Goal: Task Accomplishment & Management: Manage account settings

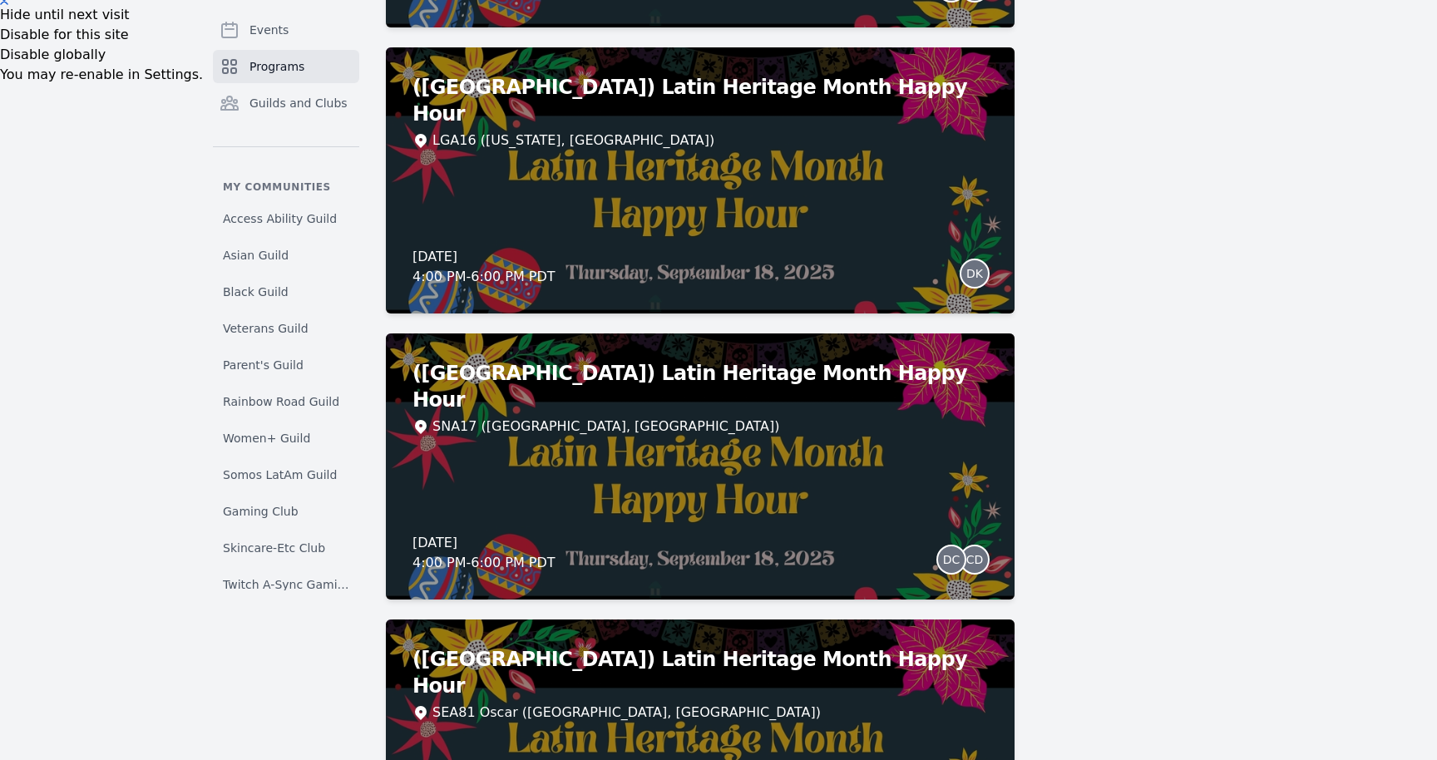
scroll to position [868, 0]
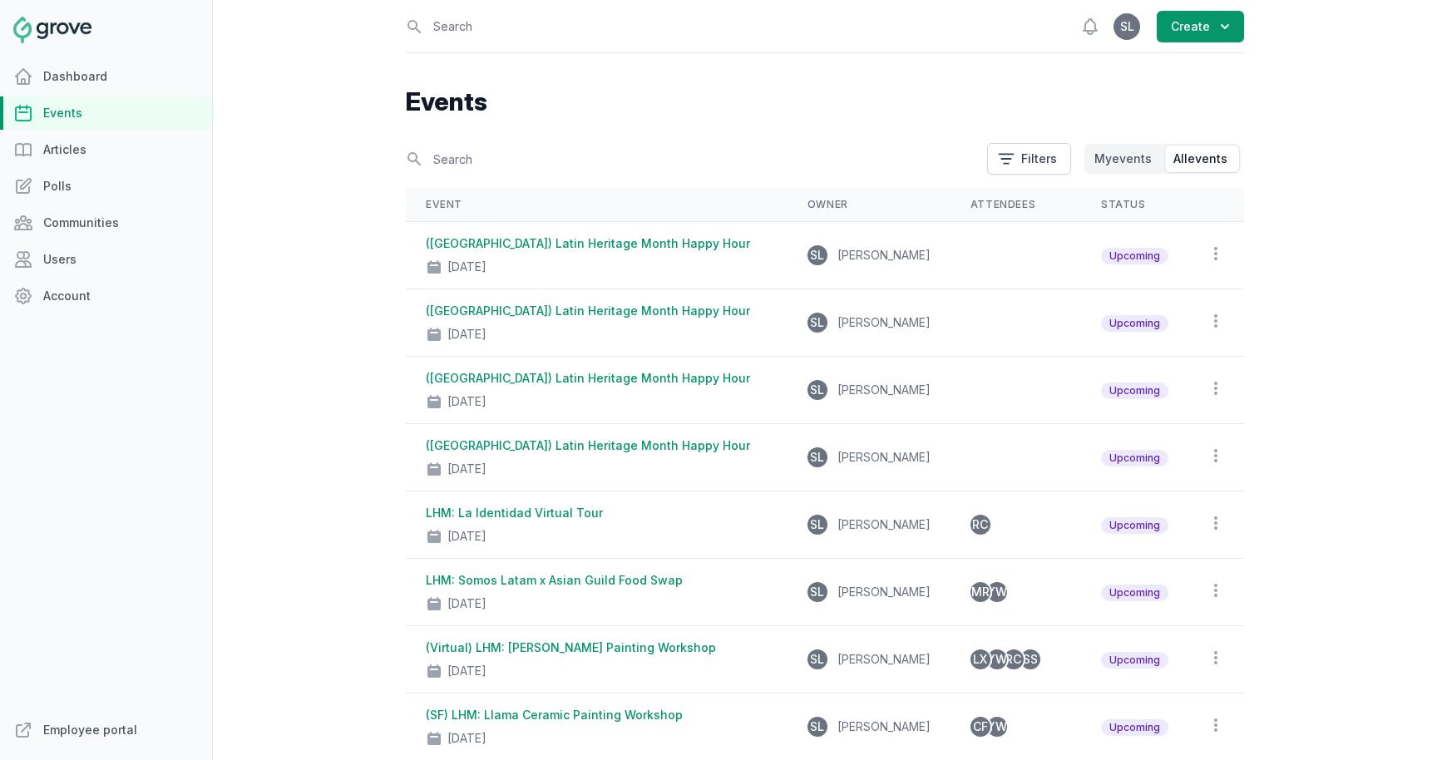
click at [82, 116] on link "Events" at bounding box center [106, 112] width 212 height 33
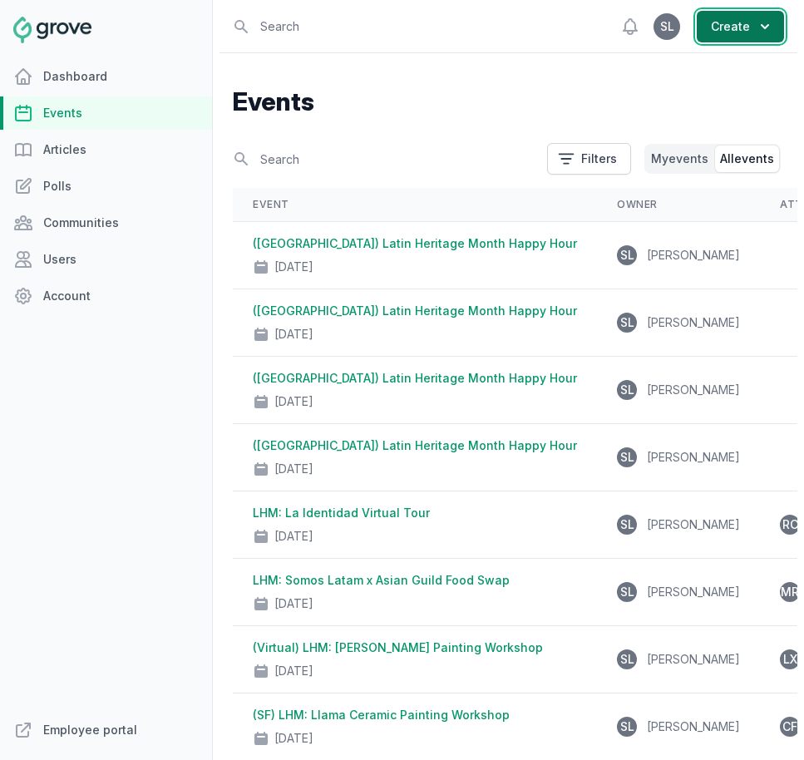
click at [739, 11] on button "Create" at bounding box center [740, 27] width 87 height 32
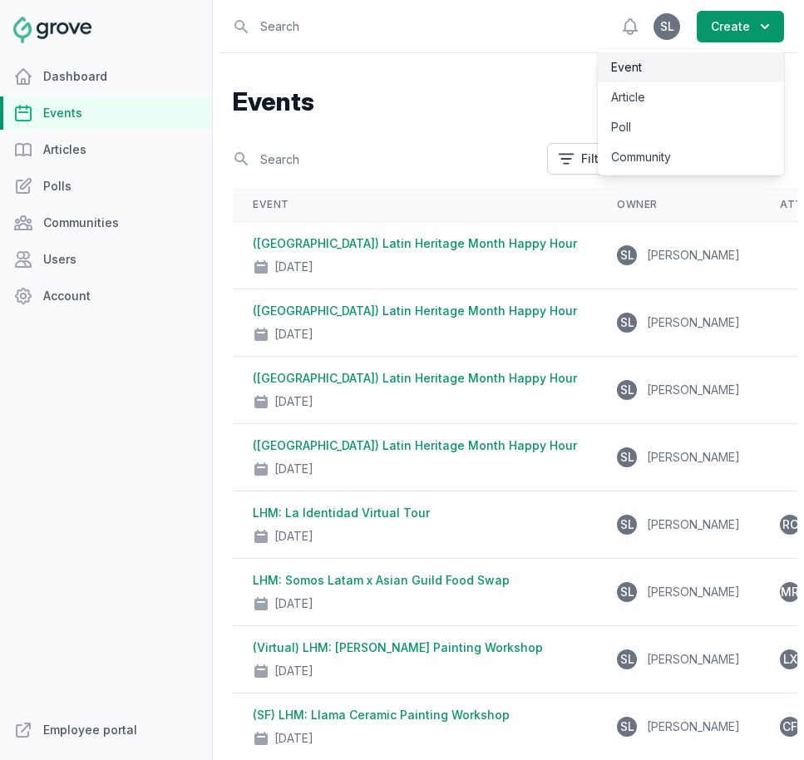
click at [681, 68] on link "Event" at bounding box center [691, 67] width 186 height 30
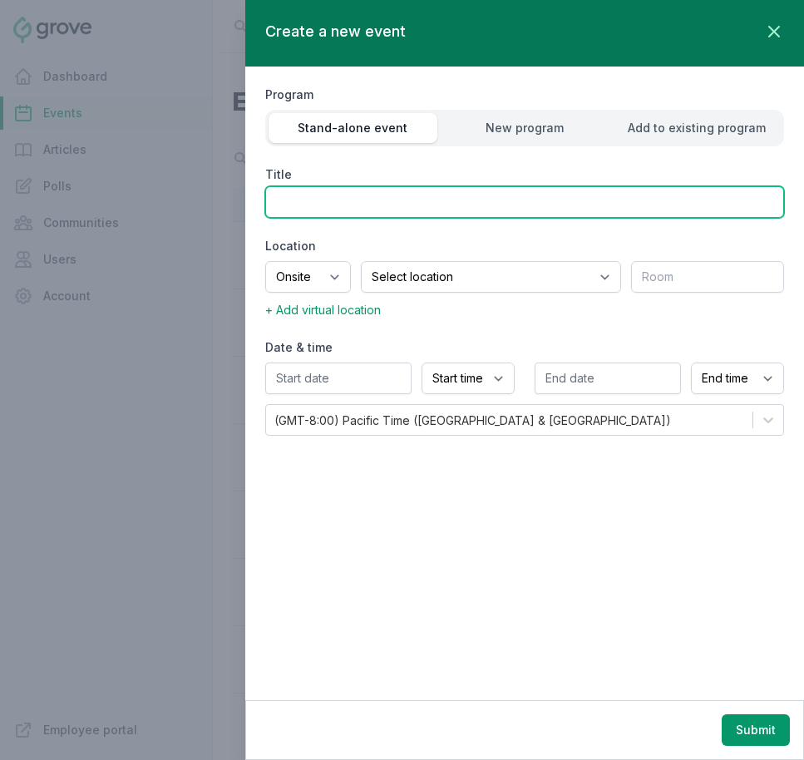
click at [575, 210] on input "Title" at bounding box center [524, 202] width 519 height 32
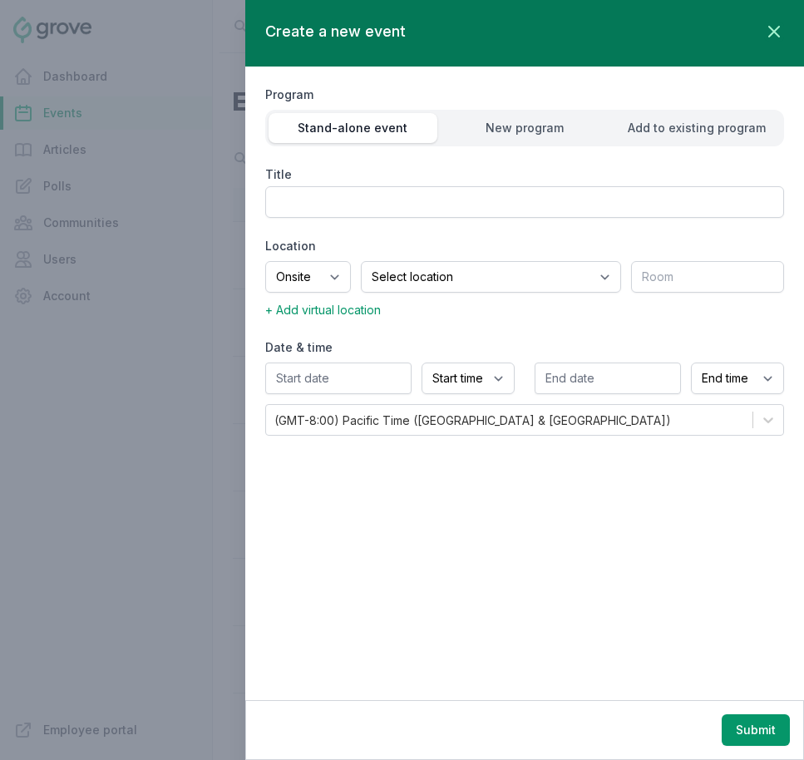
click at [144, 324] on div at bounding box center [402, 380] width 804 height 760
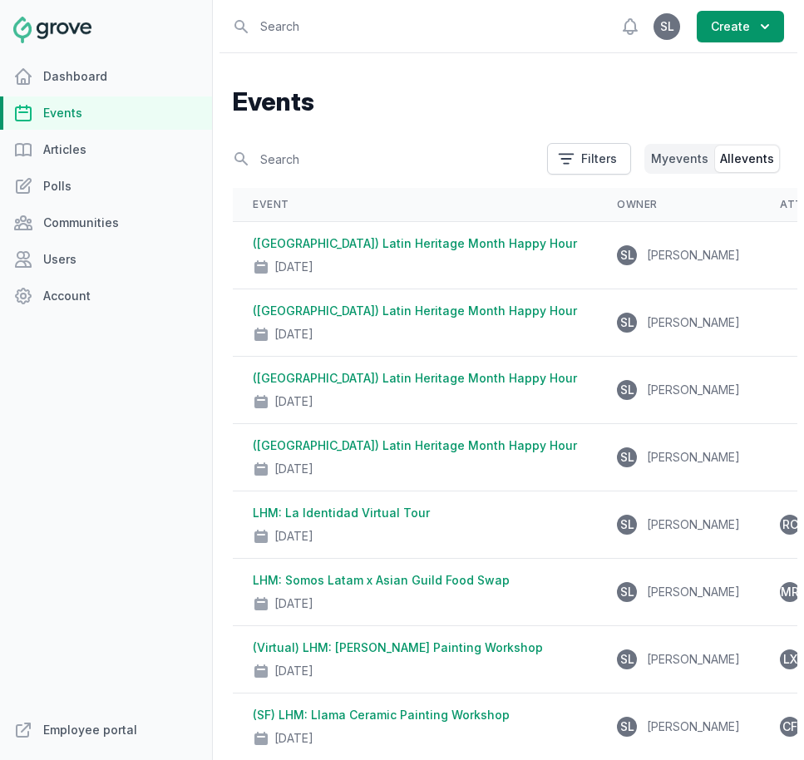
click at [91, 111] on link "Events" at bounding box center [106, 112] width 212 height 33
click at [315, 157] on input "text" at bounding box center [385, 159] width 304 height 29
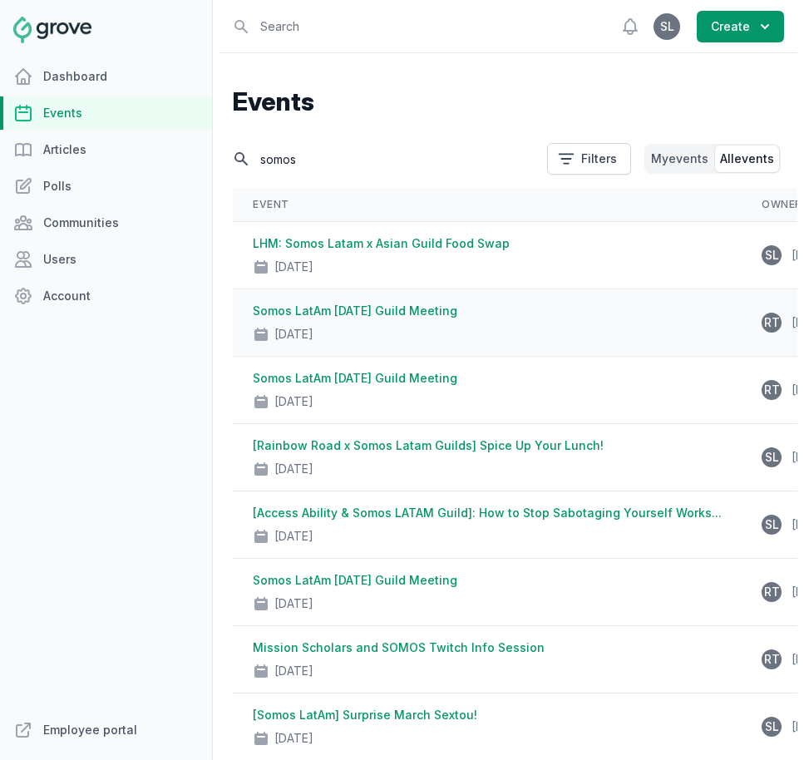
type input "somos"
click at [378, 312] on link "Somos LatAm July 2025 Guild Meeting" at bounding box center [355, 311] width 205 height 14
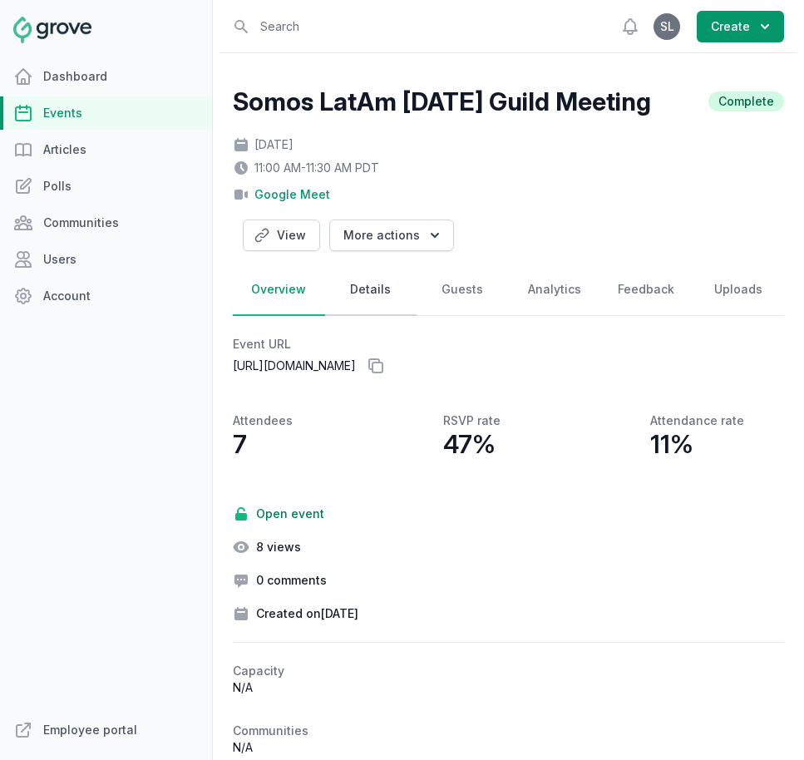
click at [368, 299] on link "Details" at bounding box center [371, 290] width 92 height 52
select select "virtual"
select select "11:00 AM"
select select "11:30 AM"
select select "89"
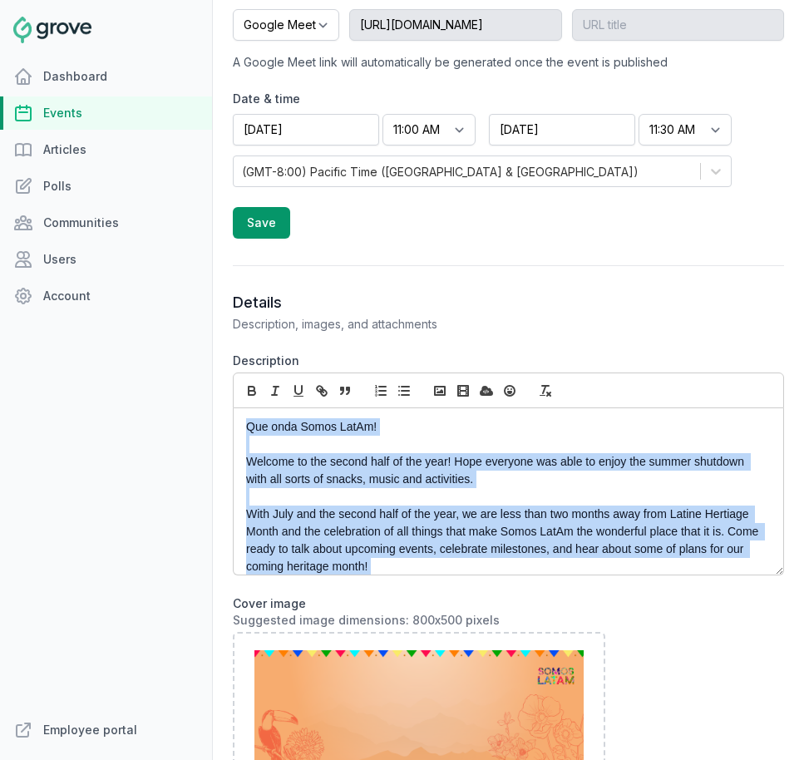
scroll to position [116, 0]
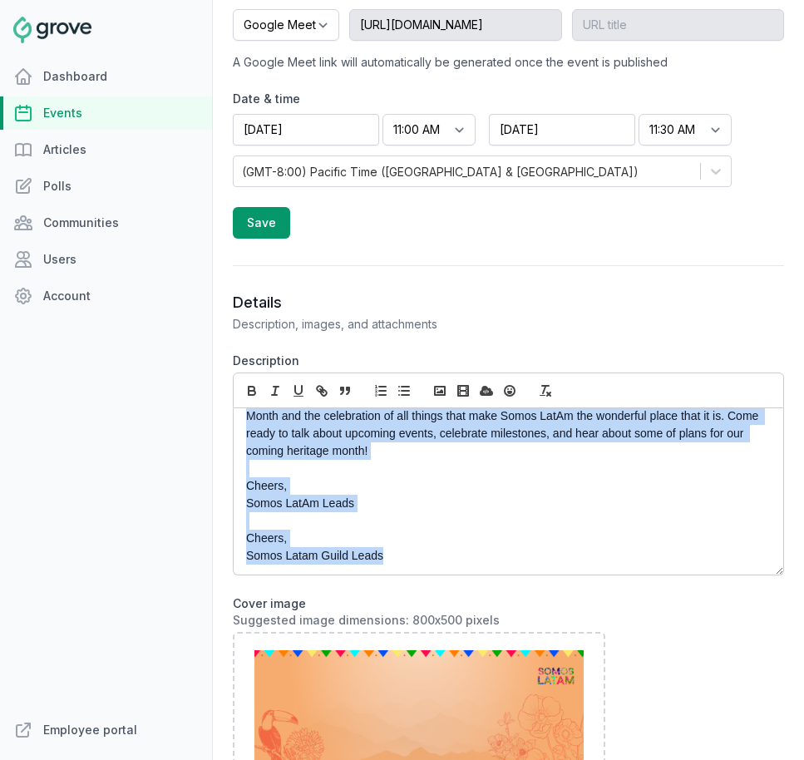
drag, startPoint x: 244, startPoint y: 432, endPoint x: 474, endPoint y: 599, distance: 284.6
copy div "Que onda Somos LatAm! Welcome to the second half of the year! Hope everyone was…"
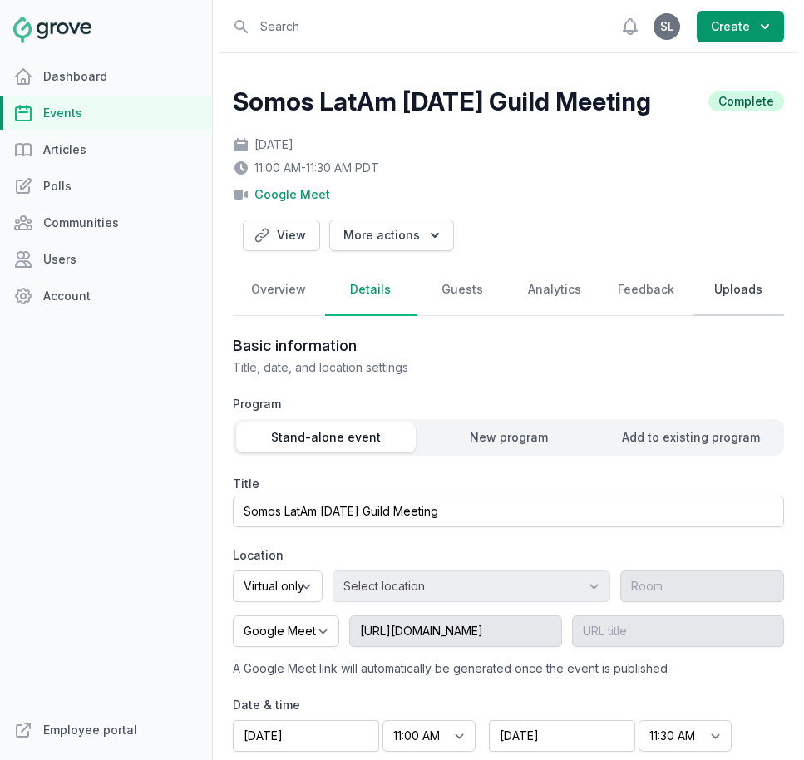
scroll to position [1, 0]
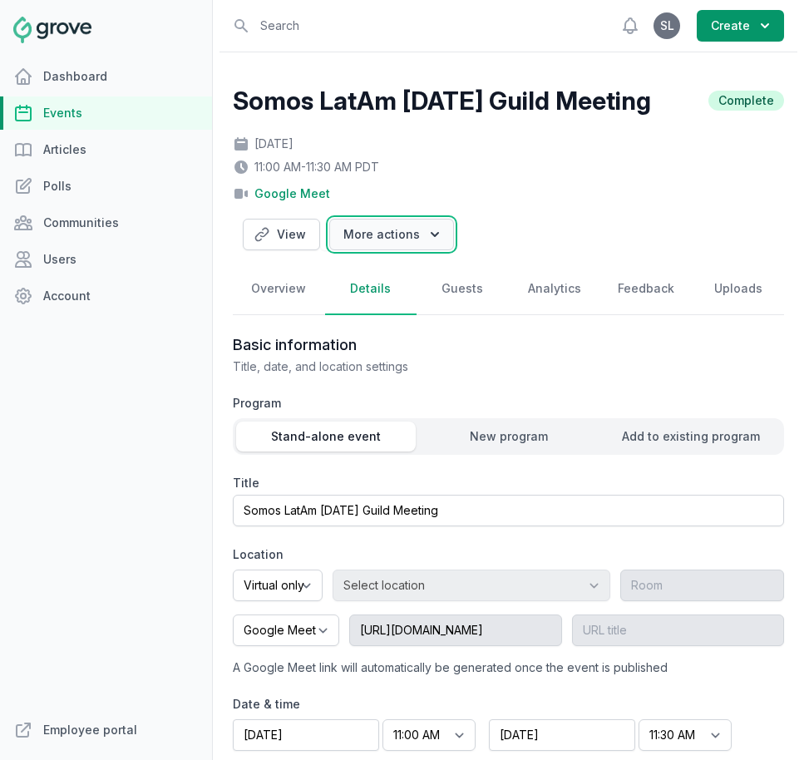
click at [366, 241] on button "More actions" at bounding box center [391, 235] width 125 height 32
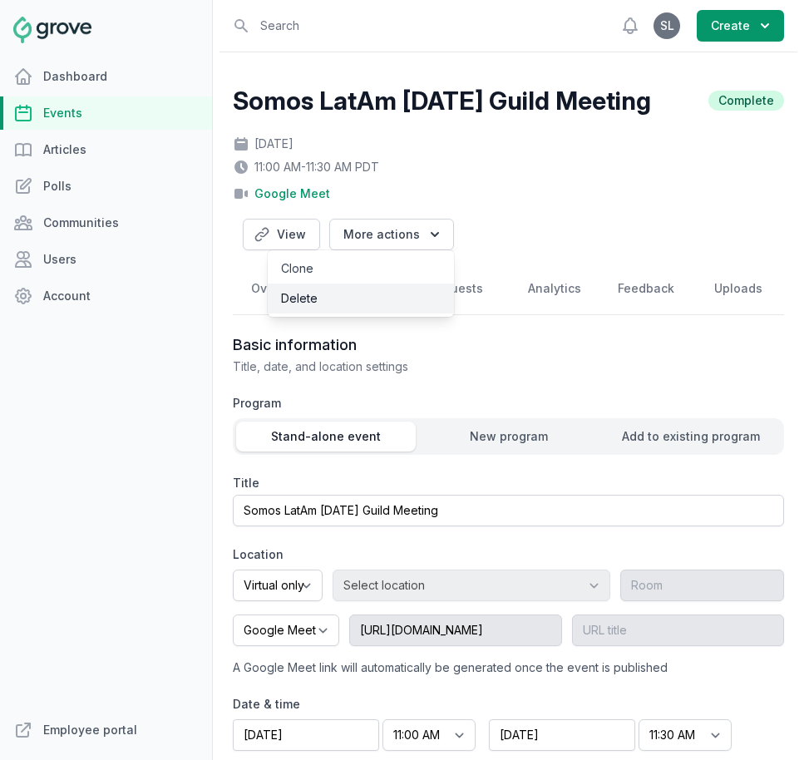
click at [364, 269] on link "Clone" at bounding box center [361, 269] width 186 height 30
select select "virtual"
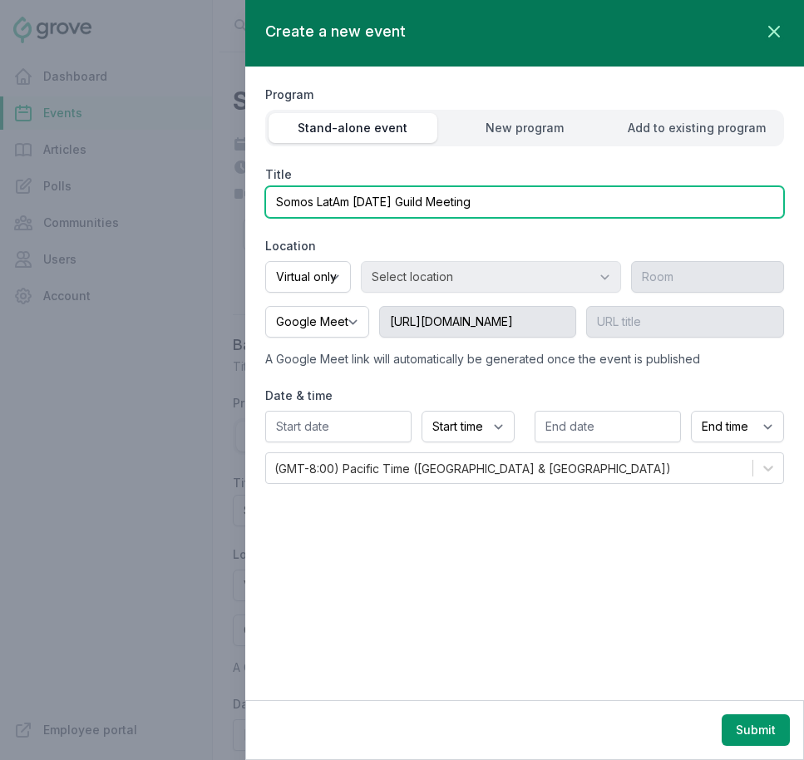
click at [388, 200] on input "Somos LatAm July 2025 Guild Meeting" at bounding box center [524, 202] width 519 height 32
click at [363, 204] on input "Somos LatAm July 2025 Guild Meeting" at bounding box center [524, 202] width 519 height 32
type input "Somos LatAm September 2025 Guild Meeting"
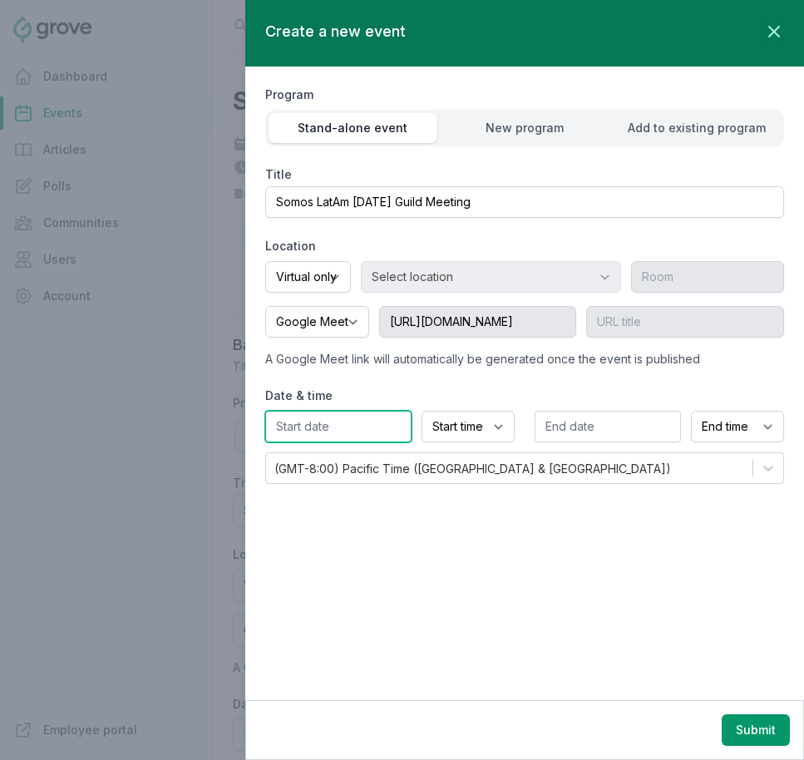
click at [341, 430] on input "text" at bounding box center [338, 427] width 146 height 32
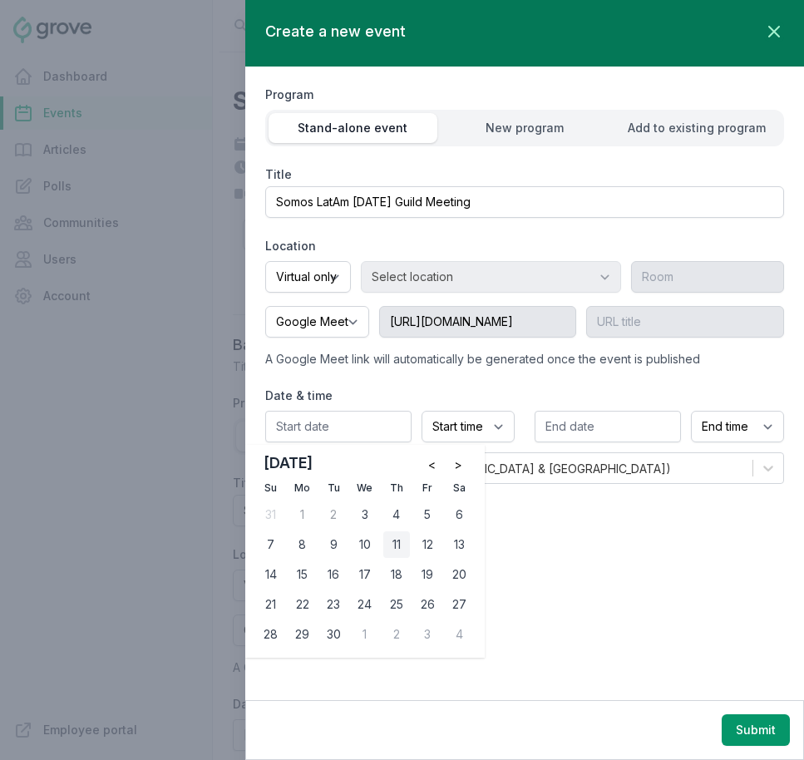
click at [398, 545] on div "11" at bounding box center [396, 544] width 27 height 27
type input "09/11/2025"
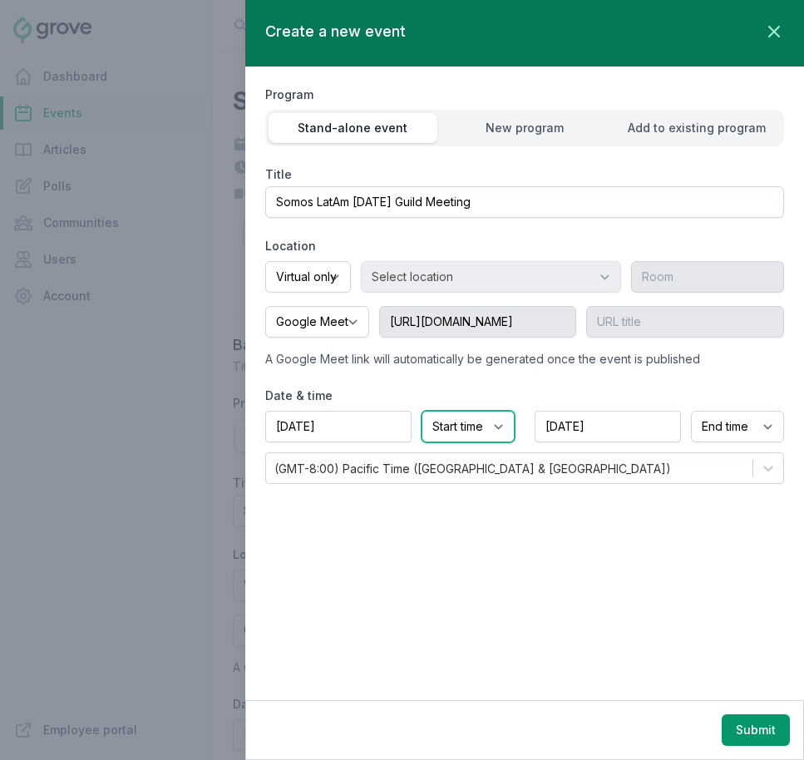
click at [460, 425] on select "Start time 12:00 AM 12:15 AM 12:30 AM 12:45 AM 1:00 AM 1:15 AM 1:30 AM 1:45 AM …" at bounding box center [468, 427] width 93 height 32
select select "11:00 AM"
click at [422, 411] on select "Start time 12:00 AM 12:15 AM 12:30 AM 12:45 AM 1:00 AM 1:15 AM 1:30 AM 1:45 AM …" at bounding box center [468, 427] width 93 height 32
click at [720, 432] on select "End time 12:00 AM 12:15 AM 12:30 AM 12:45 AM 1:00 AM 1:15 AM 1:30 AM 1:45 AM 2:…" at bounding box center [737, 427] width 93 height 32
select select "11:30 AM"
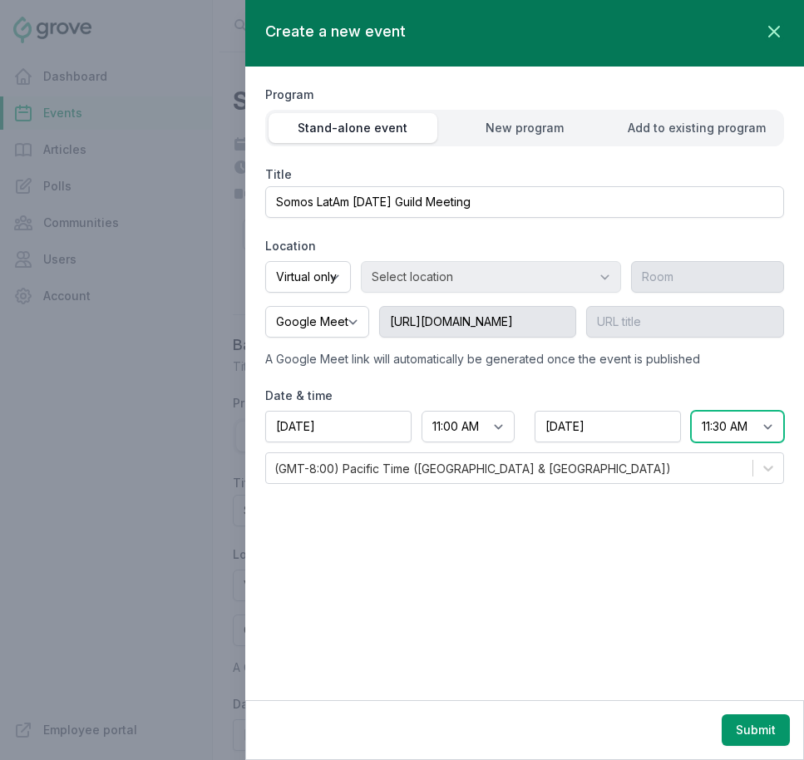
click at [691, 411] on select "End time 12:00 AM 12:15 AM 12:30 AM 12:45 AM 1:00 AM 1:15 AM 1:30 AM 1:45 AM 2:…" at bounding box center [737, 427] width 93 height 32
click at [736, 728] on button "Submit" at bounding box center [756, 730] width 68 height 32
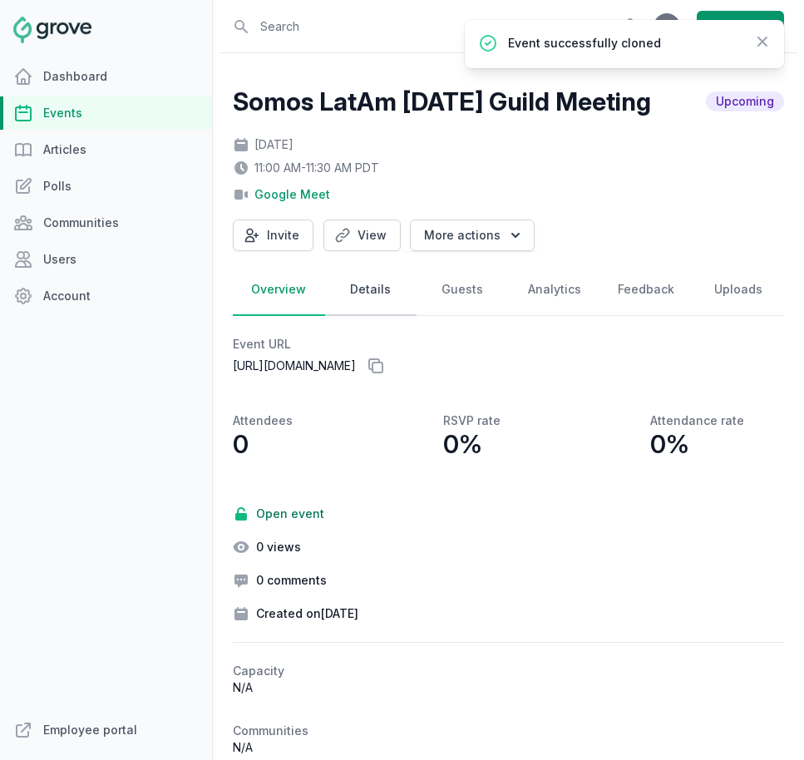
click at [364, 304] on link "Details" at bounding box center [371, 290] width 92 height 52
select select "virtual"
select select "11:00 AM"
select select "11:30 AM"
select select "89"
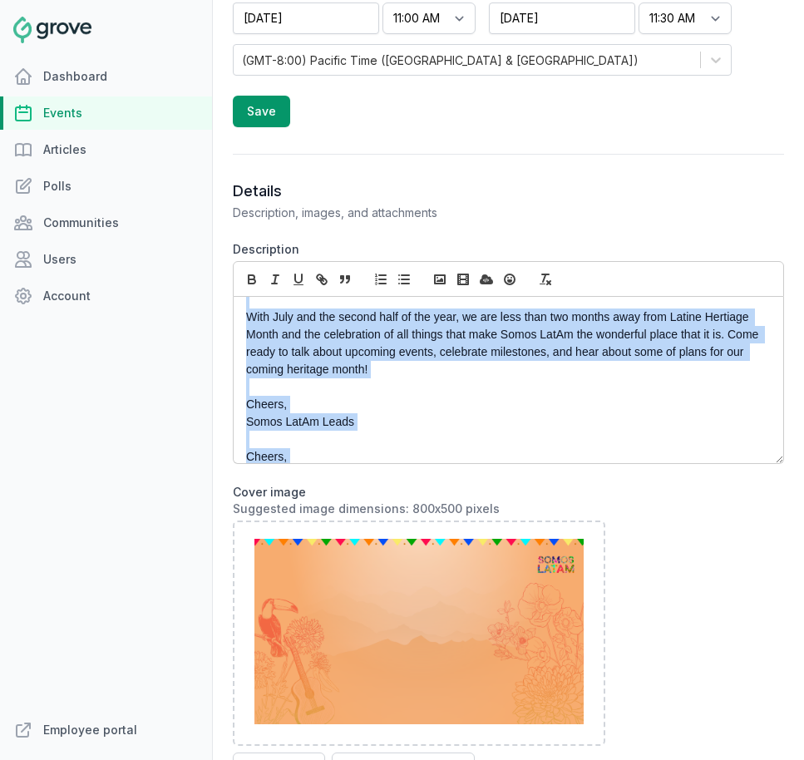
scroll to position [116, 0]
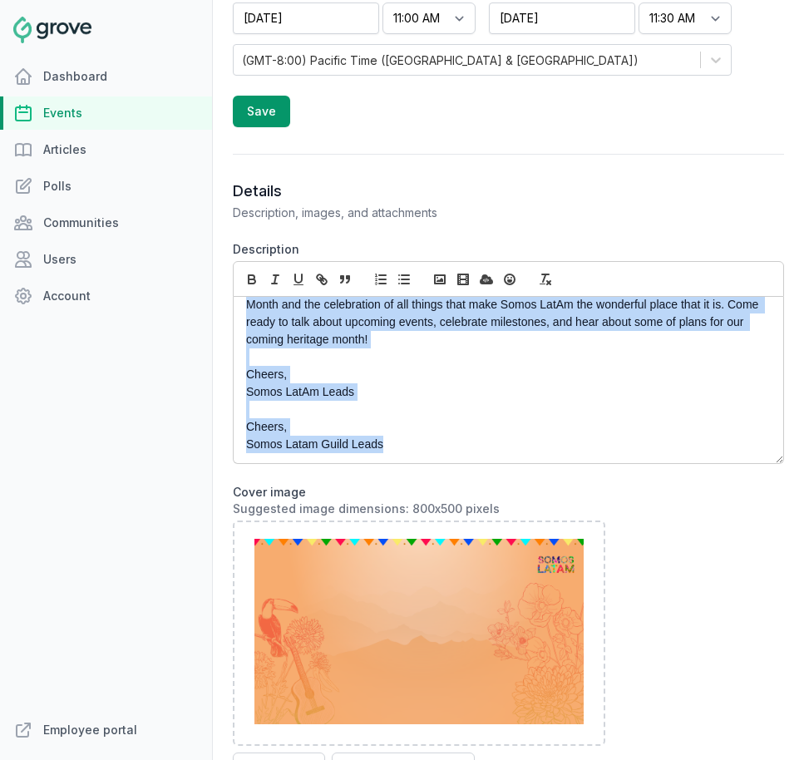
drag, startPoint x: 249, startPoint y: 317, endPoint x: 497, endPoint y: 497, distance: 307.2
click at [497, 497] on form "Description Que onda Somos LatAm! Welcome to the second half of the year! Hope …" at bounding box center [508, 740] width 551 height 999
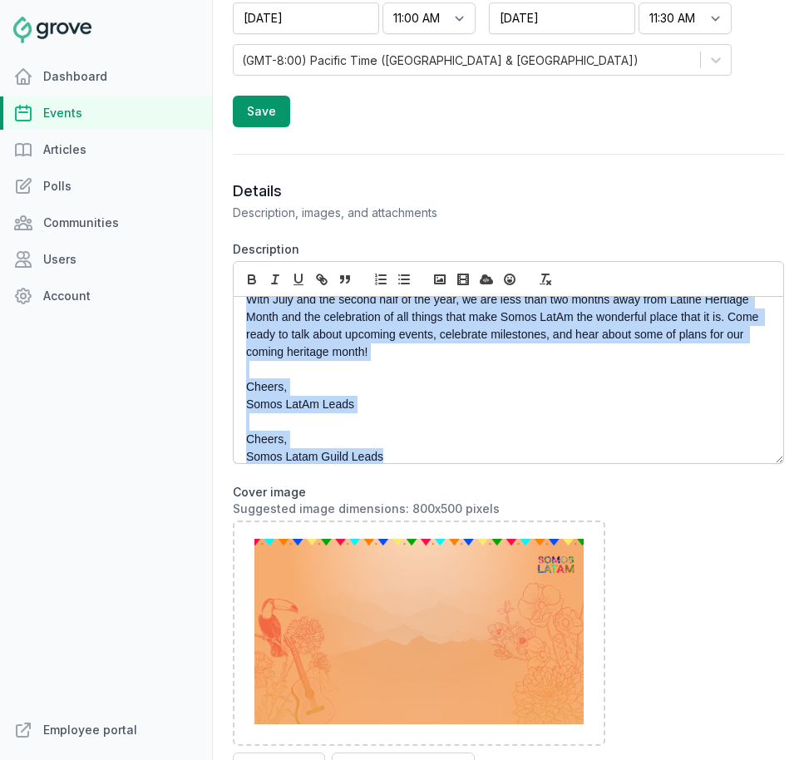
scroll to position [0, 0]
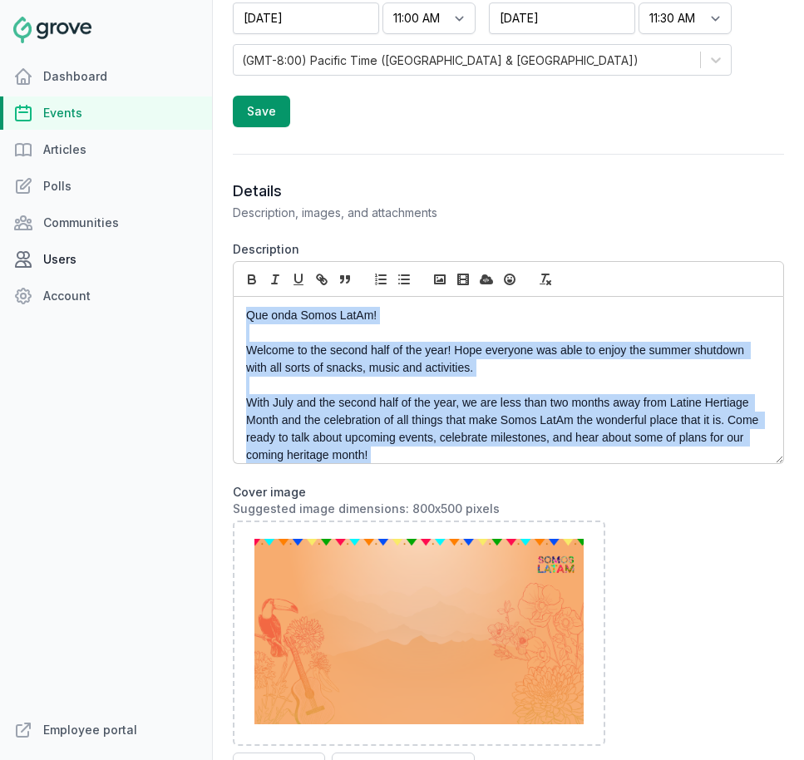
drag, startPoint x: 402, startPoint y: 457, endPoint x: 200, endPoint y: 265, distance: 277.7
click at [200, 265] on div "Dashboard Events Articles Polls Communities Users Account Employee portal Open …" at bounding box center [402, 380] width 804 height 760
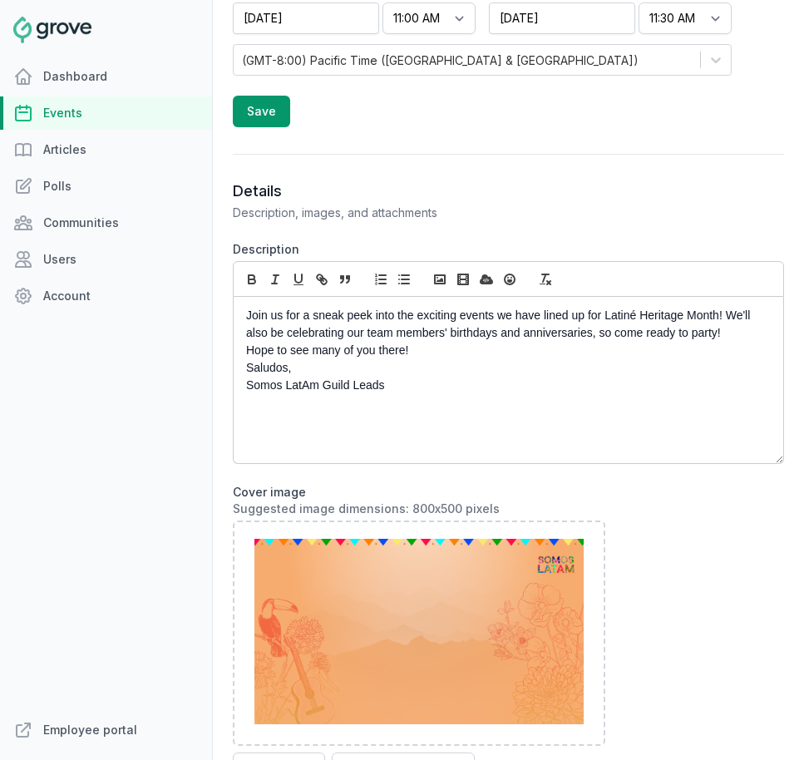
click at [413, 356] on p "Hope to see many of you there!" at bounding box center [504, 350] width 516 height 17
click at [243, 349] on div "Join us for a sneak peek into the exciting events we have lined up for Latiné H…" at bounding box center [509, 380] width 550 height 166
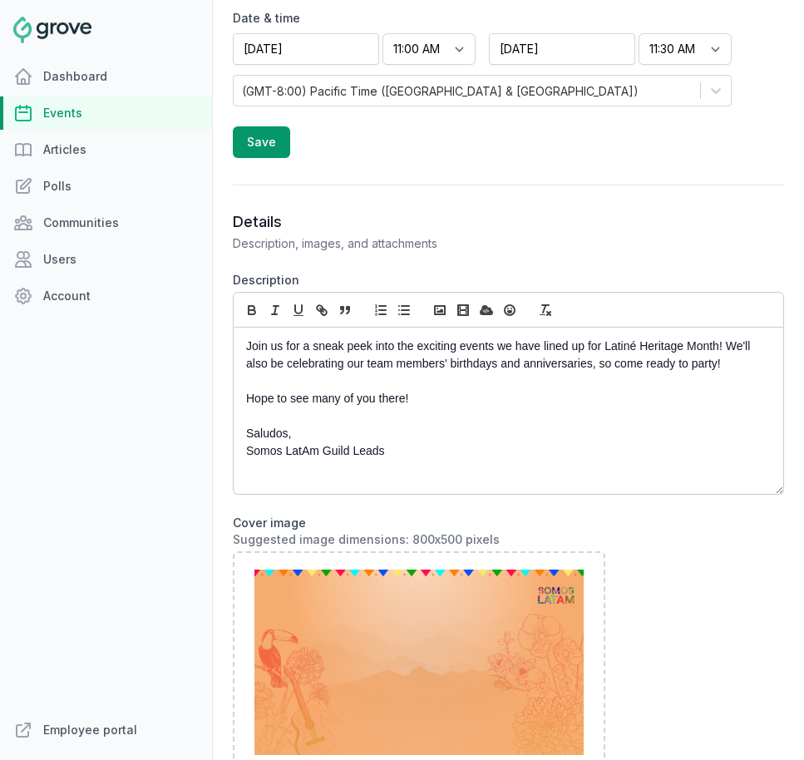
scroll to position [716, 0]
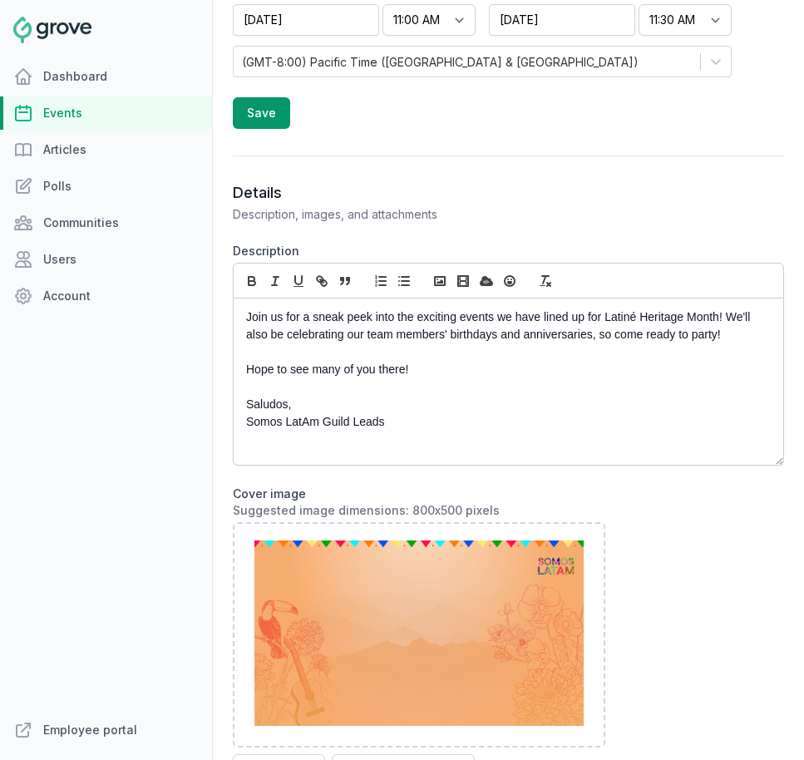
click at [291, 442] on div "Join us for a sneak peek into the exciting events we have lined up for Latiné H…" at bounding box center [509, 382] width 550 height 166
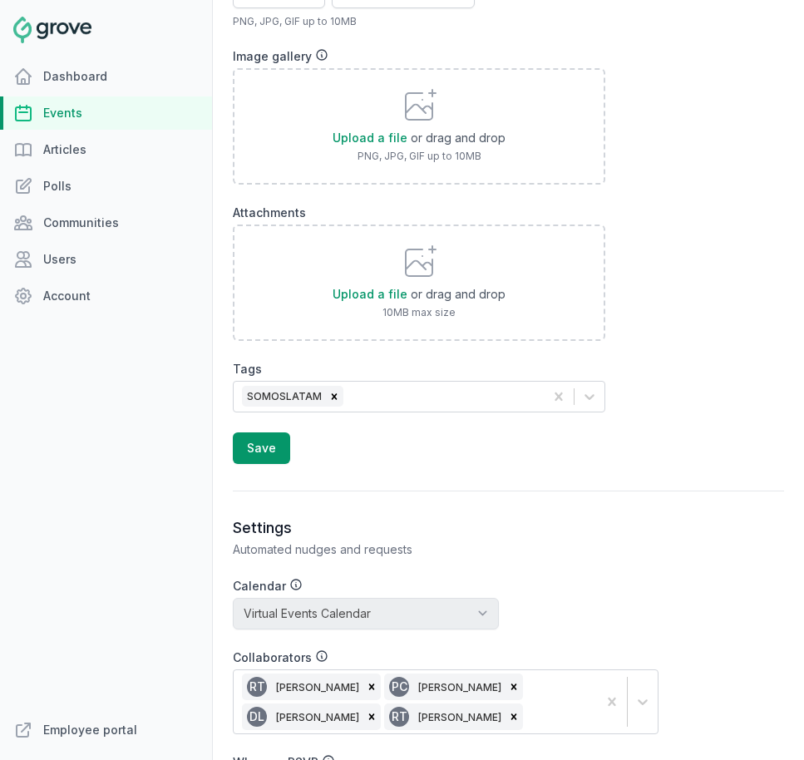
scroll to position [1589, 0]
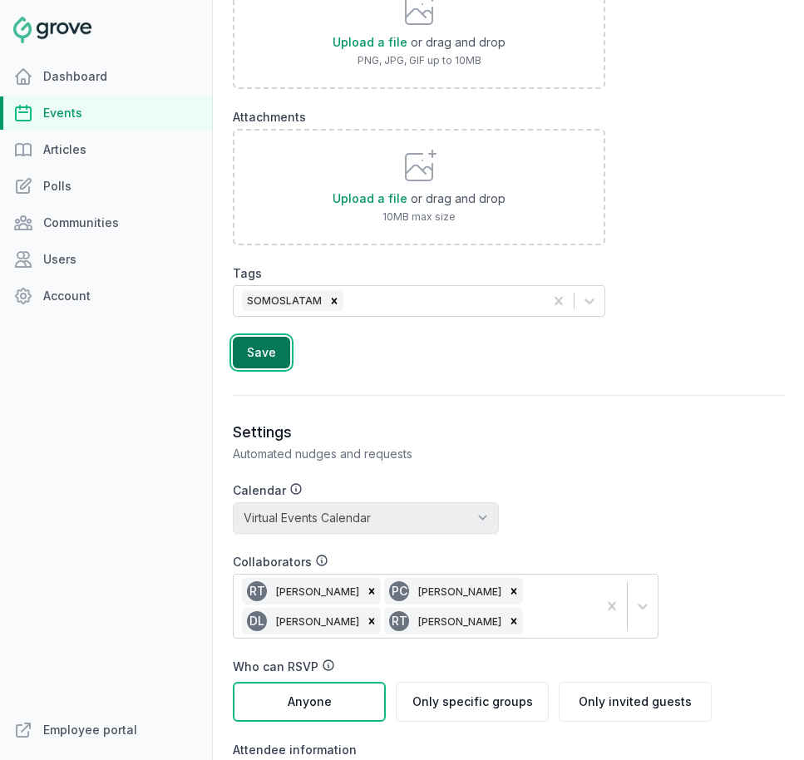
click at [271, 360] on button "Save" at bounding box center [261, 353] width 57 height 32
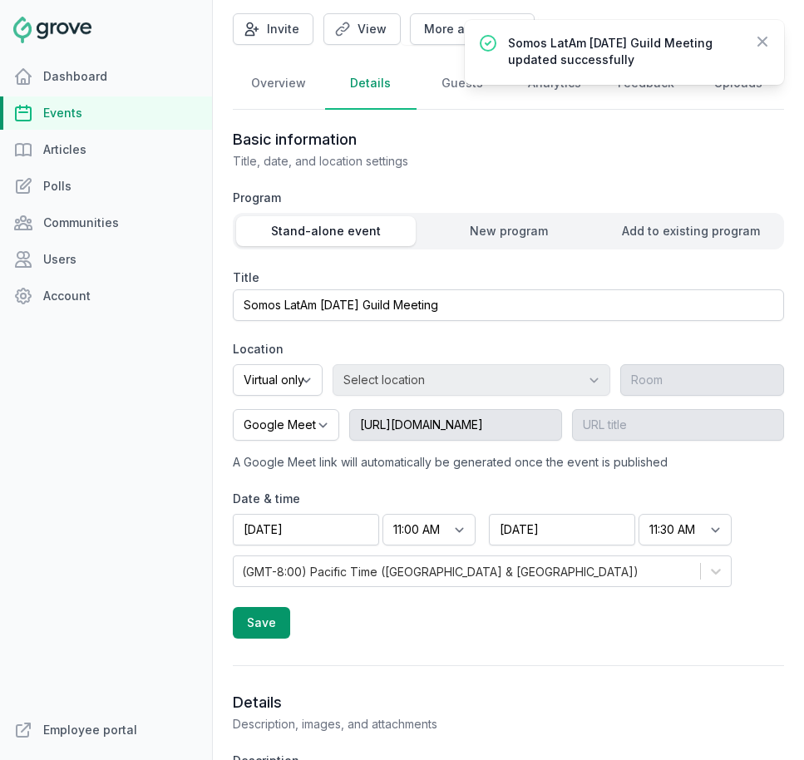
scroll to position [0, 0]
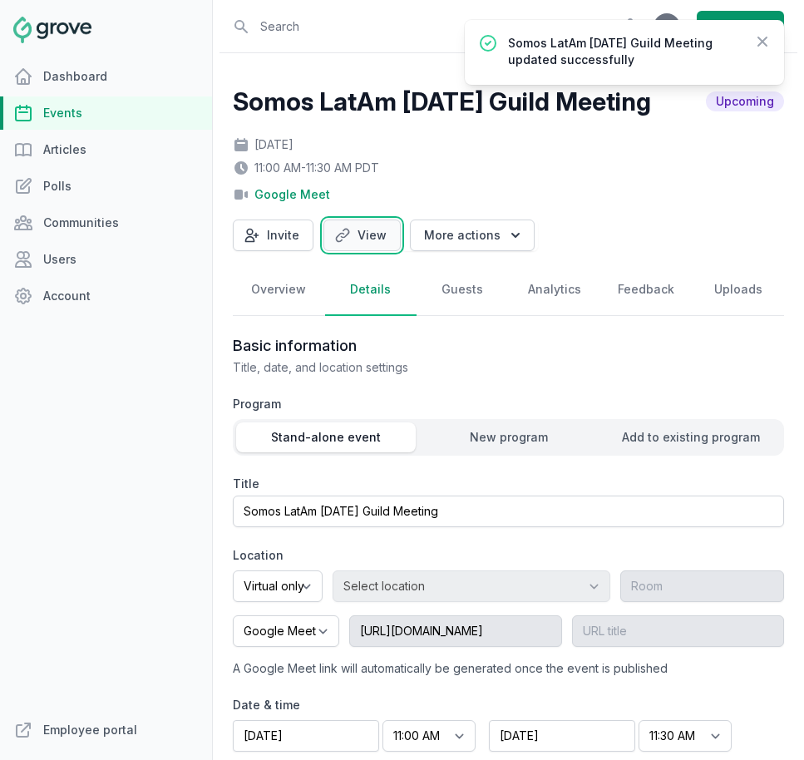
click at [356, 241] on link "View" at bounding box center [362, 236] width 77 height 32
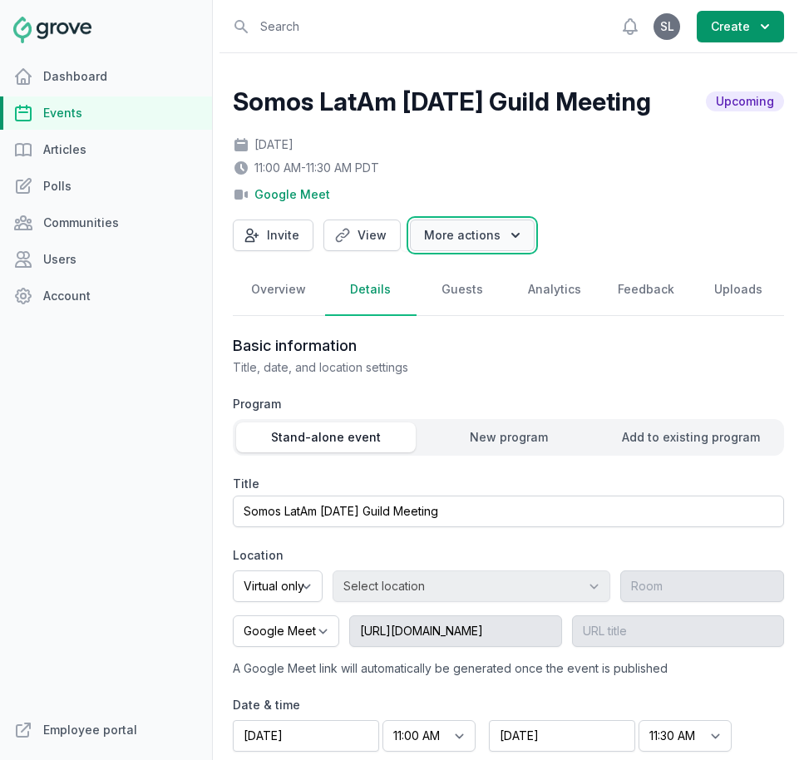
click at [436, 223] on button "More actions" at bounding box center [472, 236] width 125 height 32
click at [287, 242] on button "Invite" at bounding box center [273, 236] width 81 height 32
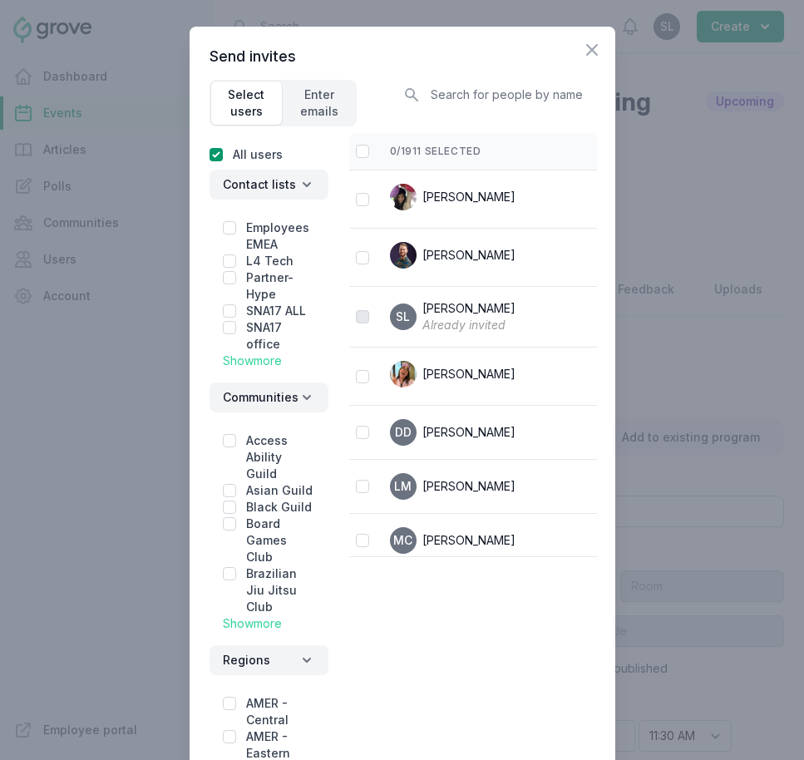
scroll to position [183, 0]
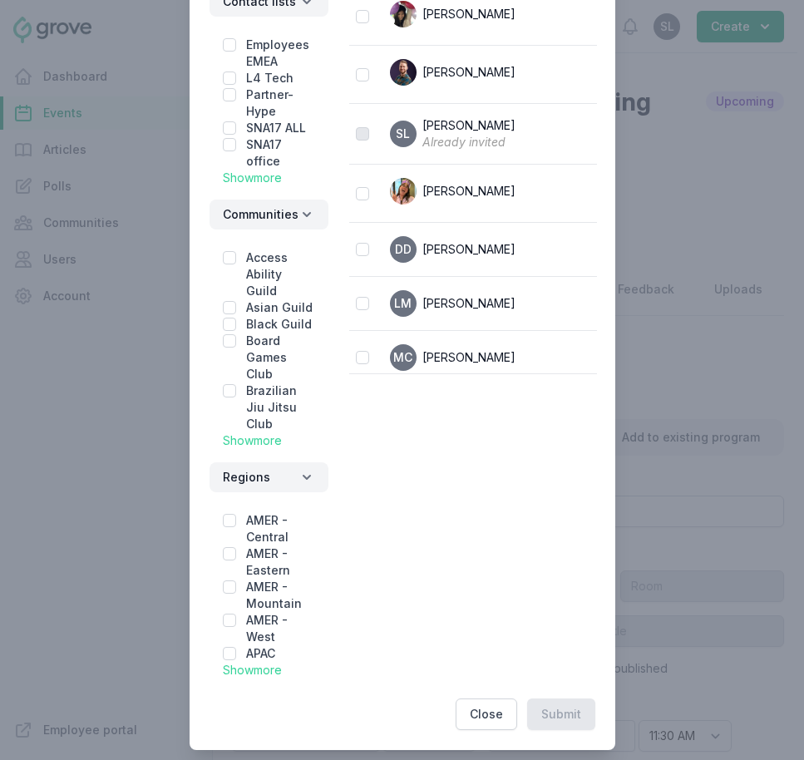
click at [262, 170] on link "Show more" at bounding box center [252, 177] width 59 height 14
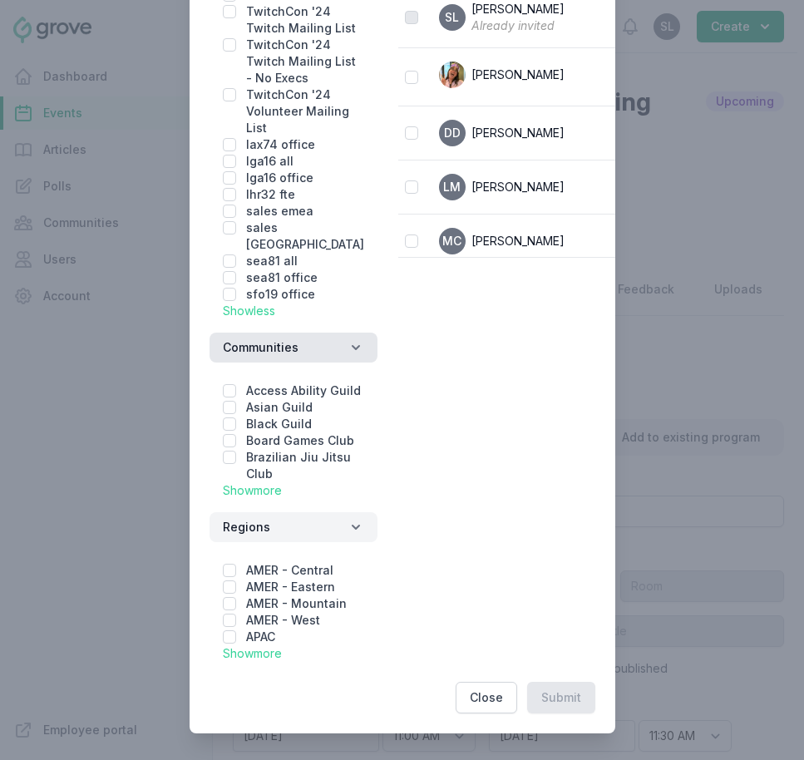
scroll to position [413, 0]
click at [256, 481] on label "Brazilian Jiu Jitsu Club" at bounding box center [298, 465] width 105 height 31
click at [254, 497] on link "Show more" at bounding box center [252, 490] width 59 height 14
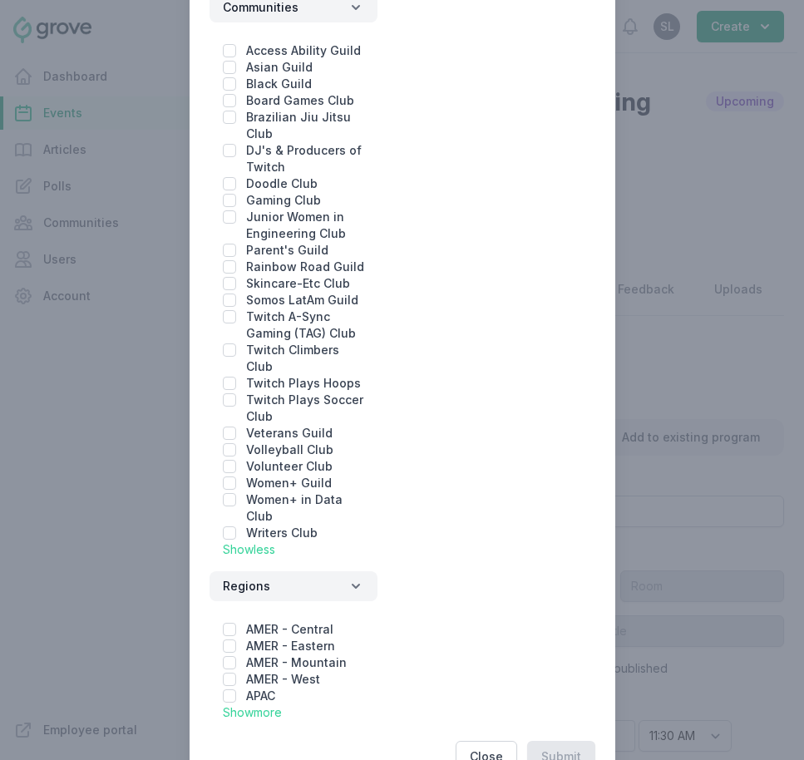
scroll to position [653, 0]
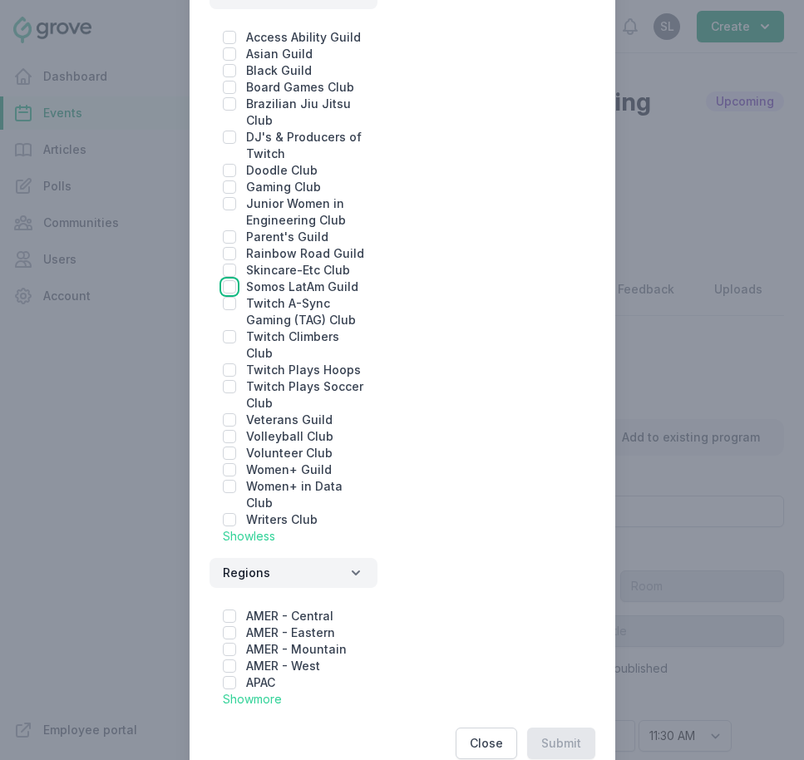
click at [231, 294] on input "checkbox" at bounding box center [229, 286] width 13 height 13
checkbox input "true"
checkbox input "false"
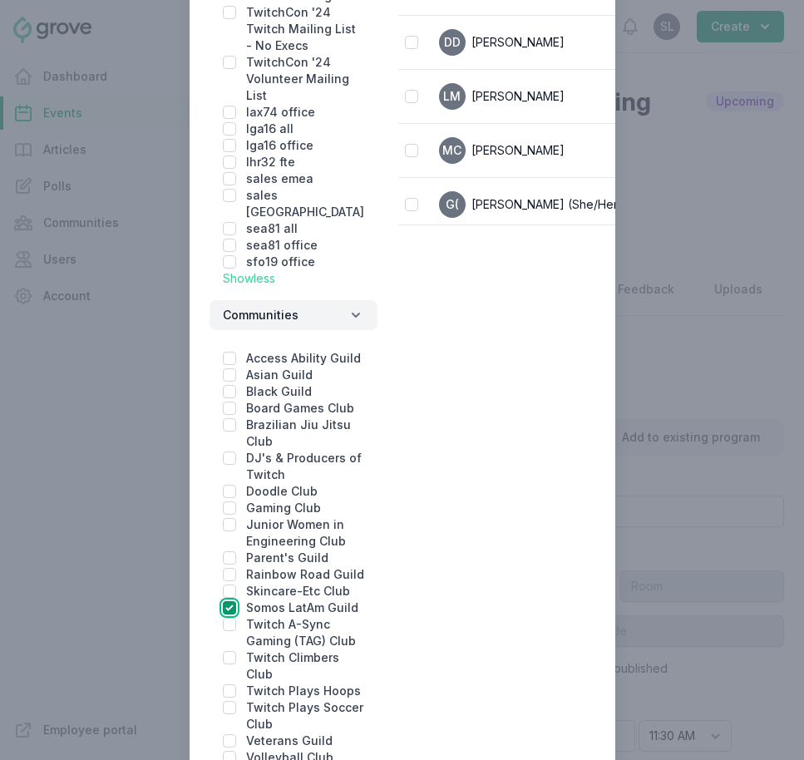
scroll to position [0, 0]
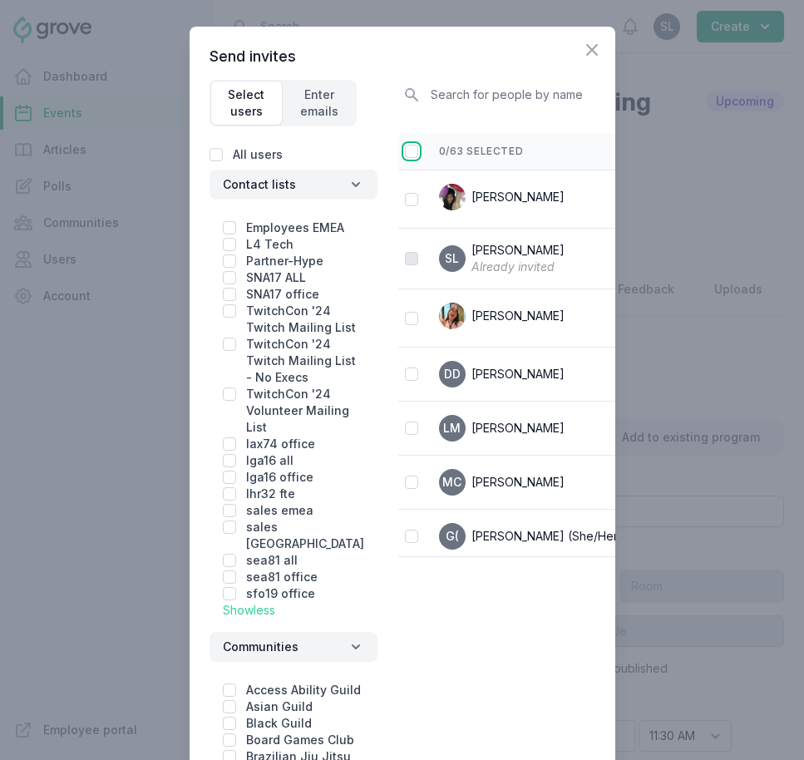
click at [405, 145] on input "checkbox" at bounding box center [411, 151] width 13 height 13
checkbox input "false"
checkbox input "true"
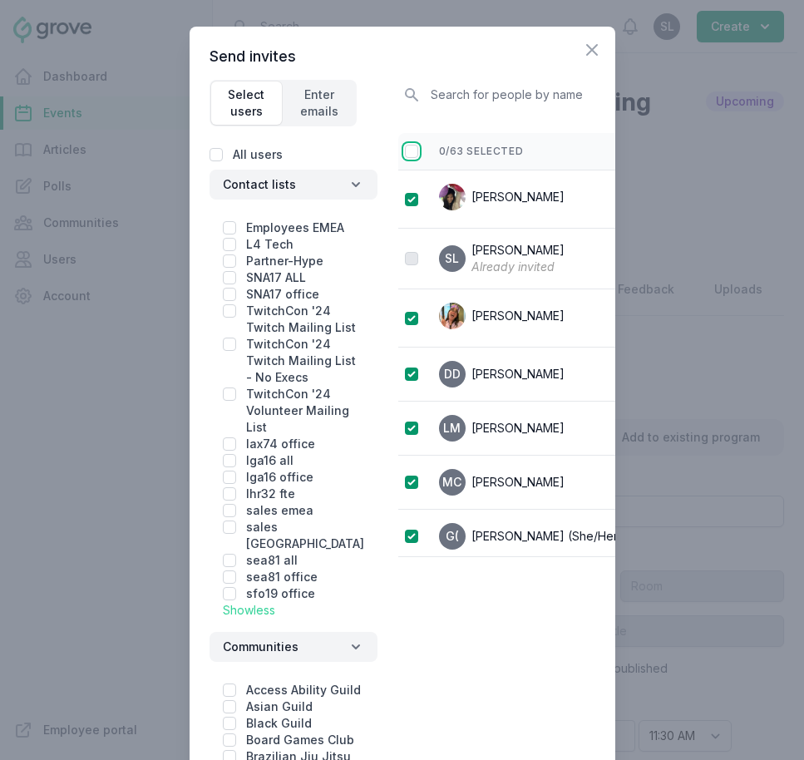
checkbox input "true"
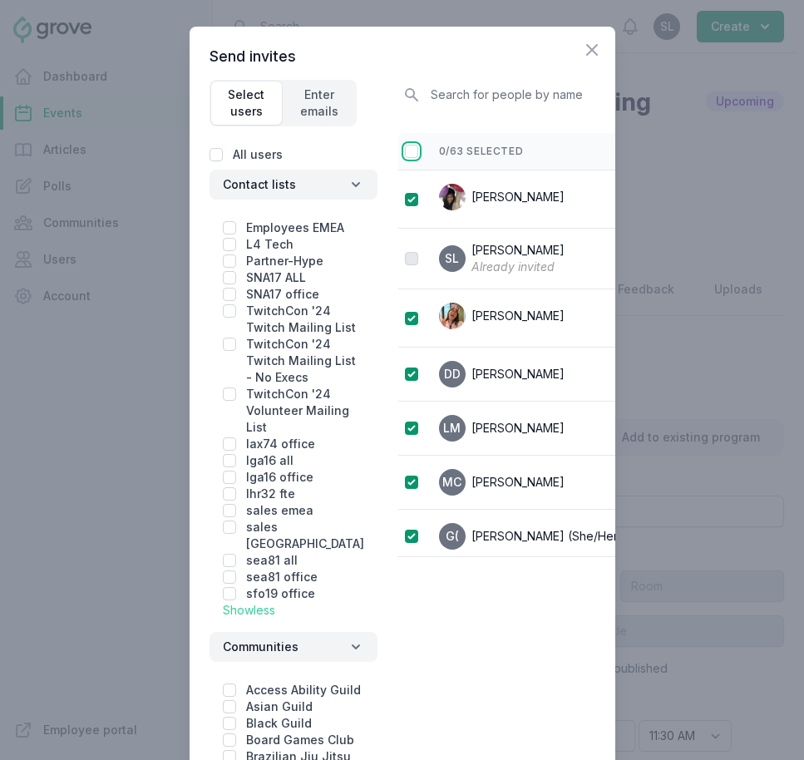
checkbox input "true"
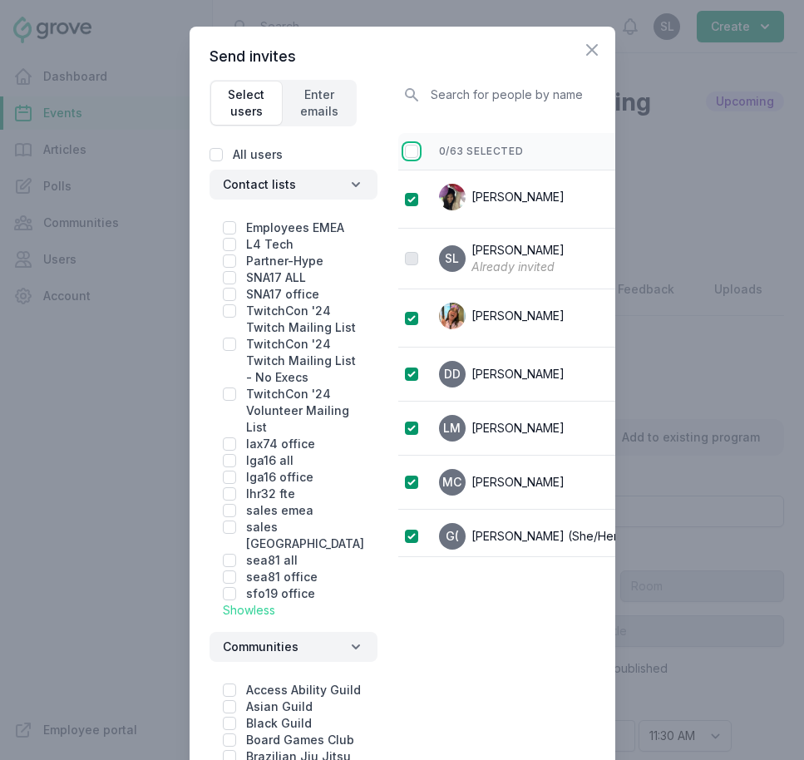
checkbox input "true"
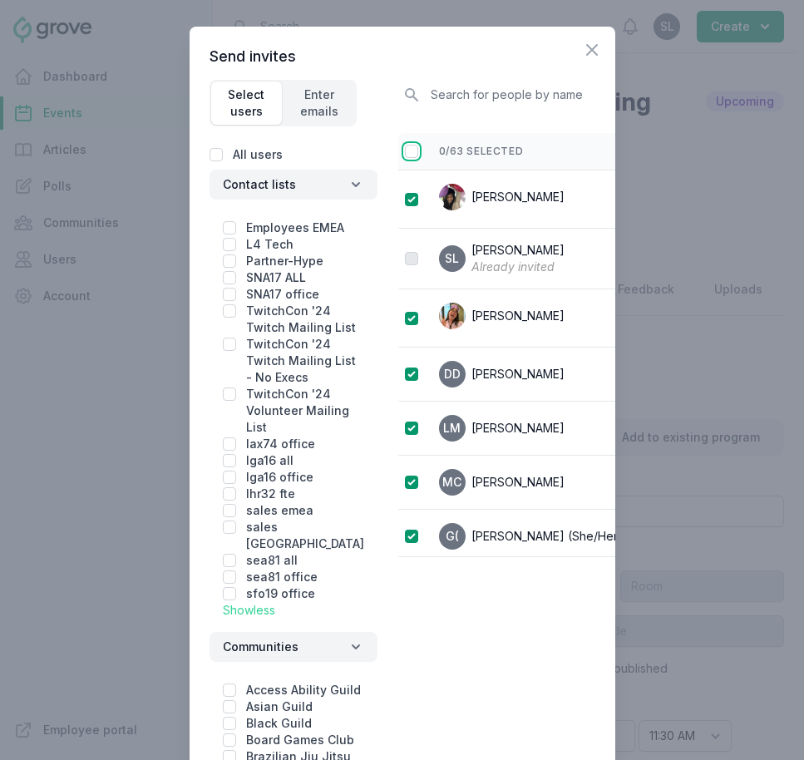
checkbox input "true"
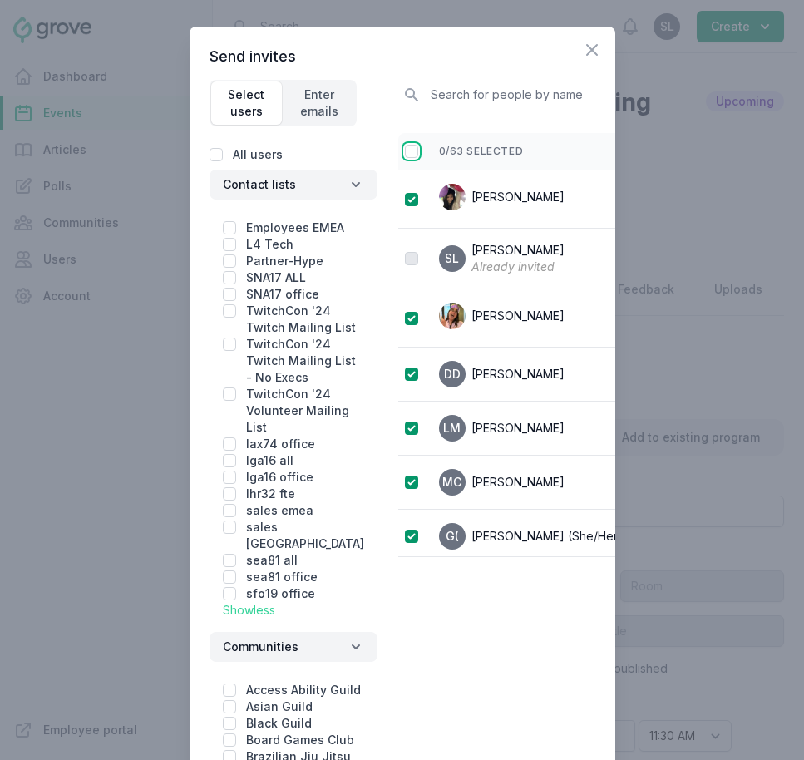
checkbox input "true"
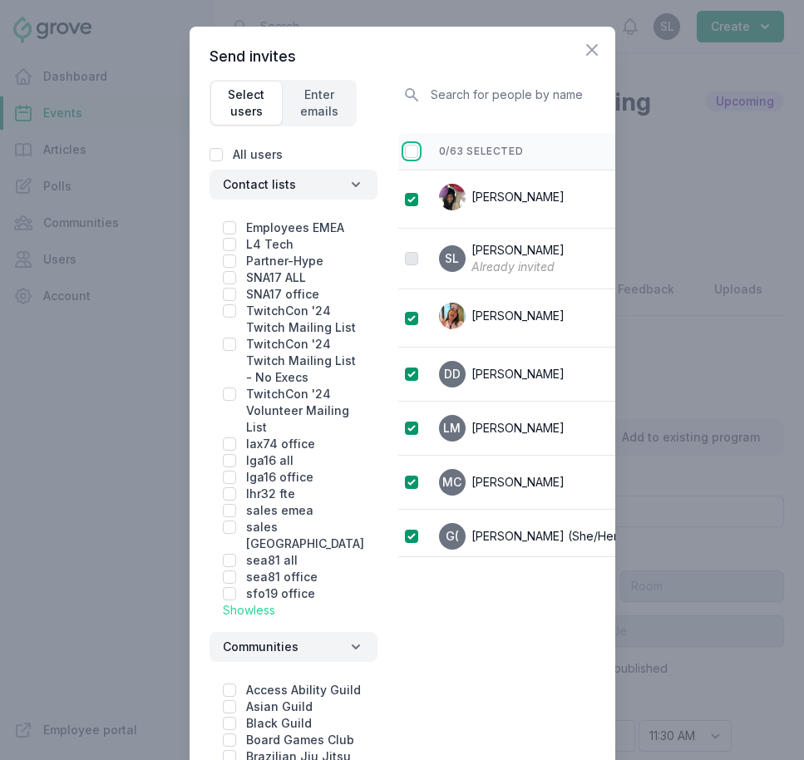
checkbox input "true"
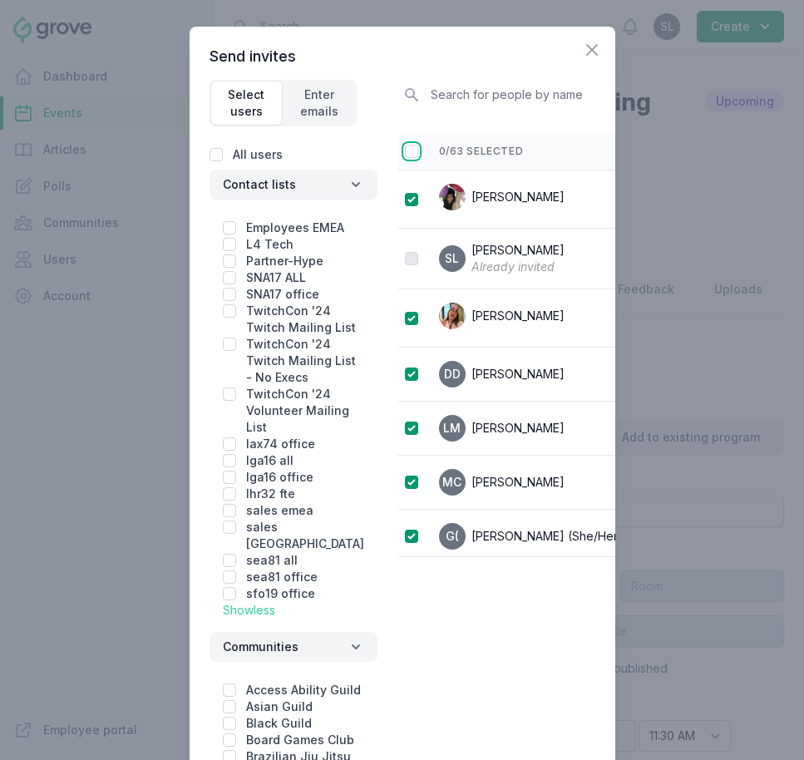
checkbox input "true"
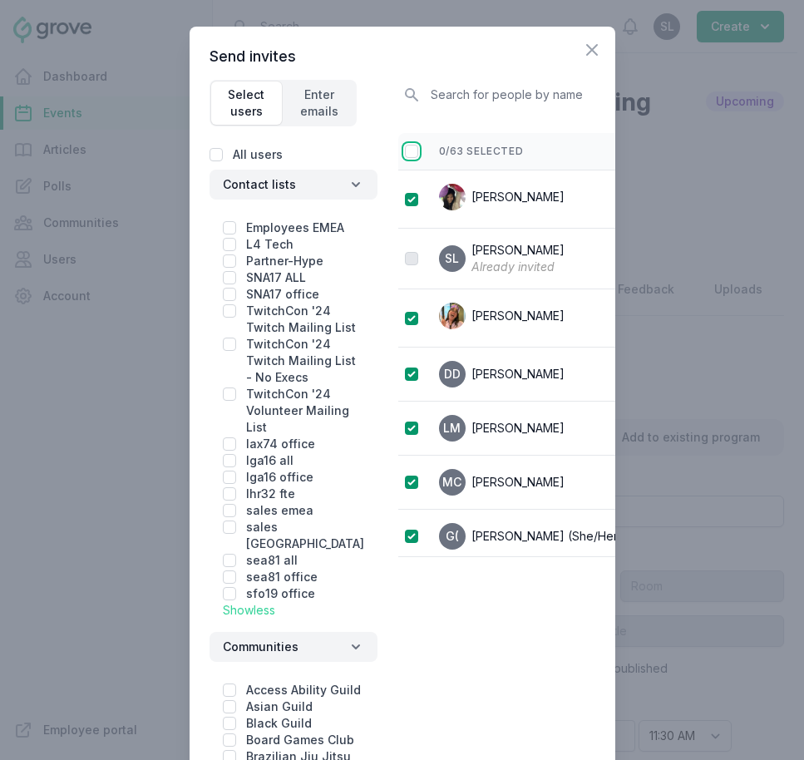
checkbox input "true"
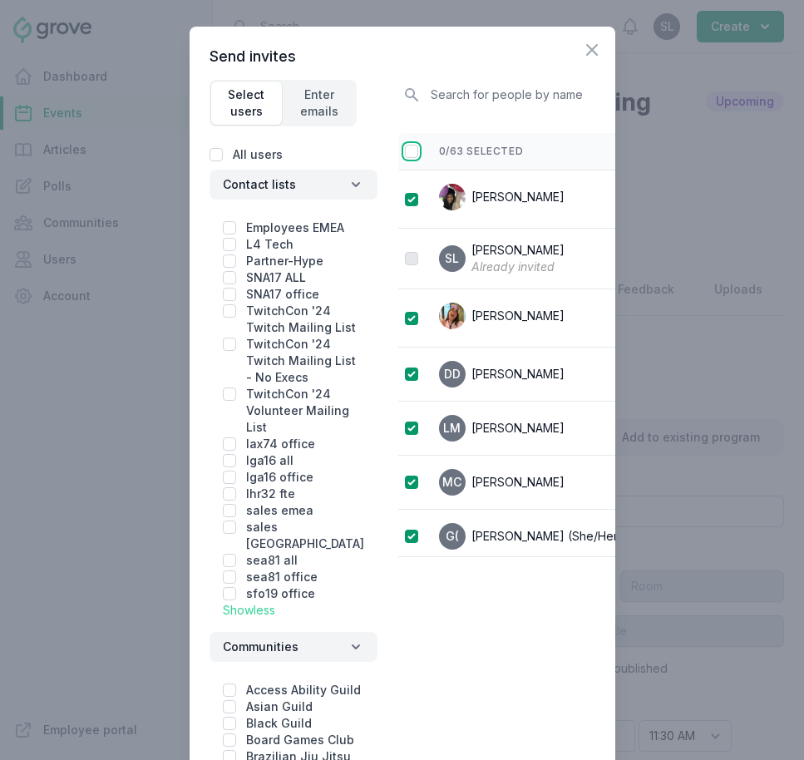
checkbox input "true"
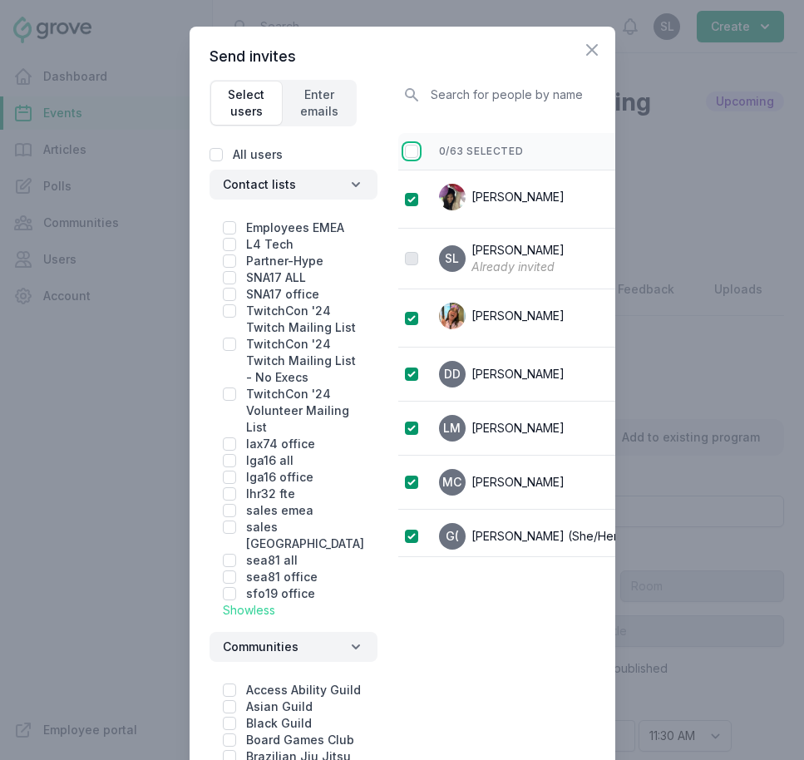
checkbox input "true"
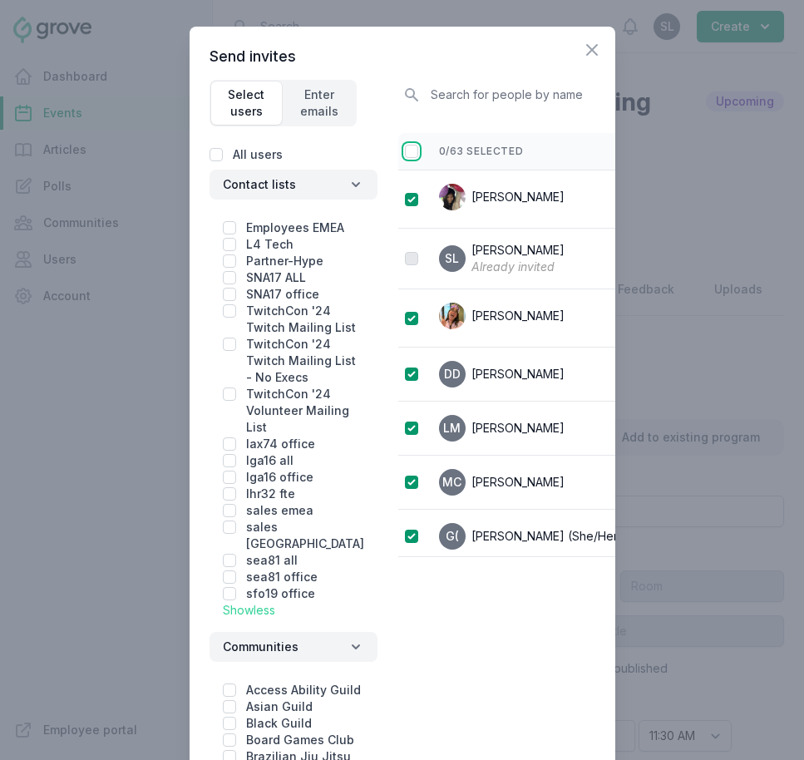
checkbox input "true"
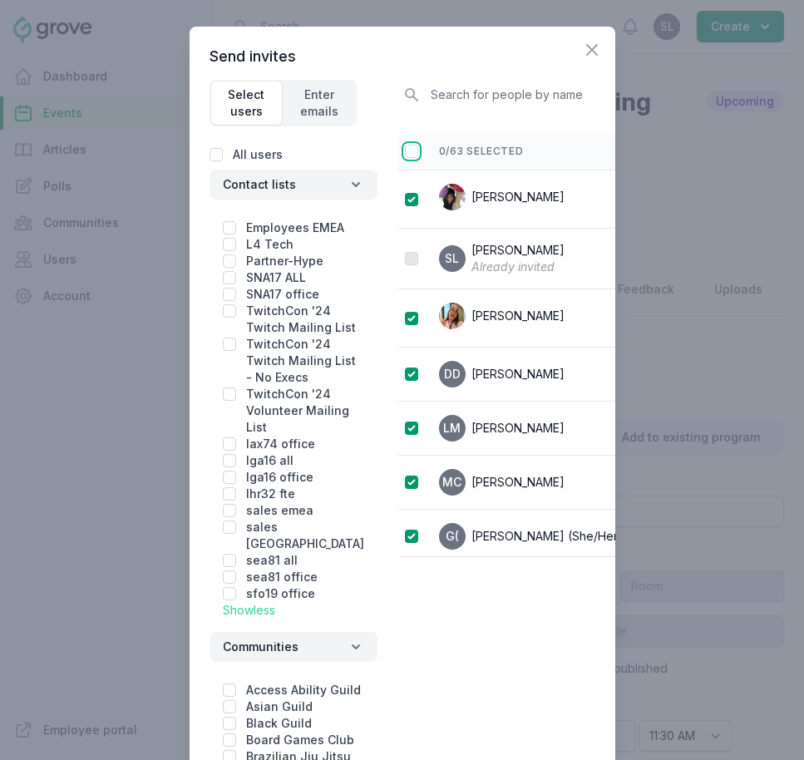
checkbox input "true"
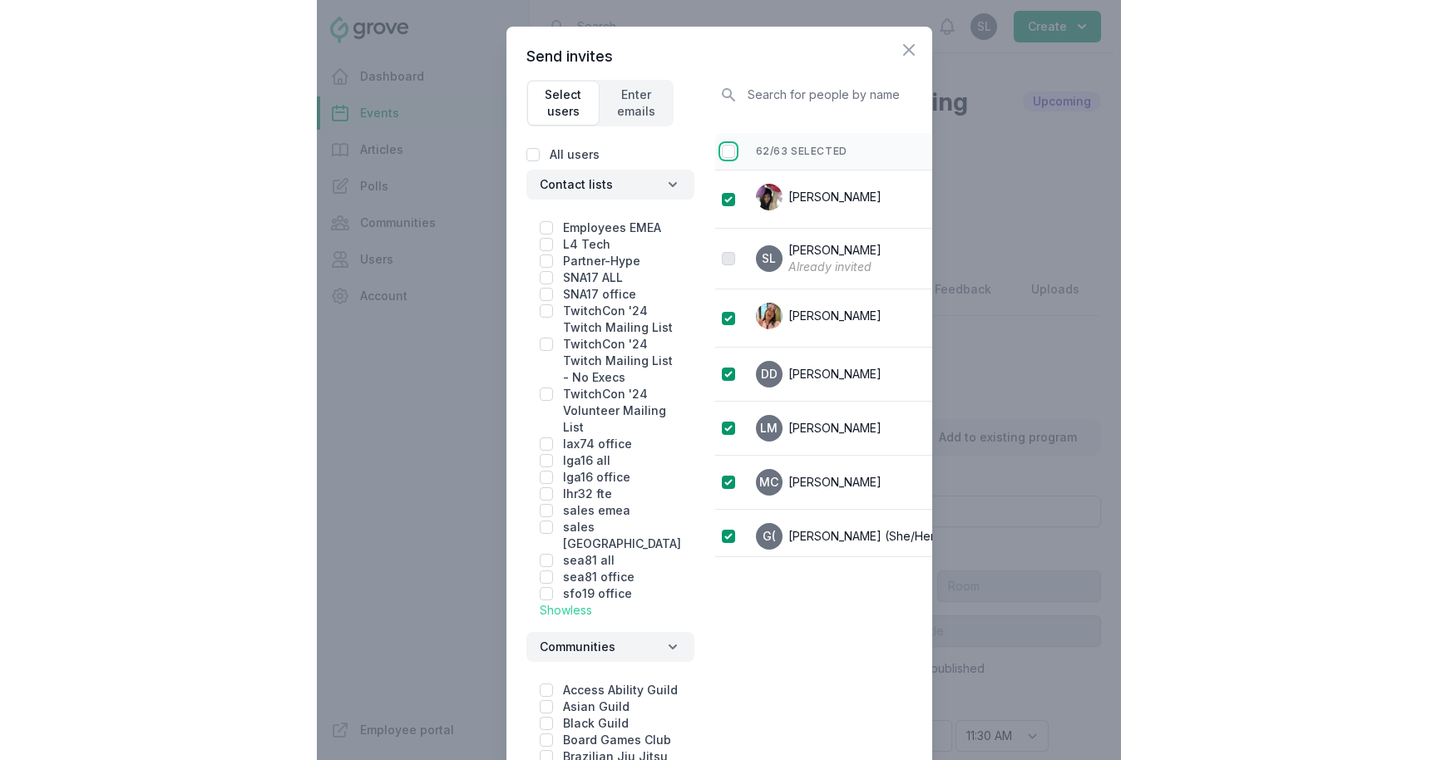
scroll to position [0, 13]
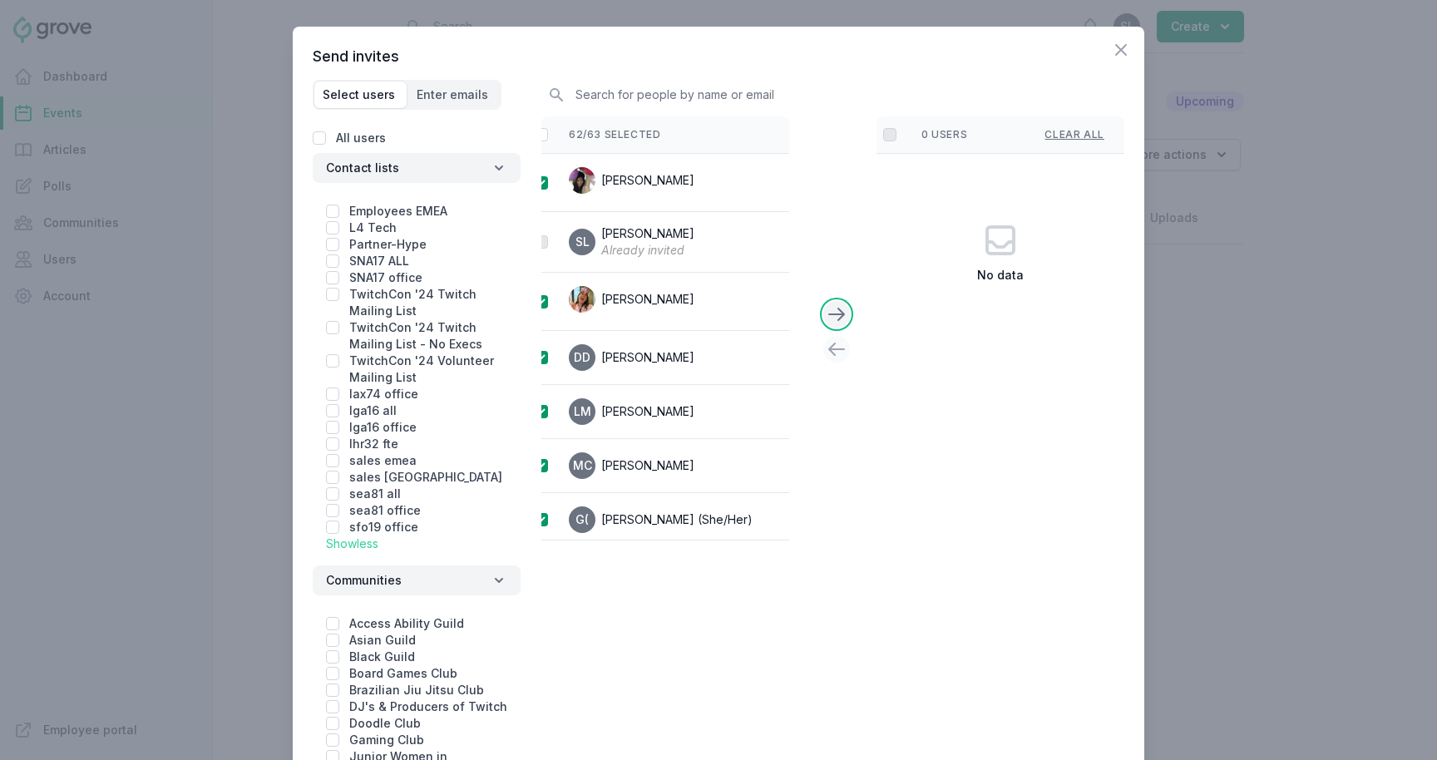
click at [829, 305] on icon at bounding box center [837, 314] width 20 height 20
checkbox input "false"
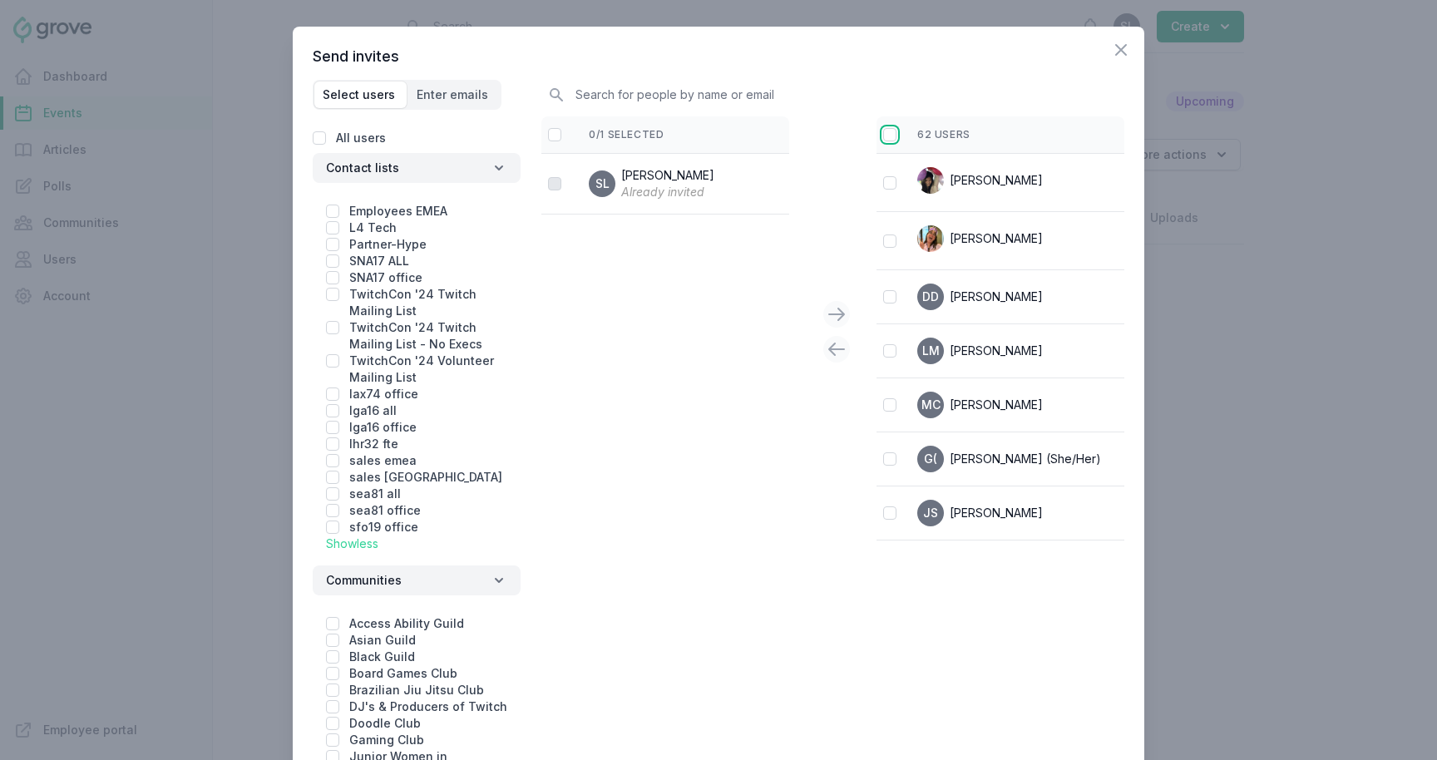
click at [889, 135] on input "checkbox" at bounding box center [889, 134] width 13 height 13
checkbox input "true"
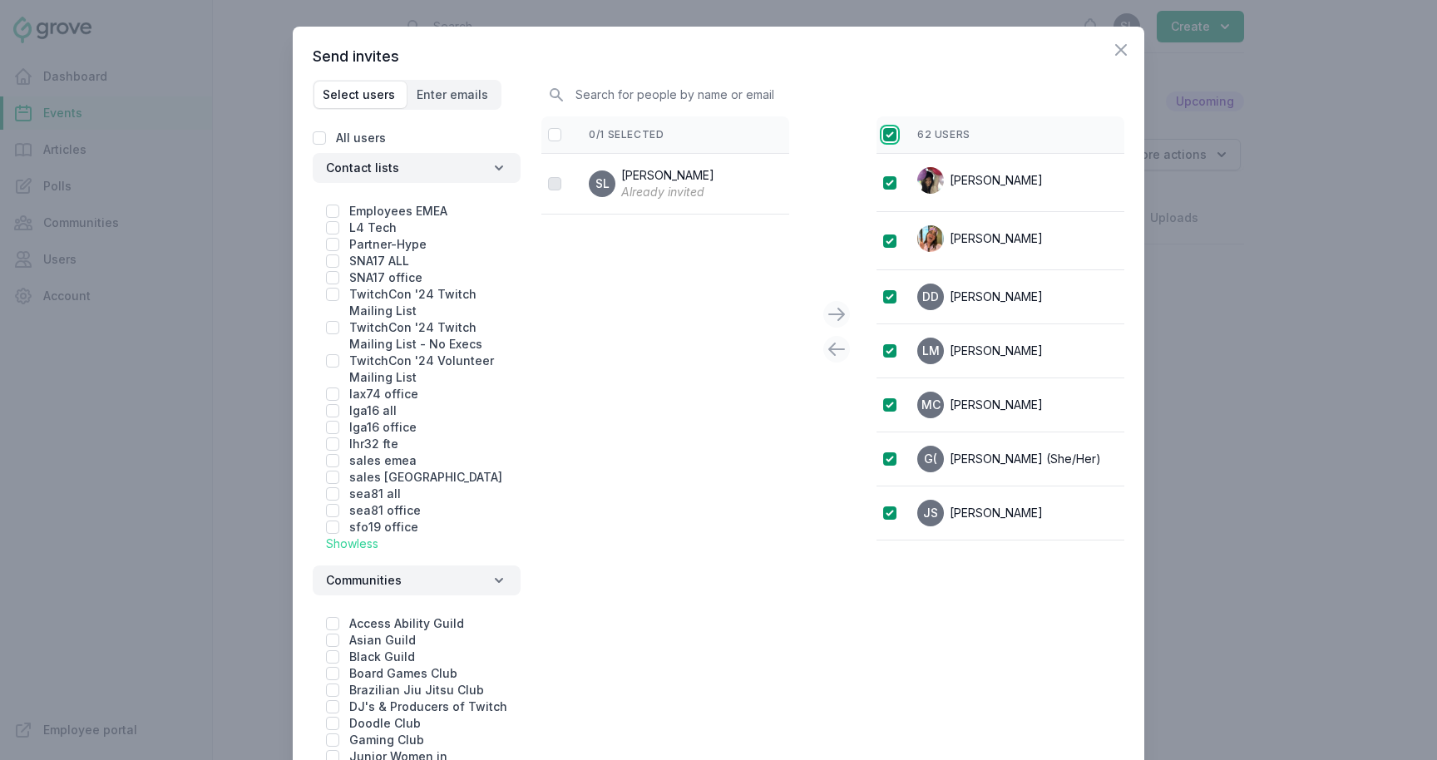
checkbox input "true"
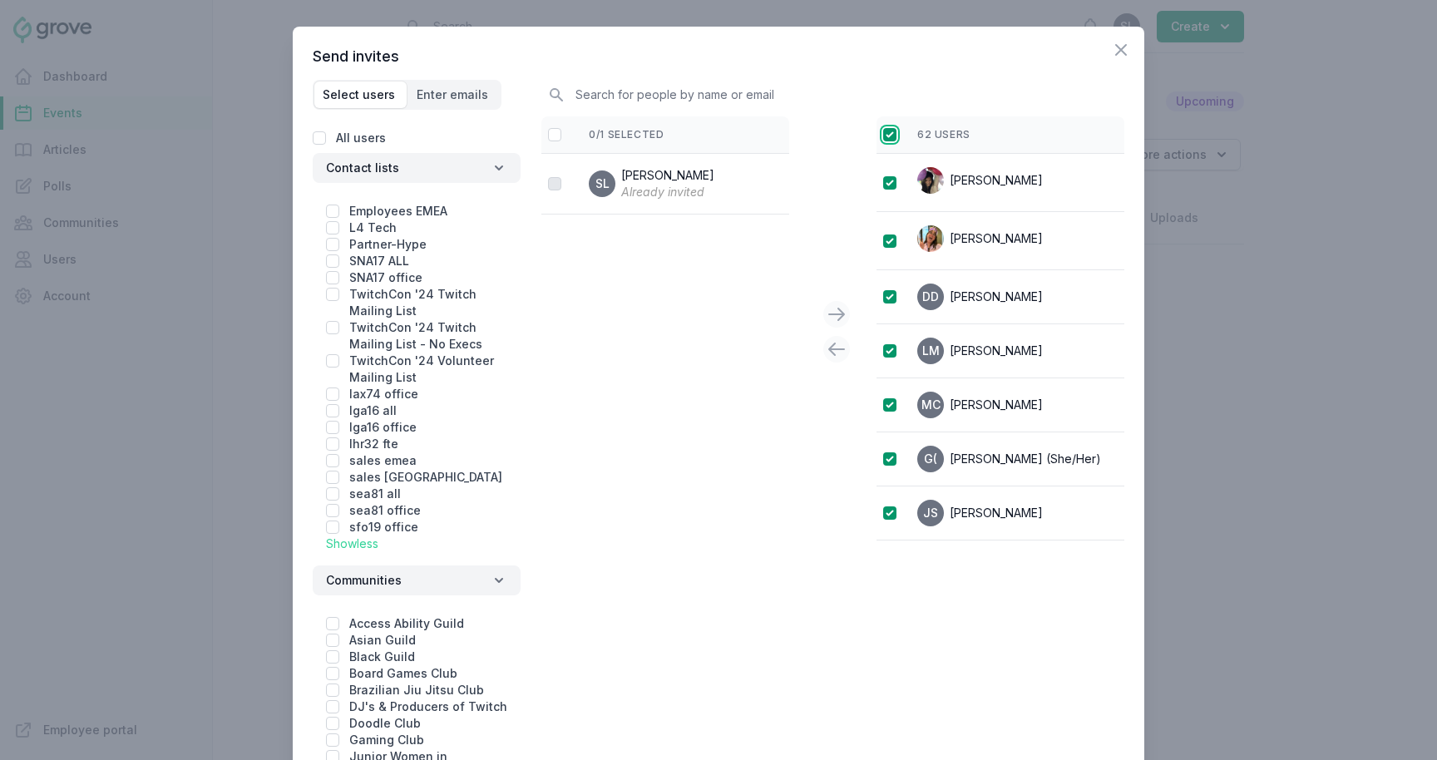
checkbox input "true"
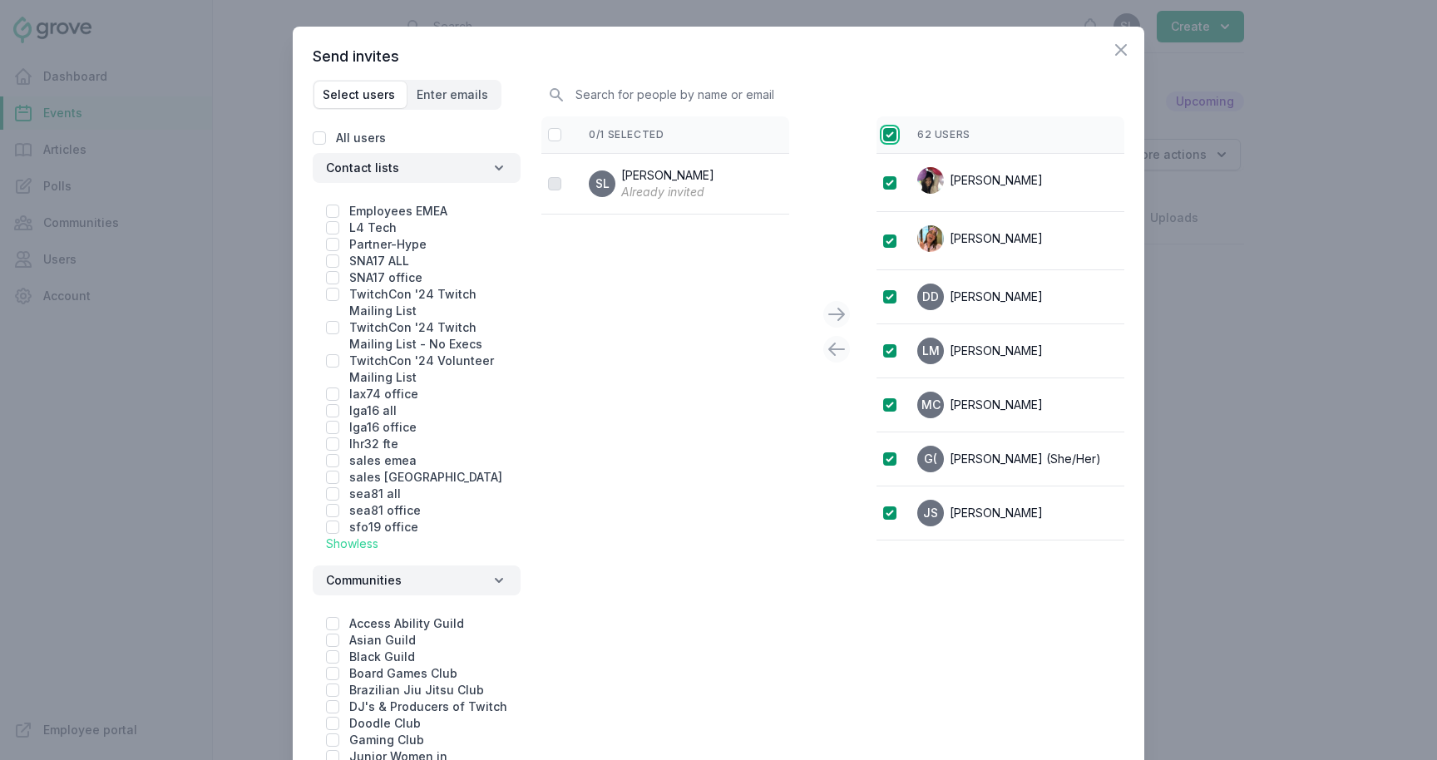
checkbox input "true"
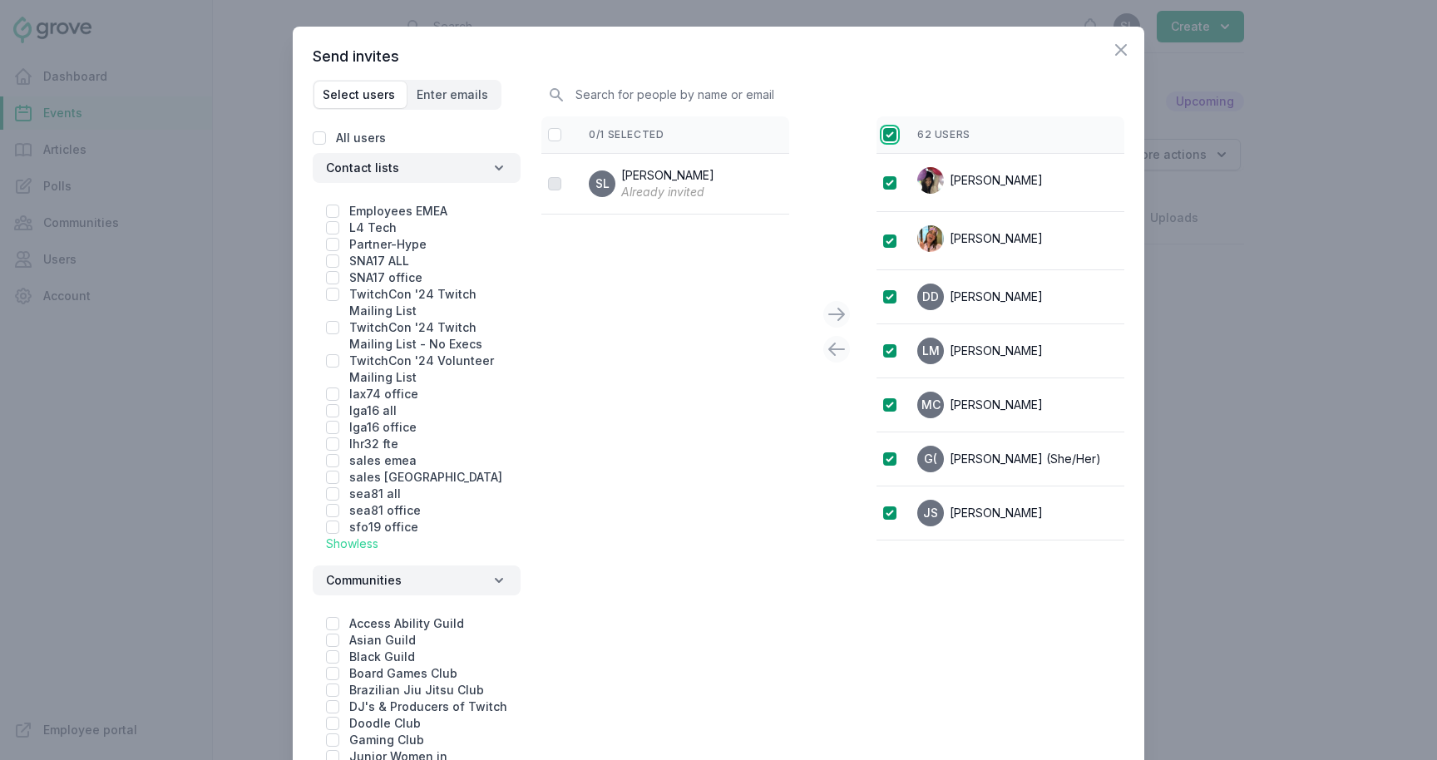
checkbox input "true"
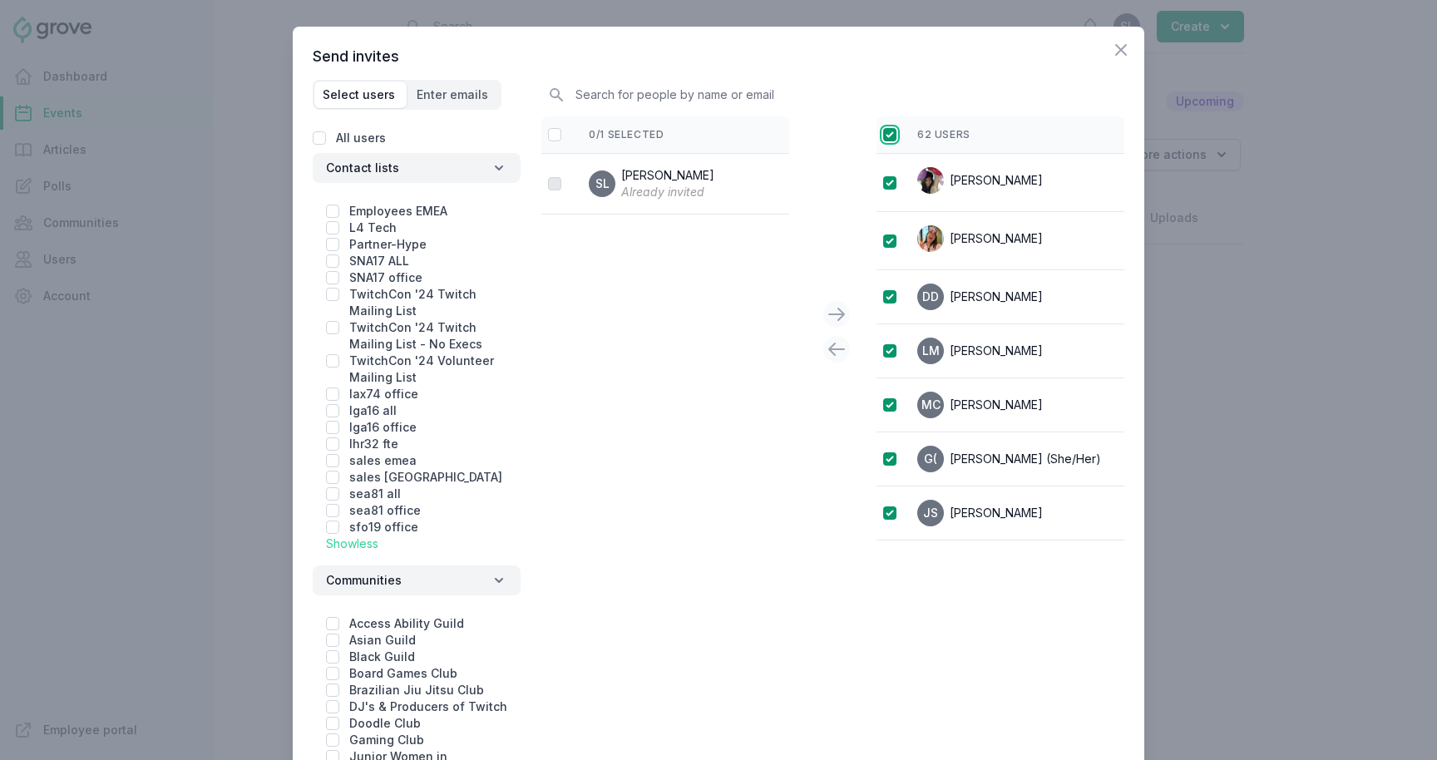
checkbox input "true"
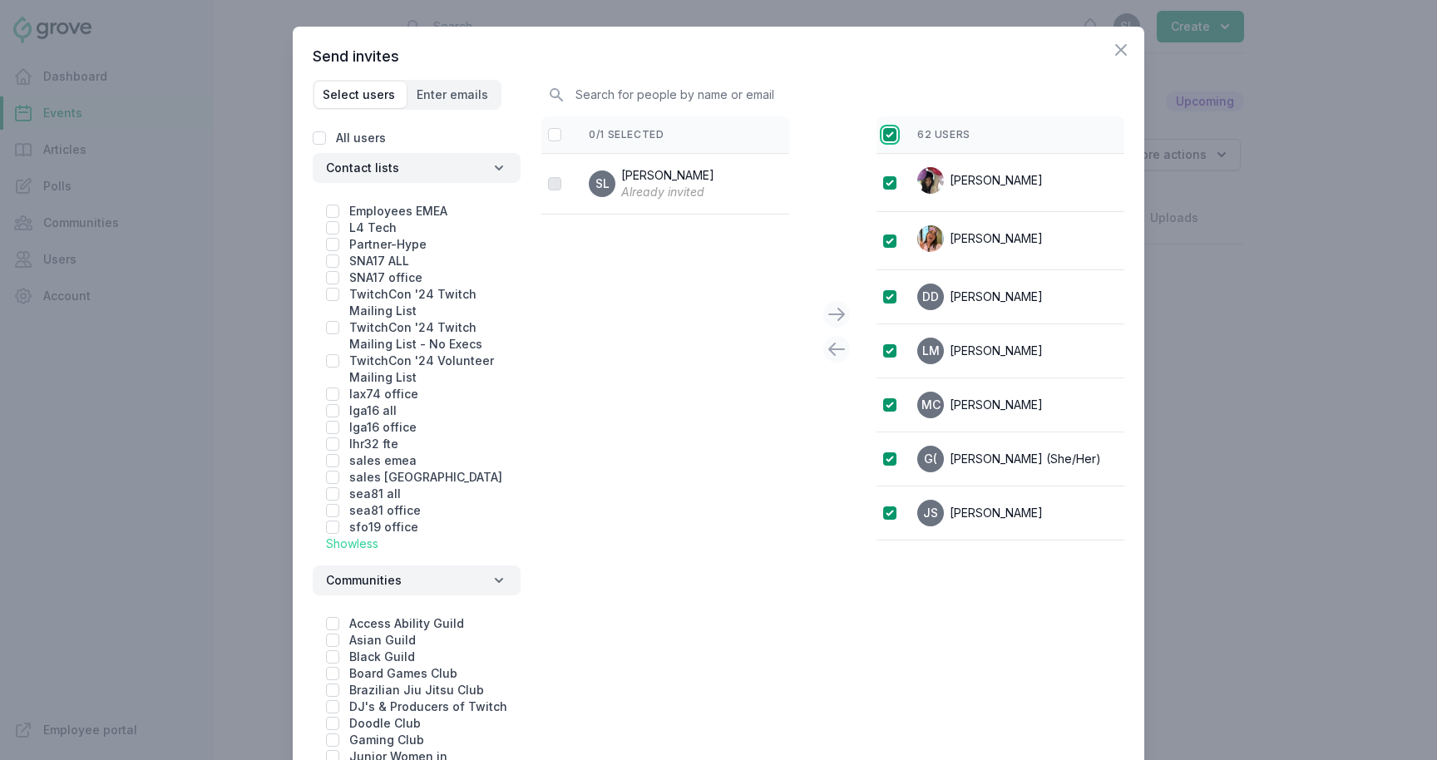
checkbox input "true"
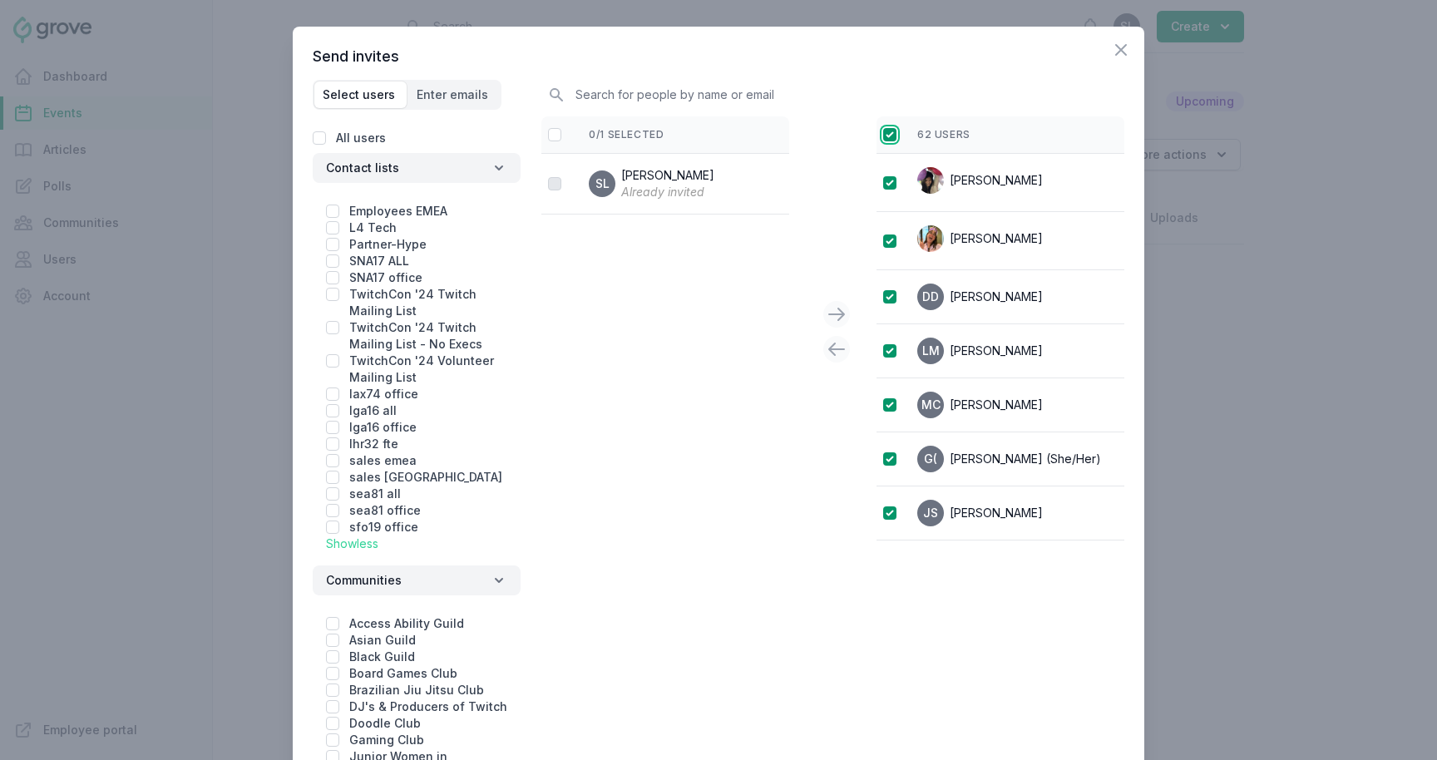
checkbox input "true"
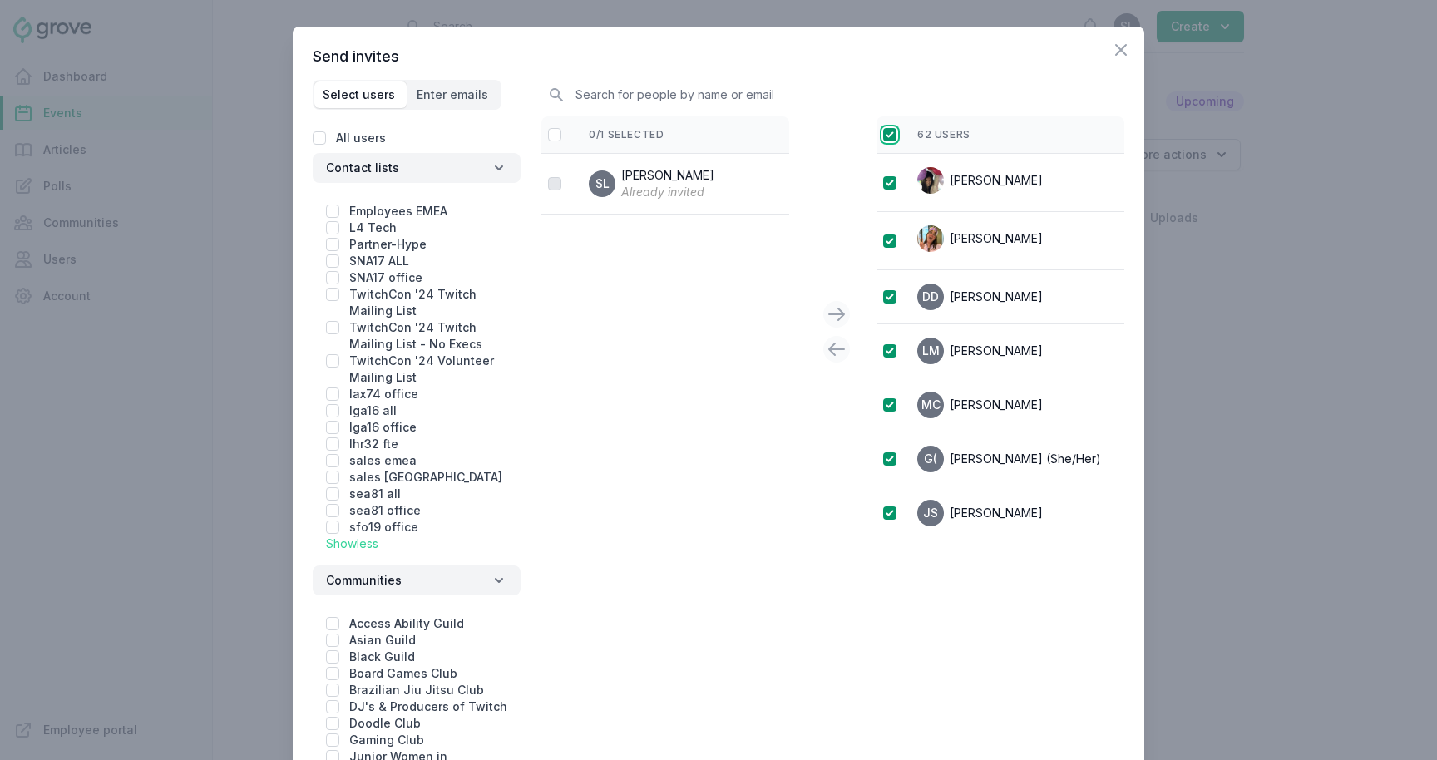
checkbox input "true"
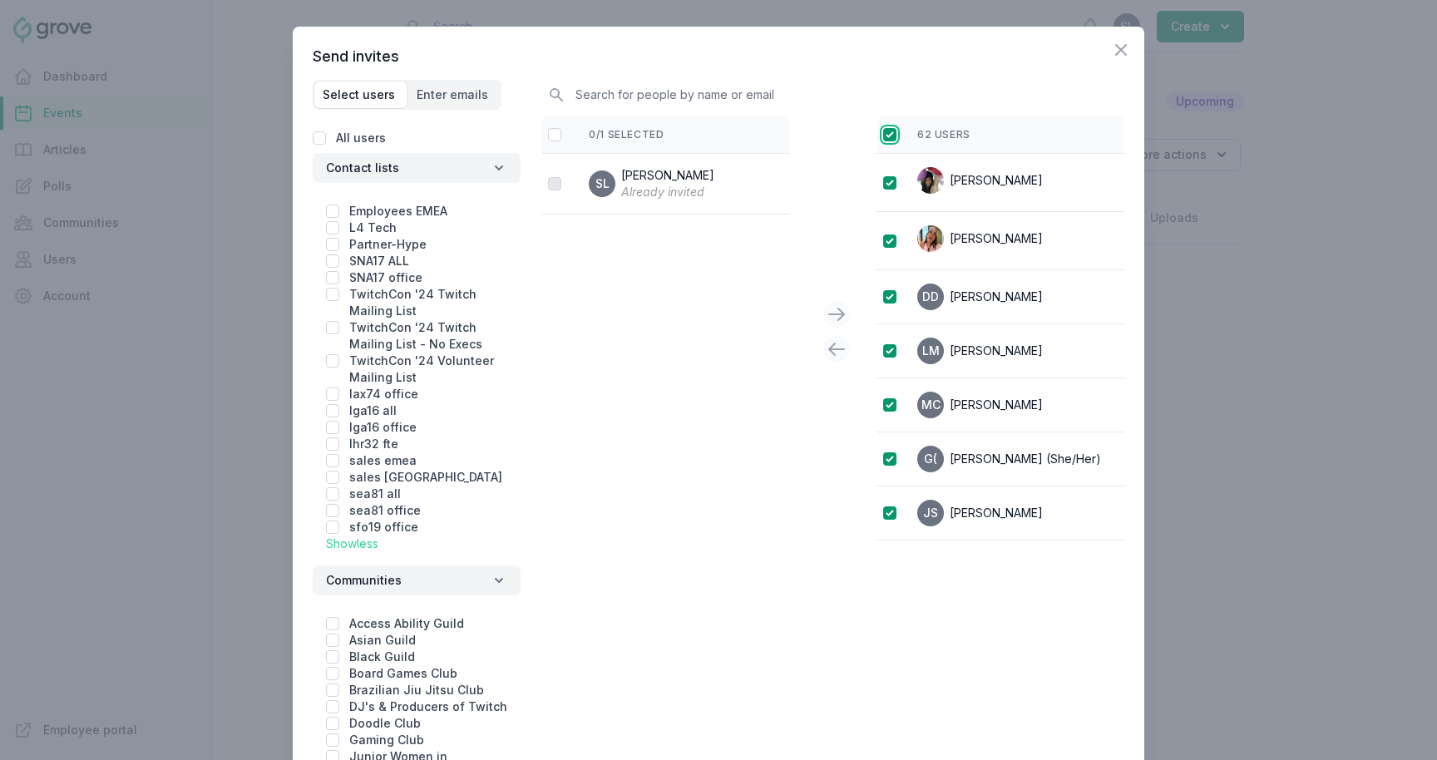
checkbox input "true"
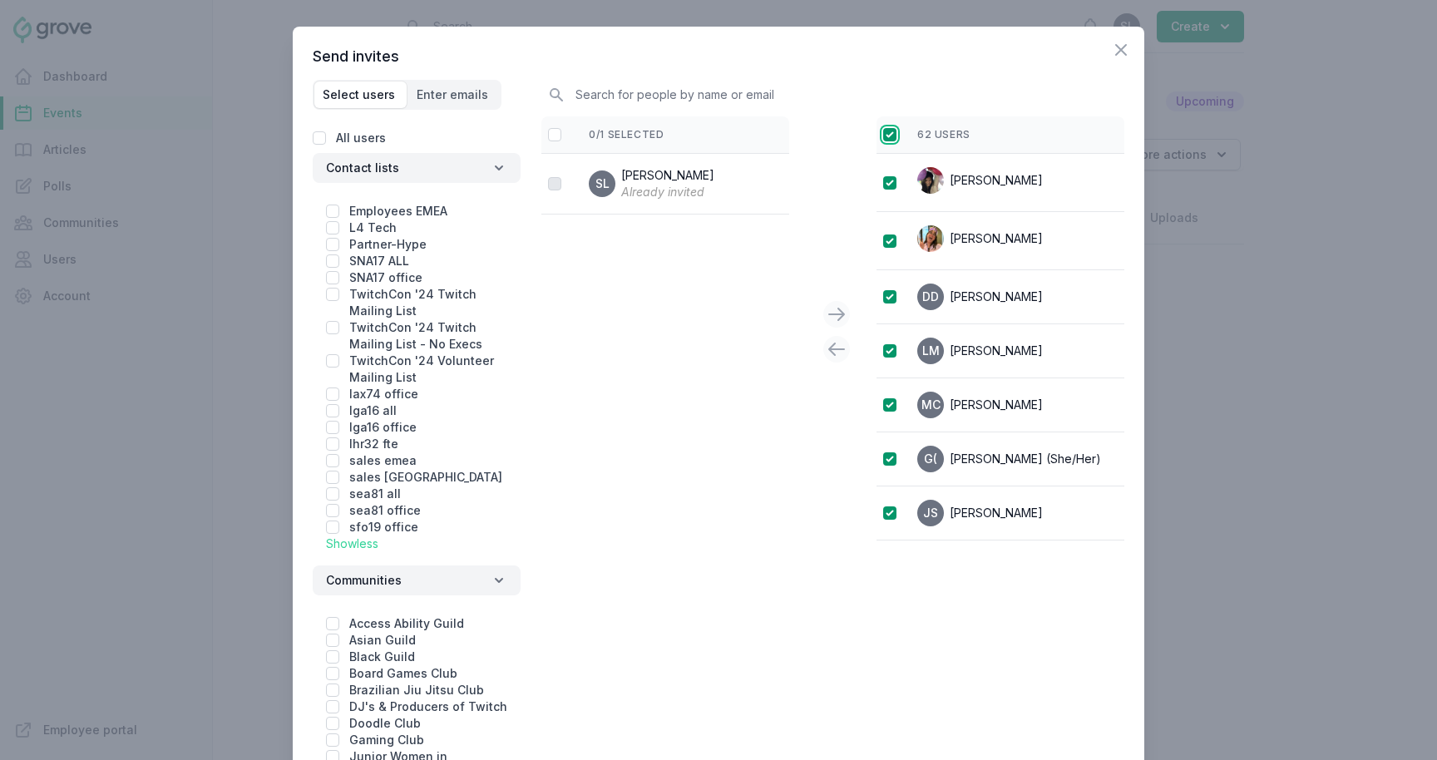
checkbox input "true"
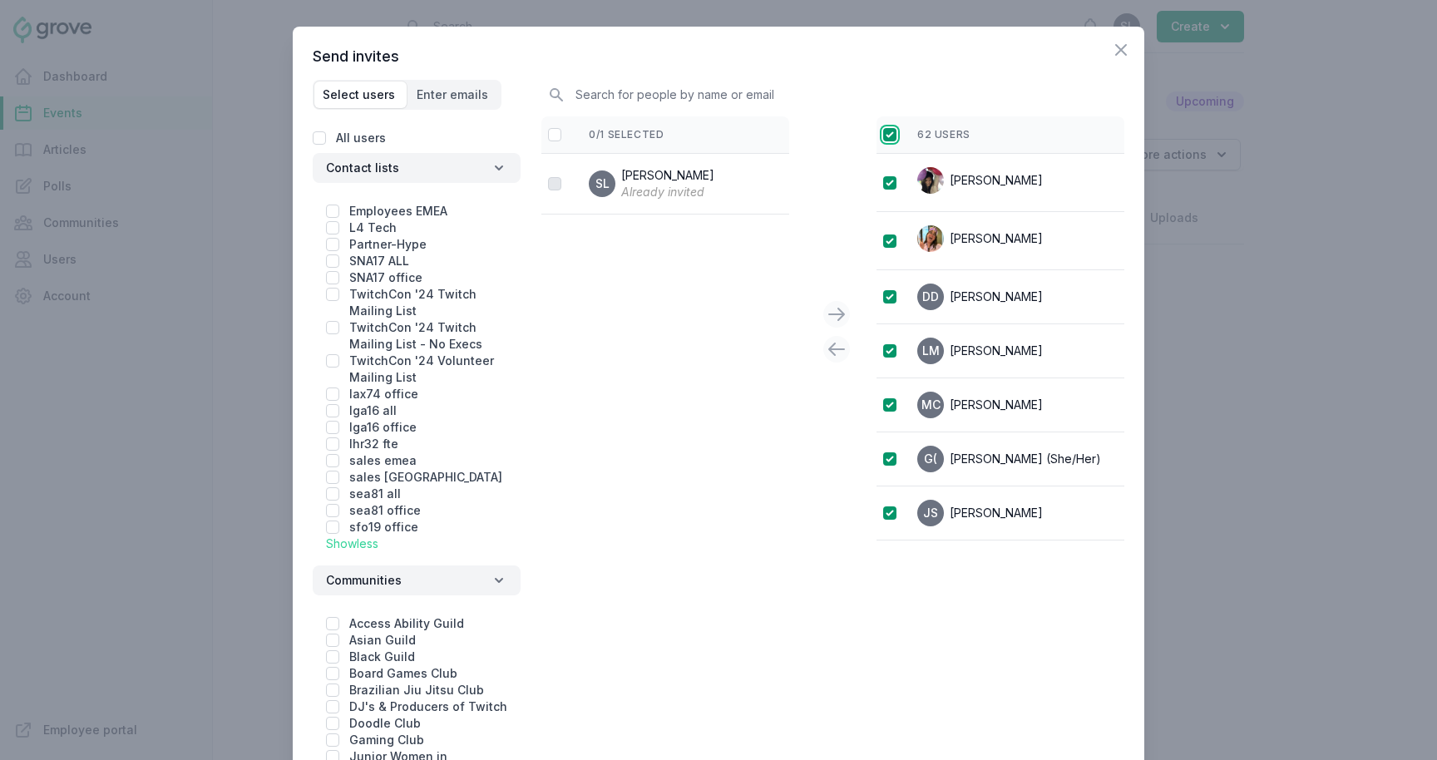
checkbox input "true"
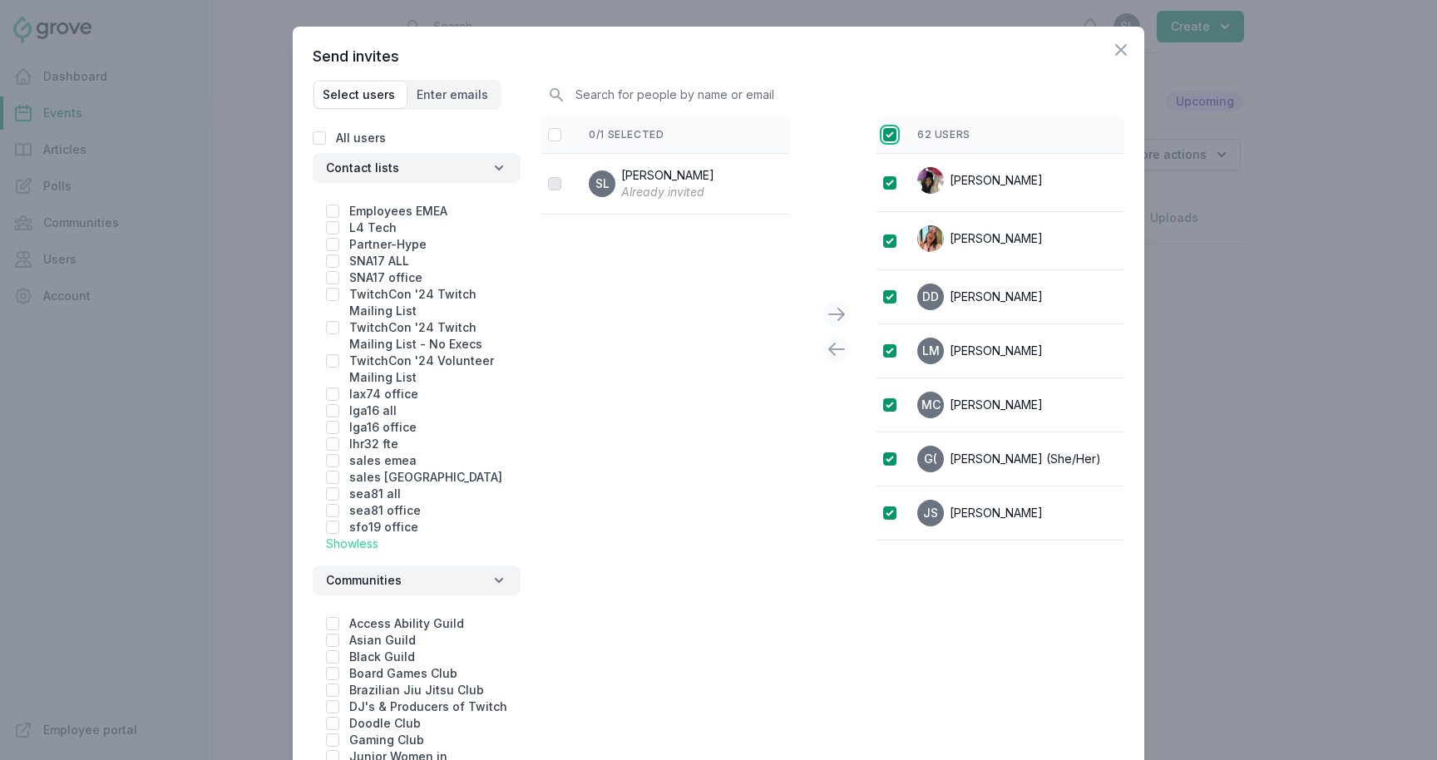
checkbox input "true"
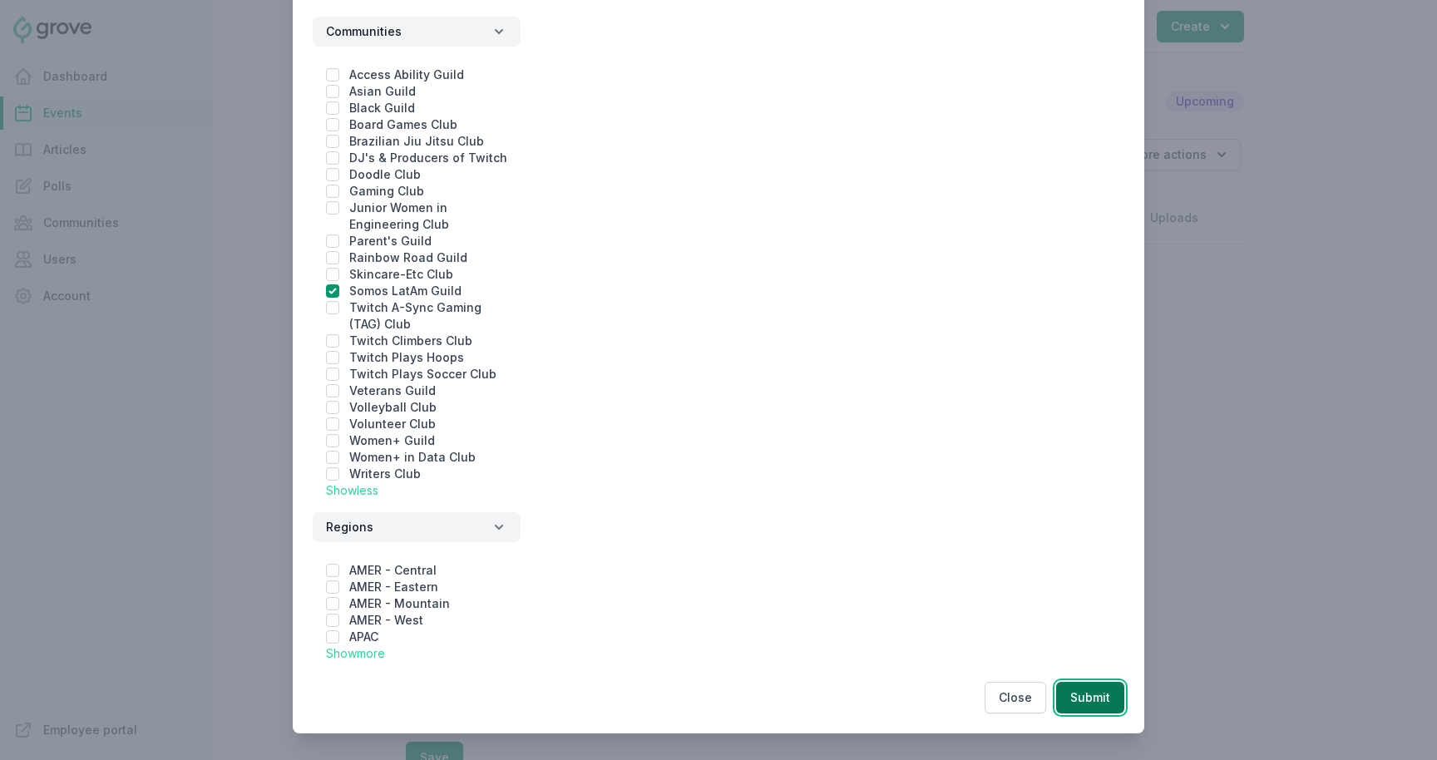
click at [1095, 709] on button "Submit" at bounding box center [1090, 698] width 68 height 32
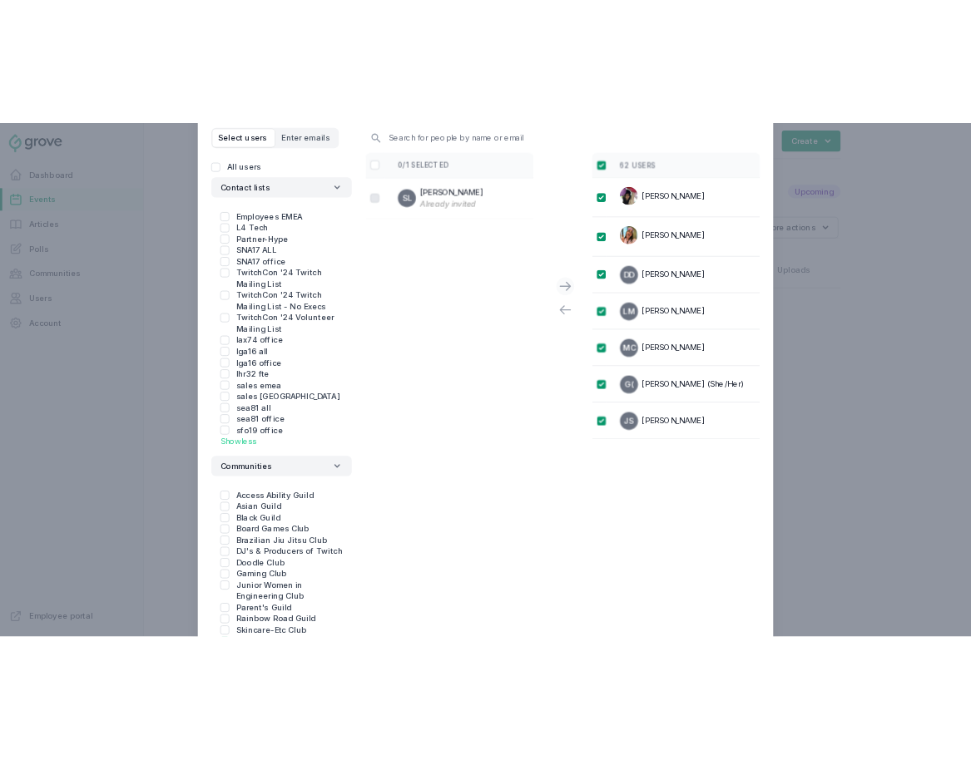
scroll to position [0, 0]
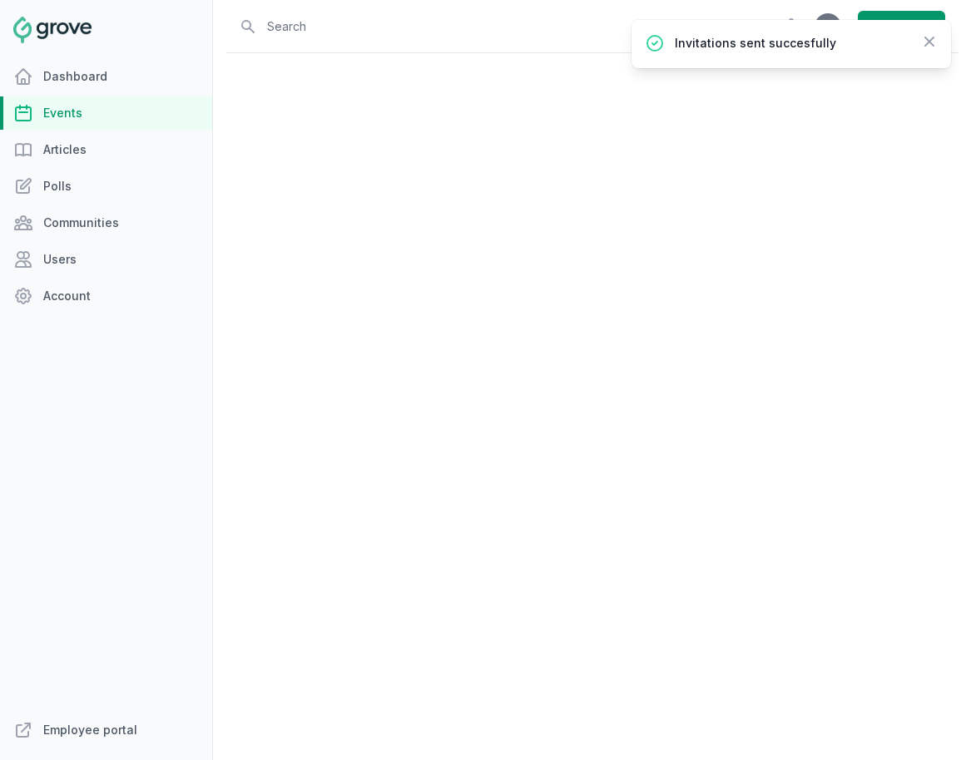
select select "virtual"
select select "11:00 AM"
select select "11:30 AM"
select select "89"
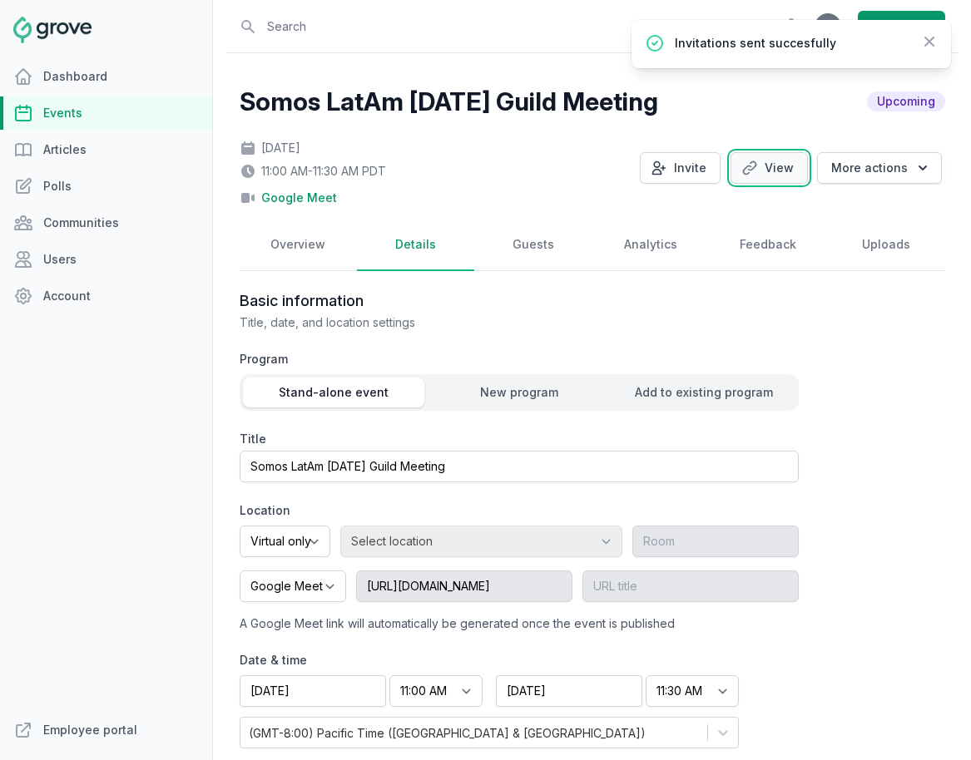
click at [788, 166] on link "View" at bounding box center [768, 168] width 77 height 32
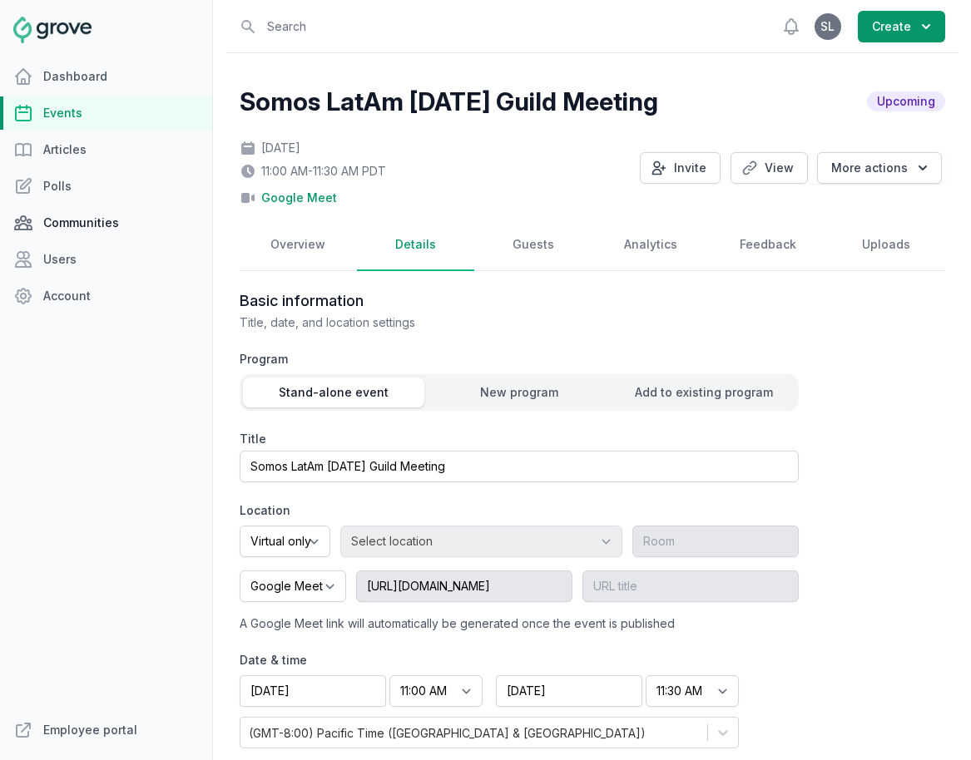
click at [79, 225] on link "Communities" at bounding box center [106, 222] width 212 height 33
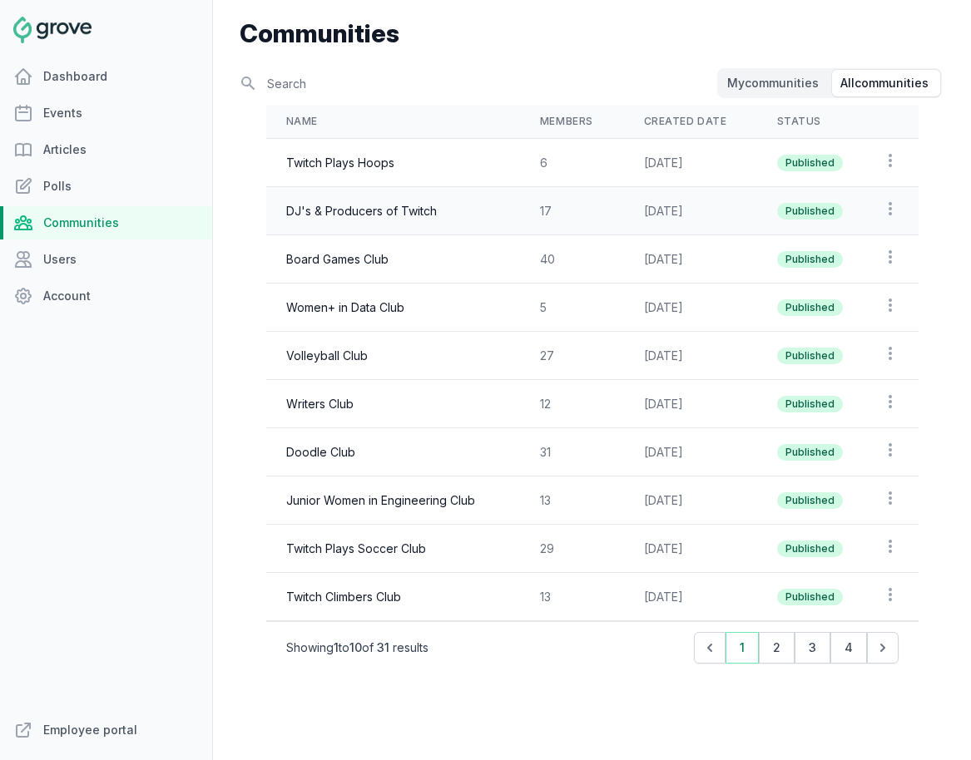
scroll to position [57, 0]
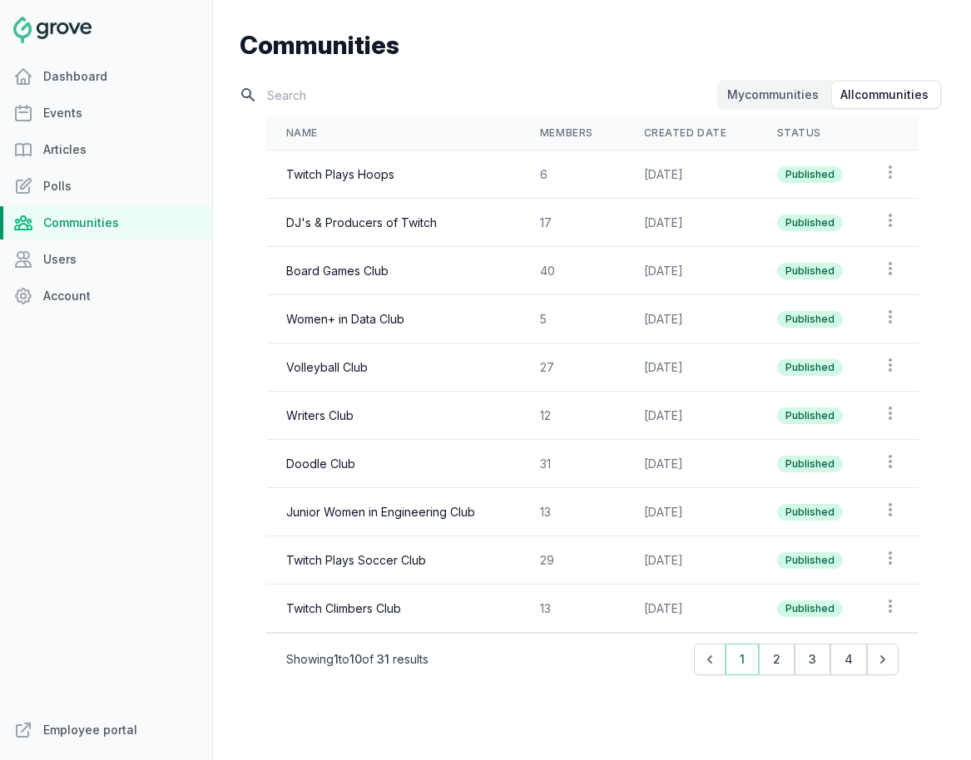
click at [356, 101] on input "text" at bounding box center [477, 95] width 474 height 29
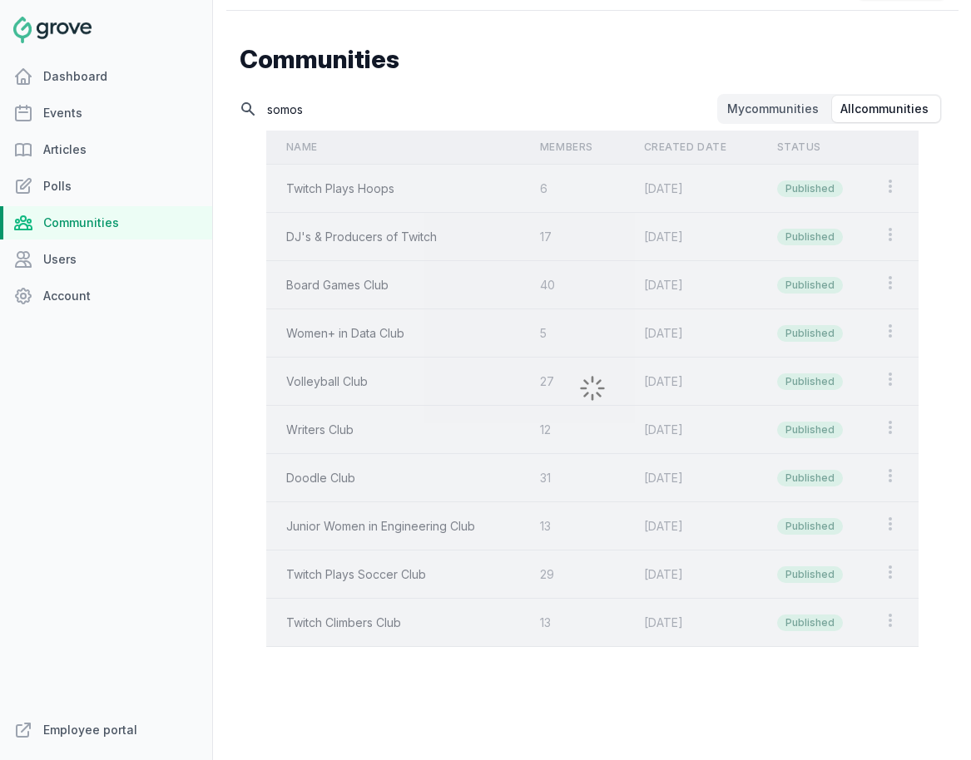
scroll to position [0, 0]
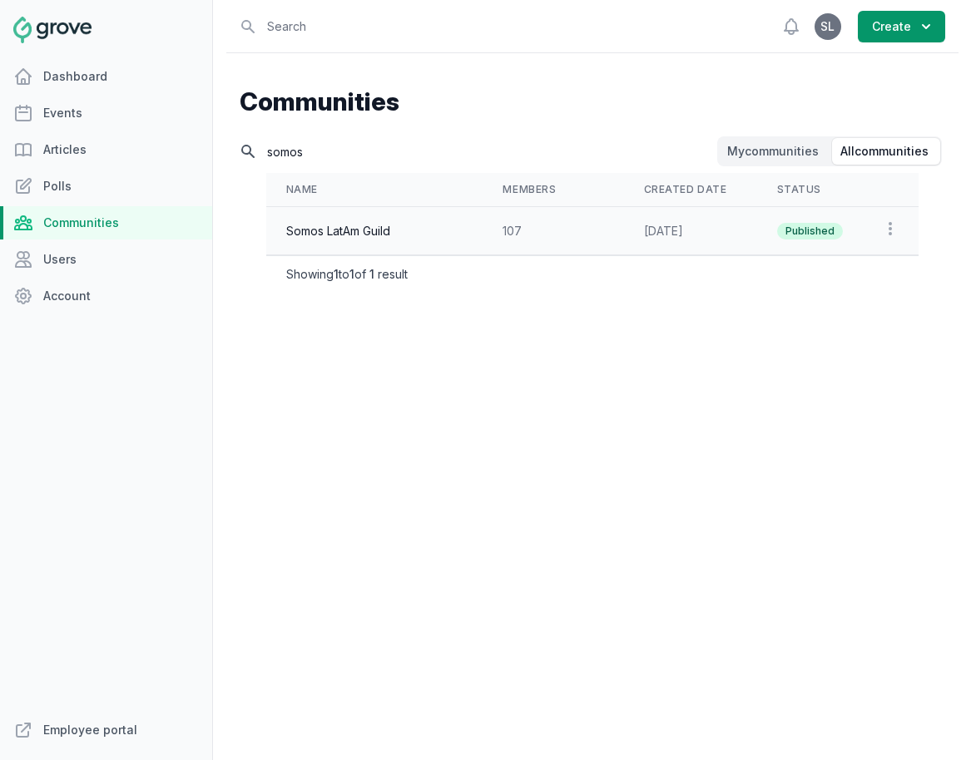
type input "somos"
click at [338, 225] on td "Somos LatAm Guild" at bounding box center [374, 231] width 217 height 48
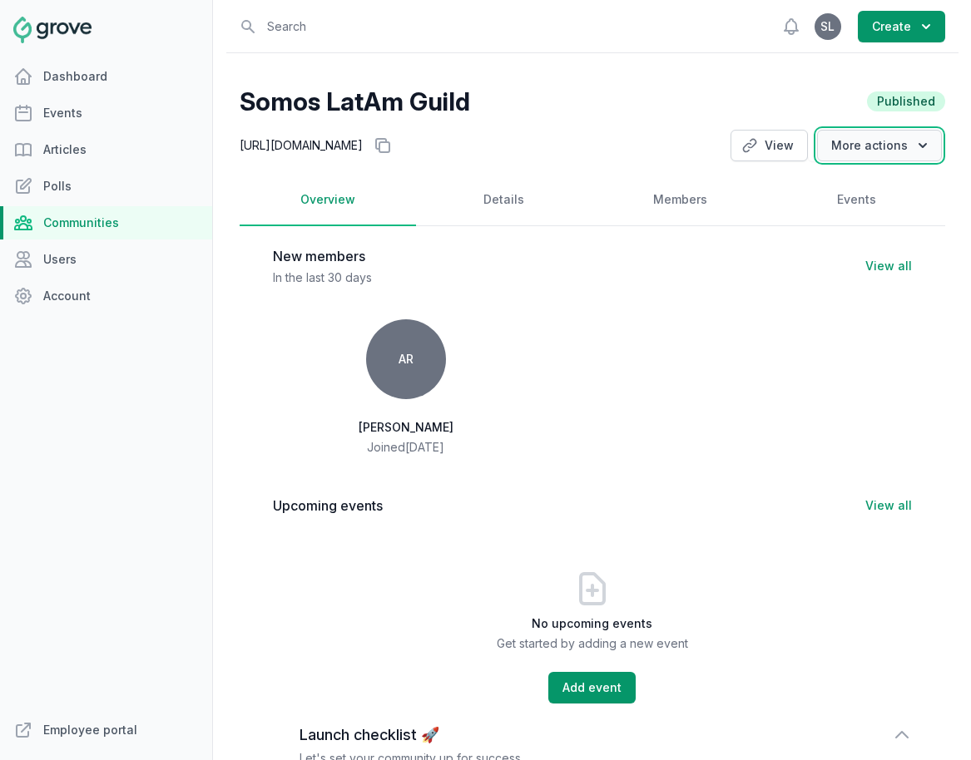
click at [887, 161] on button "More actions" at bounding box center [879, 146] width 125 height 32
click at [741, 402] on div "AR Alexandra Rodriguez Joined at Joined Aug 22, 2025" at bounding box center [592, 387] width 559 height 163
click at [595, 704] on button "Add event" at bounding box center [591, 688] width 87 height 32
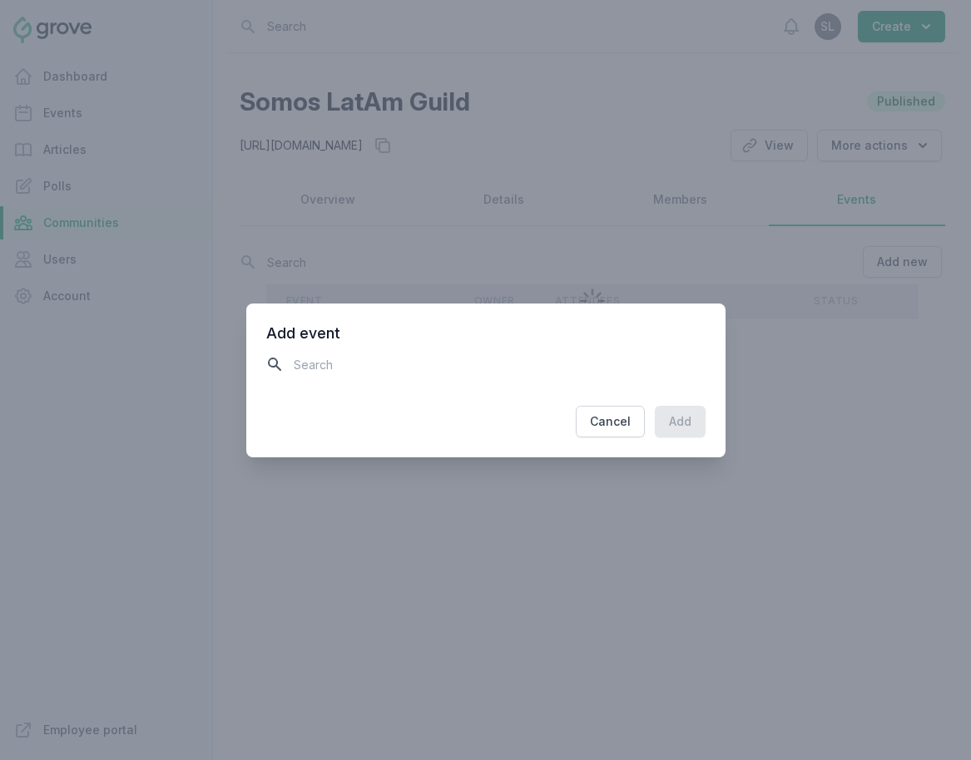
click at [335, 369] on input "text" at bounding box center [485, 364] width 439 height 29
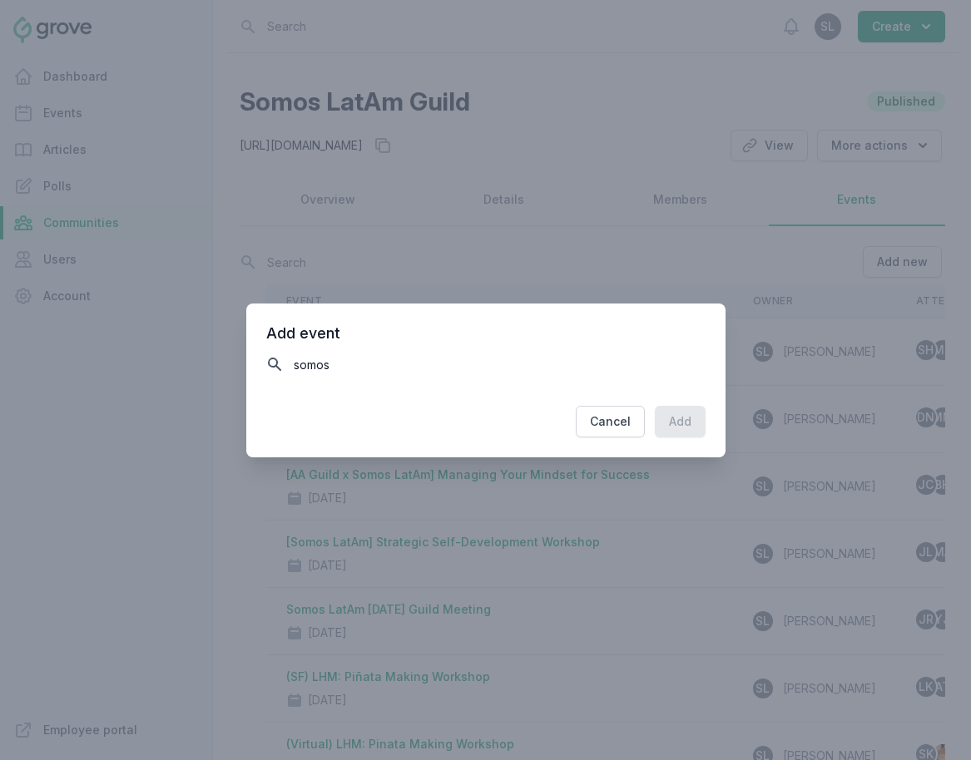
click at [341, 370] on input "somos" at bounding box center [485, 364] width 439 height 29
type input "somos"
click at [307, 363] on input "somos" at bounding box center [485, 364] width 439 height 29
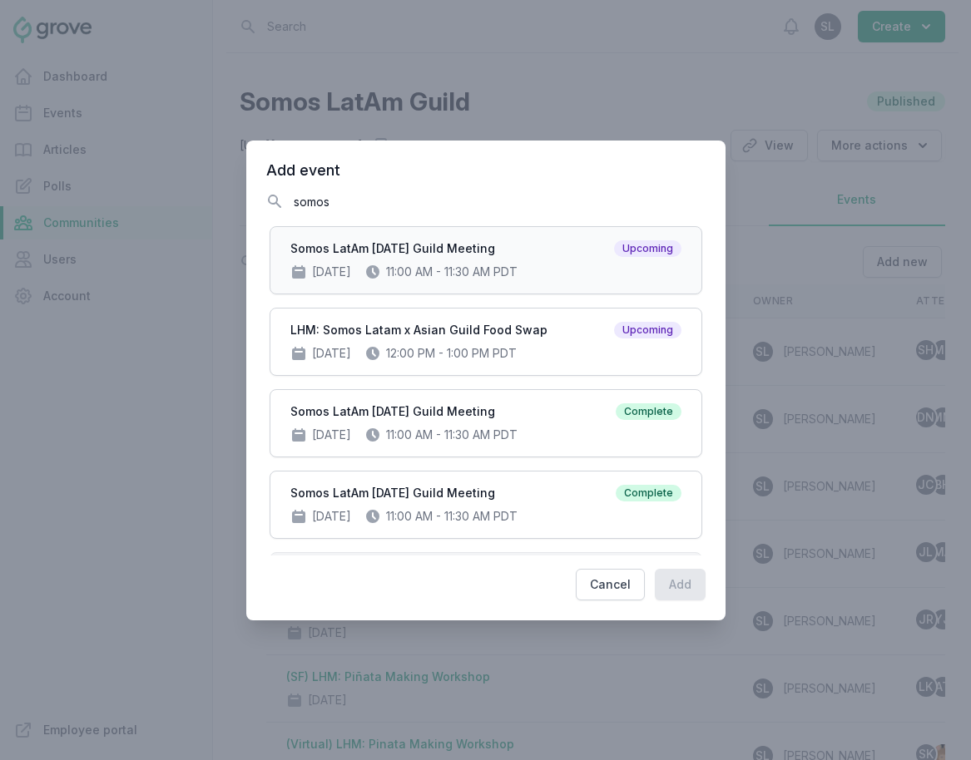
click at [442, 278] on div "Sep 11, 2025 11:00 AM - 11:30 AM PDT" at bounding box center [485, 272] width 391 height 17
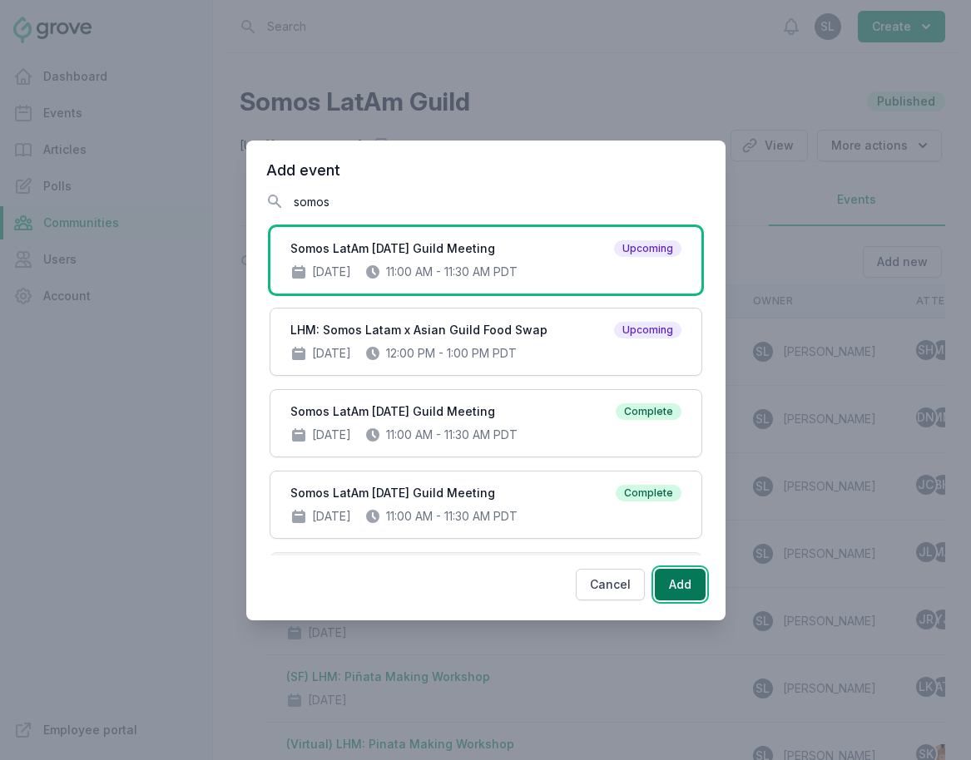
click at [679, 578] on button "Add" at bounding box center [679, 585] width 51 height 32
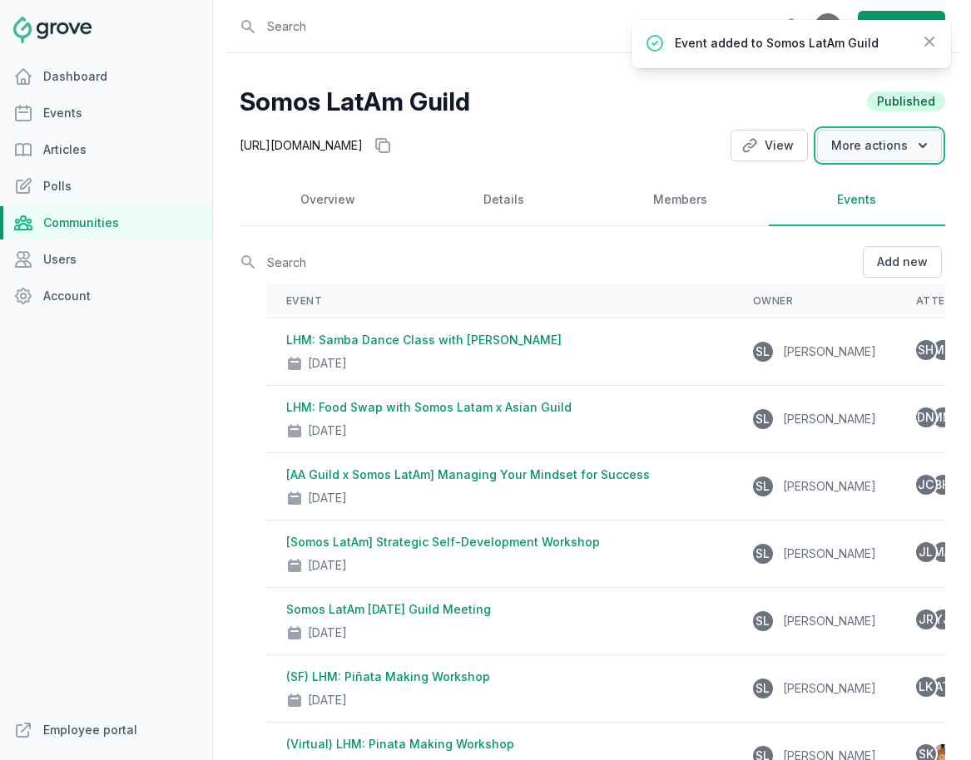
click at [888, 153] on button "More actions" at bounding box center [879, 146] width 125 height 32
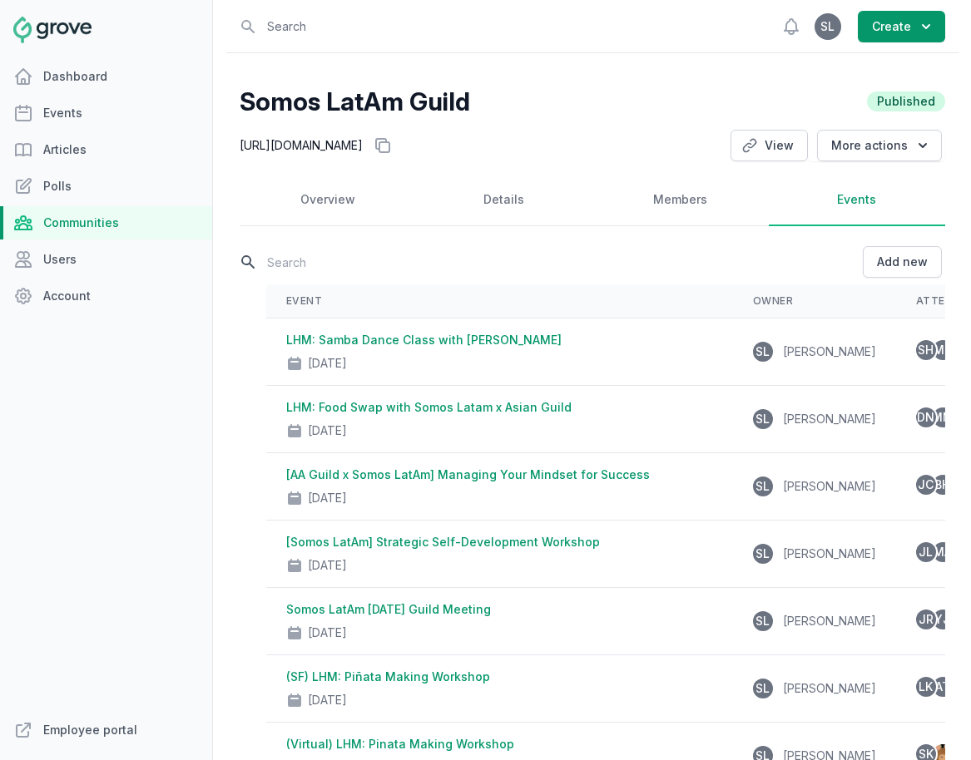
click at [630, 271] on input "text" at bounding box center [550, 262] width 620 height 29
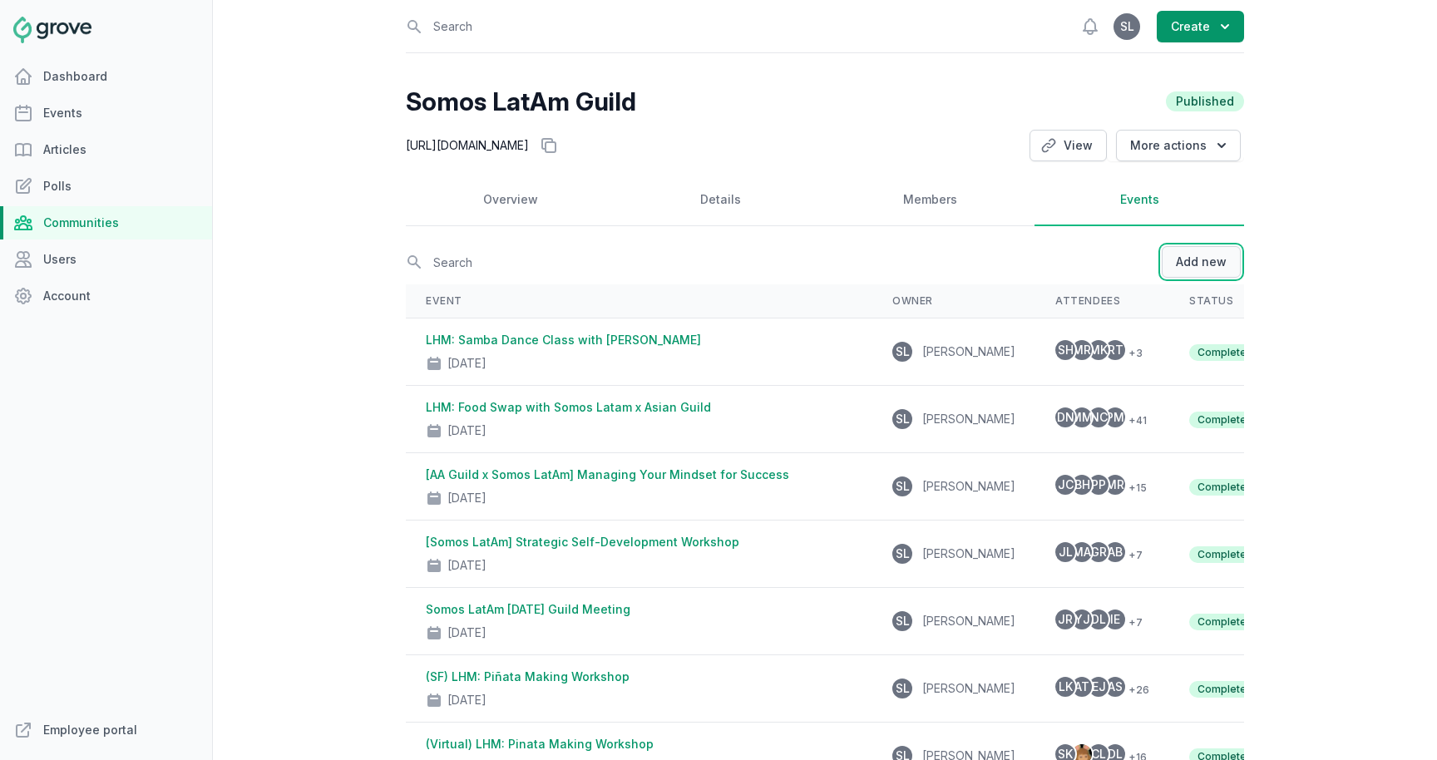
click at [1222, 263] on button "Add new" at bounding box center [1201, 262] width 79 height 32
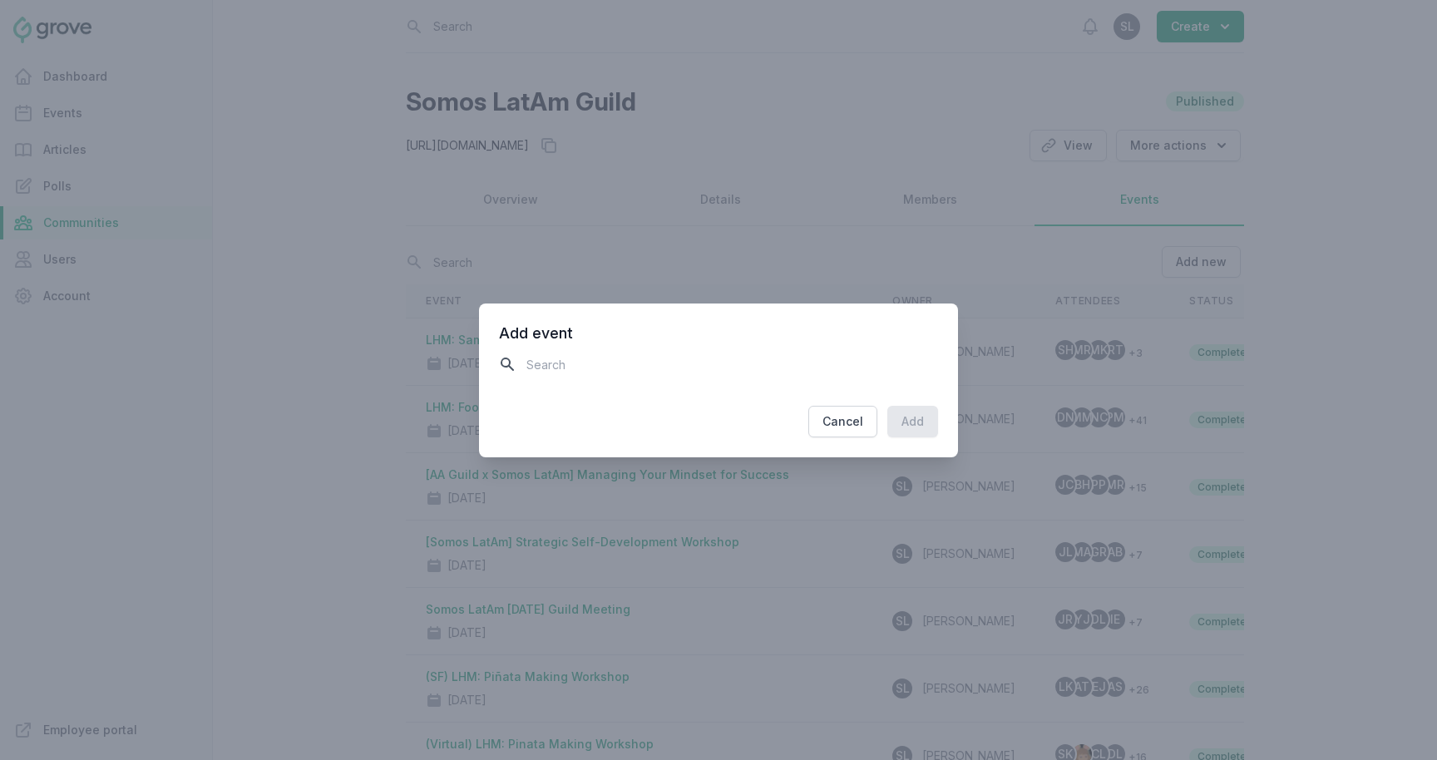
click at [671, 360] on input "text" at bounding box center [718, 364] width 439 height 29
type input "lhm"
click at [570, 371] on input "lhm" at bounding box center [718, 364] width 439 height 29
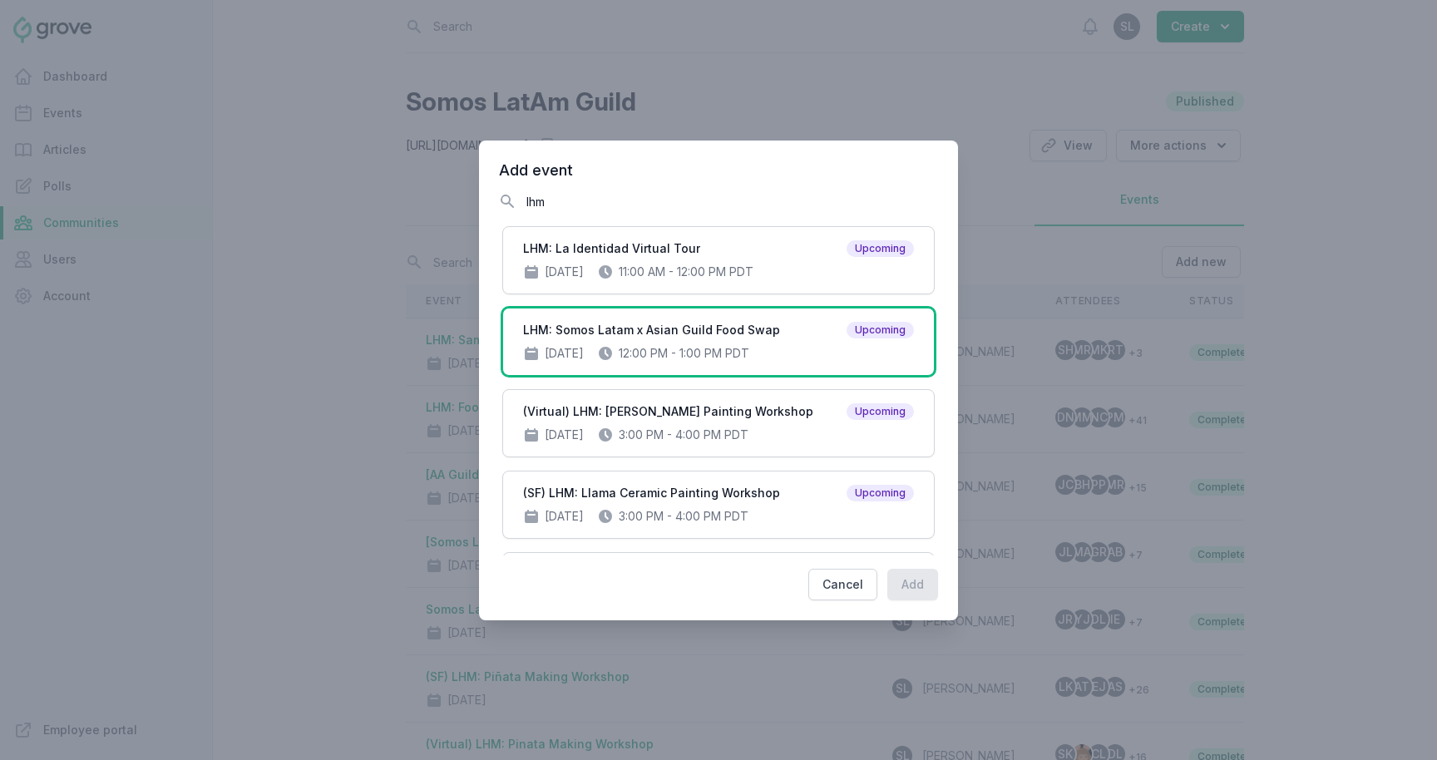
drag, startPoint x: 553, startPoint y: 365, endPoint x: 477, endPoint y: 394, distance: 81.9
click at [475, 394] on div "​ Add event Search lhm Server size LHM: La Identidad Virtual Tour Upcoming Sep …" at bounding box center [718, 380] width 1437 height 760
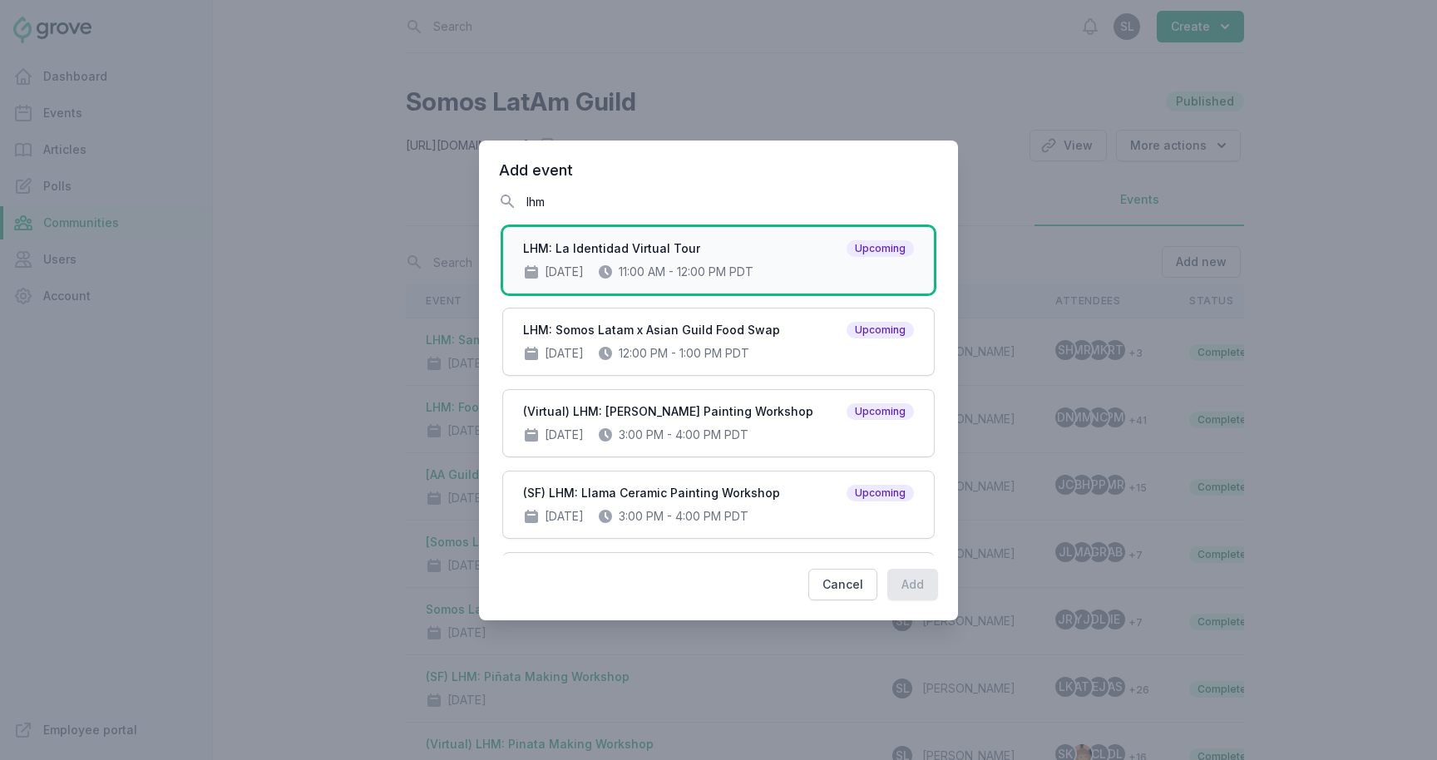
click at [744, 248] on div "LHM: La Identidad Virtual Tour Upcoming" at bounding box center [718, 248] width 391 height 17
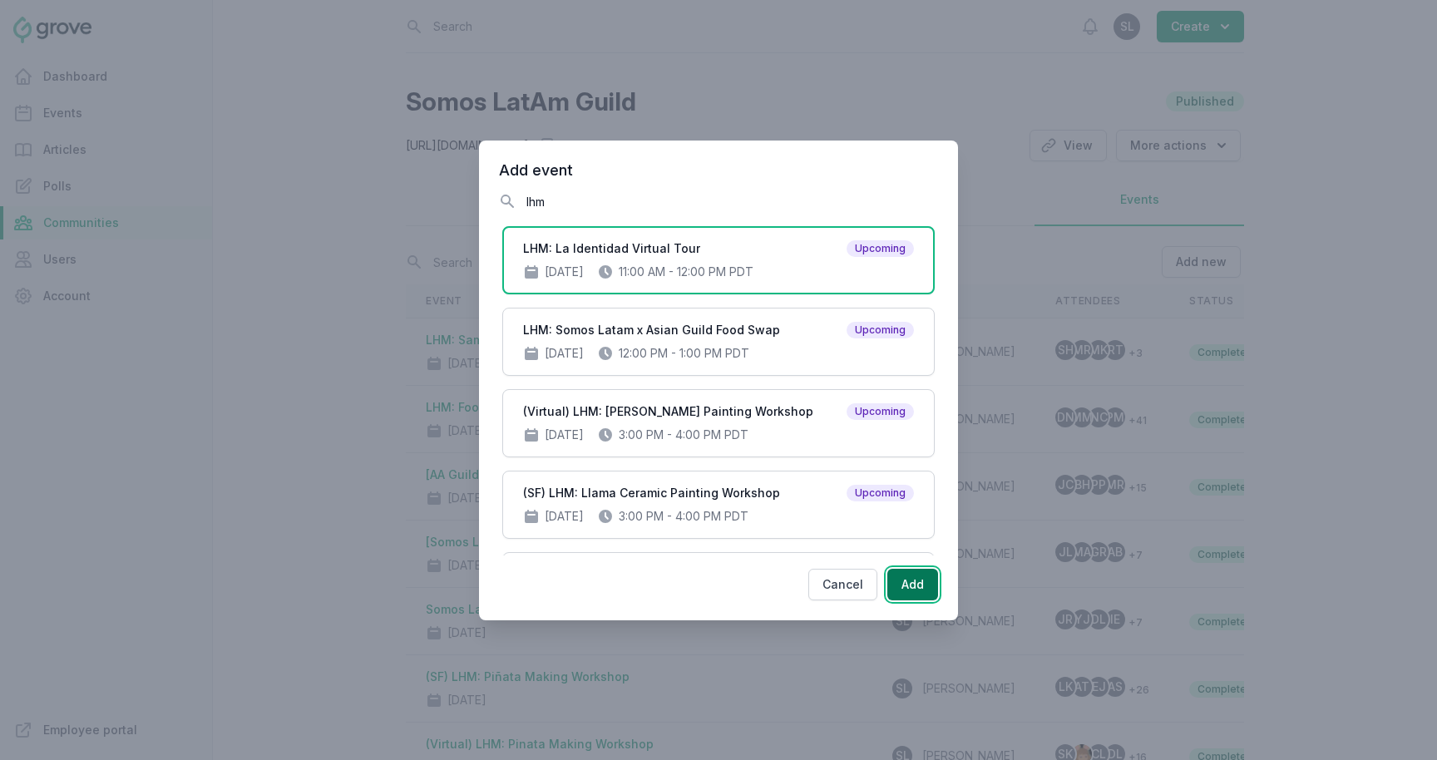
click at [911, 576] on button "Add" at bounding box center [912, 585] width 51 height 32
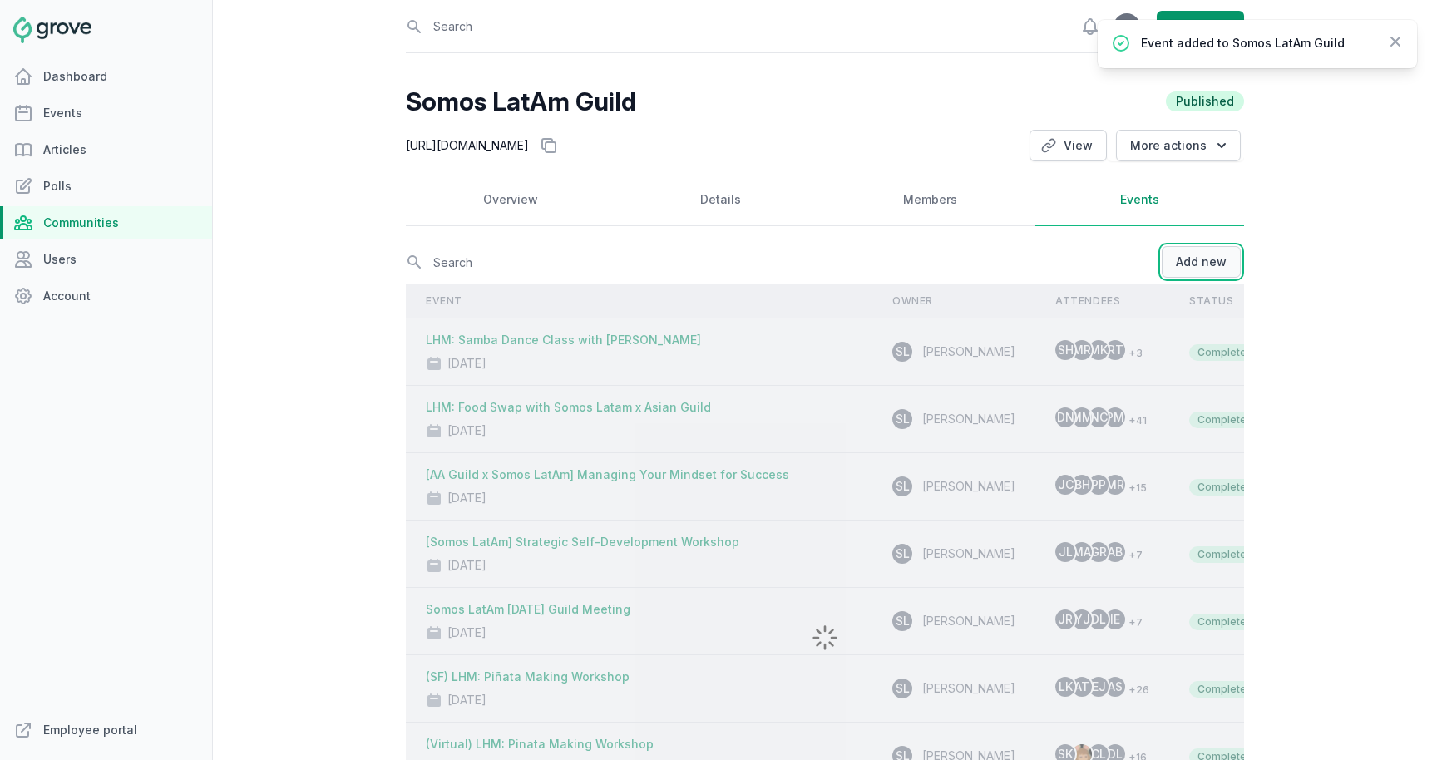
click at [1224, 266] on button "Add new" at bounding box center [1201, 262] width 79 height 32
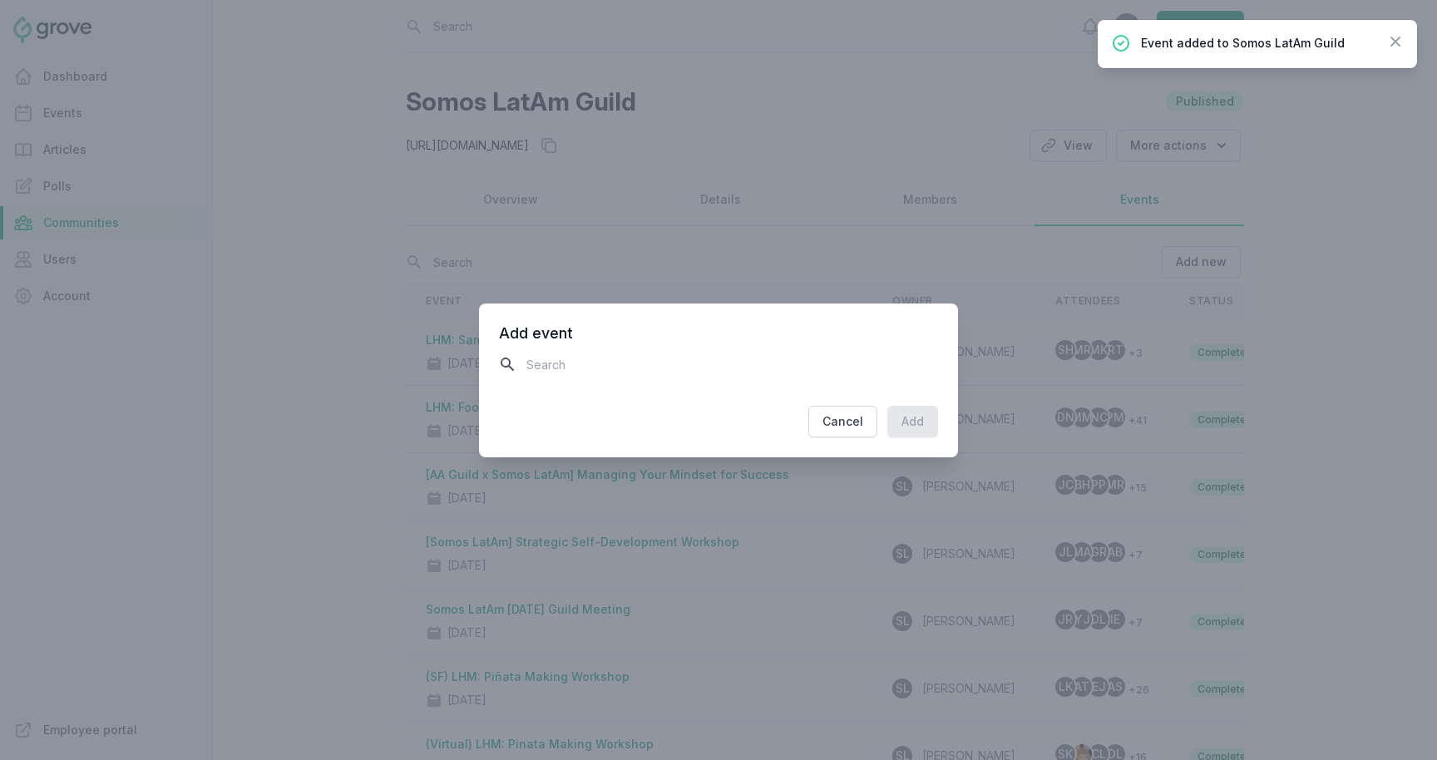
click at [681, 369] on input "text" at bounding box center [718, 364] width 439 height 29
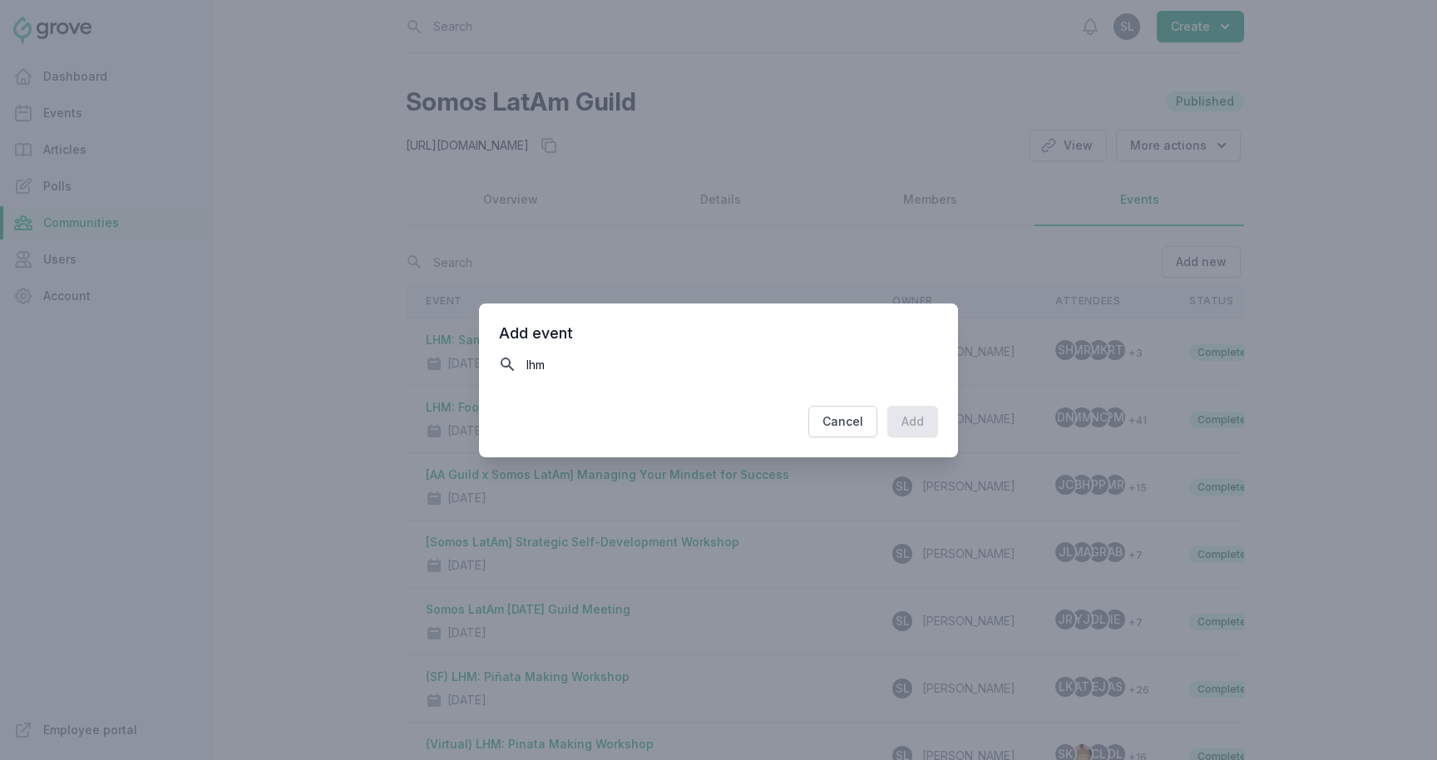
click at [563, 363] on input "lhm" at bounding box center [718, 364] width 439 height 29
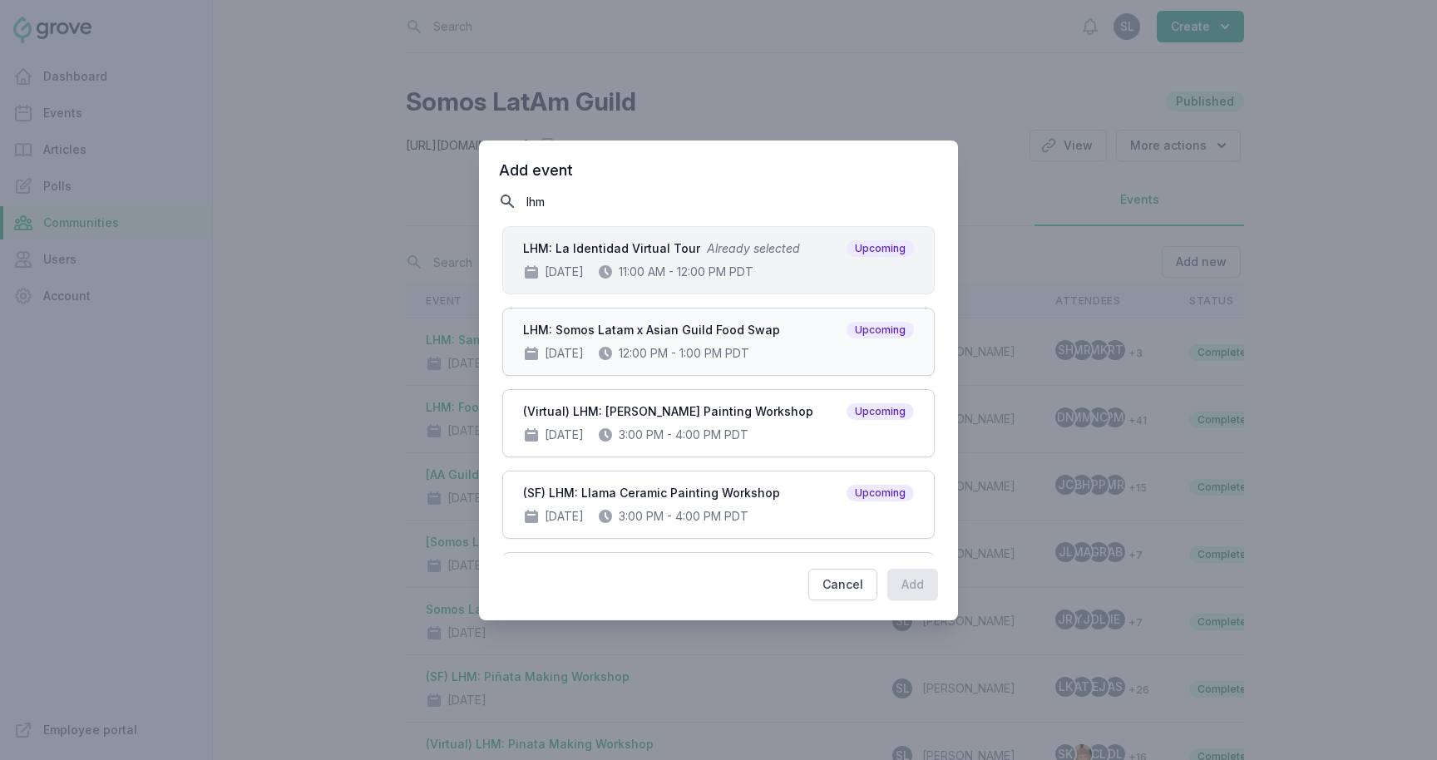
type input "lhm"
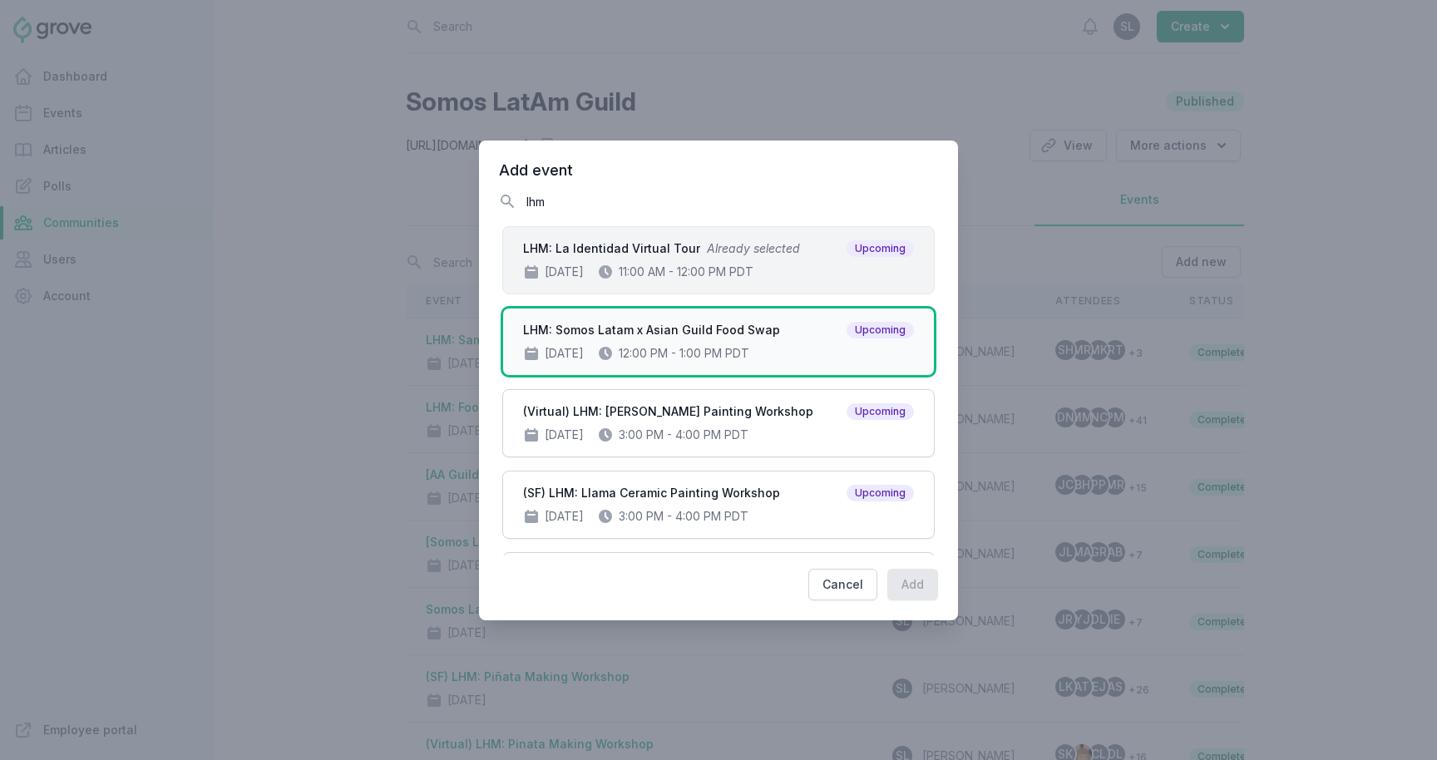
click at [613, 346] on div "Oct 10, 2025 12:00 PM - 1:00 PM PDT" at bounding box center [718, 353] width 391 height 17
click at [916, 588] on button "Add" at bounding box center [912, 585] width 51 height 32
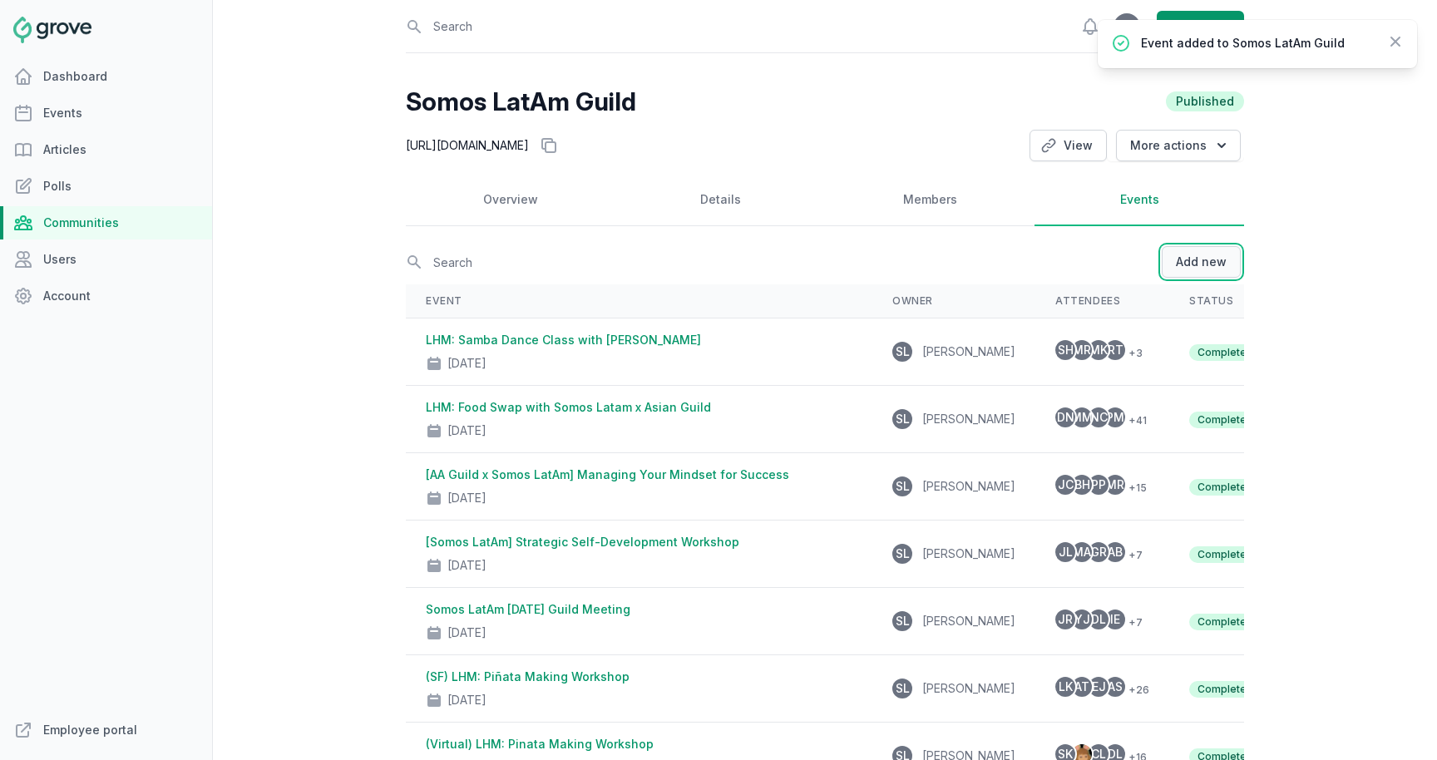
click at [1204, 264] on button "Add new" at bounding box center [1201, 262] width 79 height 32
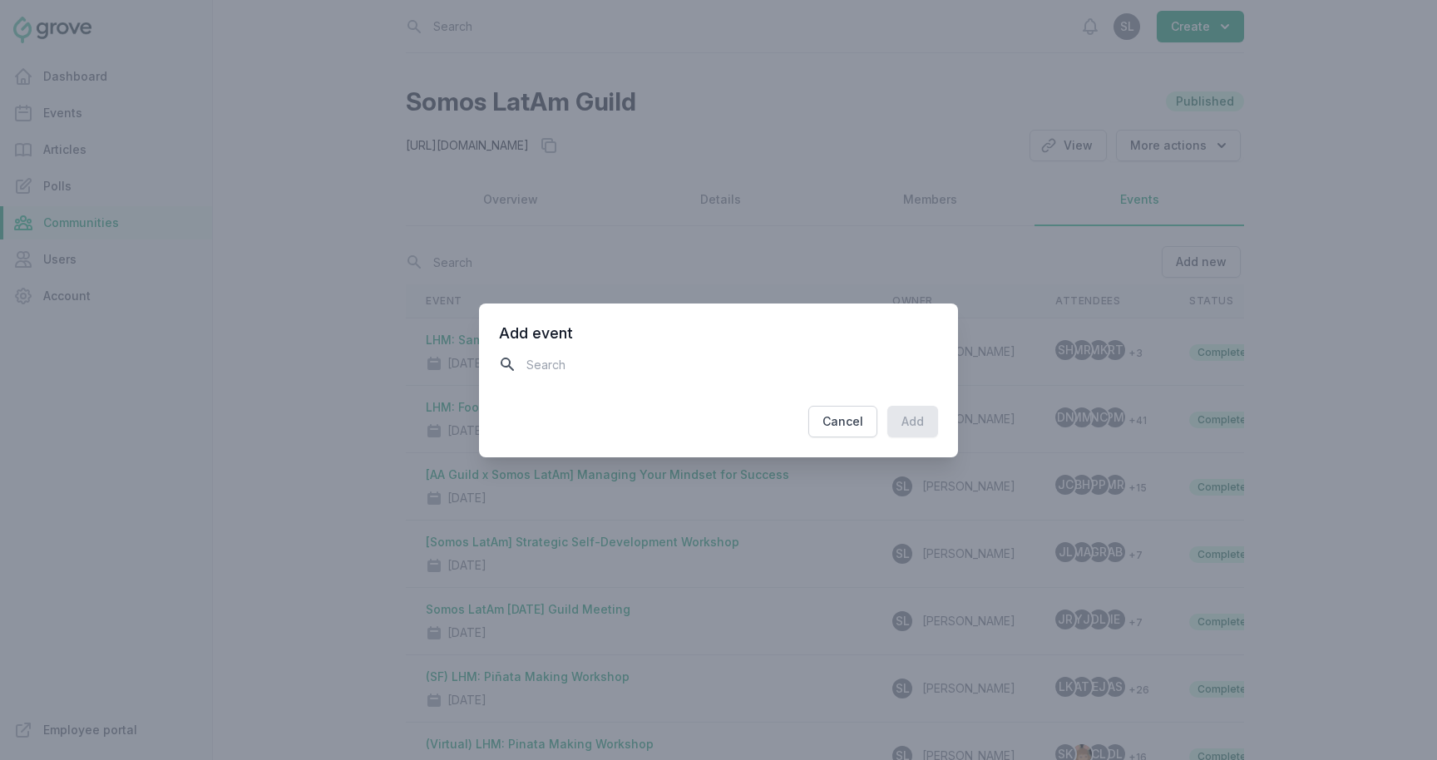
click at [788, 367] on input "text" at bounding box center [718, 364] width 439 height 29
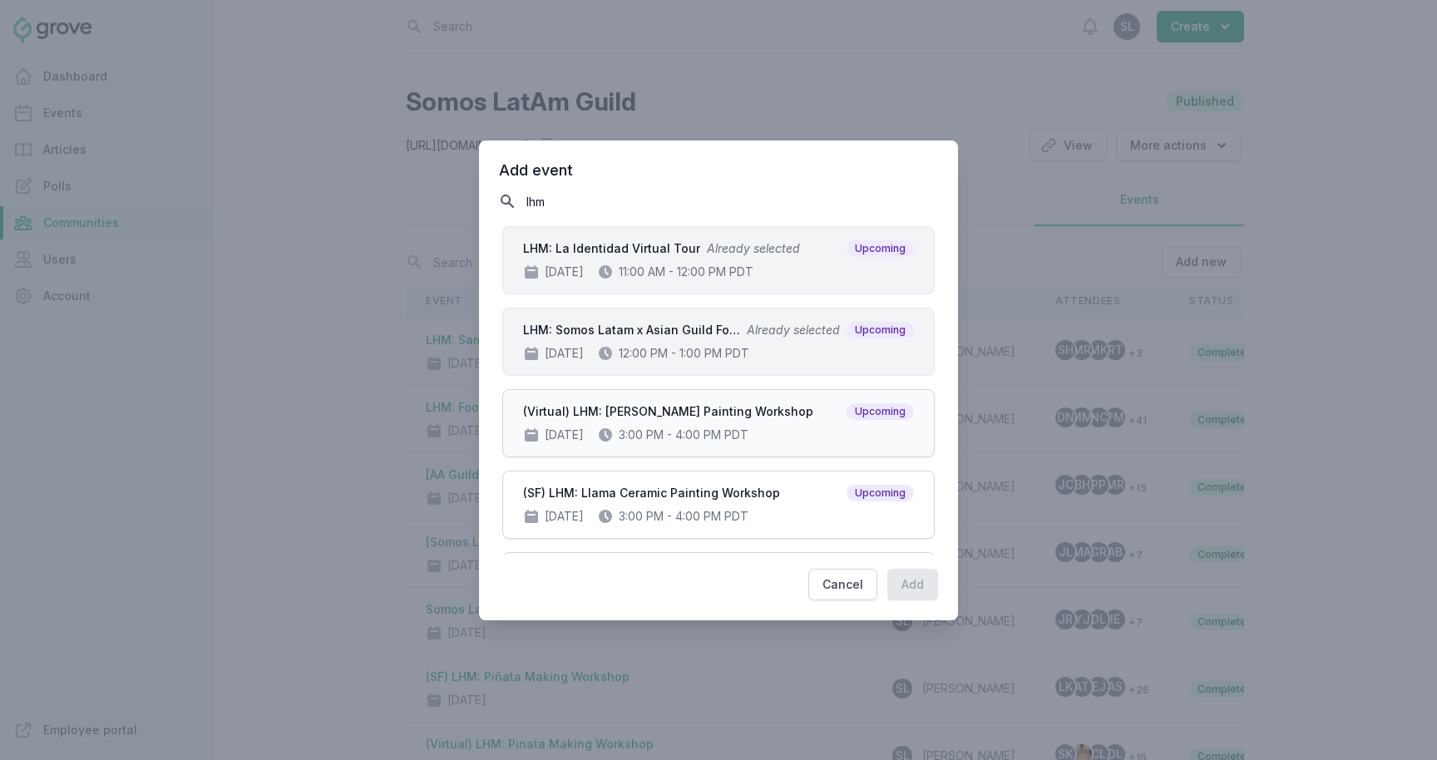
type input "lhm"
click at [770, 408] on span "(Virtual) LHM: Llama Ceramic Painting Workshop" at bounding box center [668, 411] width 290 height 17
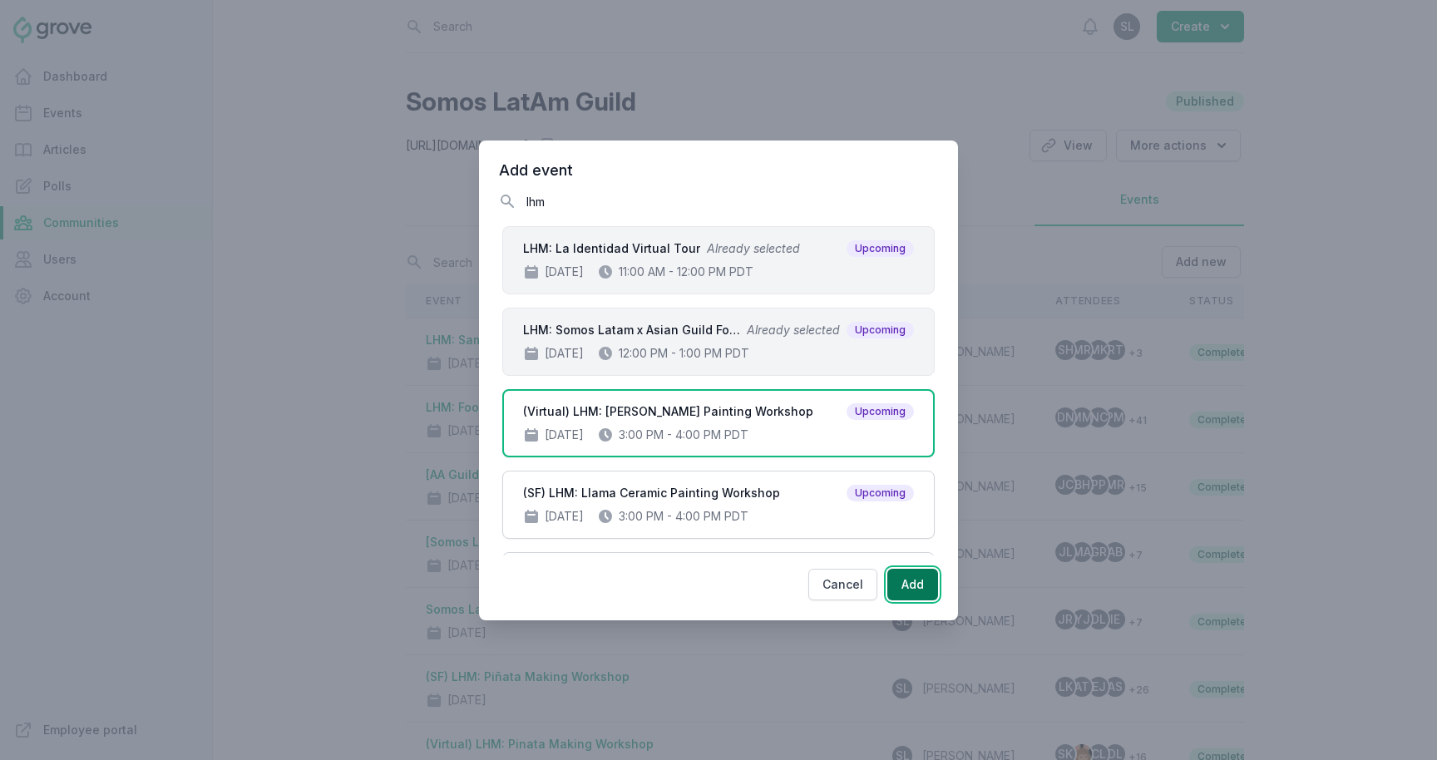
click at [916, 576] on button "Add" at bounding box center [912, 585] width 51 height 32
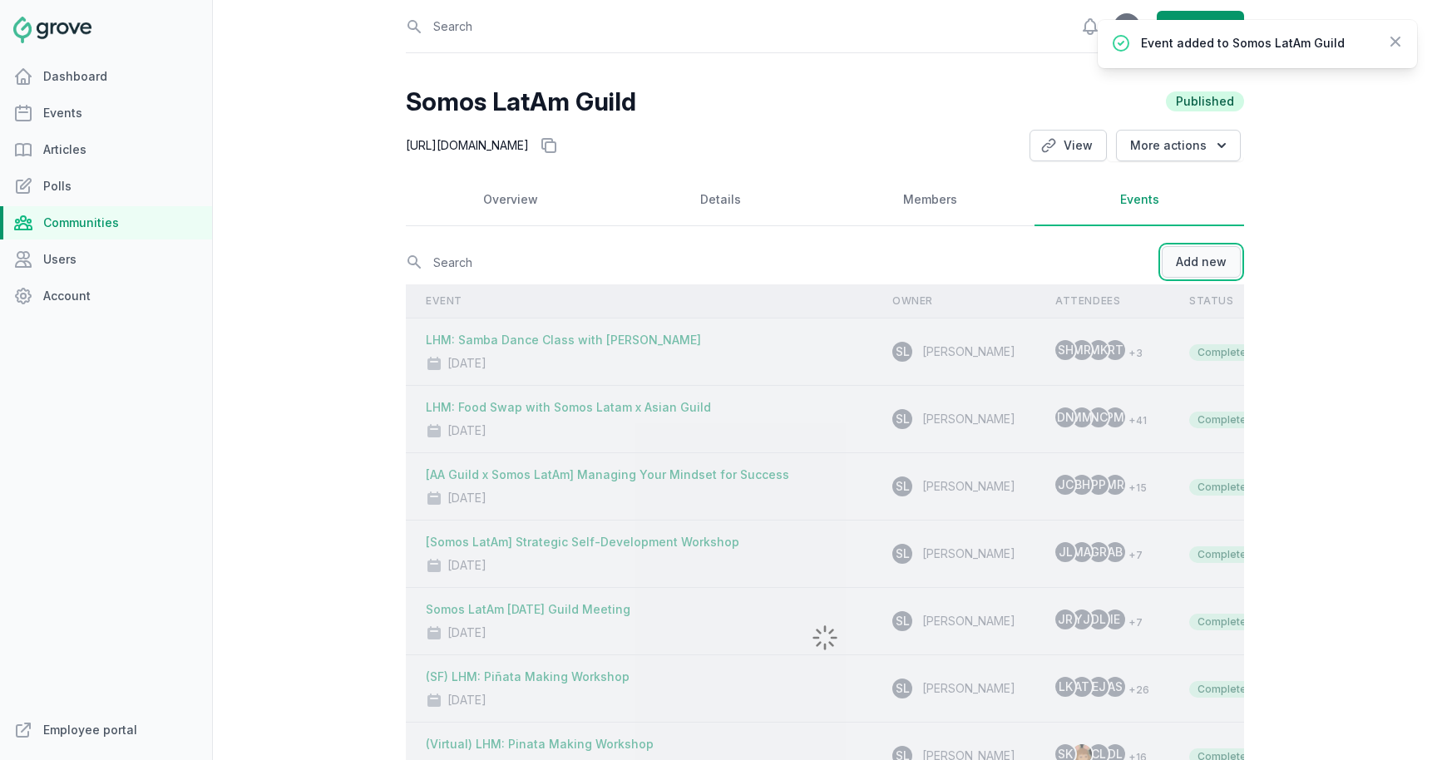
click at [1200, 257] on button "Add new" at bounding box center [1201, 262] width 79 height 32
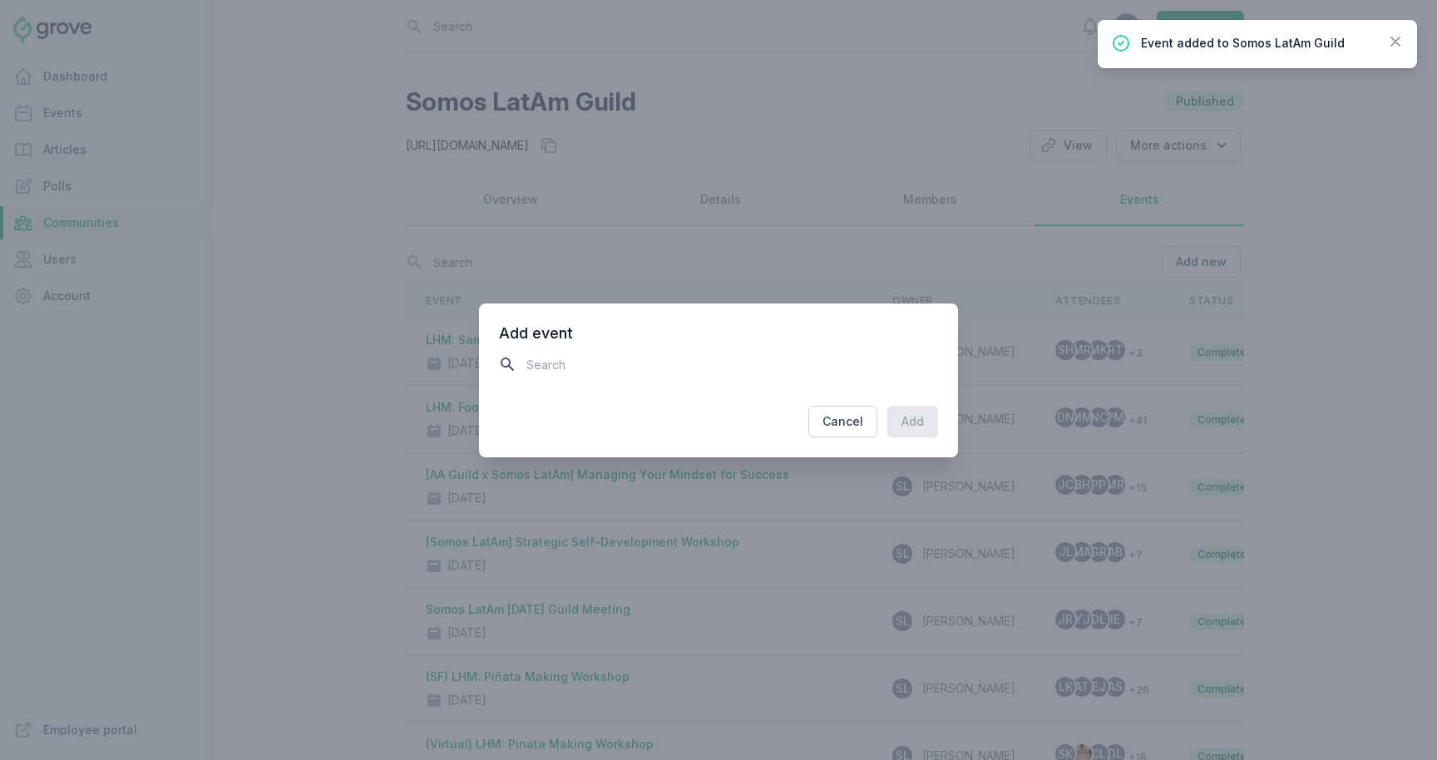
click at [864, 353] on input "text" at bounding box center [718, 364] width 439 height 29
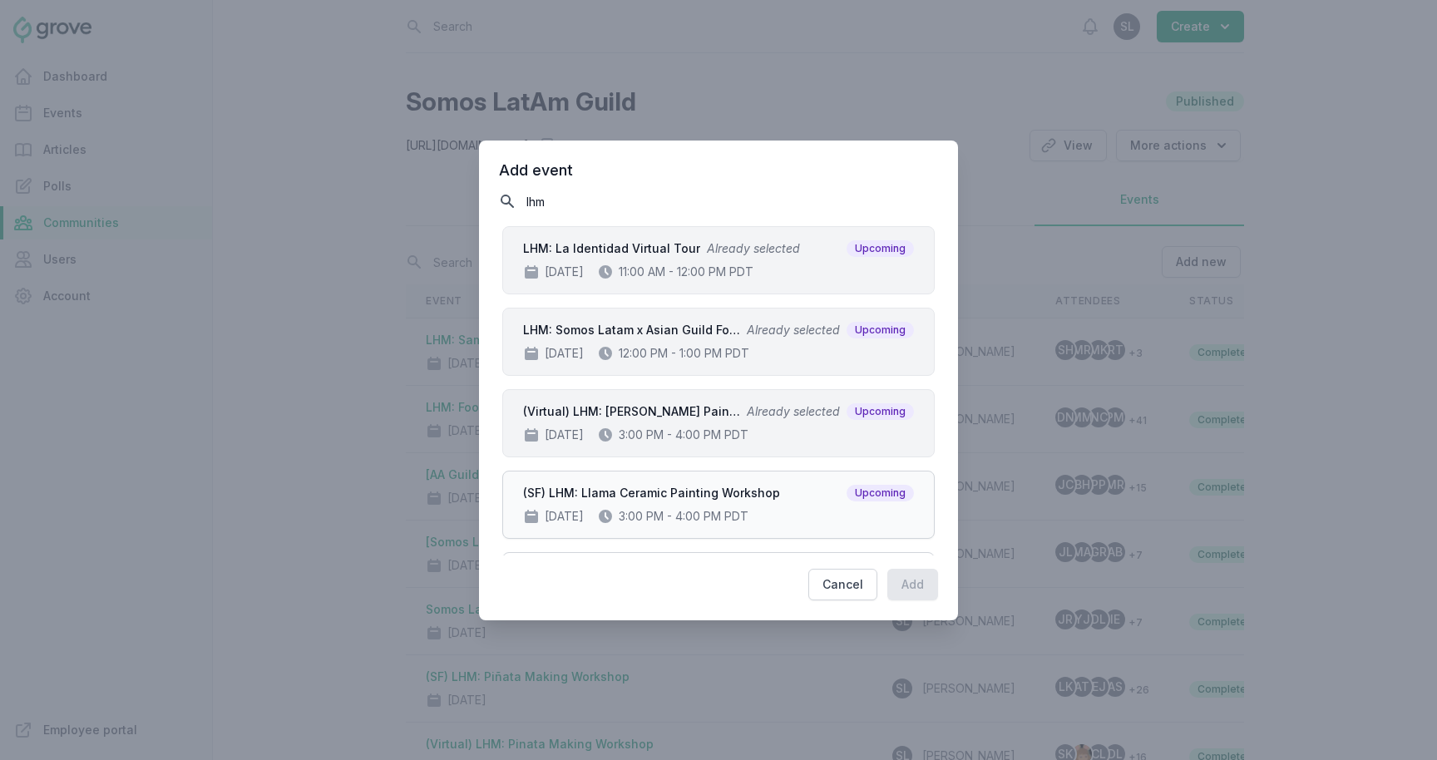
type input "lhm"
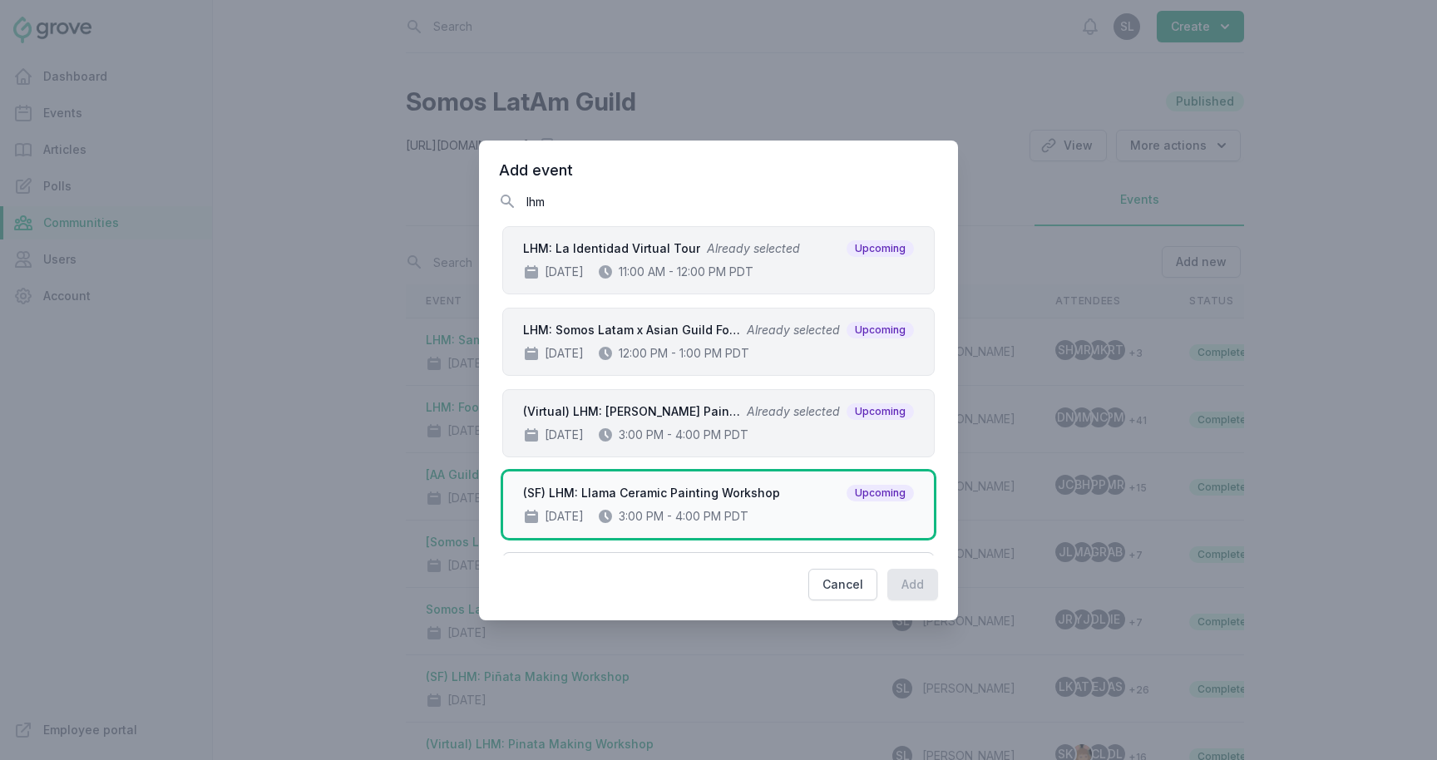
click at [588, 505] on div "(SF) LHM: Llama Ceramic Painting Workshop Upcoming Oct 2, 2025 3:00 PM - 4:00 P…" at bounding box center [718, 505] width 391 height 40
click at [911, 586] on button "Add" at bounding box center [912, 585] width 51 height 32
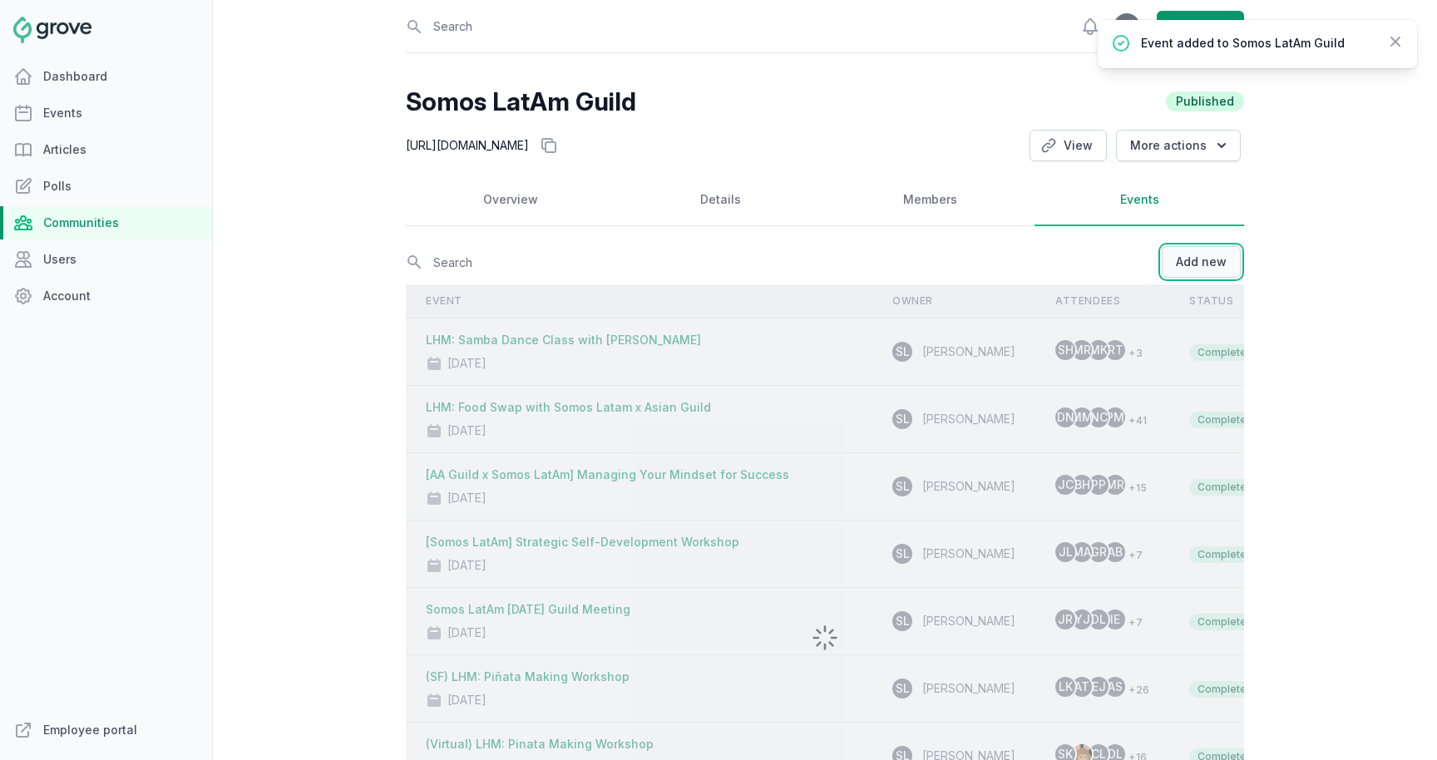
click at [1237, 264] on button "Add new" at bounding box center [1201, 262] width 79 height 32
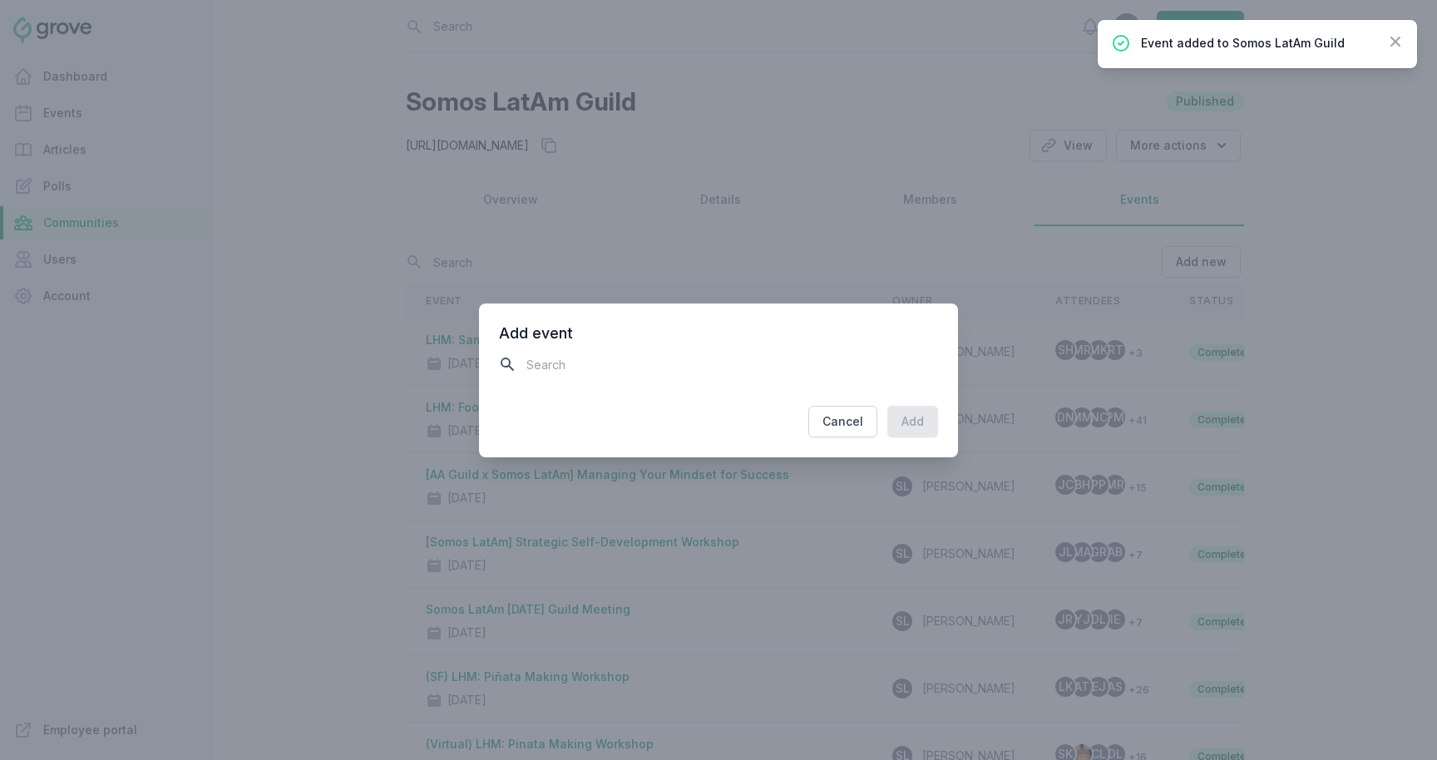
click at [863, 352] on input "text" at bounding box center [718, 364] width 439 height 29
type input "lhm"
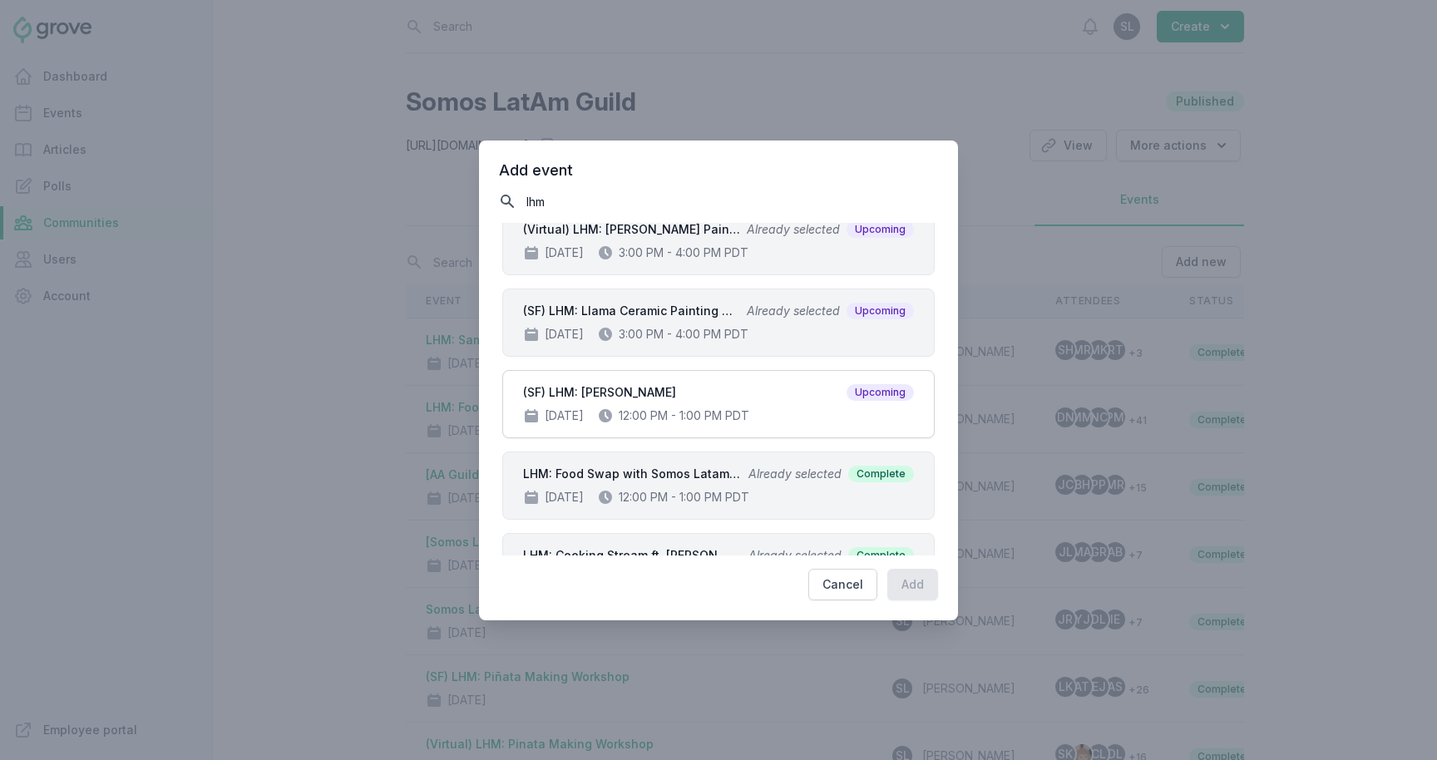
scroll to position [172, 0]
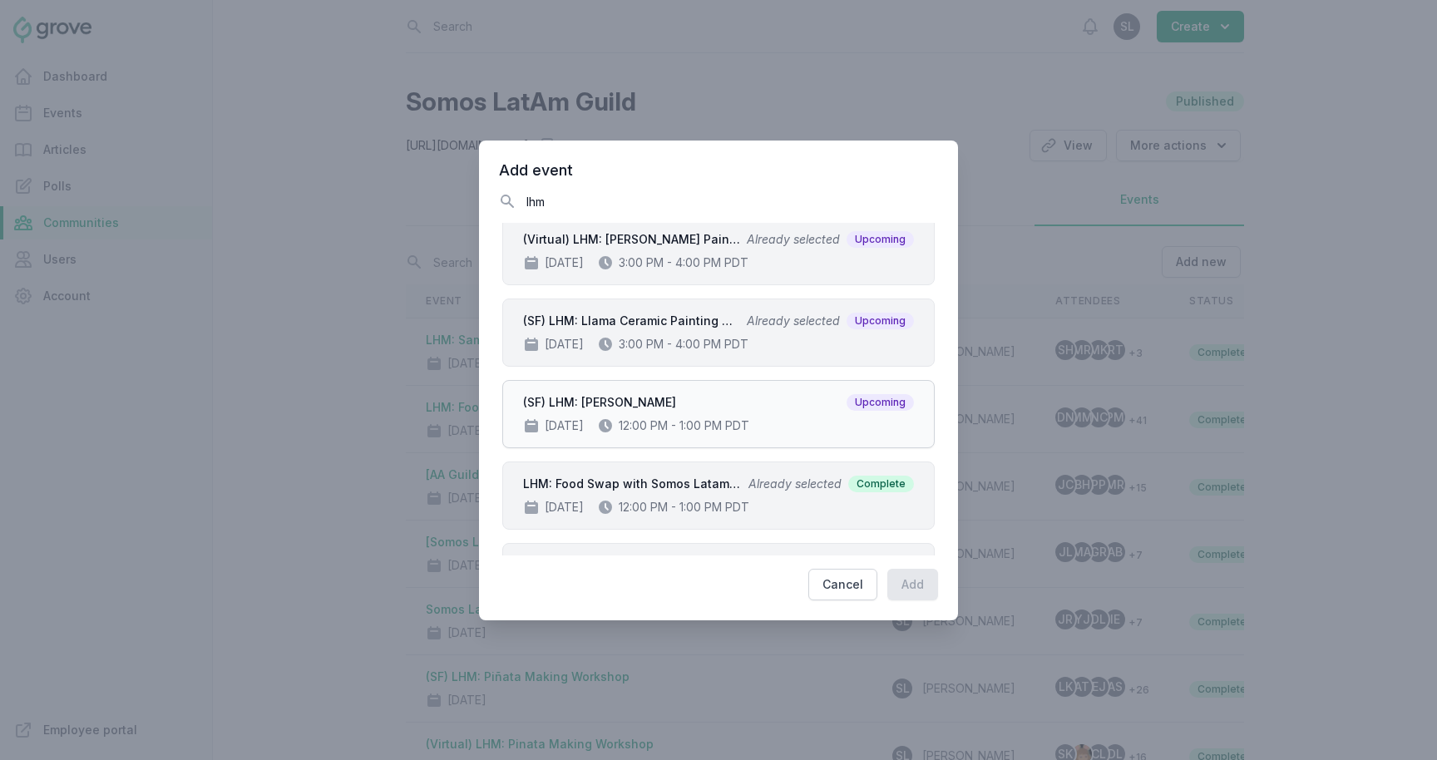
click at [748, 410] on div "(SF) LHM: Mariachi Lunch Upcoming" at bounding box center [718, 402] width 391 height 17
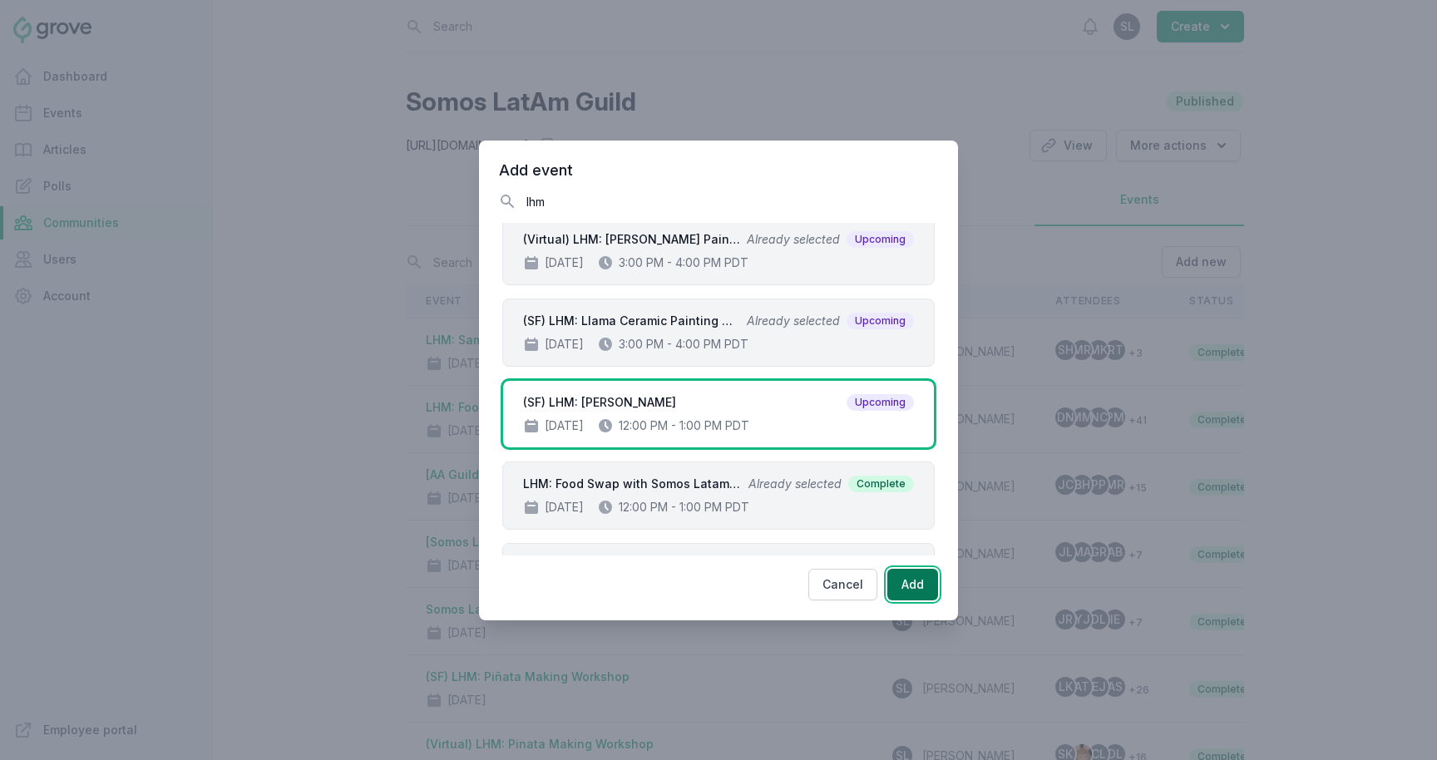
click at [902, 571] on button "Add" at bounding box center [912, 585] width 51 height 32
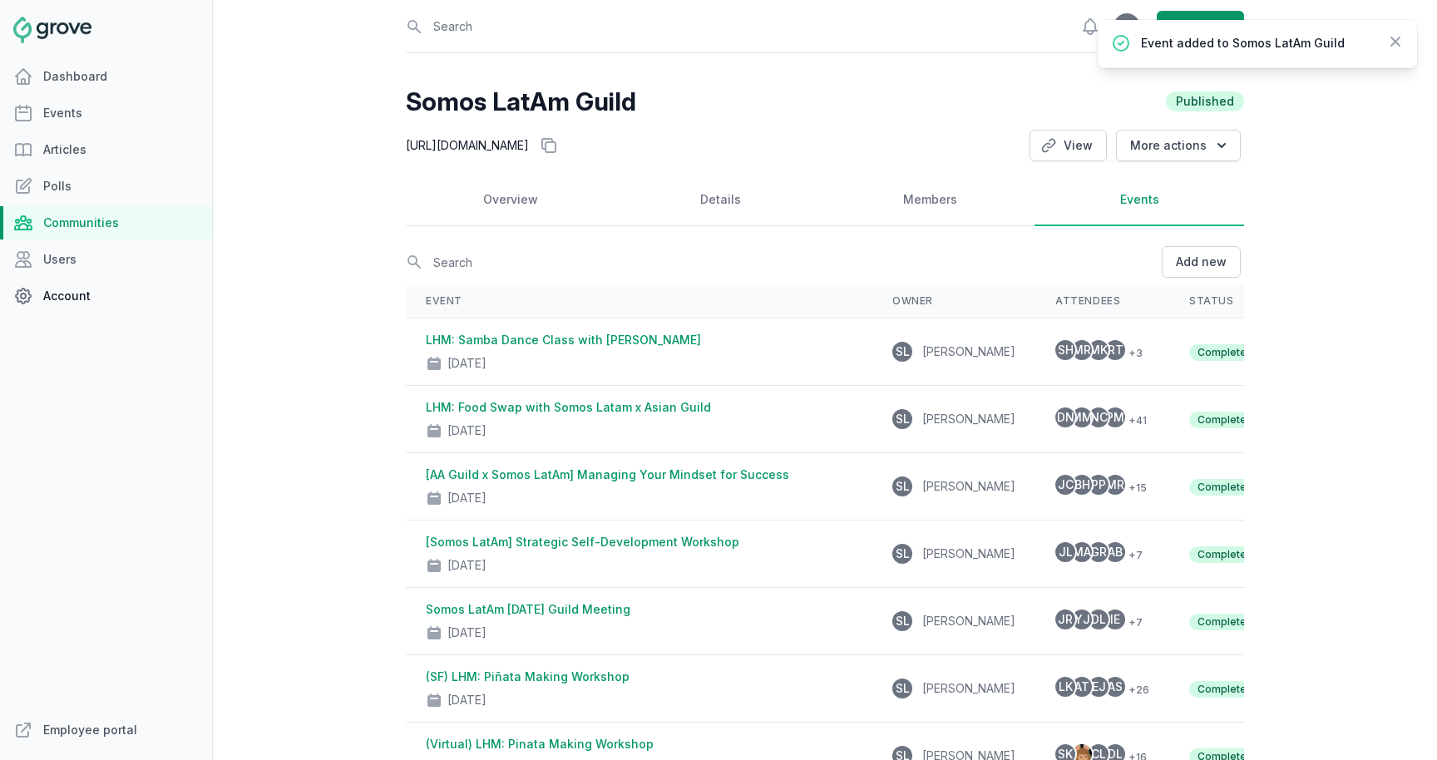
click at [91, 296] on link "Account" at bounding box center [106, 295] width 212 height 33
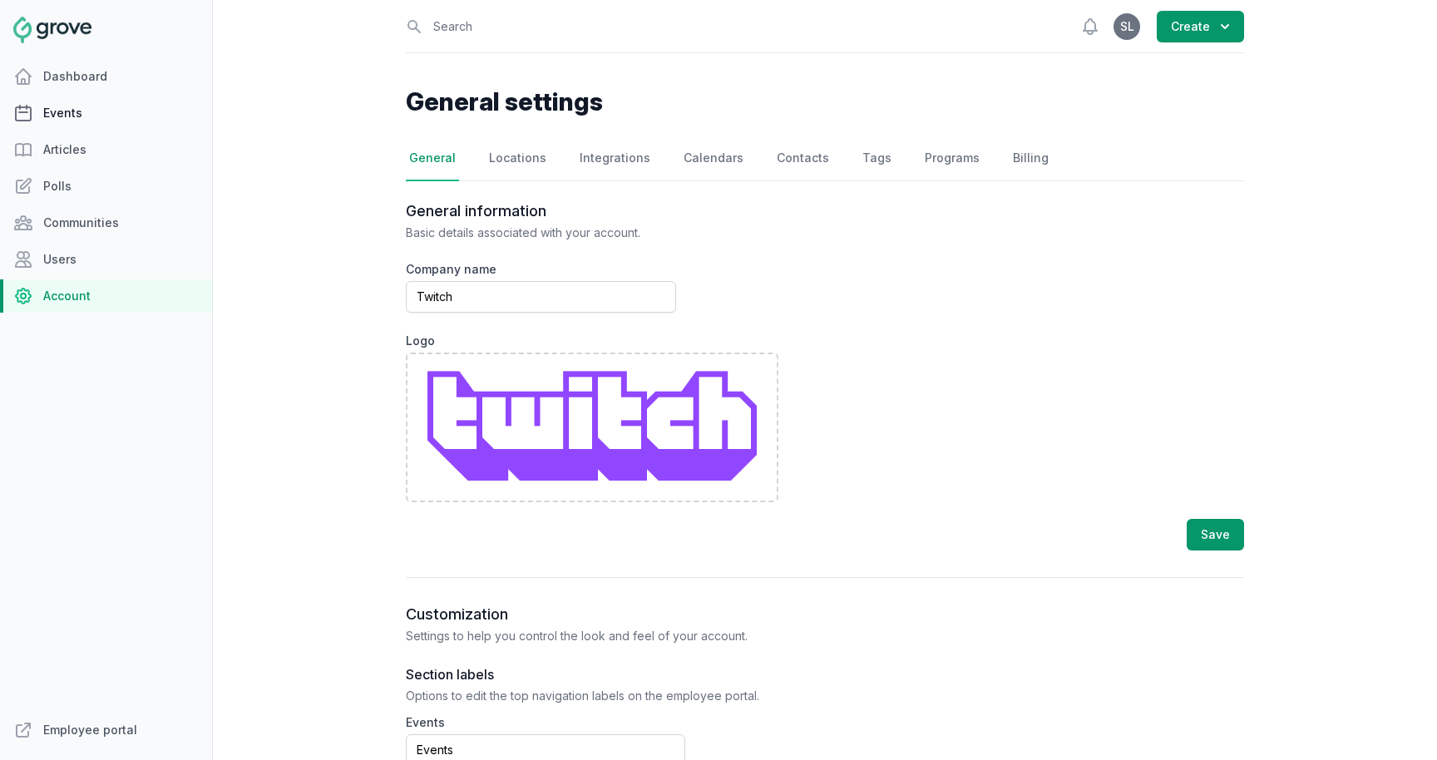
click at [83, 112] on link "Events" at bounding box center [106, 112] width 212 height 33
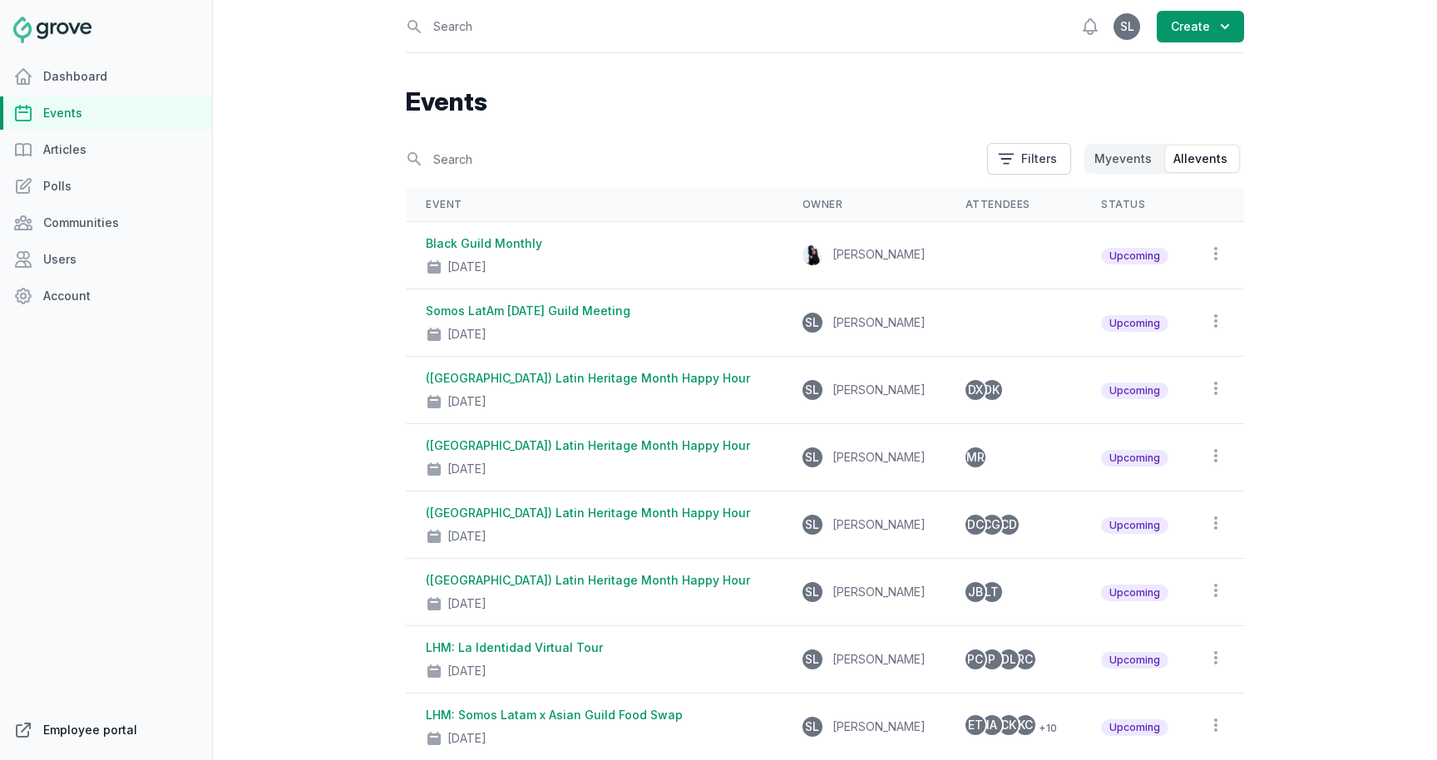
click at [101, 738] on link "Employee portal" at bounding box center [106, 730] width 212 height 33
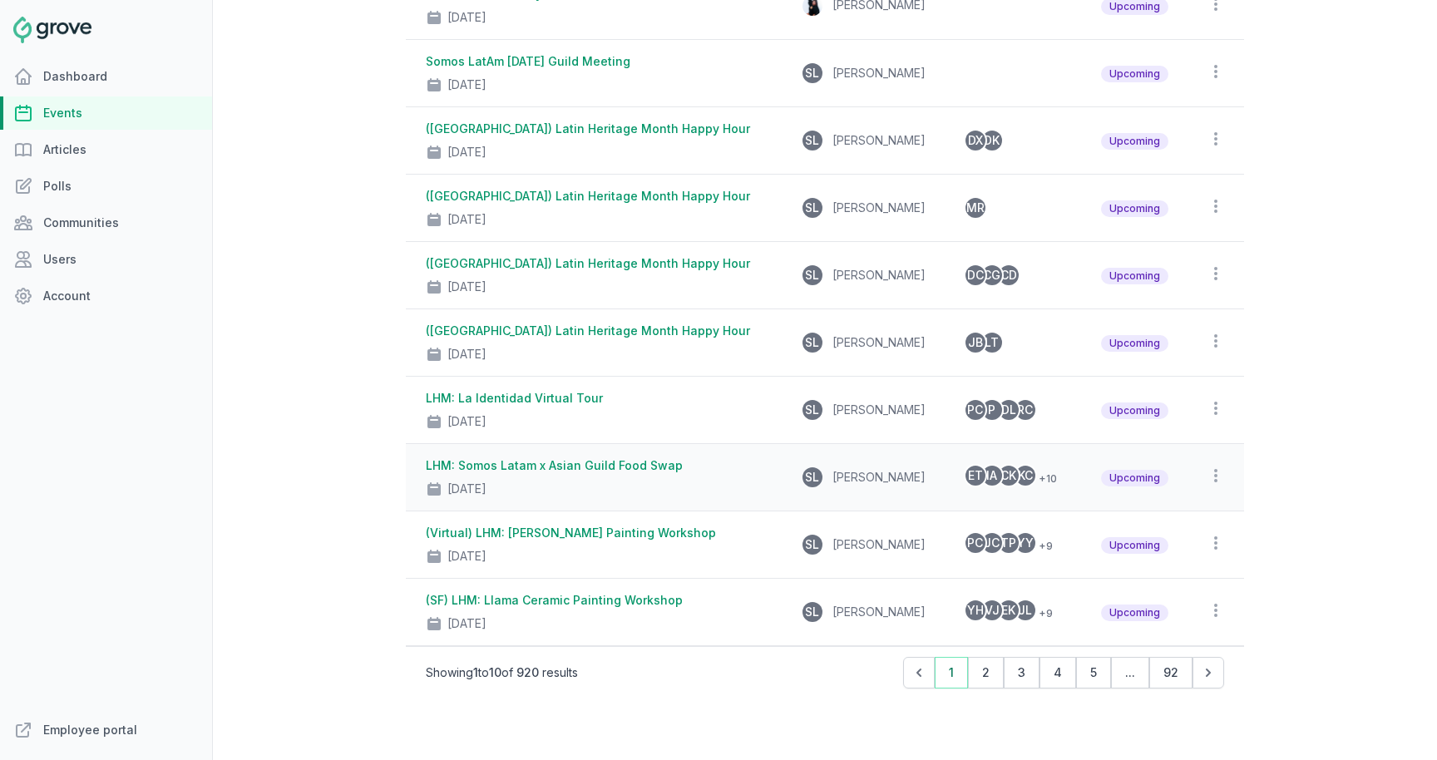
scroll to position [250, 0]
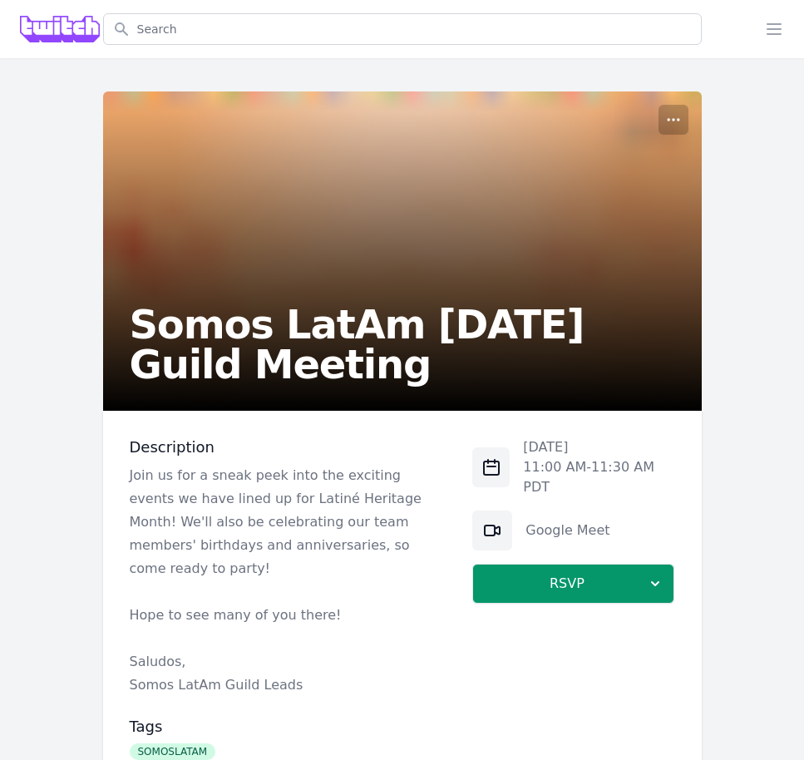
scroll to position [69, 0]
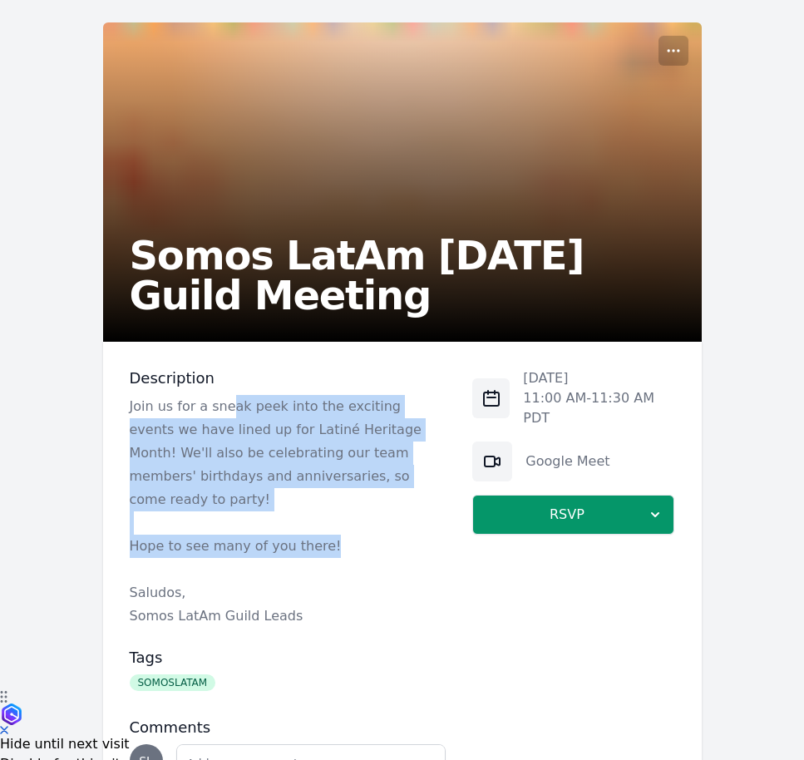
drag, startPoint x: 229, startPoint y: 407, endPoint x: 324, endPoint y: 516, distance: 144.3
click at [324, 516] on div "Join us for a sneak peek into the exciting events we have lined up for Latiné H…" at bounding box center [288, 511] width 317 height 233
click at [324, 535] on p "Hope to see many of you there!" at bounding box center [288, 546] width 317 height 23
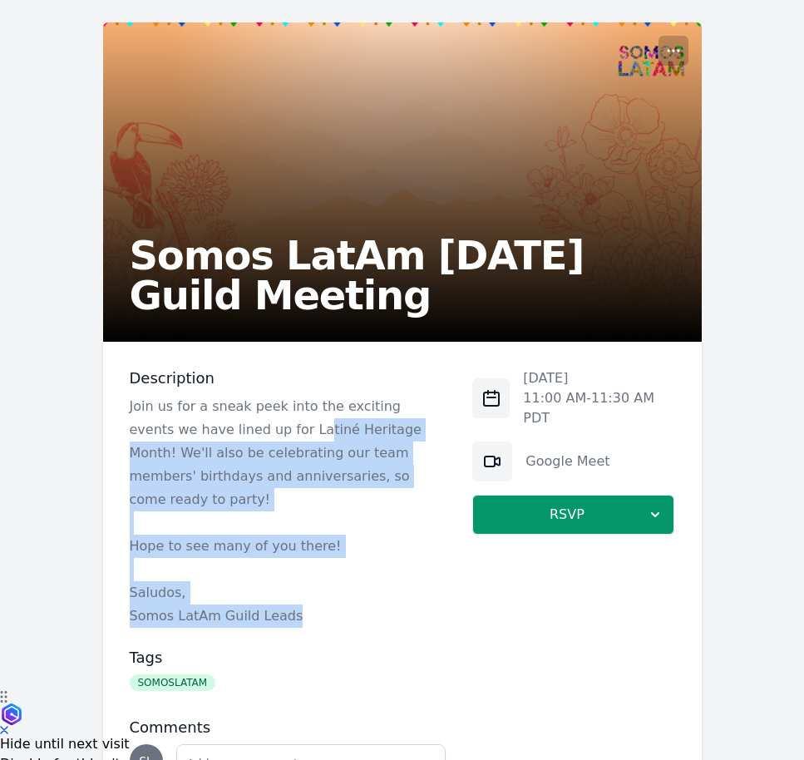
drag, startPoint x: 344, startPoint y: 600, endPoint x: 247, endPoint y: 422, distance: 202.8
click at [247, 422] on div "Join us for a sneak peek into the exciting events we have lined up for Latiné H…" at bounding box center [288, 511] width 317 height 233
click at [247, 422] on p "Join us for a sneak peek into the exciting events we have lined up for Latiné H…" at bounding box center [288, 453] width 317 height 116
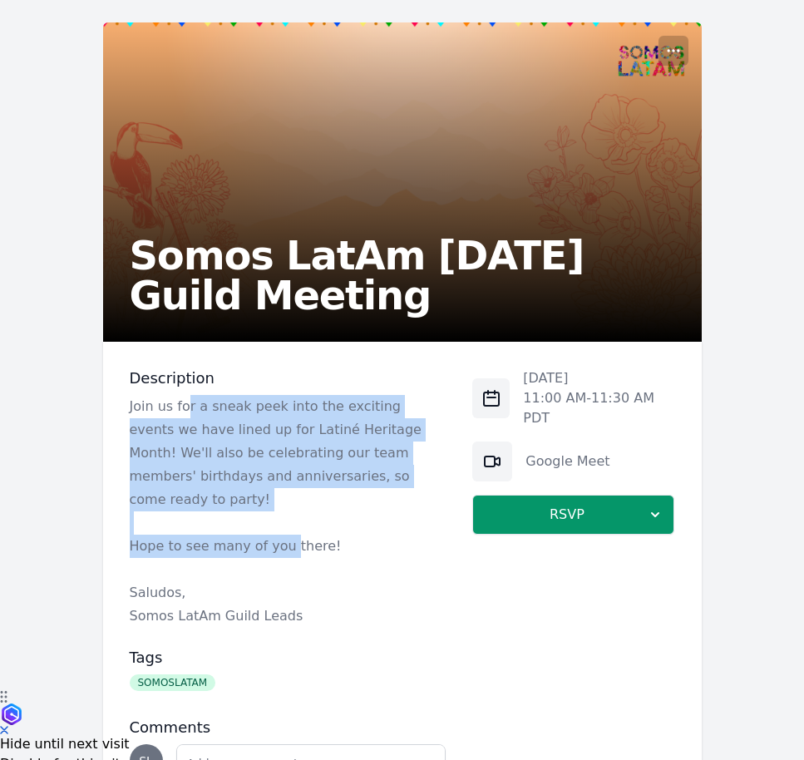
drag, startPoint x: 190, startPoint y: 413, endPoint x: 283, endPoint y: 525, distance: 144.7
click at [283, 525] on div "Join us for a sneak peek into the exciting events we have lined up for Latiné H…" at bounding box center [288, 511] width 317 height 233
click at [283, 535] on p "Hope to see many of you there!" at bounding box center [288, 546] width 317 height 23
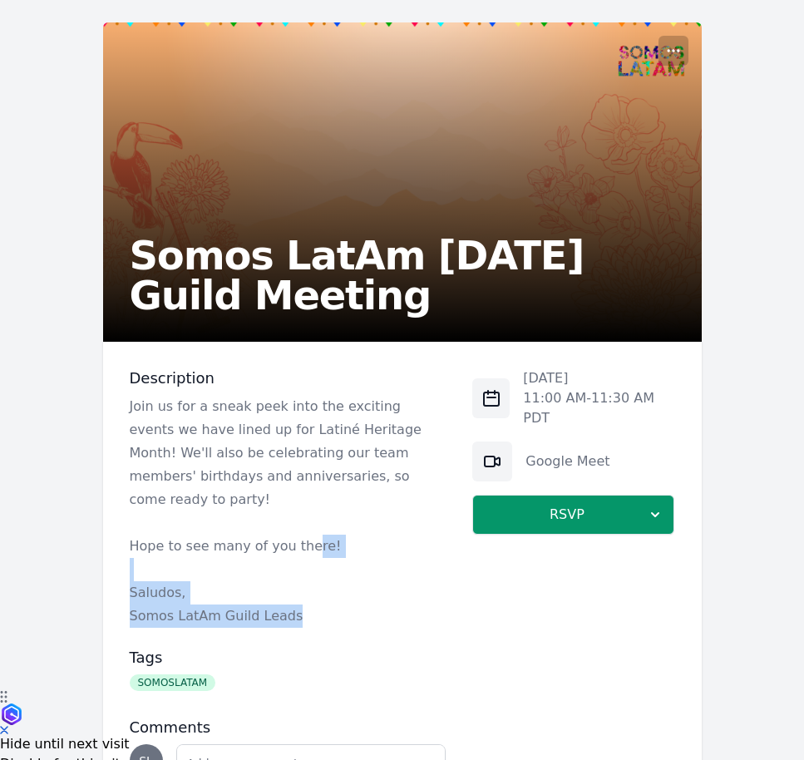
drag, startPoint x: 330, startPoint y: 604, endPoint x: 299, endPoint y: 512, distance: 96.5
click at [299, 512] on div "Join us for a sneak peek into the exciting events we have lined up for Latiné H…" at bounding box center [288, 511] width 317 height 233
click at [299, 535] on p "Hope to see many of you there!" at bounding box center [288, 546] width 317 height 23
drag, startPoint x: 243, startPoint y: 441, endPoint x: 258, endPoint y: 580, distance: 139.7
click at [258, 580] on div "Join us for a sneak peek into the exciting events we have lined up for Latiné H…" at bounding box center [288, 511] width 317 height 233
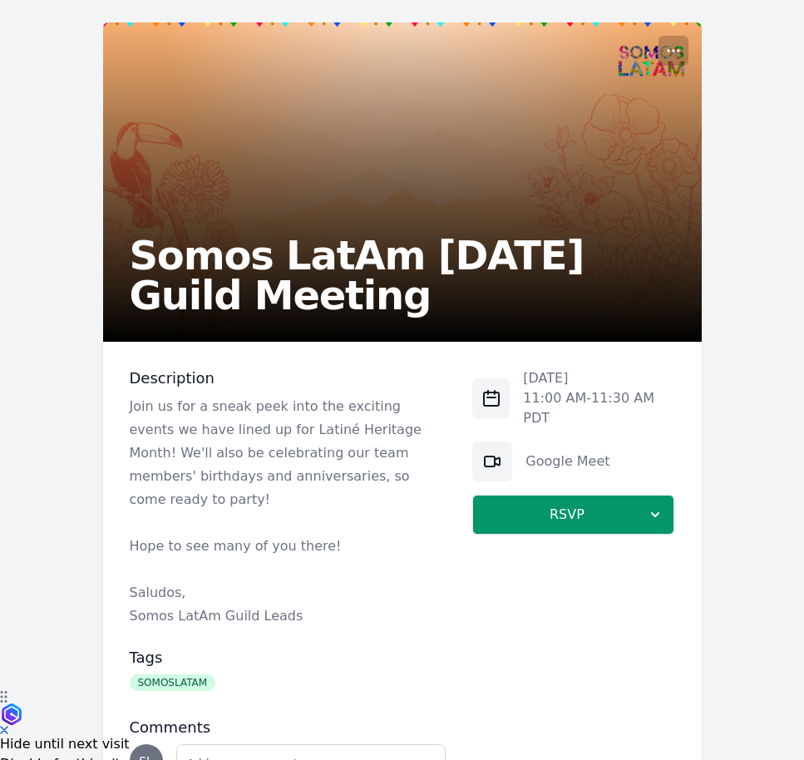
click at [258, 581] on p "Saludos," at bounding box center [288, 592] width 317 height 23
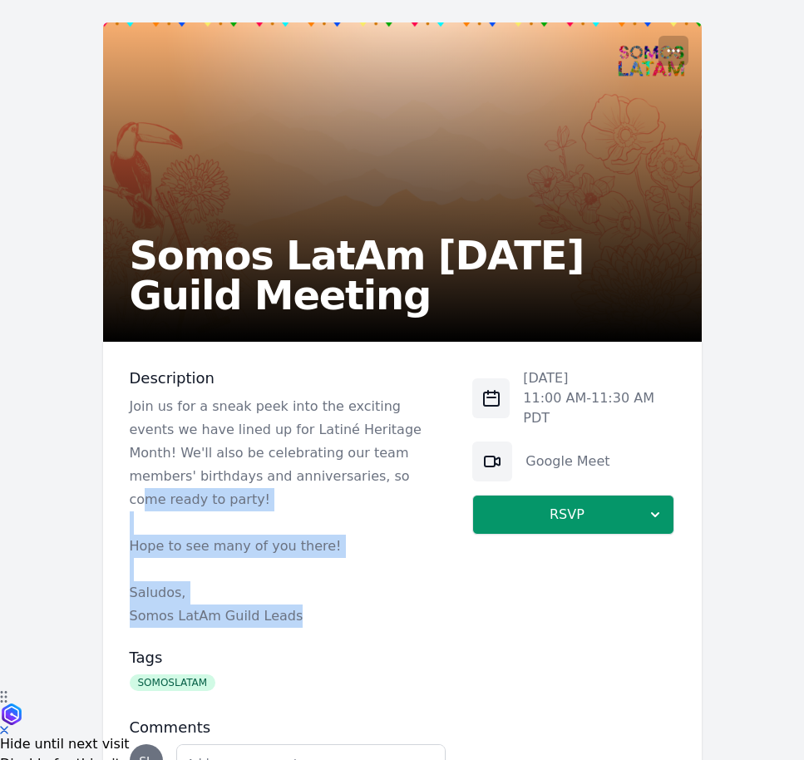
drag, startPoint x: 307, startPoint y: 600, endPoint x: 252, endPoint y: 486, distance: 127.2
click at [252, 486] on div "Join us for a sneak peek into the exciting events we have lined up for Latiné H…" at bounding box center [288, 511] width 317 height 233
click at [252, 486] on p "Join us for a sneak peek into the exciting events we have lined up for Latiné H…" at bounding box center [288, 453] width 317 height 116
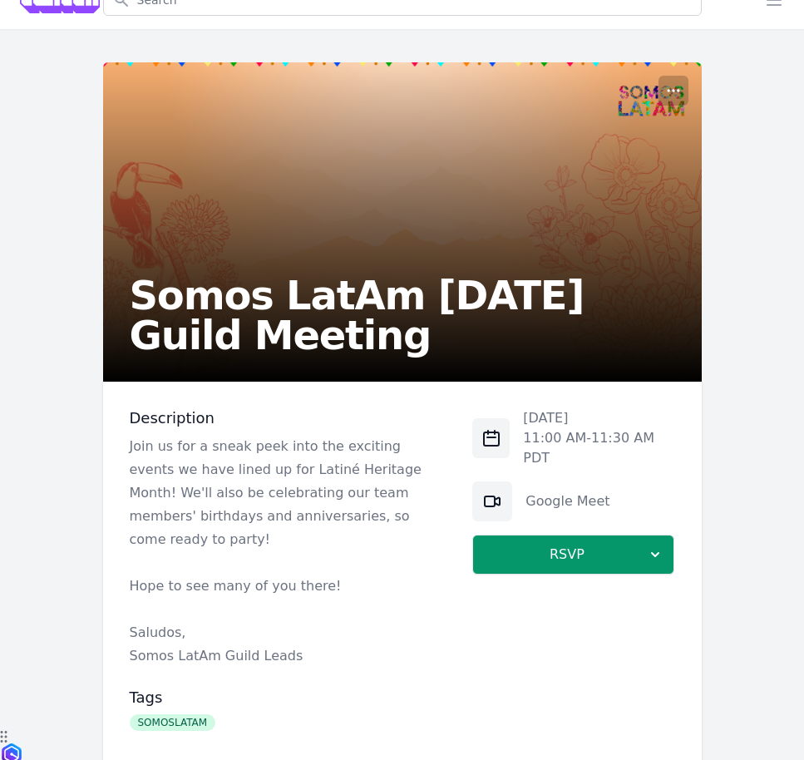
scroll to position [0, 0]
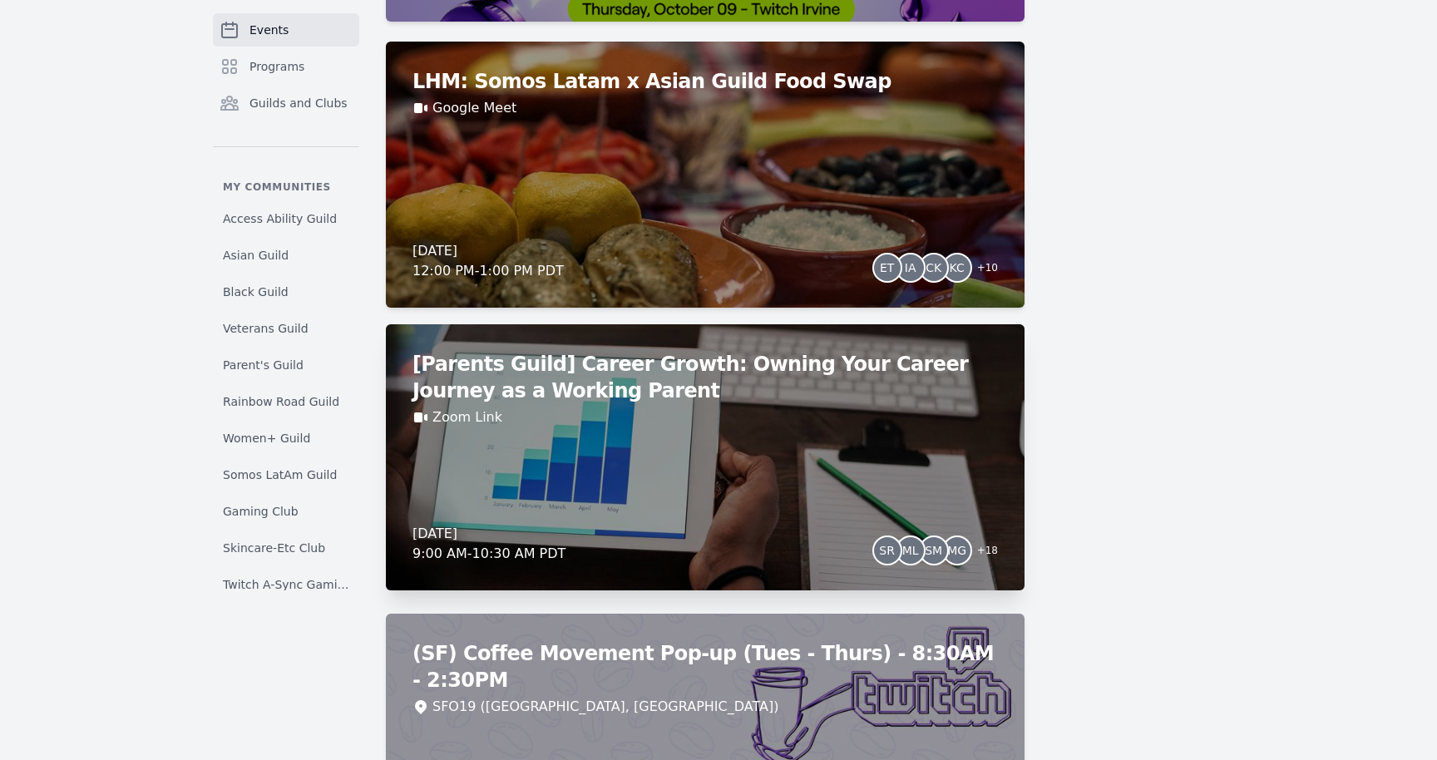
scroll to position [8795, 0]
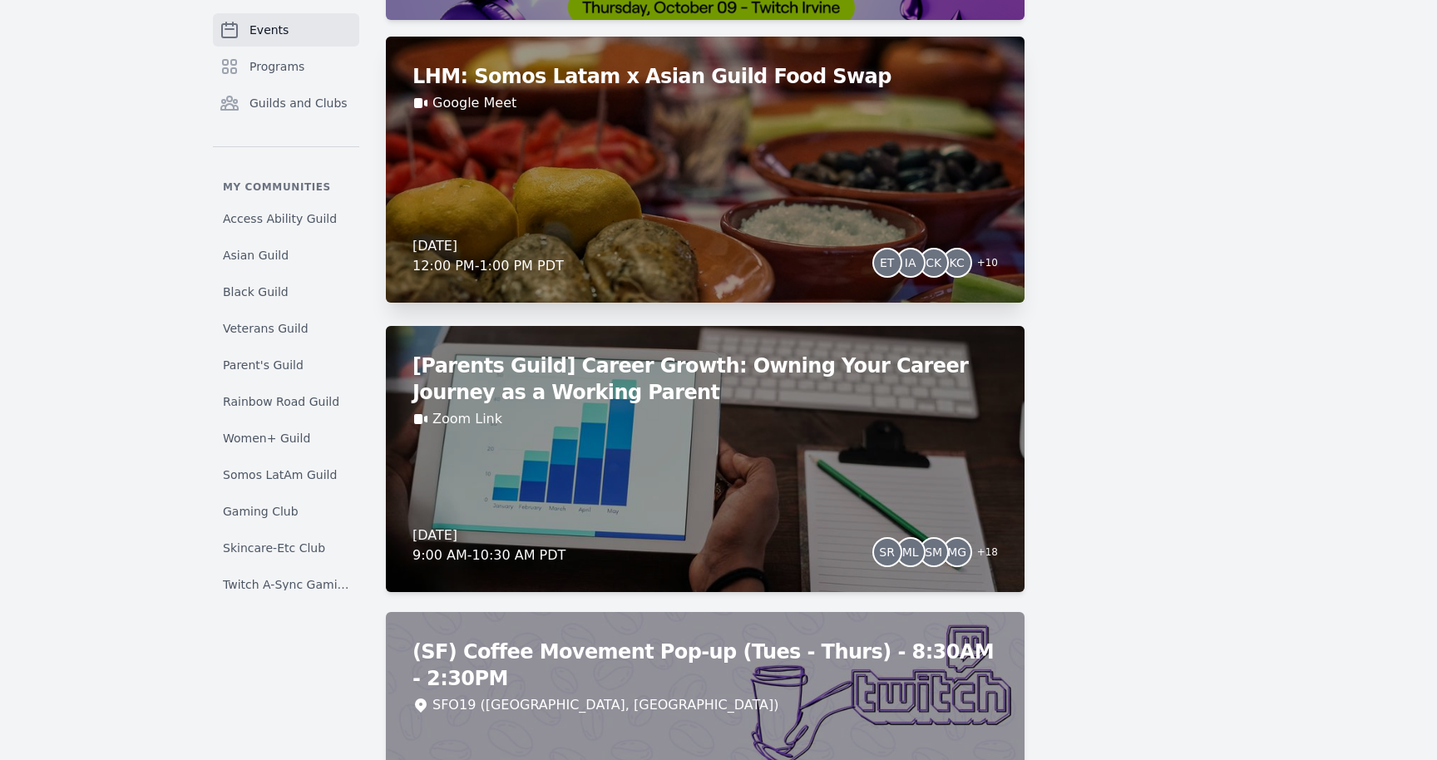
click at [771, 169] on div "LHM: Somos Latam x Asian Guild Food Swap Google Meet Friday, October 10, 2025 1…" at bounding box center [705, 170] width 639 height 266
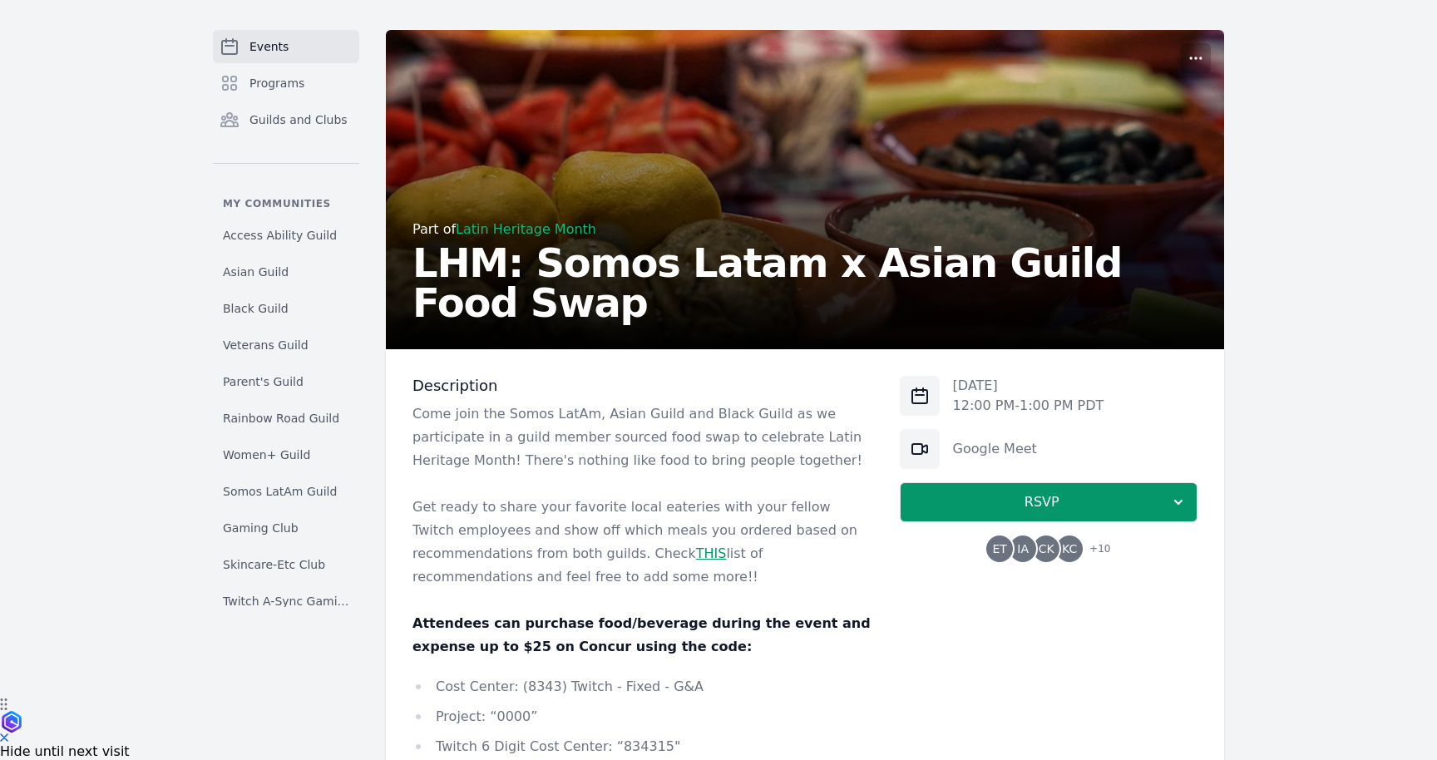
scroll to position [69, 0]
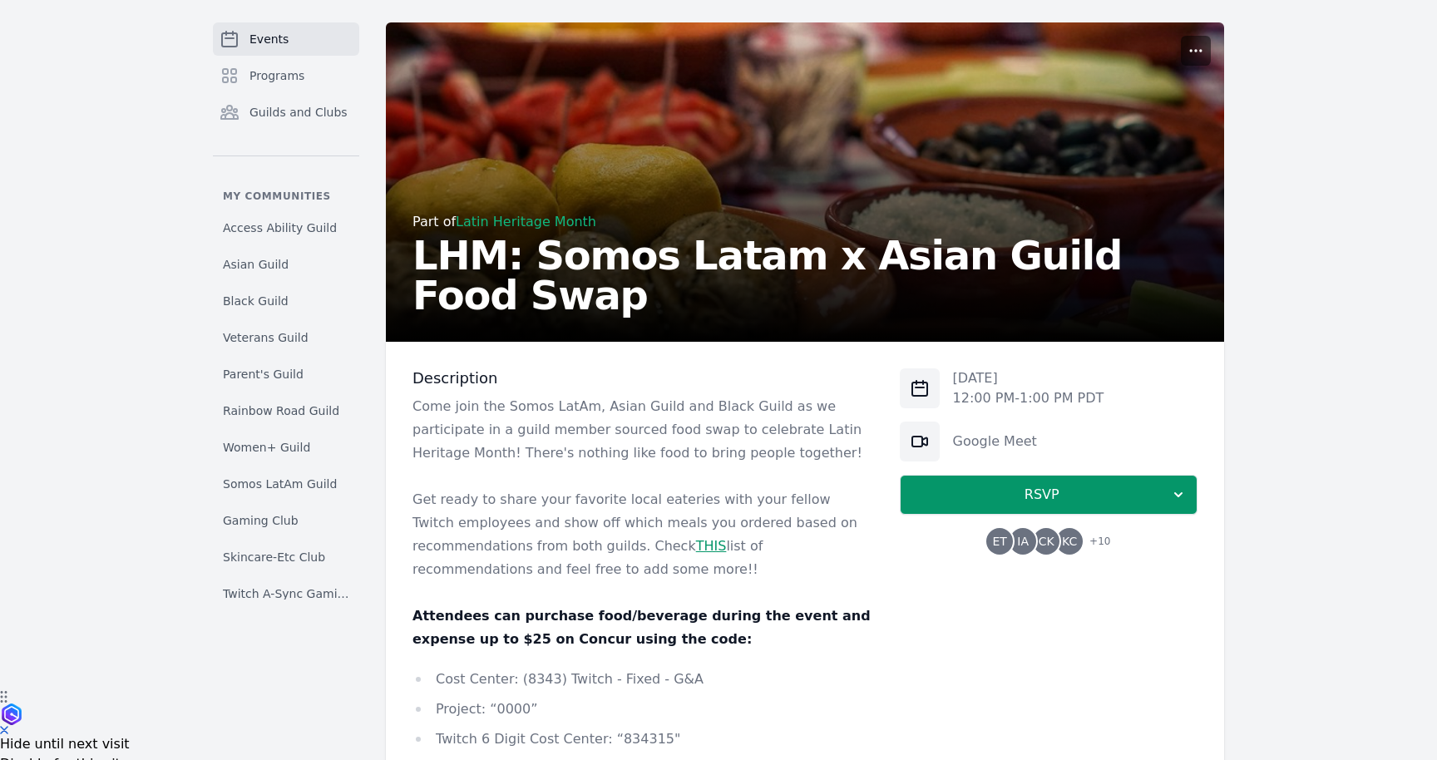
click at [1202, 52] on icon "button" at bounding box center [1196, 50] width 17 height 17
click at [1182, 85] on button "Manage" at bounding box center [1118, 91] width 180 height 30
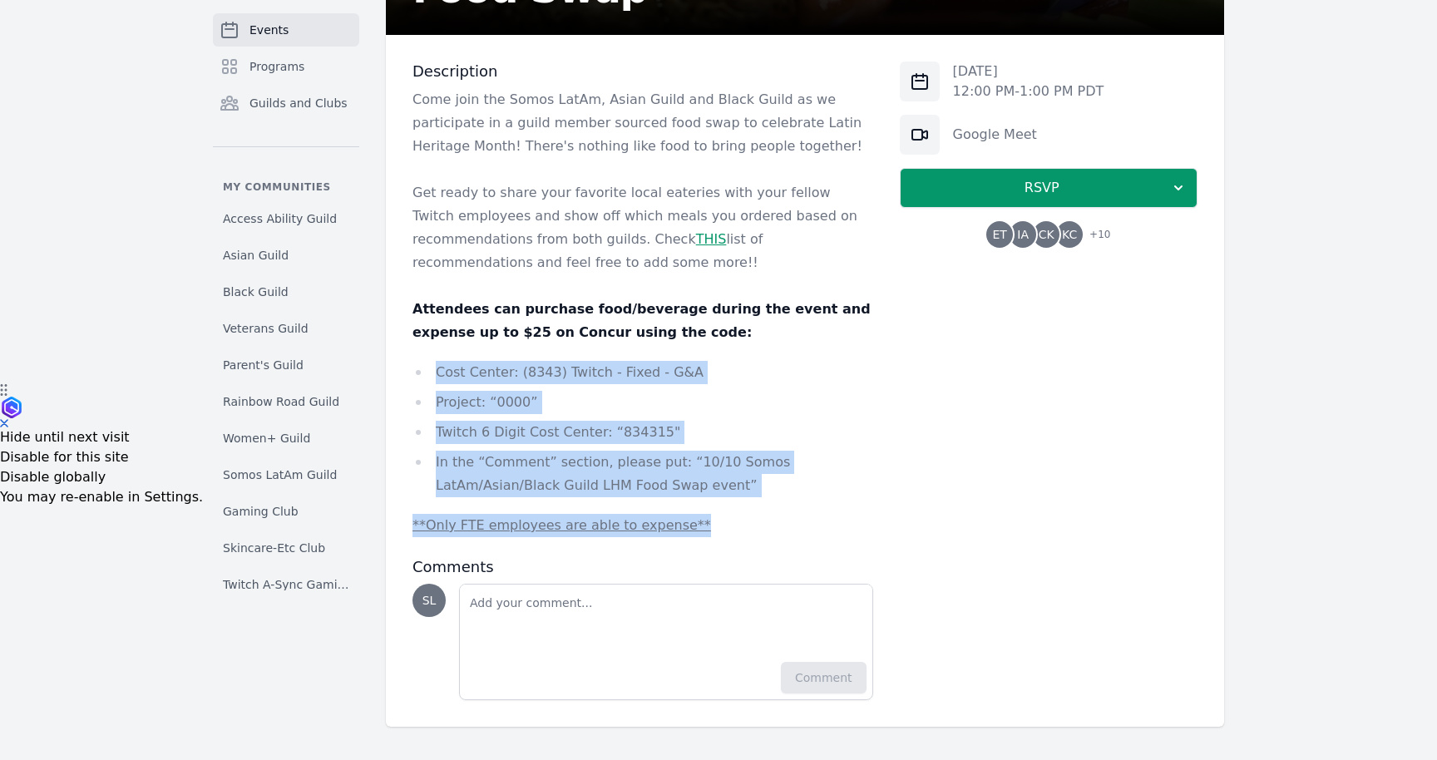
drag, startPoint x: 722, startPoint y: 521, endPoint x: 645, endPoint y: 347, distance: 190.7
click at [645, 347] on div "Come join the Somos LatAm, Asian Guild and Black Guild as we participate in a g…" at bounding box center [642, 312] width 461 height 449
drag, startPoint x: 551, startPoint y: 352, endPoint x: 674, endPoint y: 477, distance: 175.8
click at [674, 476] on div "Come join the Somos LatAm, Asian Guild and Black Guild as we participate in a g…" at bounding box center [642, 312] width 461 height 449
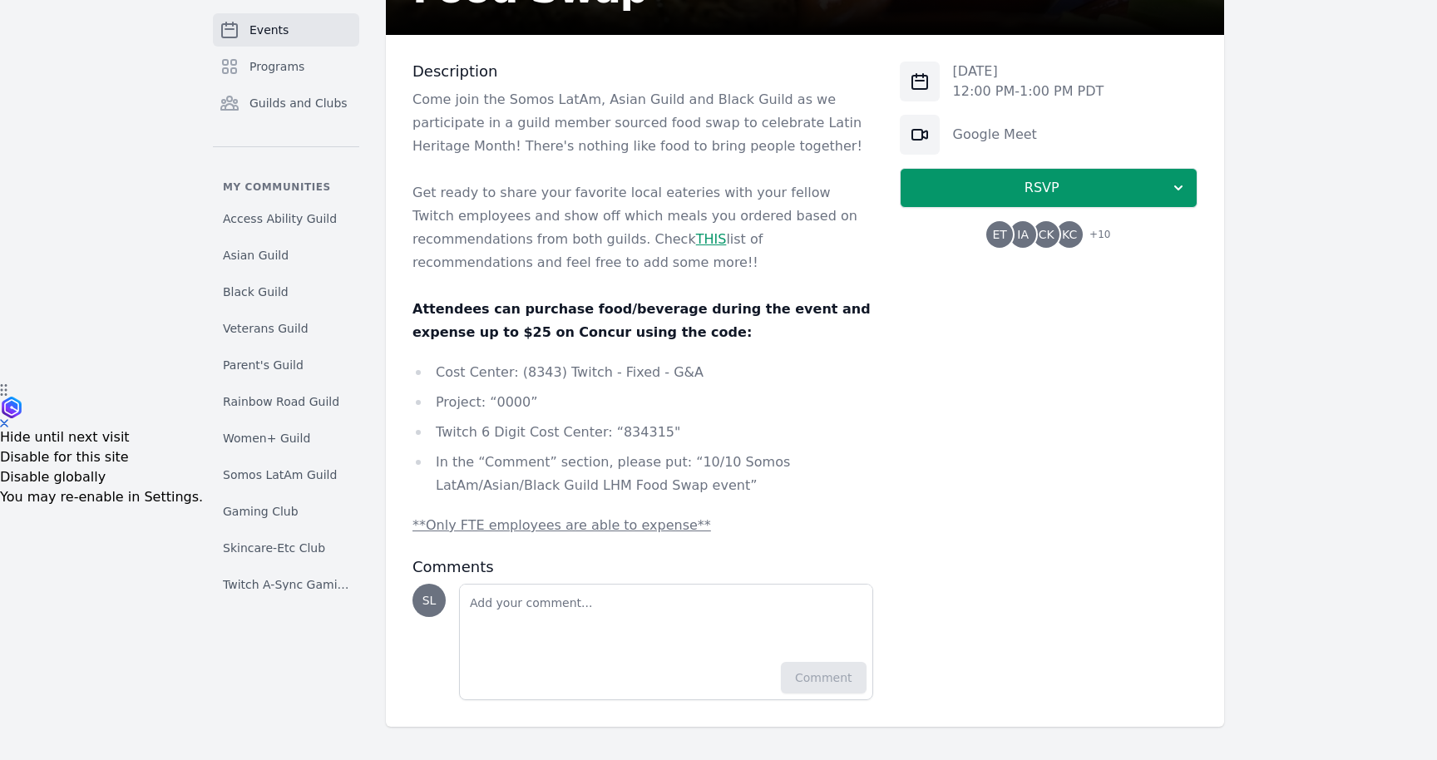
click at [675, 477] on li "In the “Comment” section, please put: “10/10 Somos LatAm/Asian/Black Guild LHM …" at bounding box center [642, 474] width 461 height 47
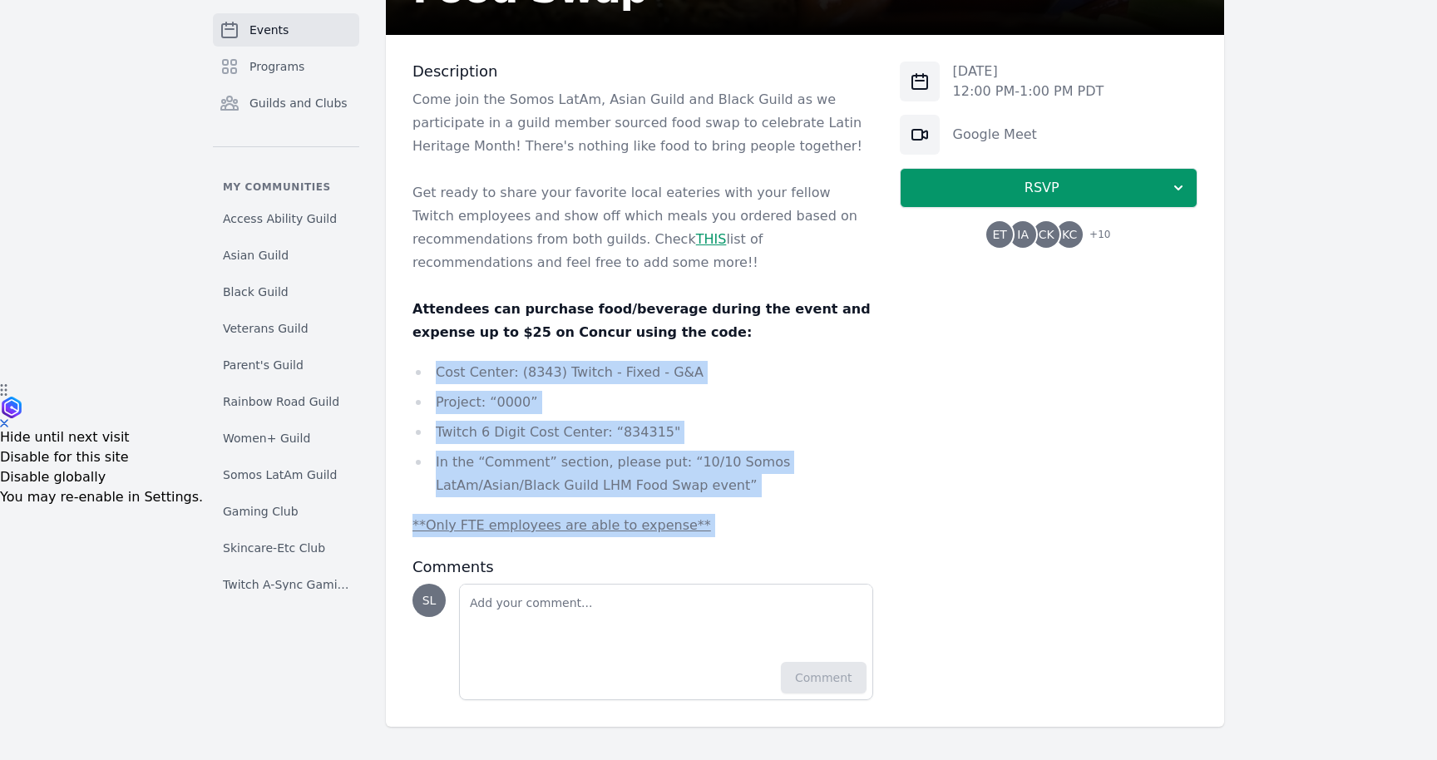
drag, startPoint x: 739, startPoint y: 555, endPoint x: 638, endPoint y: 337, distance: 240.4
click at [638, 337] on div "Description Come join the Somos LatAm, Asian Guild and Black Guild as we partic…" at bounding box center [642, 381] width 461 height 639
click at [638, 337] on p "Attendees can purchase food/beverage during the event and expense up to $25 on …" at bounding box center [642, 321] width 461 height 47
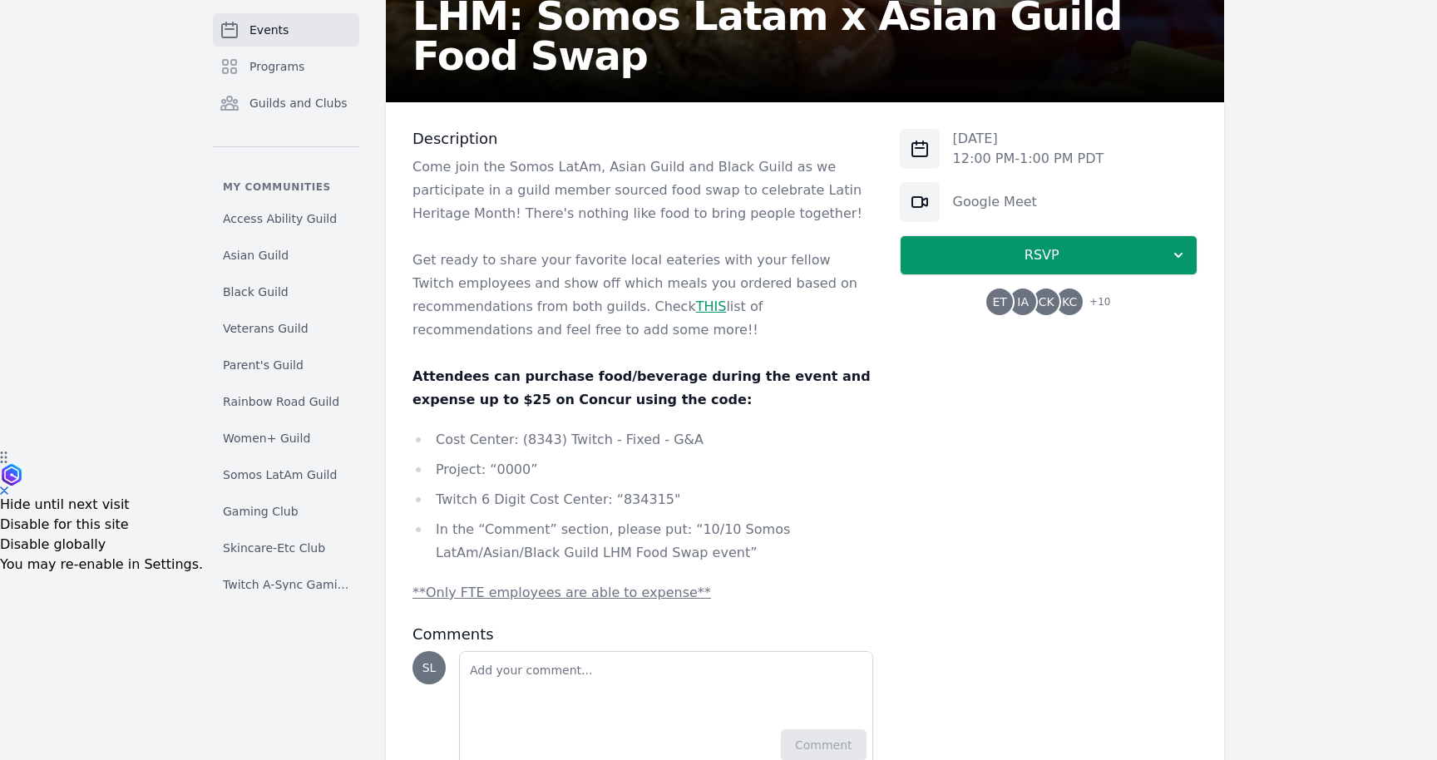
scroll to position [305, 0]
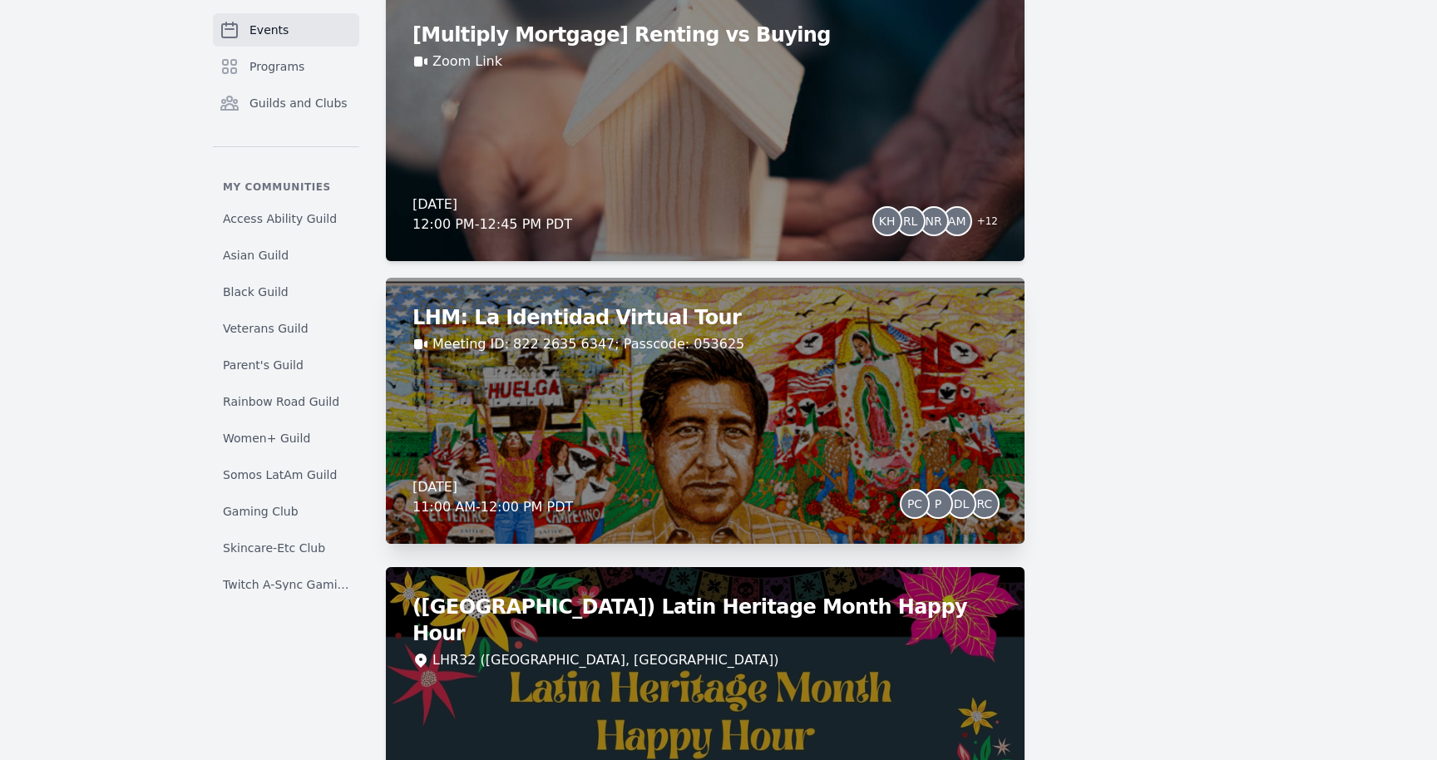
scroll to position [2773, 0]
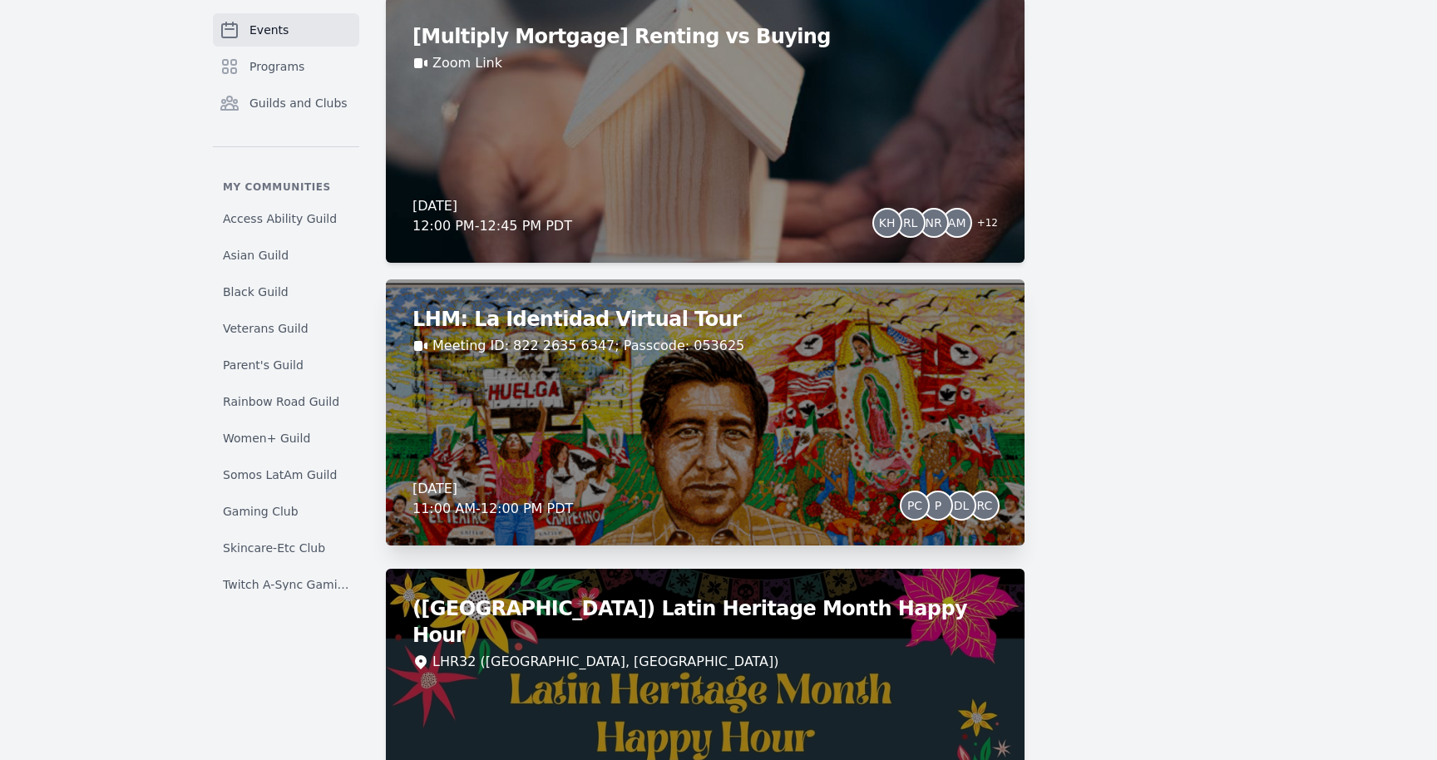
click at [882, 412] on div "LHM: La Identidad Virtual Tour Meeting ID: 822 2635 6347; Passcode: 053625 Wedn…" at bounding box center [705, 412] width 639 height 266
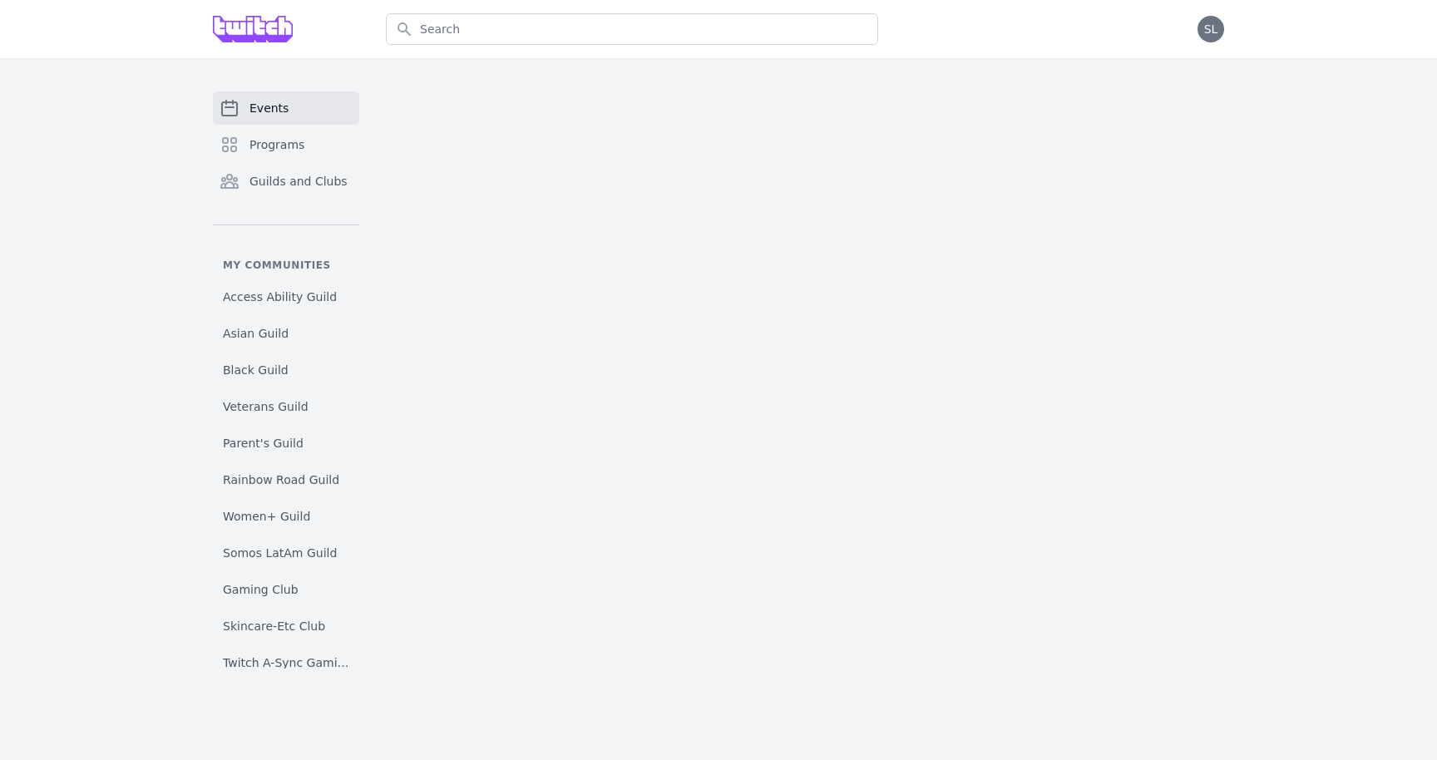
scroll to position [59, 0]
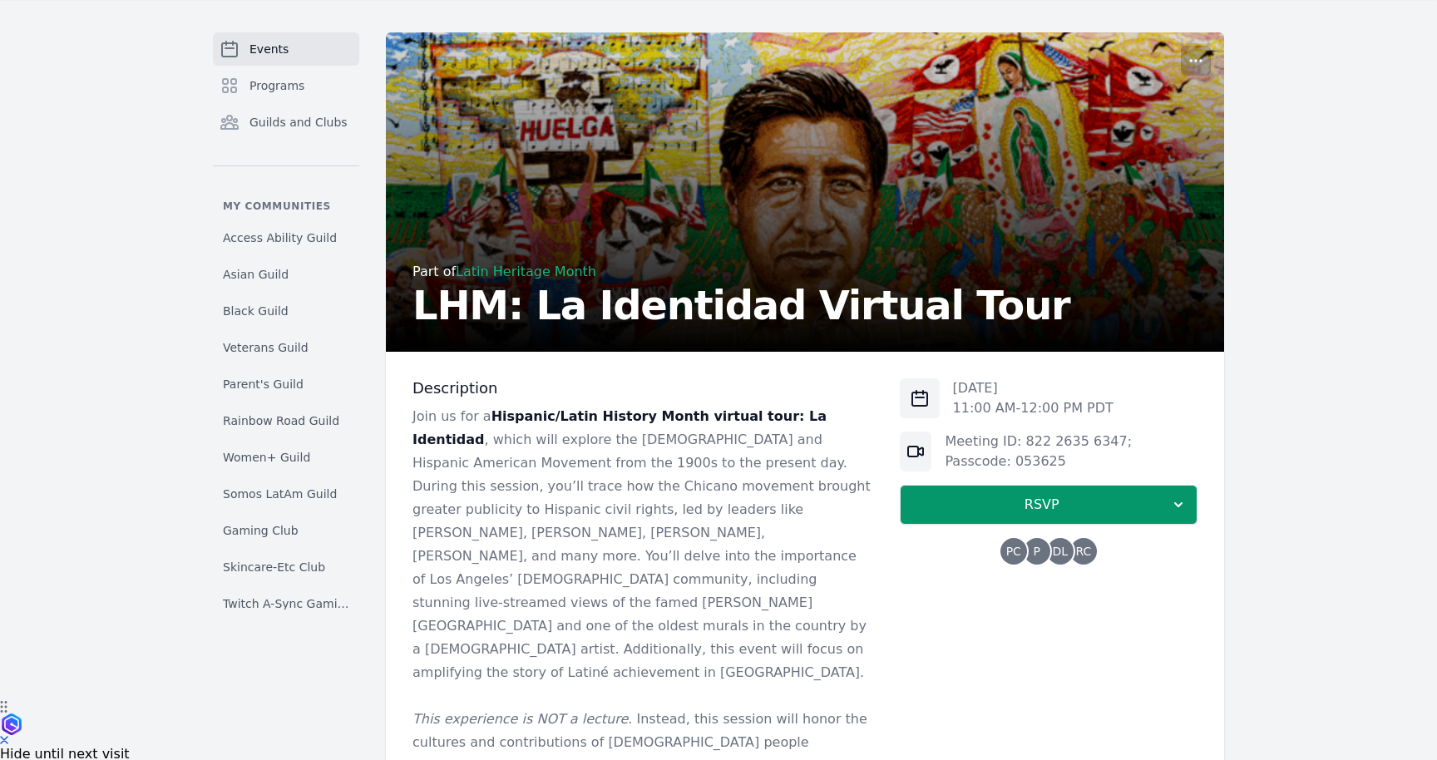
click at [1040, 549] on span "P" at bounding box center [1037, 552] width 7 height 12
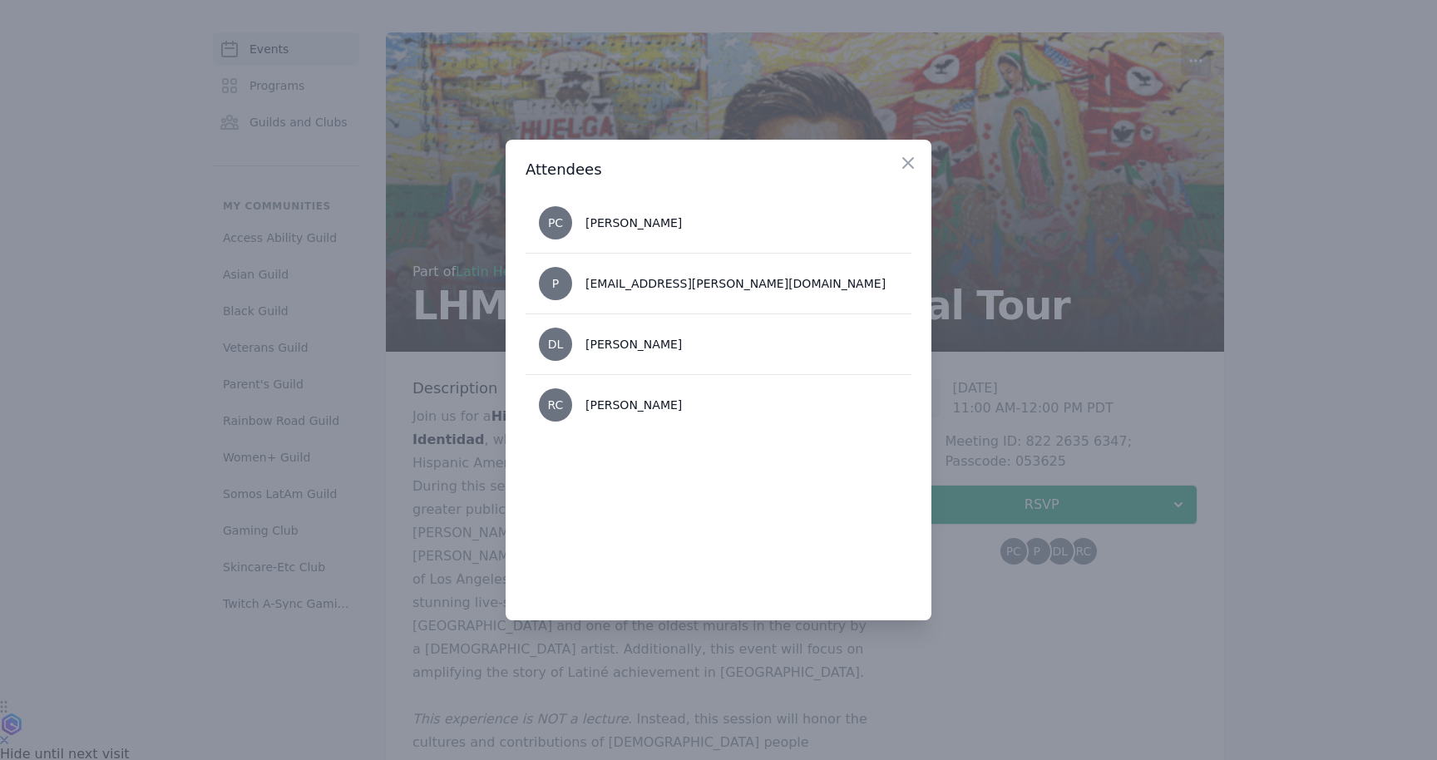
click at [986, 570] on div at bounding box center [718, 380] width 1437 height 760
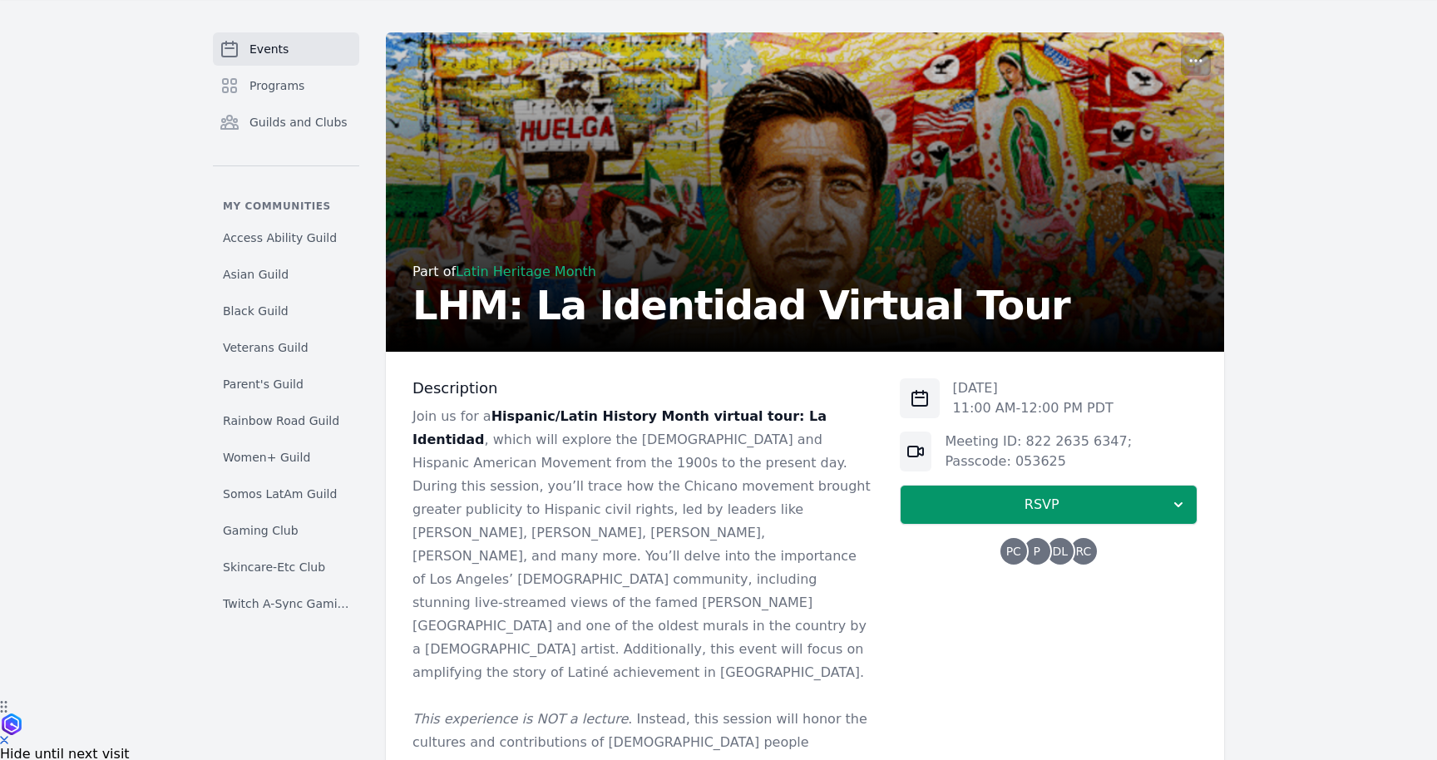
scroll to position [369, 0]
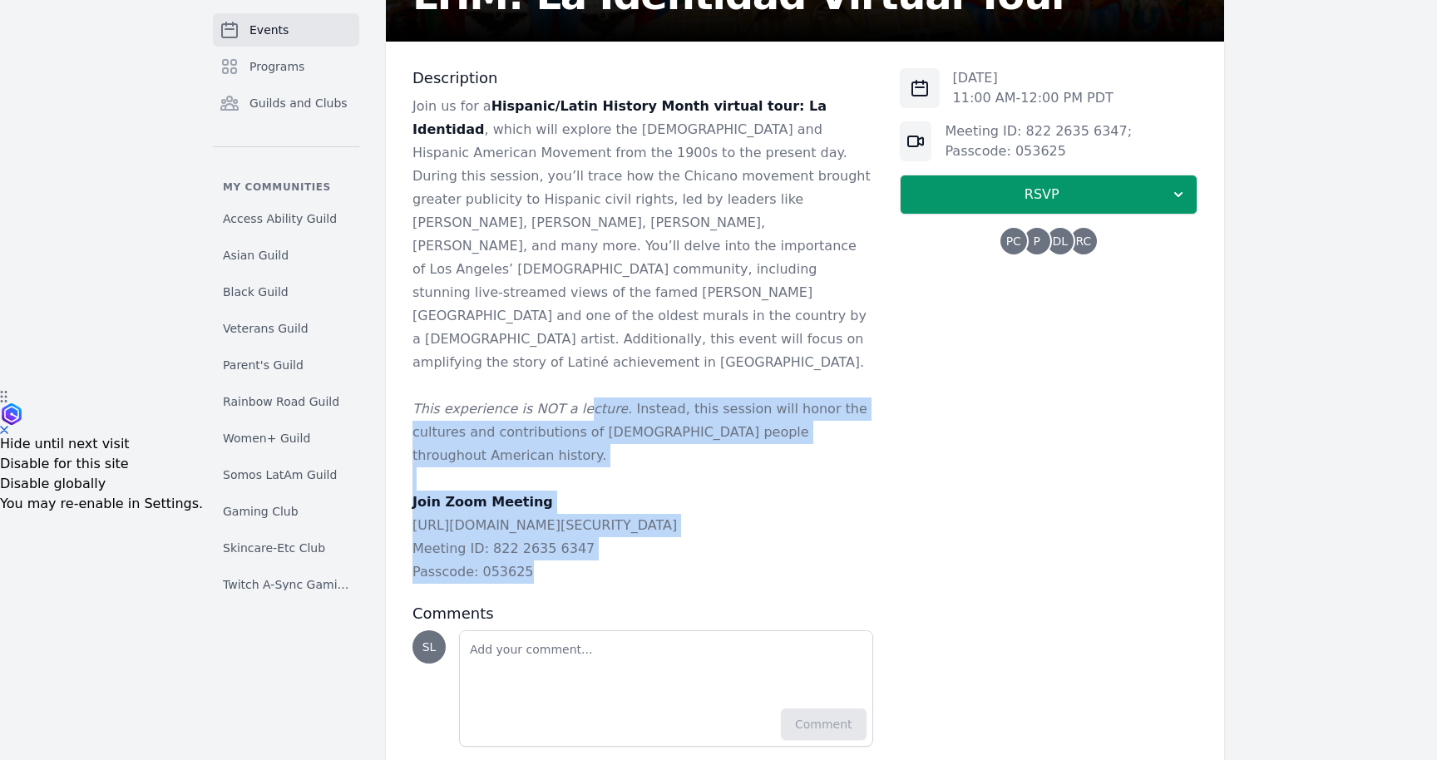
drag, startPoint x: 575, startPoint y: 521, endPoint x: 575, endPoint y: 361, distance: 160.5
click at [575, 361] on div "Join us for a Hispanic/Latin History Month virtual tour: La Identidad , which w…" at bounding box center [642, 339] width 461 height 489
click at [575, 401] on em "This experience is NOT a lecture" at bounding box center [519, 409] width 215 height 16
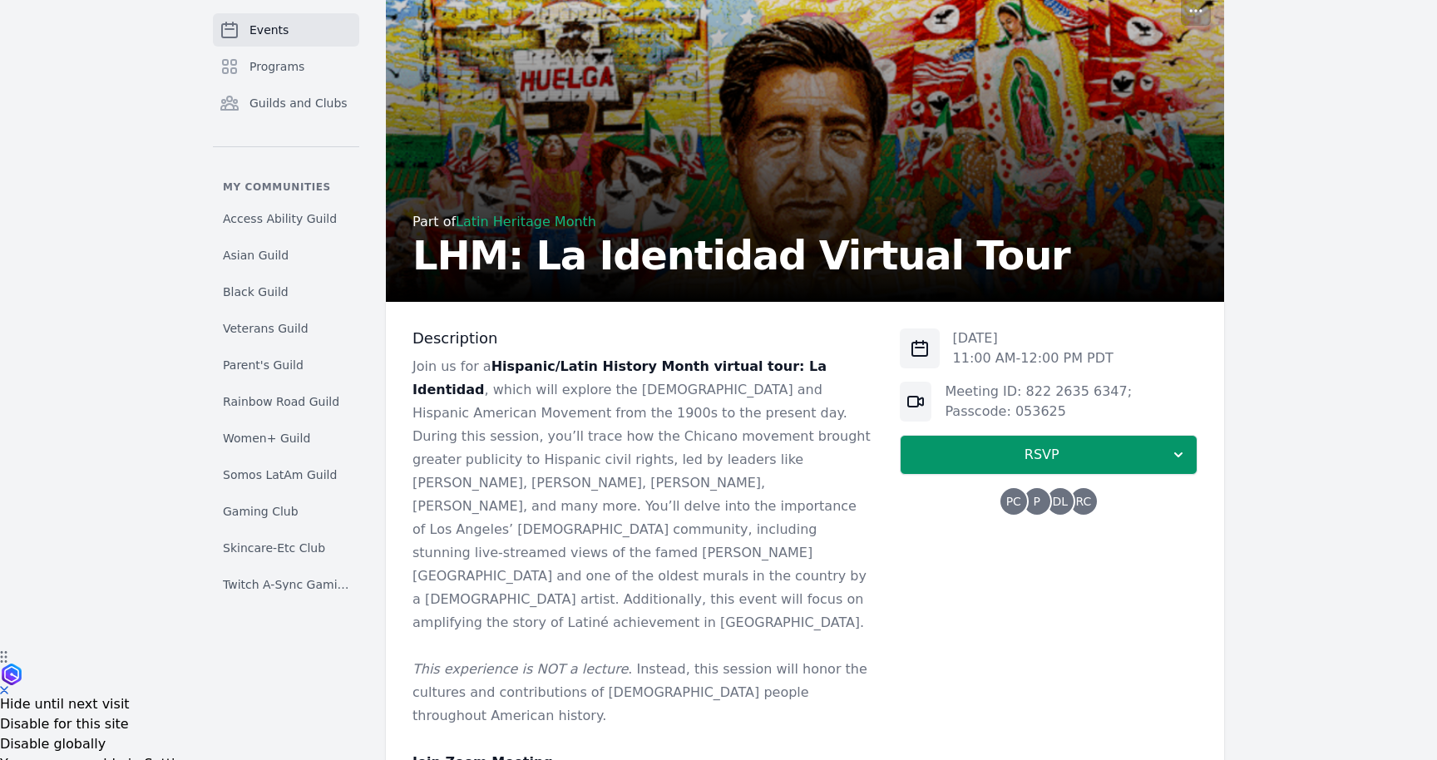
scroll to position [0, 0]
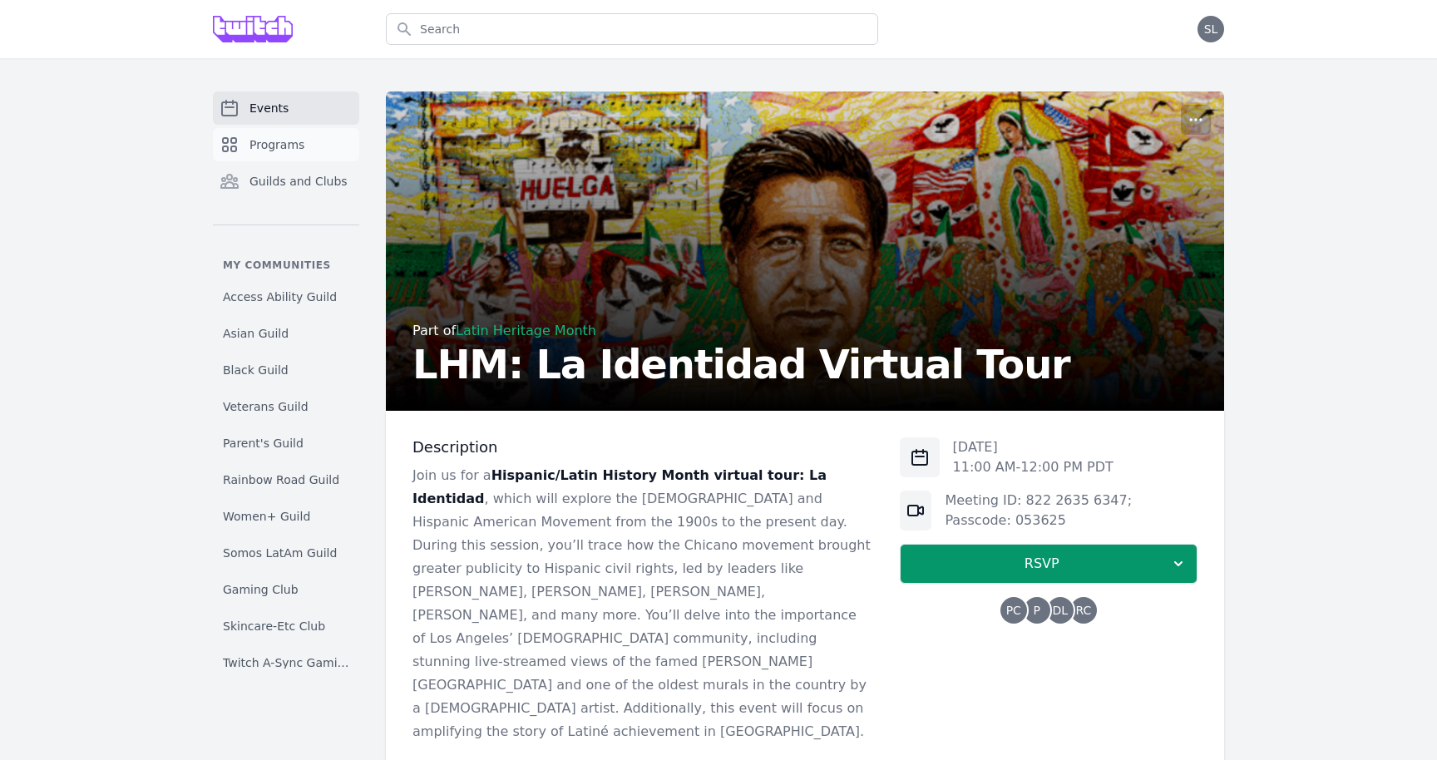
click at [296, 154] on link "Programs" at bounding box center [286, 144] width 146 height 33
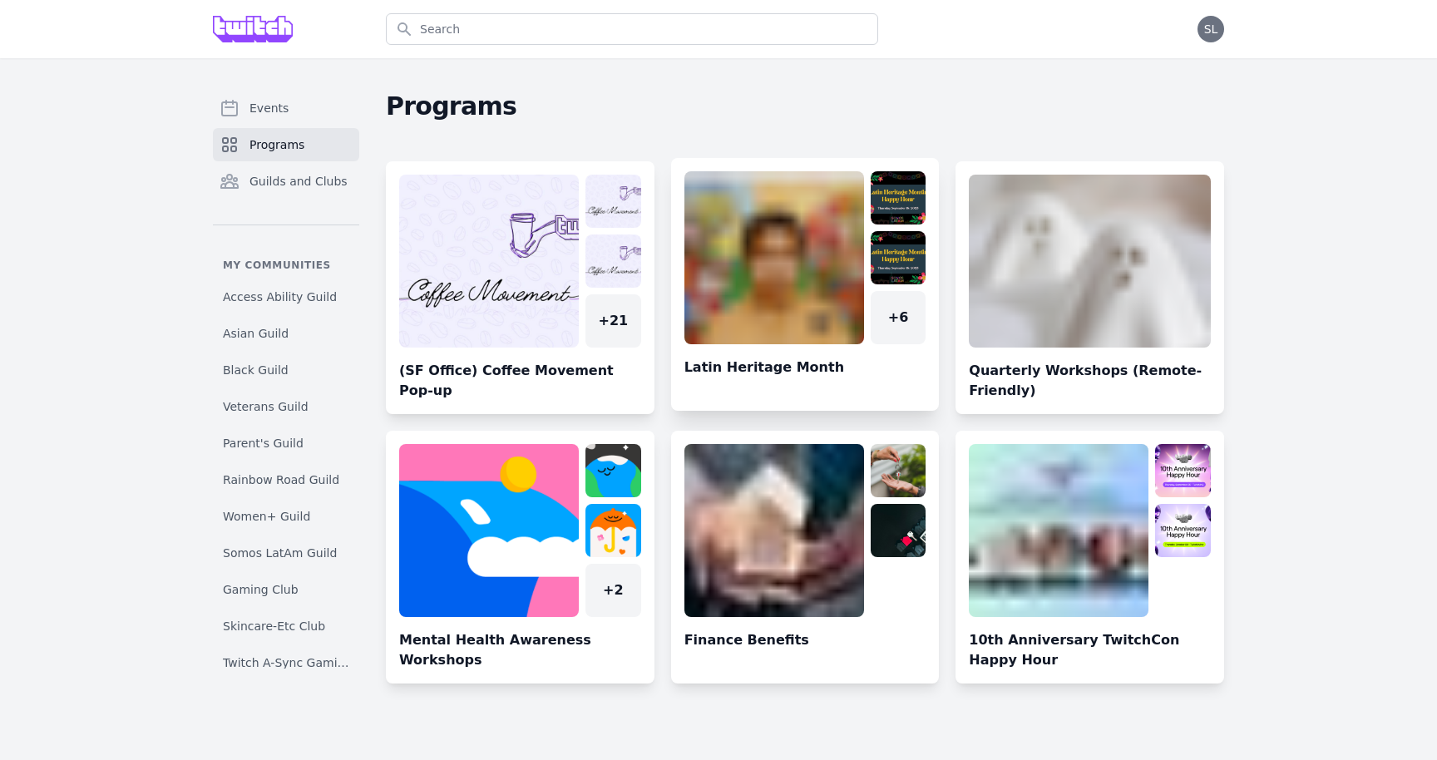
click at [788, 280] on link at bounding box center [805, 291] width 269 height 240
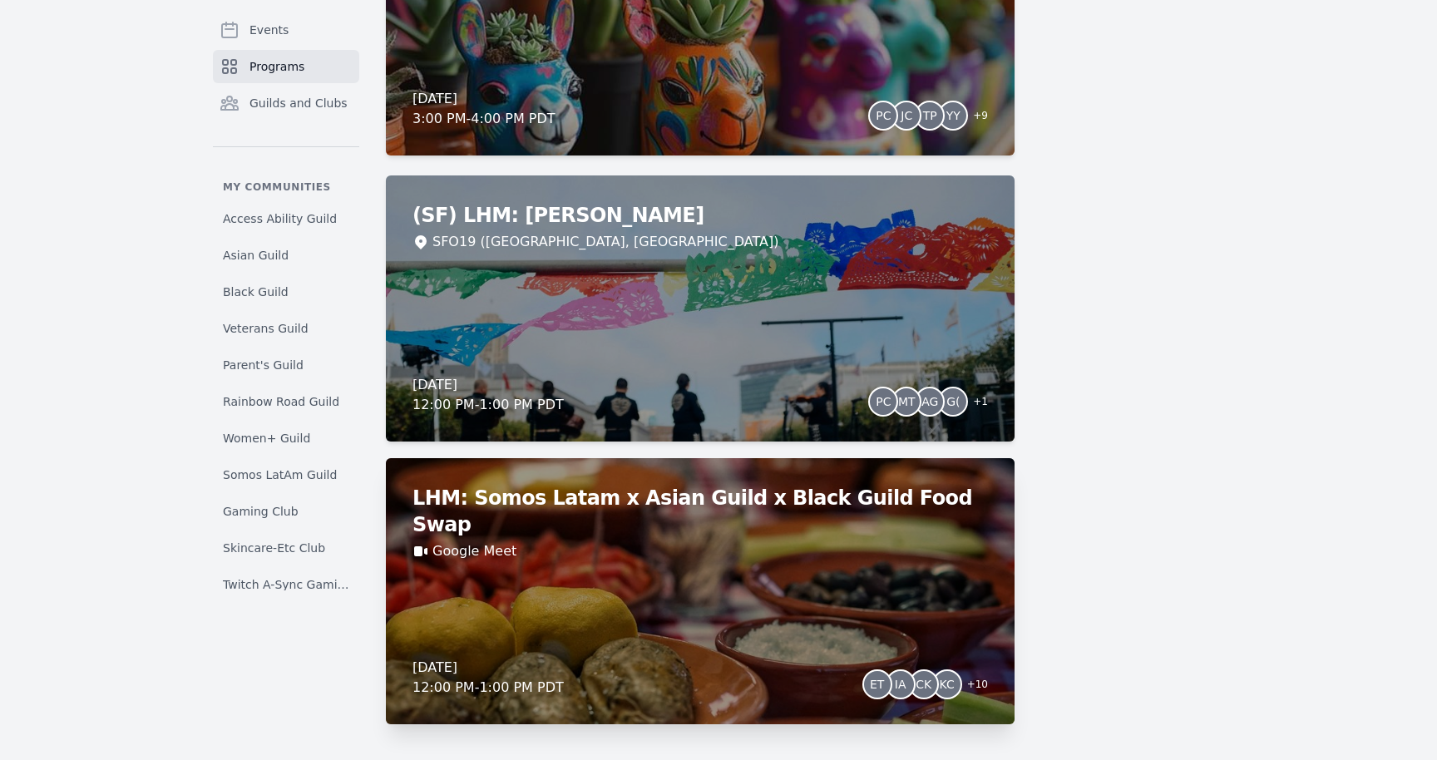
scroll to position [2191, 0]
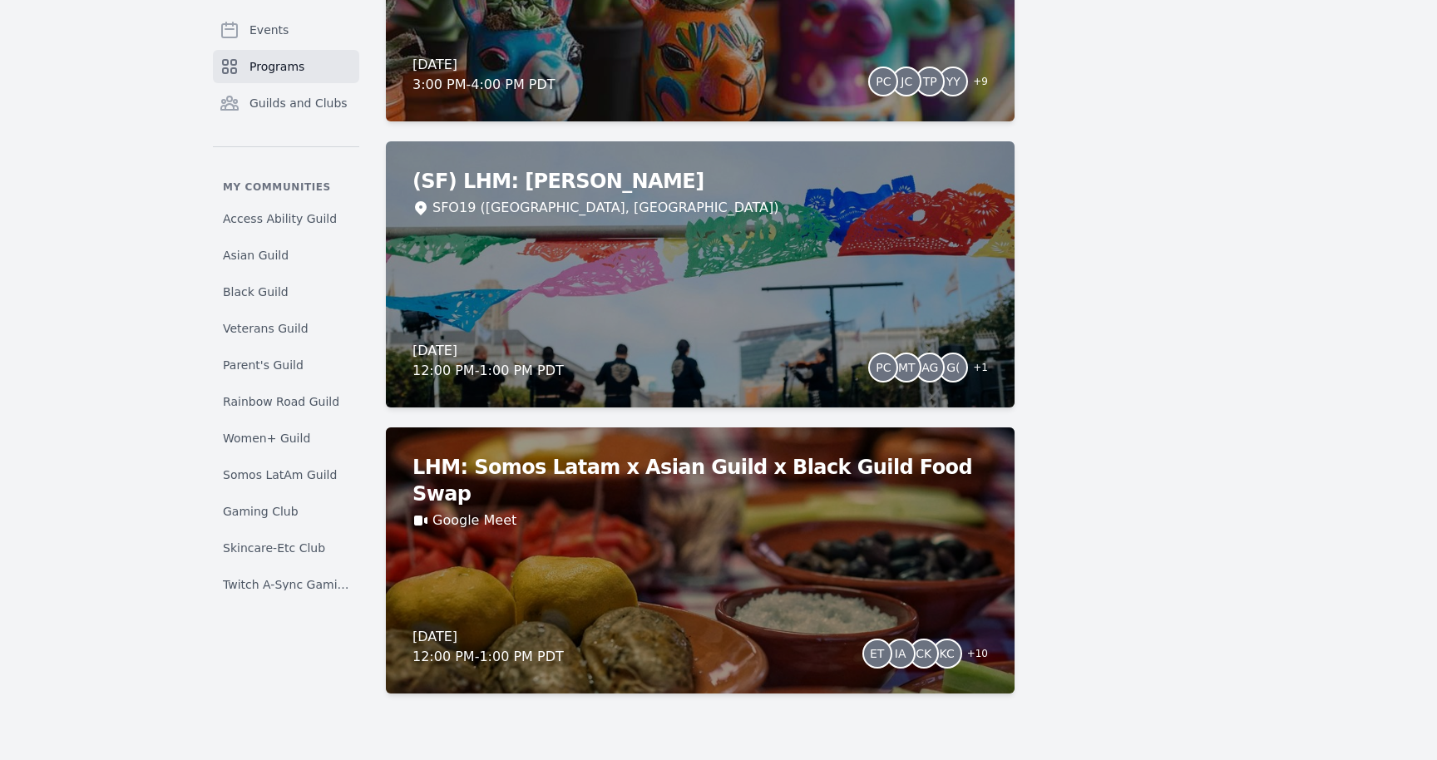
click at [265, 68] on span "Programs" at bounding box center [276, 66] width 55 height 17
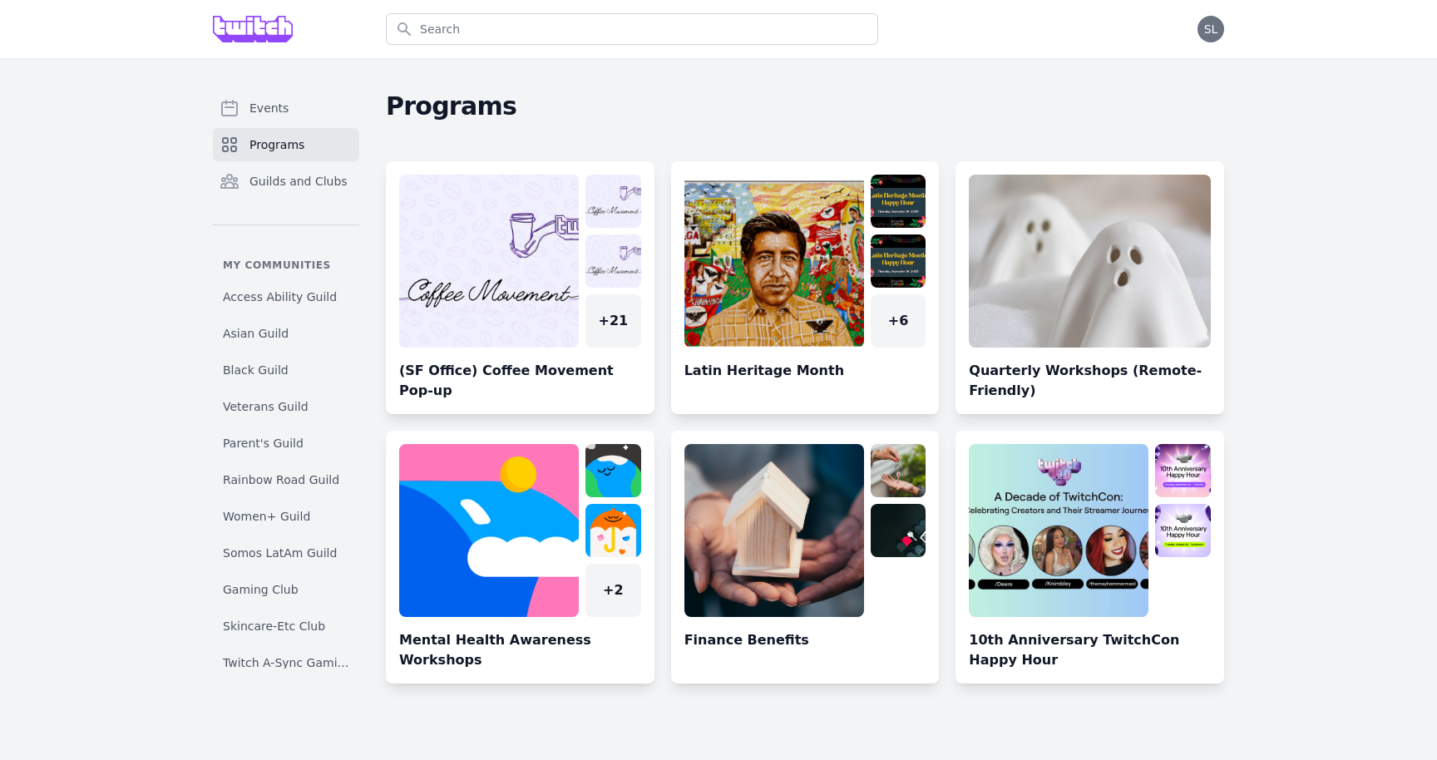
click at [1098, 536] on link at bounding box center [1090, 564] width 269 height 240
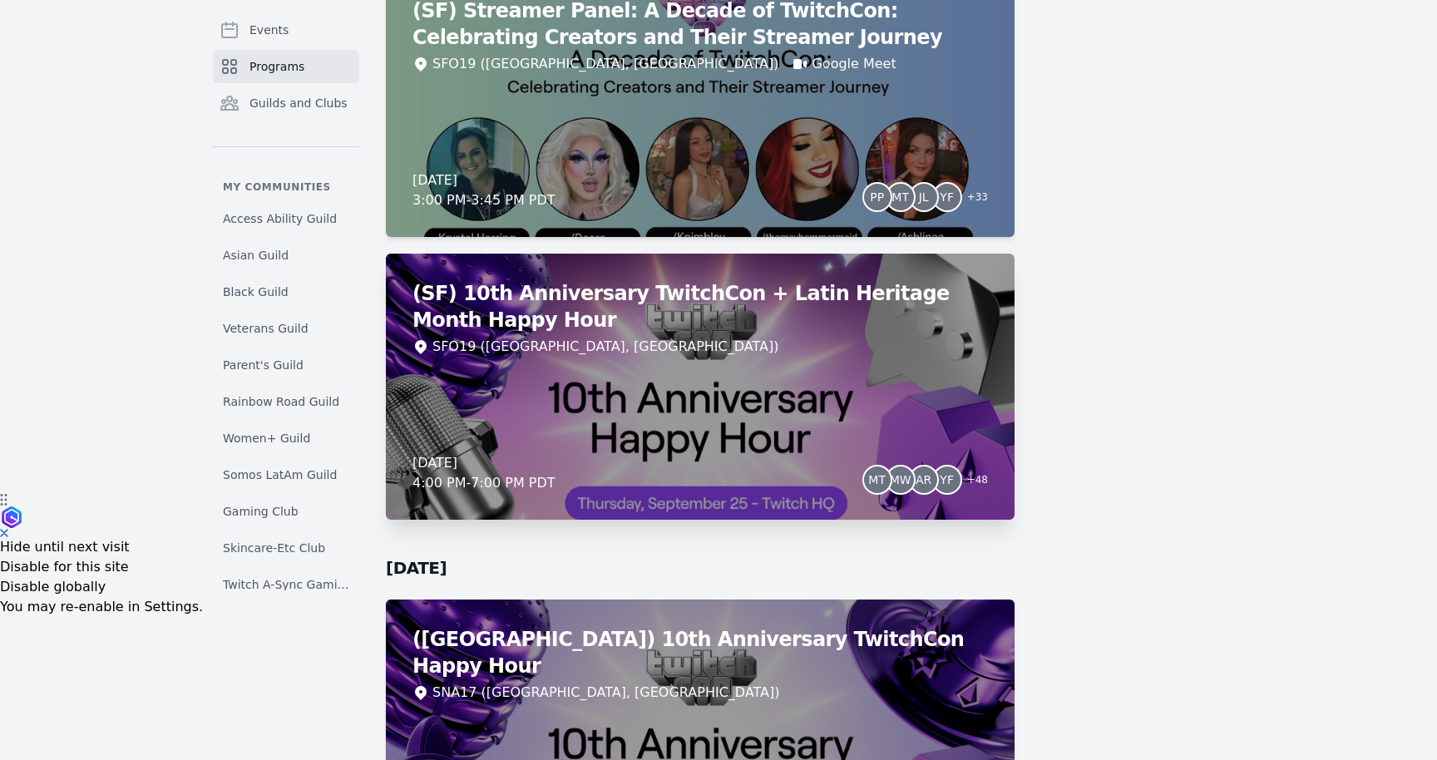
scroll to position [132, 0]
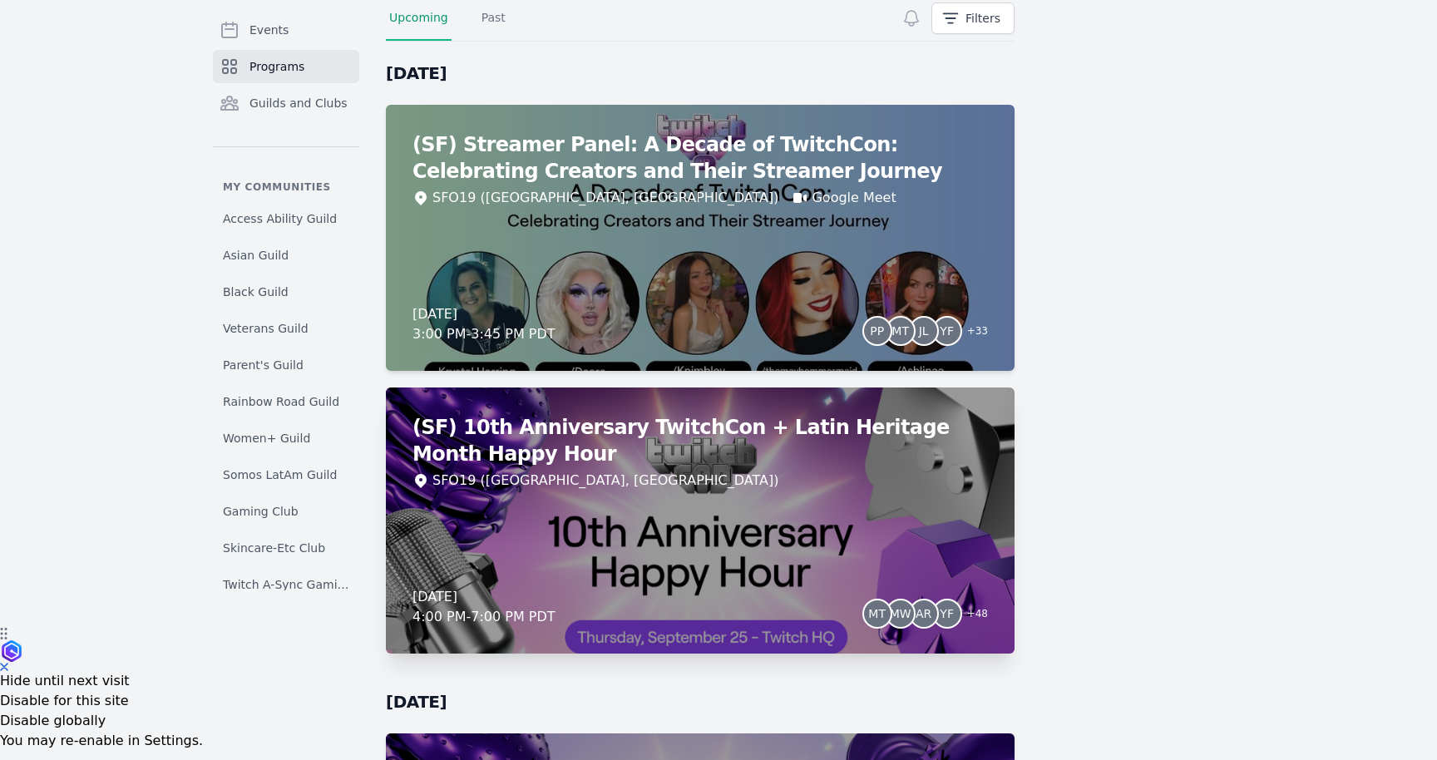
click at [755, 512] on div "(SF) 10th Anniversary TwitchCon + Latin Heritage Month Happy Hour SFO19 (San Fr…" at bounding box center [700, 521] width 629 height 266
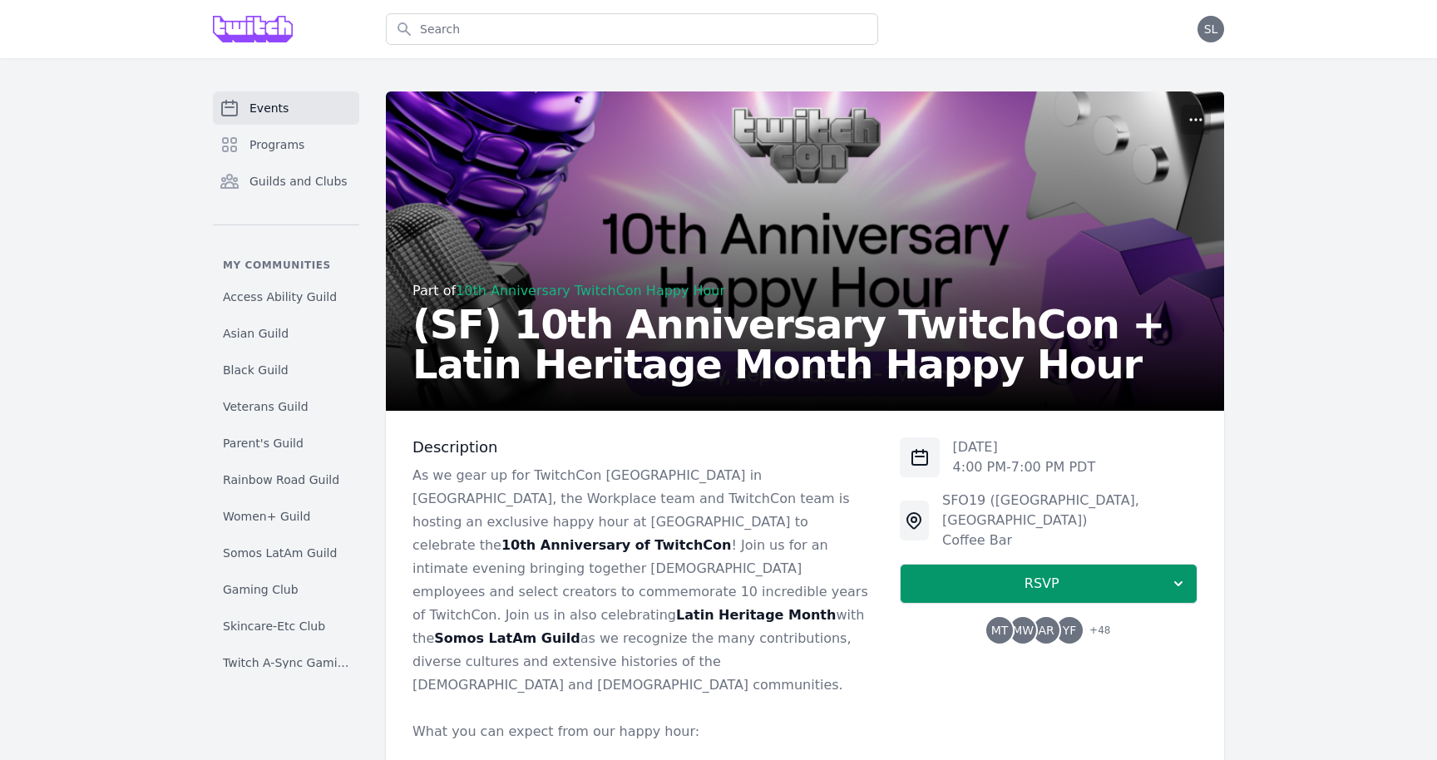
scroll to position [3, 0]
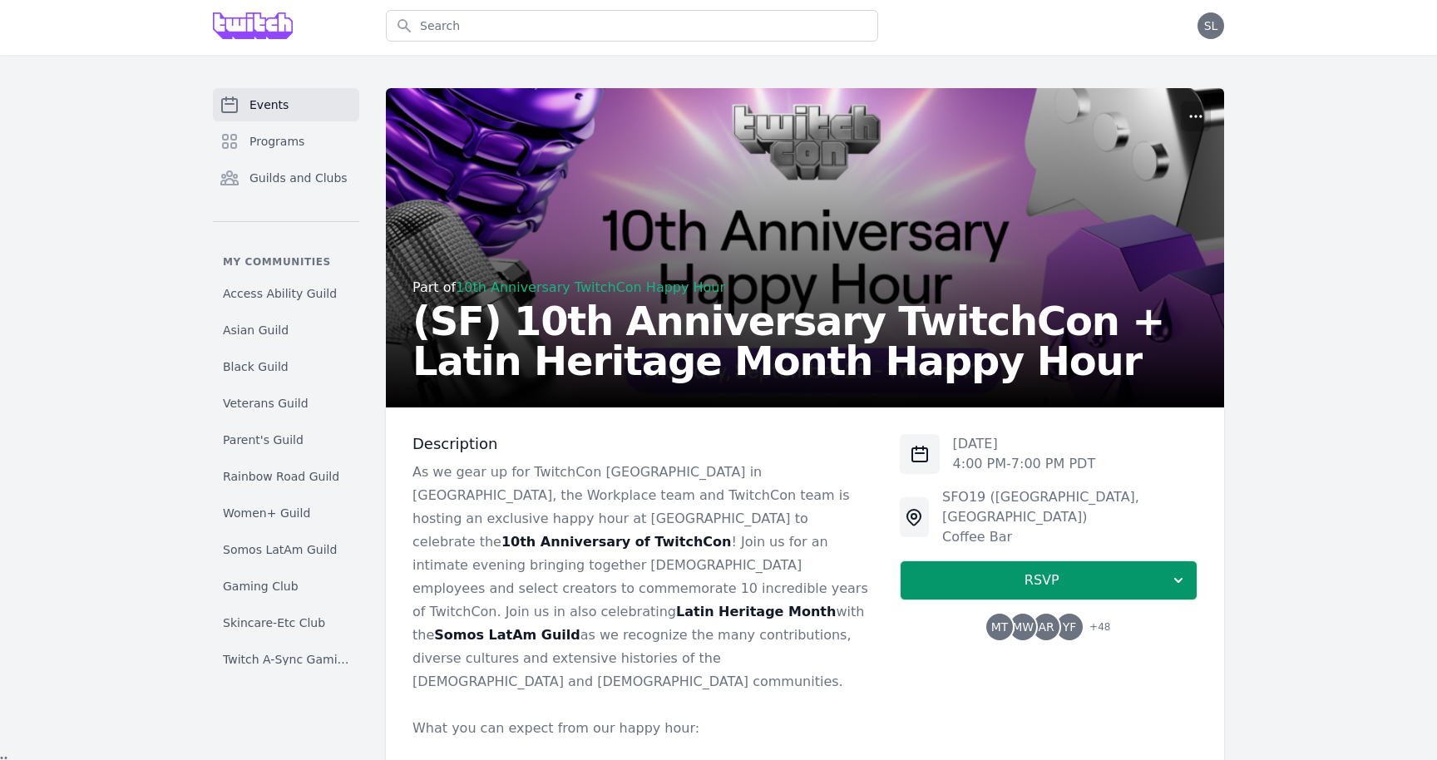
click at [1065, 621] on span "YF" at bounding box center [1070, 627] width 14 height 12
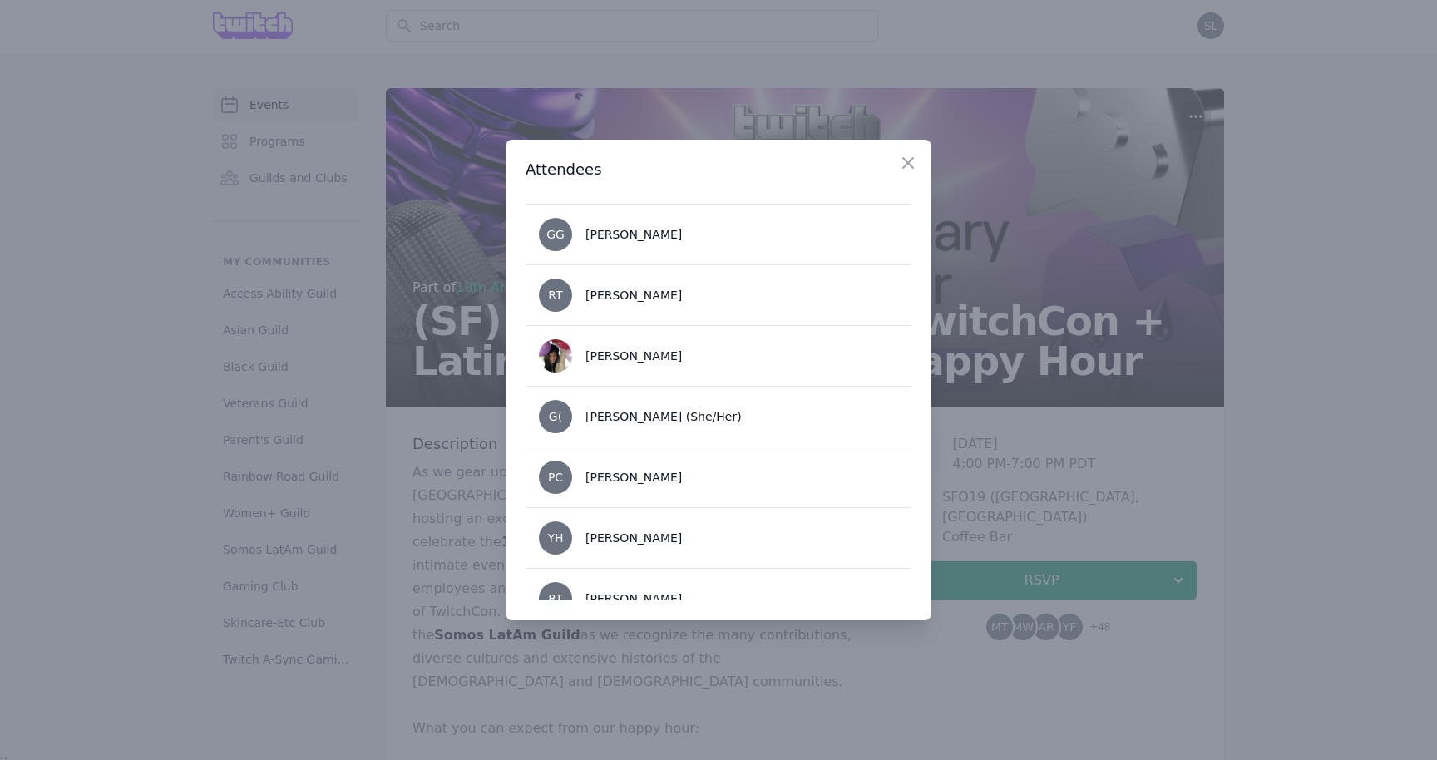
scroll to position [2749, 0]
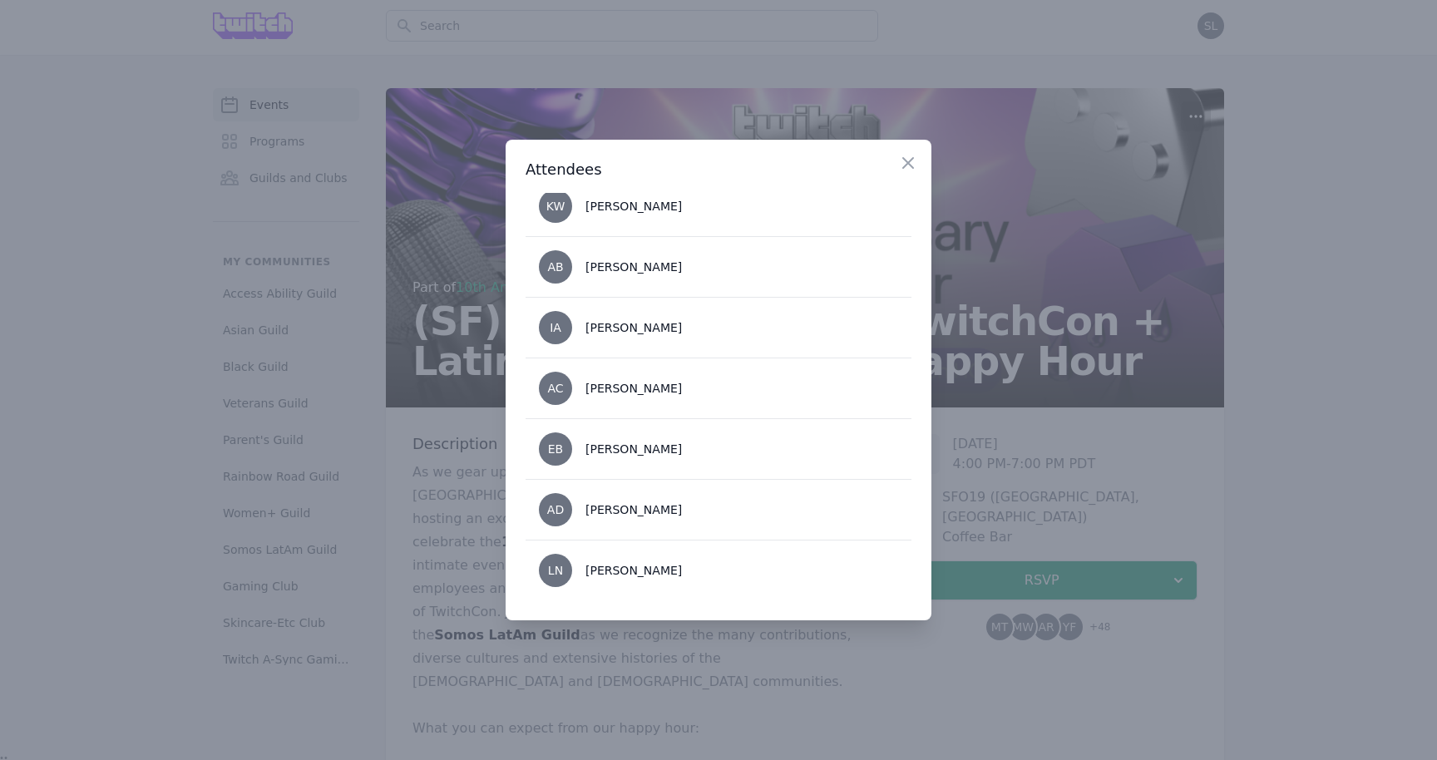
click at [1028, 489] on div at bounding box center [718, 380] width 1437 height 760
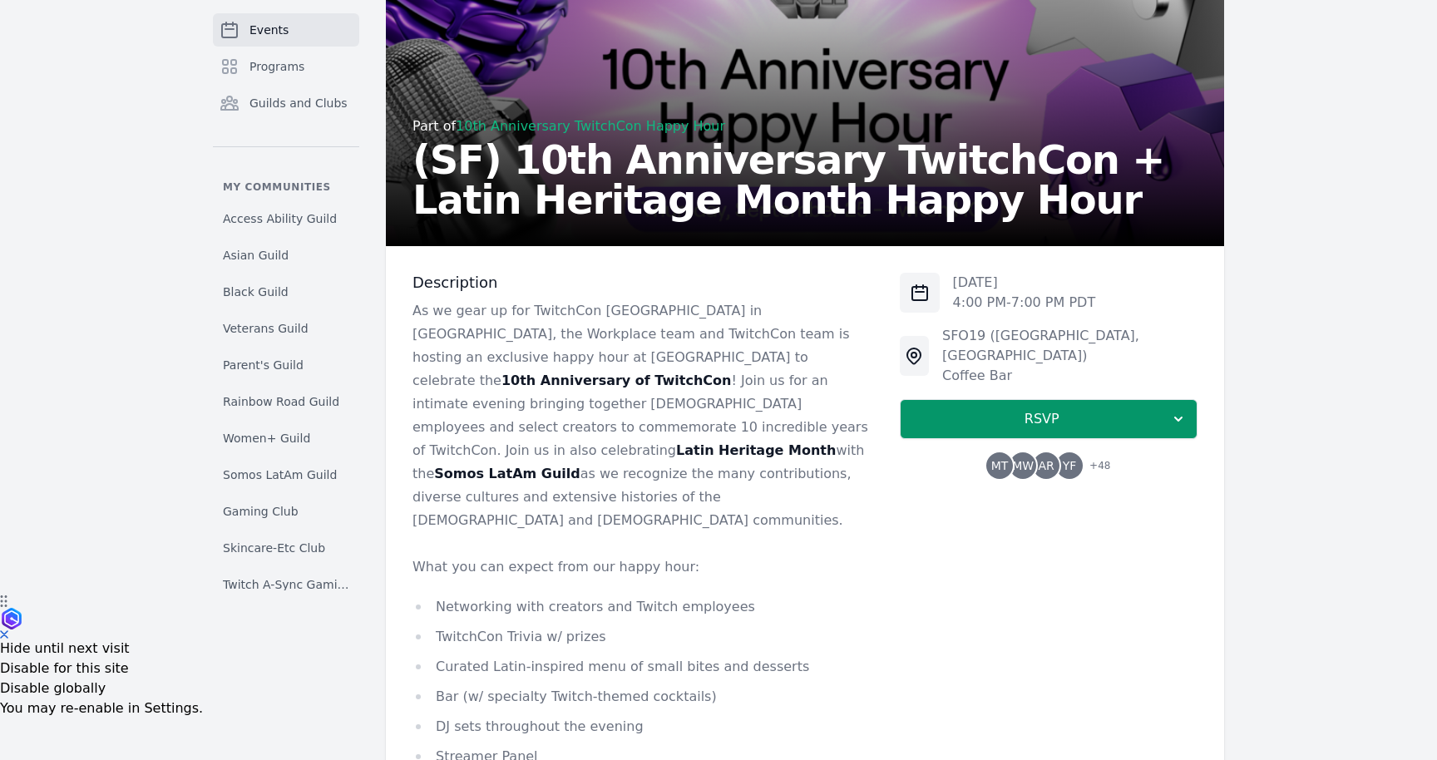
scroll to position [0, 0]
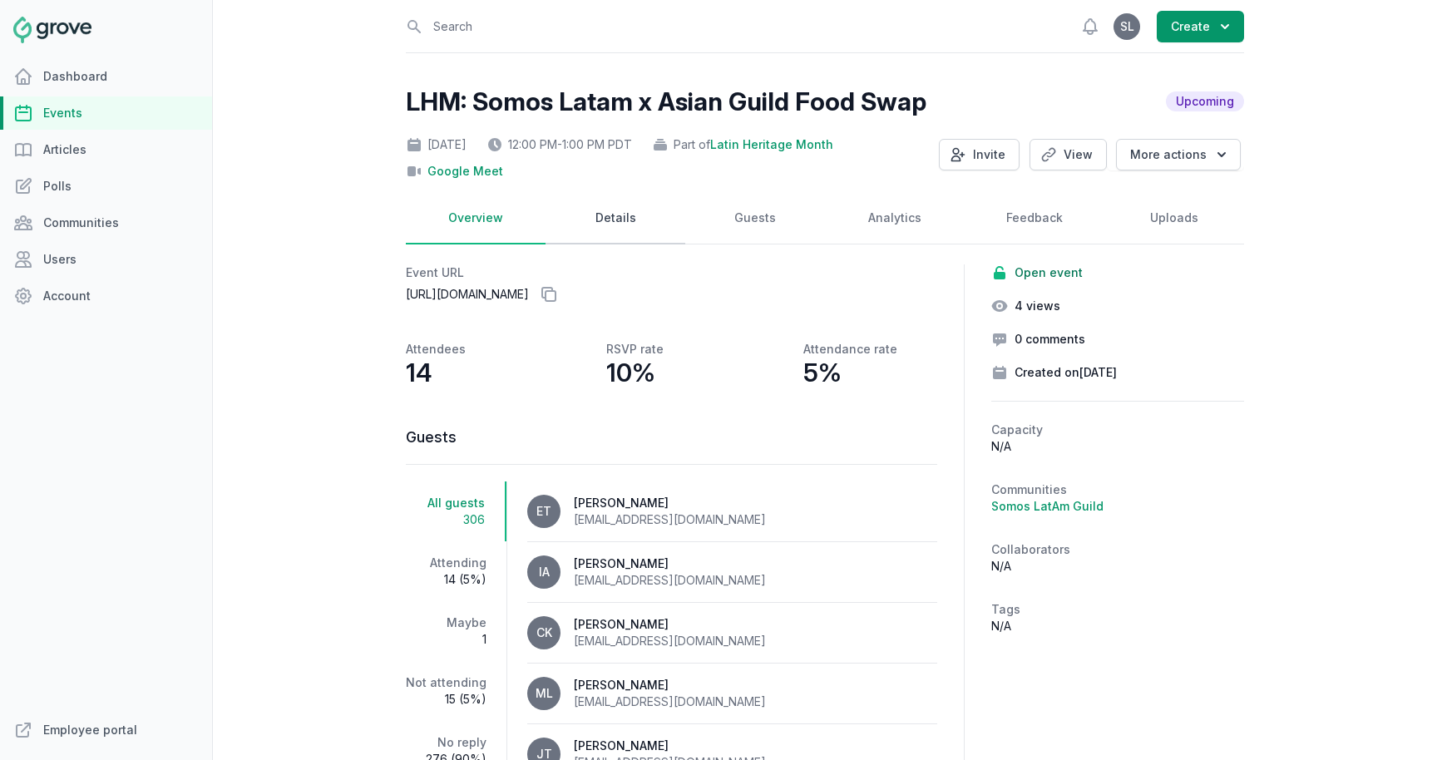
click at [610, 238] on link "Details" at bounding box center [616, 219] width 140 height 52
select select "85"
select select "virtual"
select select "12:00 PM"
select select "1:00 PM"
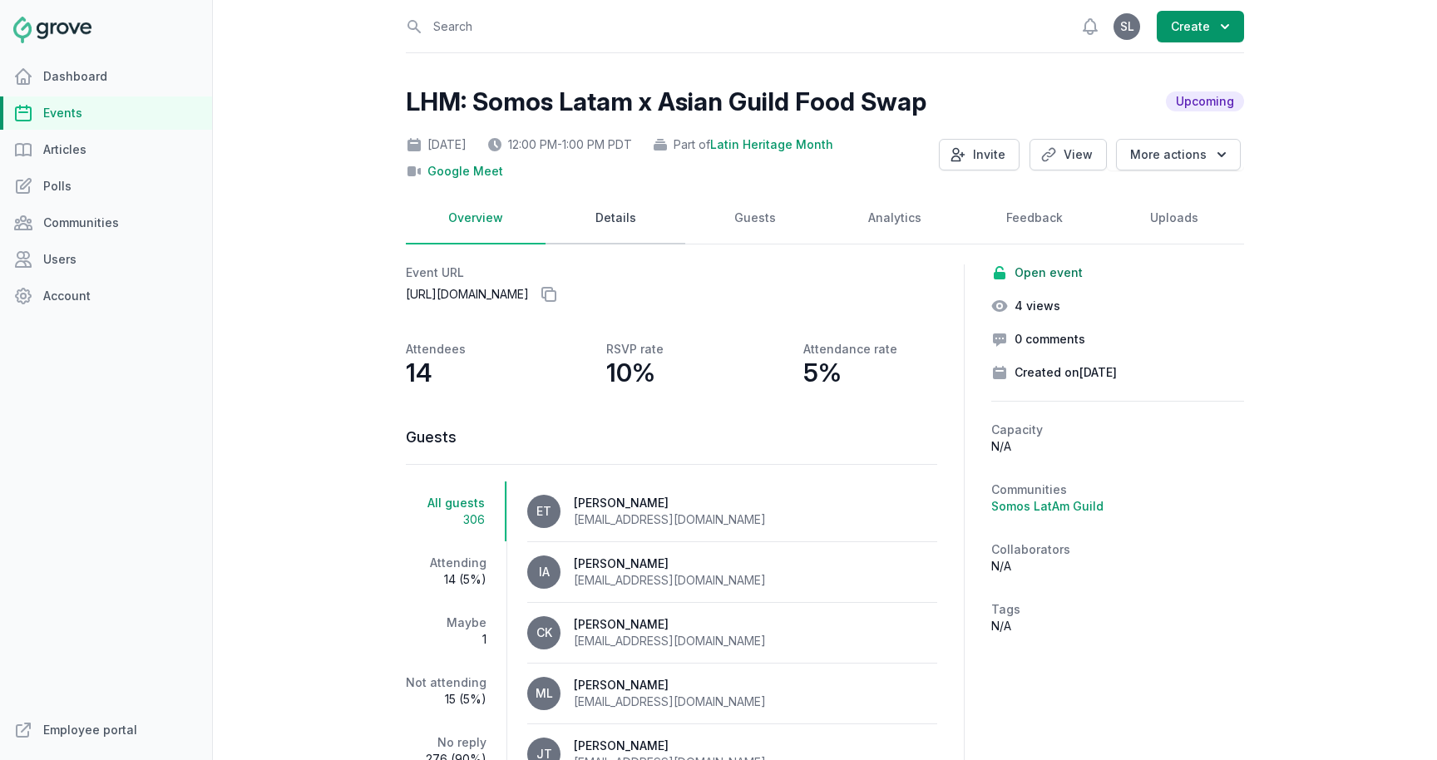
select select "89"
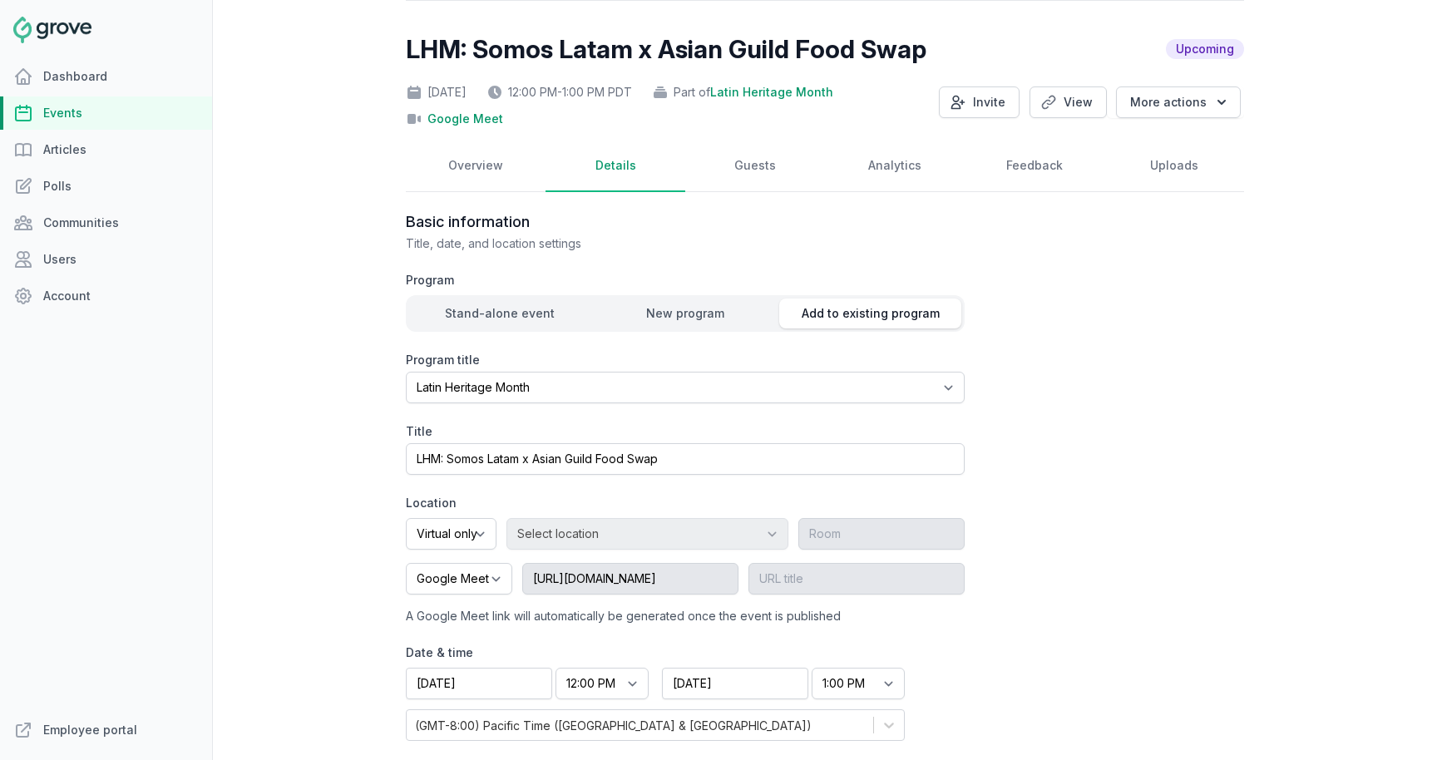
scroll to position [65, 0]
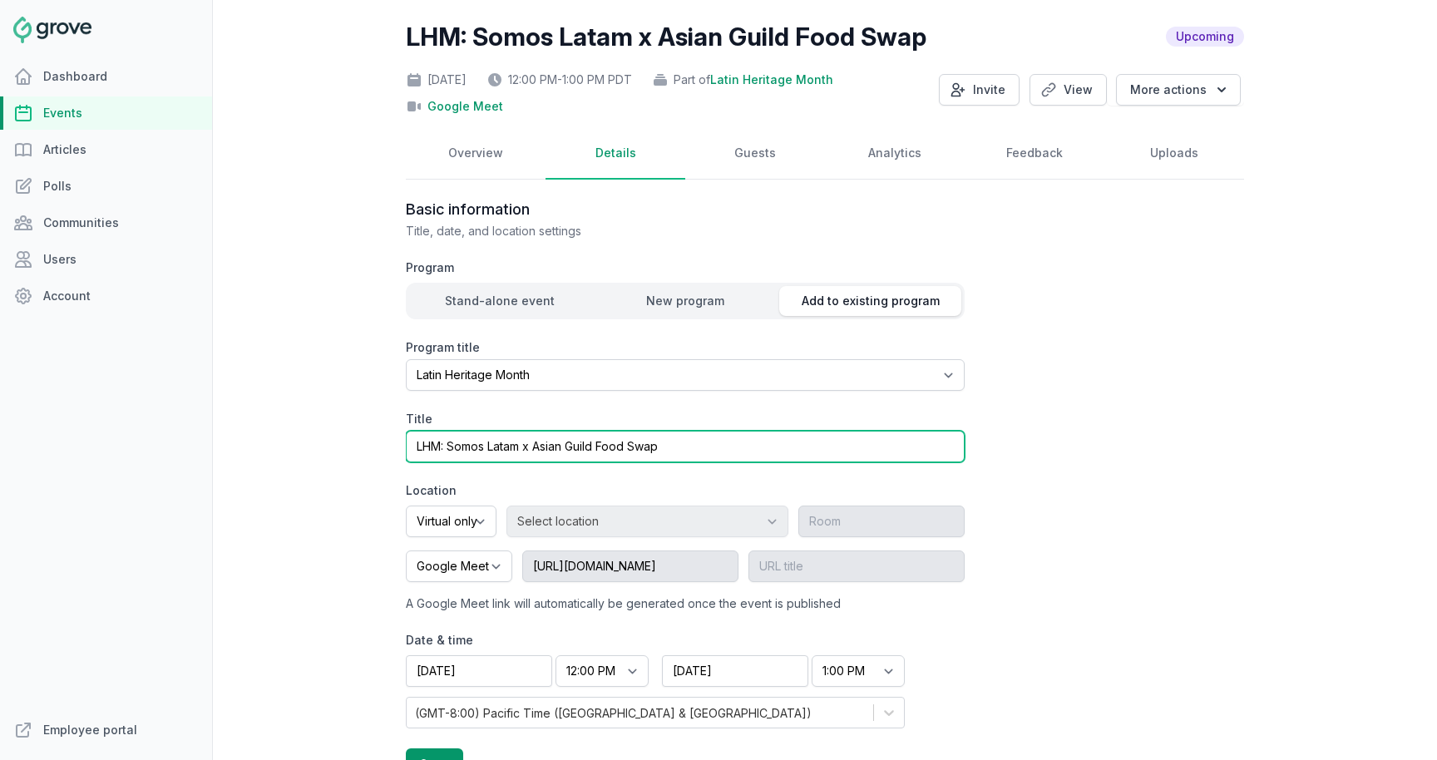
click at [533, 447] on input "LHM: Somos Latam x Asian Guild Food Swap" at bounding box center [685, 447] width 559 height 32
click at [595, 447] on input "LHM: Somos Latam x Asian Guild Food Swap" at bounding box center [685, 447] width 559 height 32
click at [600, 448] on input "LHM: Somos Latam x Asian Guild Food Swap" at bounding box center [685, 447] width 559 height 32
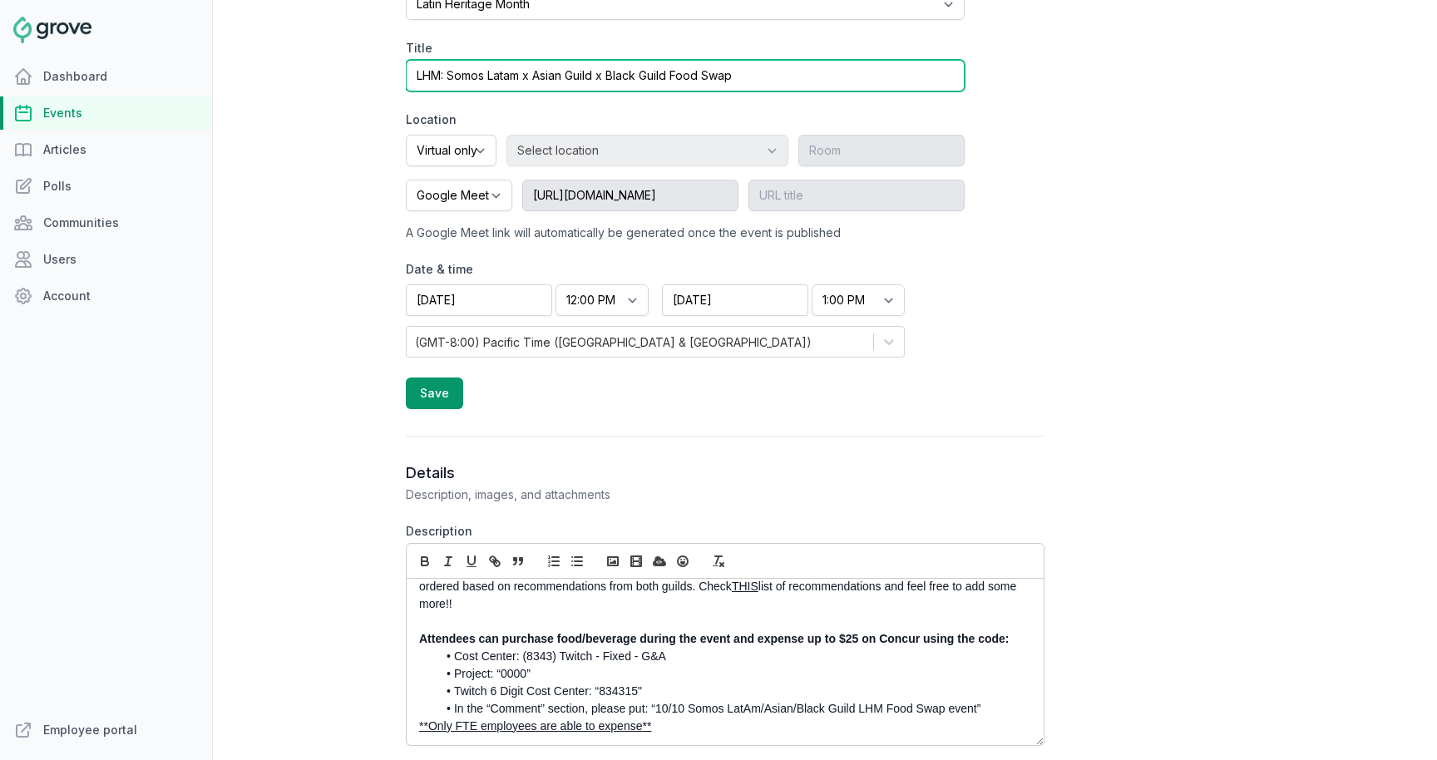
scroll to position [298, 0]
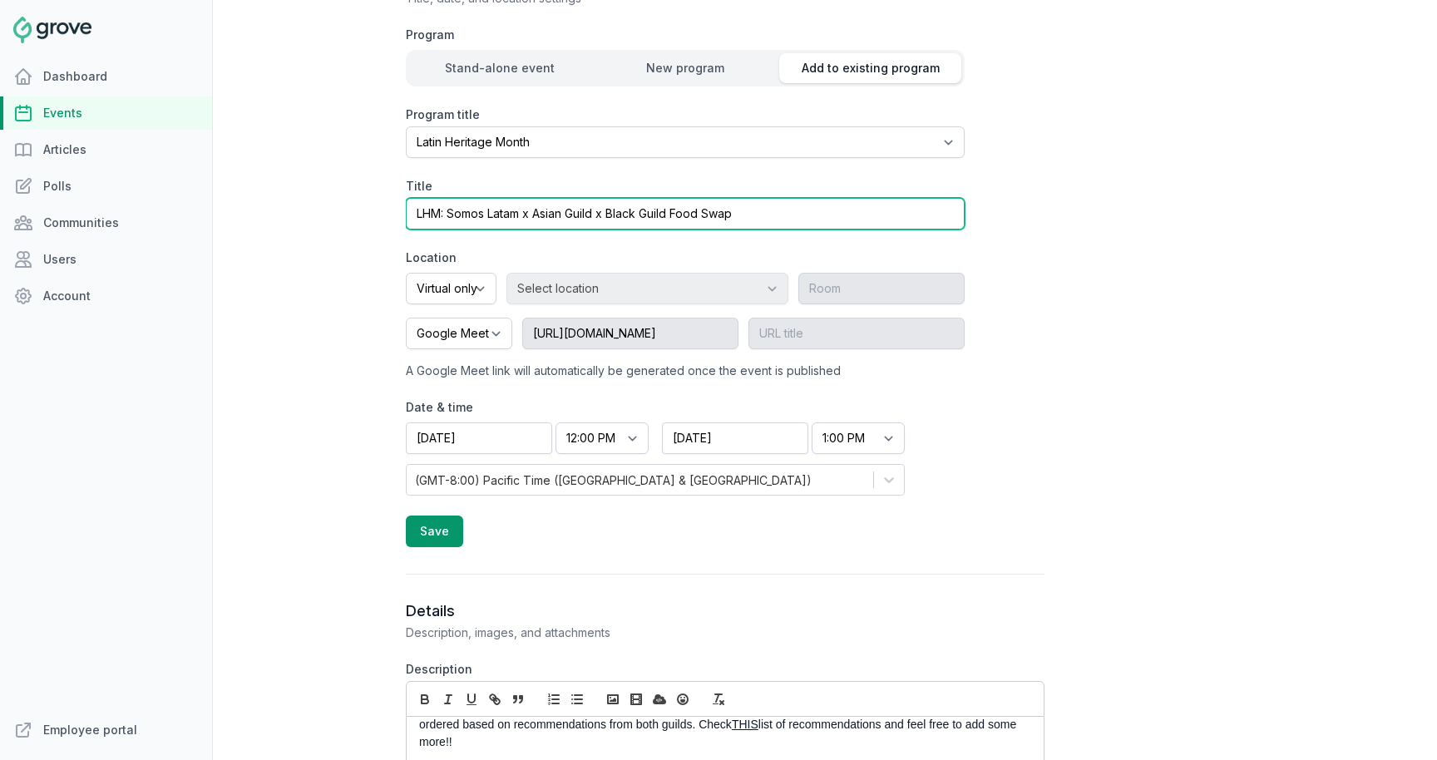
type input "LHM: Somos Latam x Asian Guild x Black Guild Food Swap"
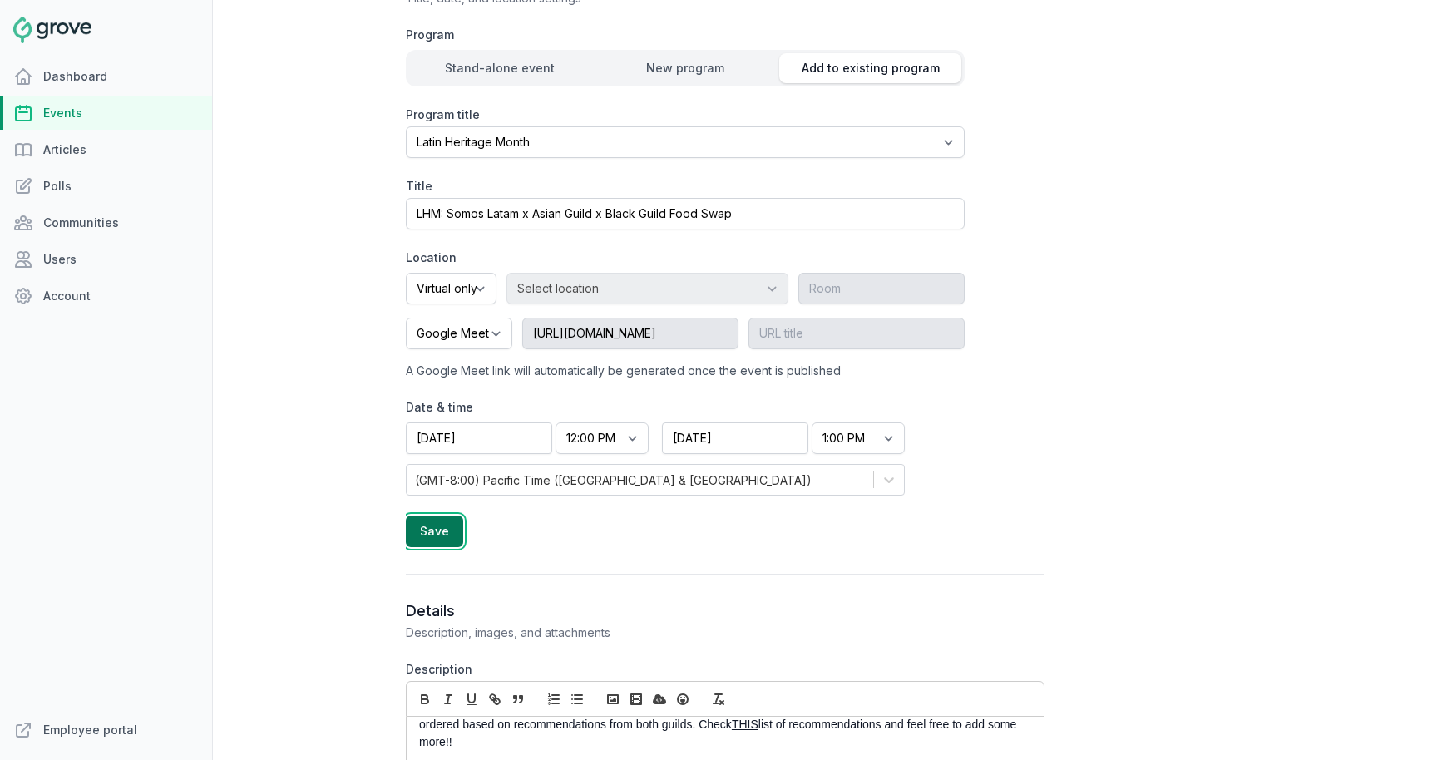
click at [450, 541] on button "Save" at bounding box center [434, 532] width 57 height 32
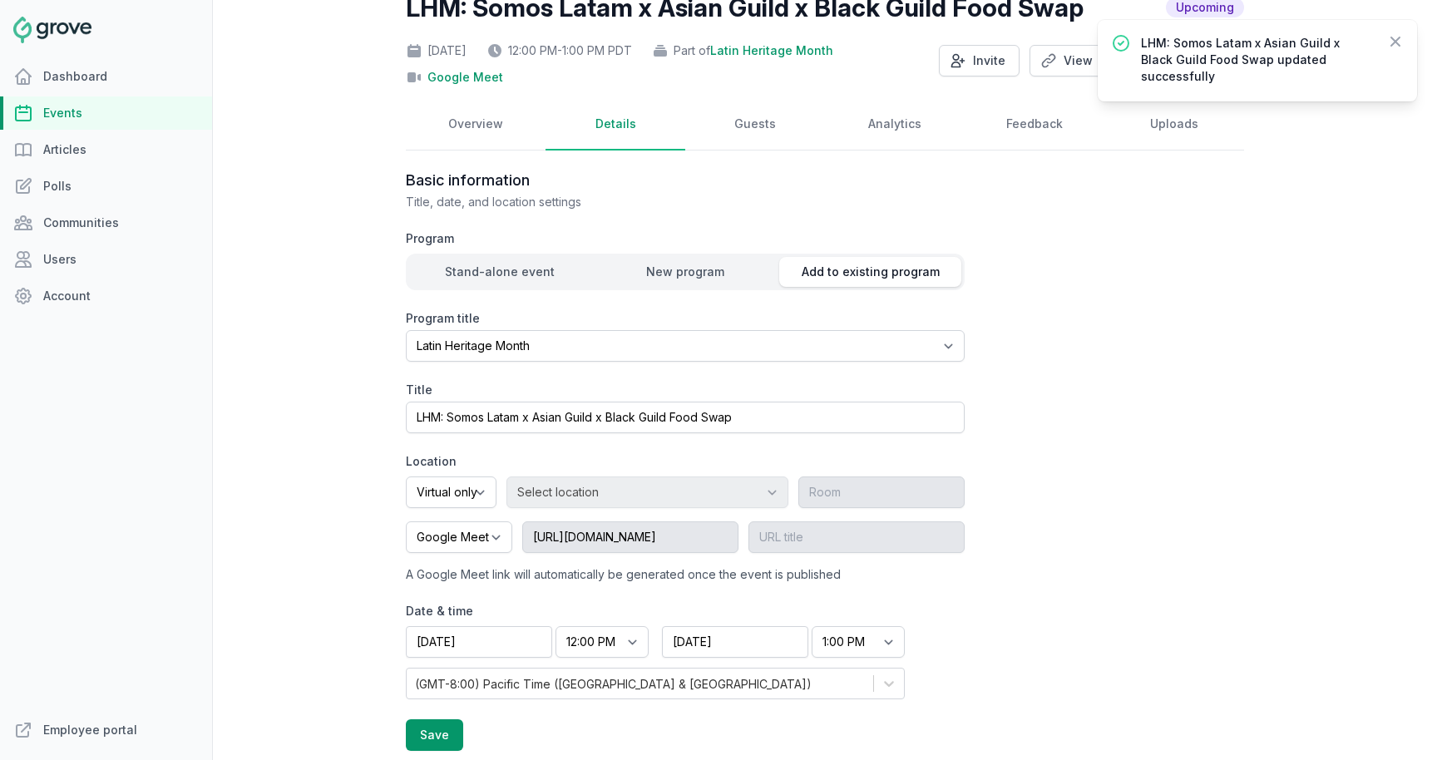
scroll to position [0, 0]
